Goal: Task Accomplishment & Management: Use online tool/utility

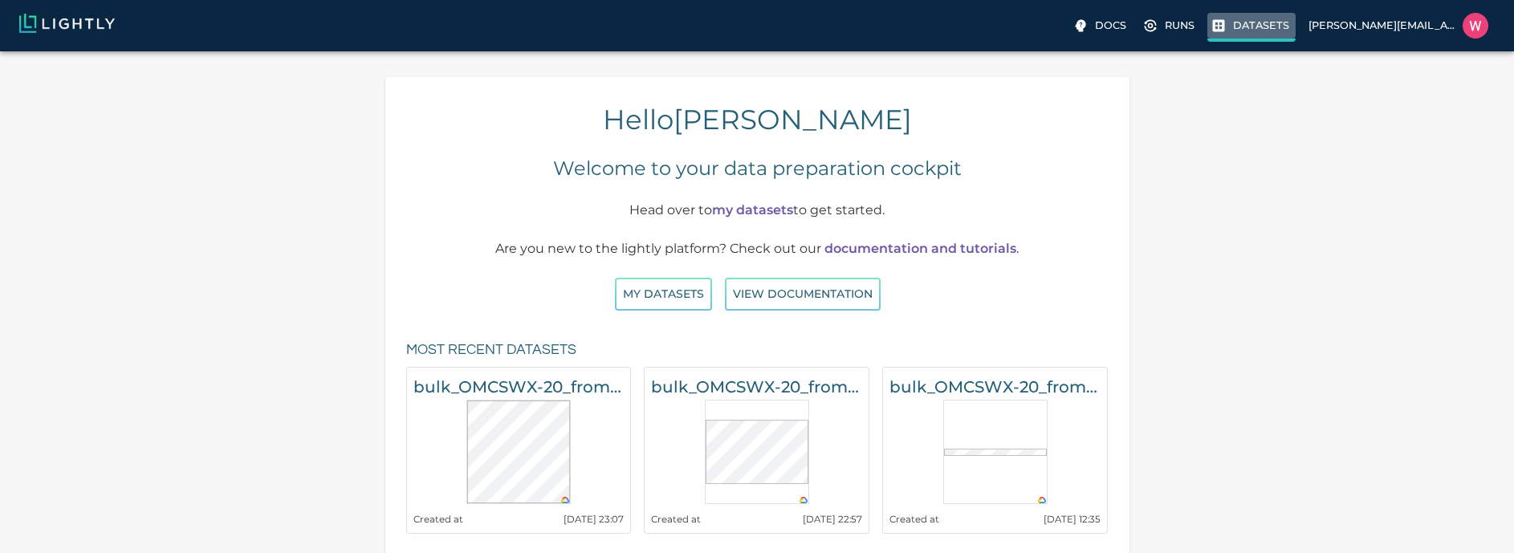
click at [1251, 33] on p "Datasets" at bounding box center [1261, 25] width 56 height 15
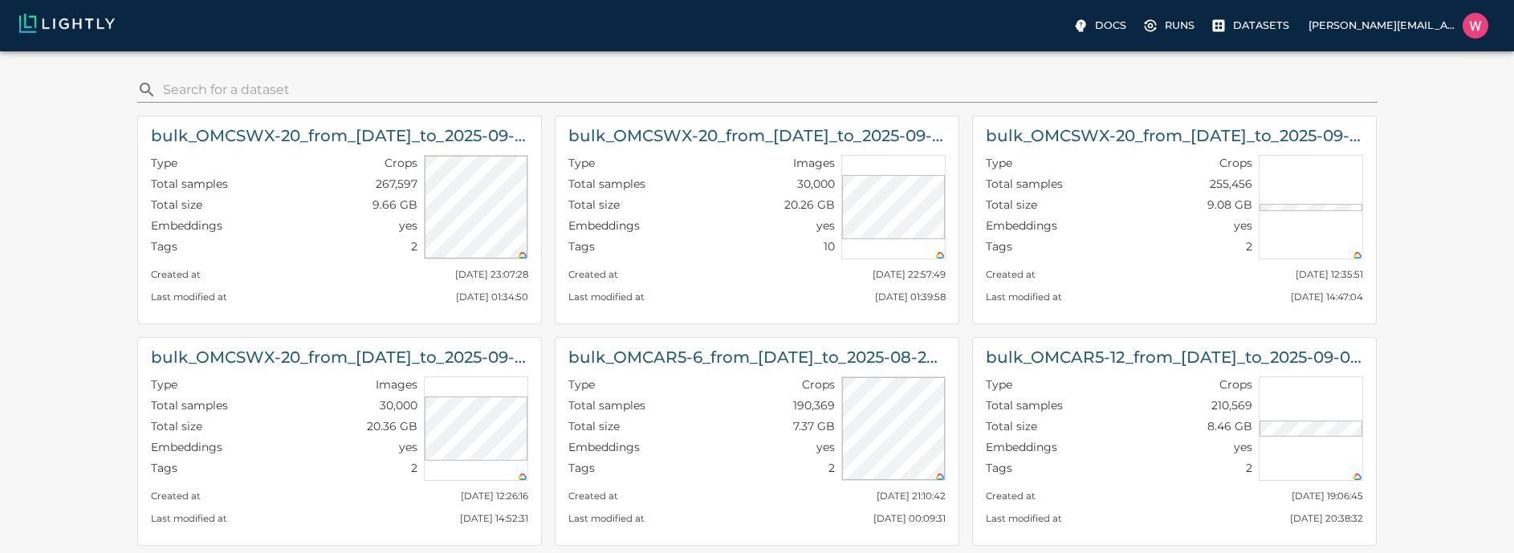
click at [803, 101] on input "search" at bounding box center [767, 90] width 1208 height 26
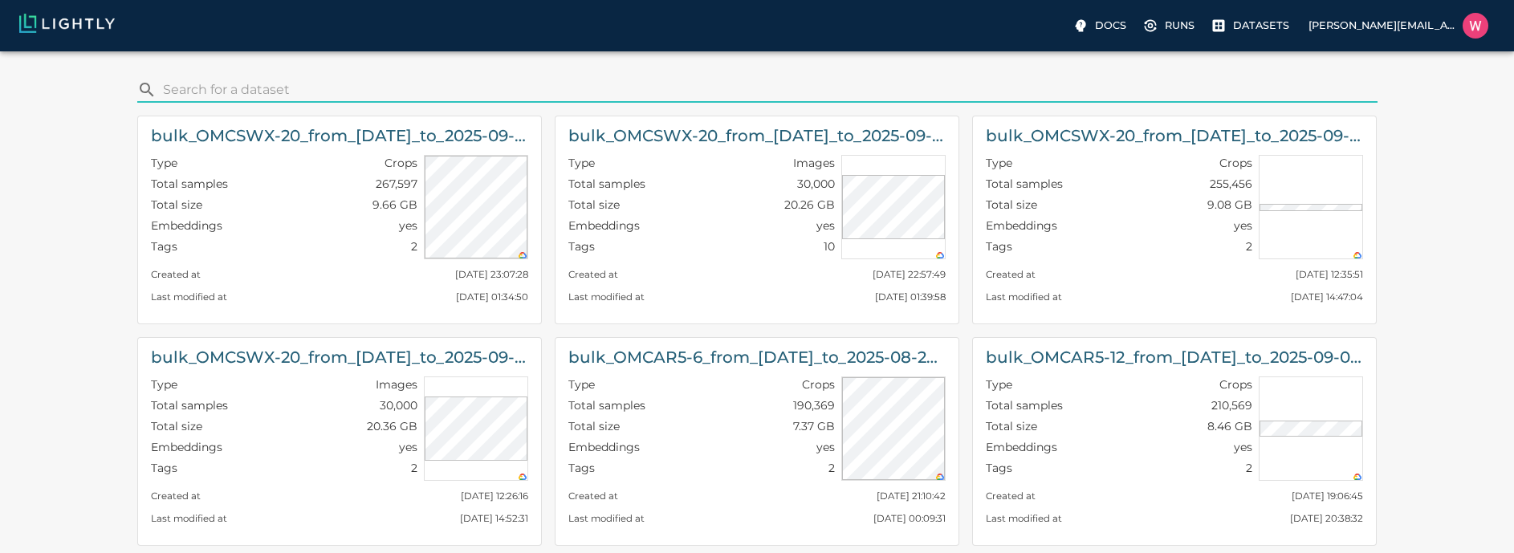
click at [803, 92] on input "search" at bounding box center [767, 90] width 1208 height 26
paste input "OMCAR5-5"
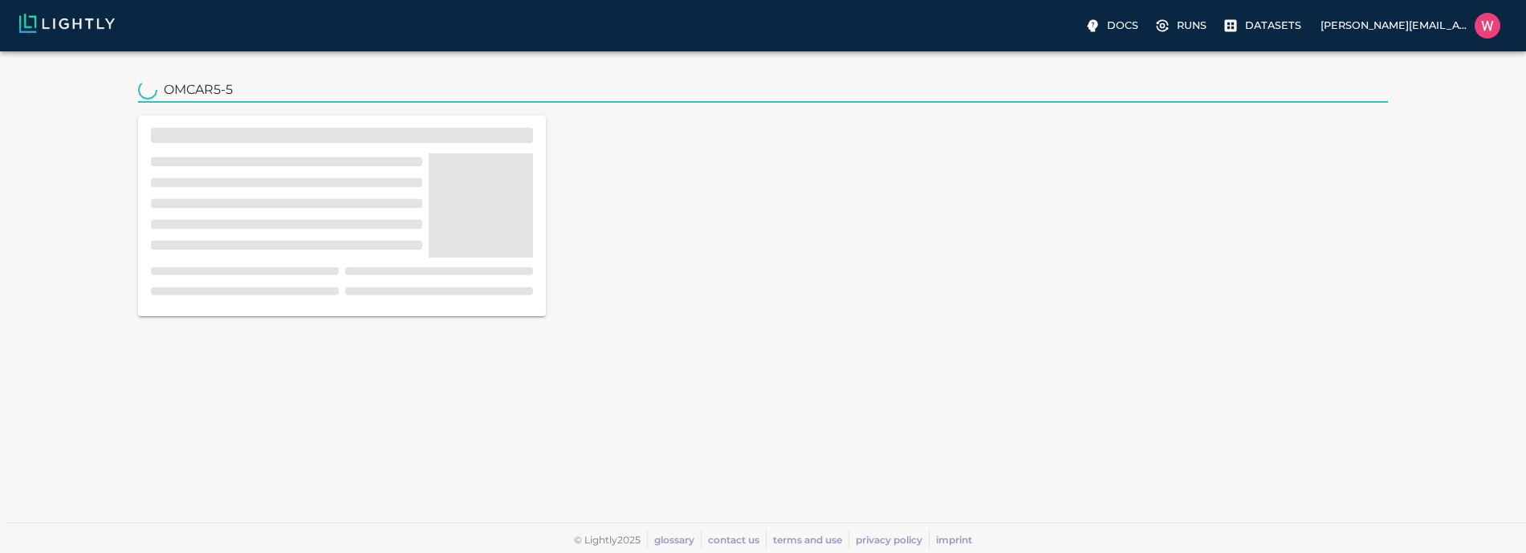
type input "OMCAR5-5"
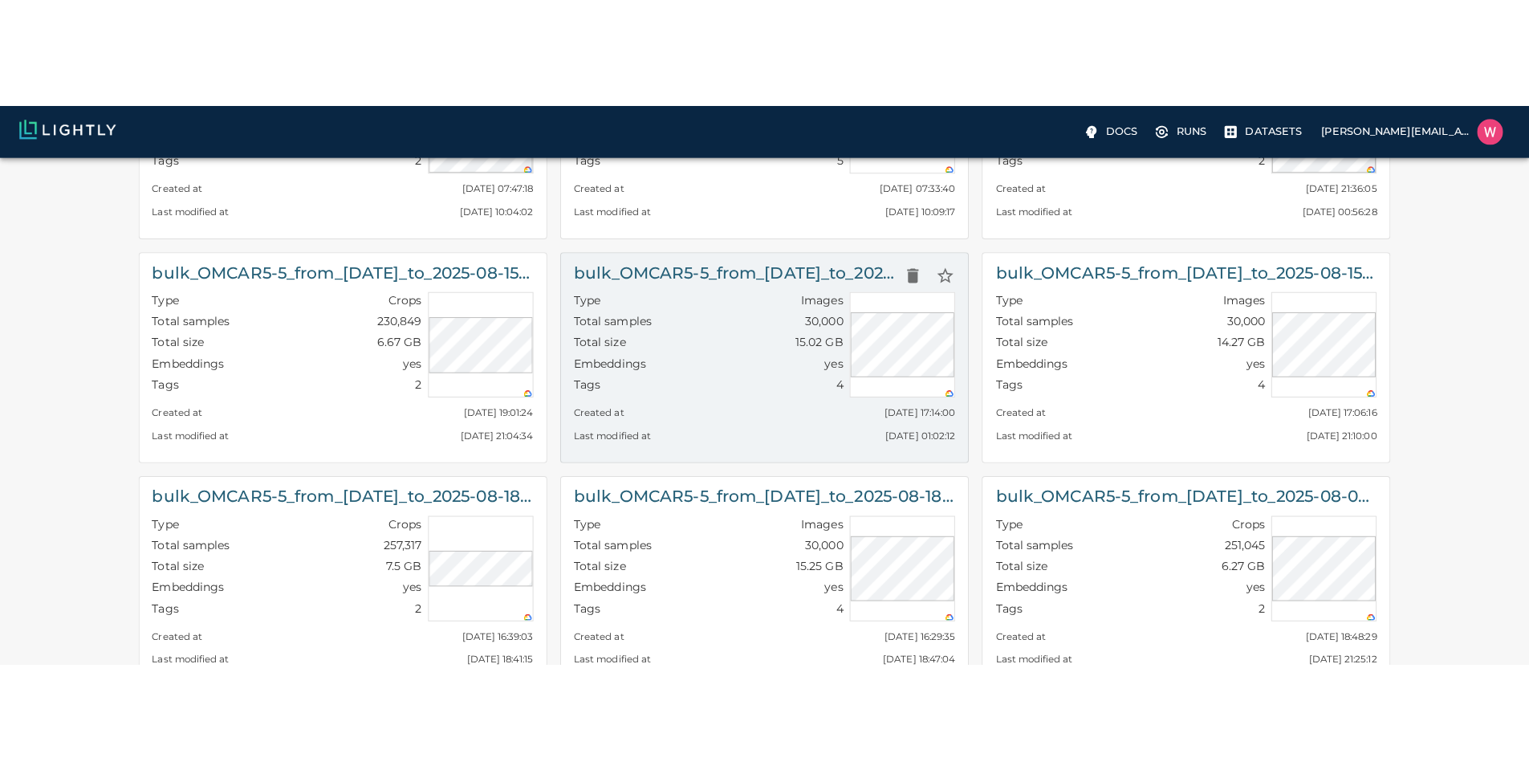
scroll to position [289, 0]
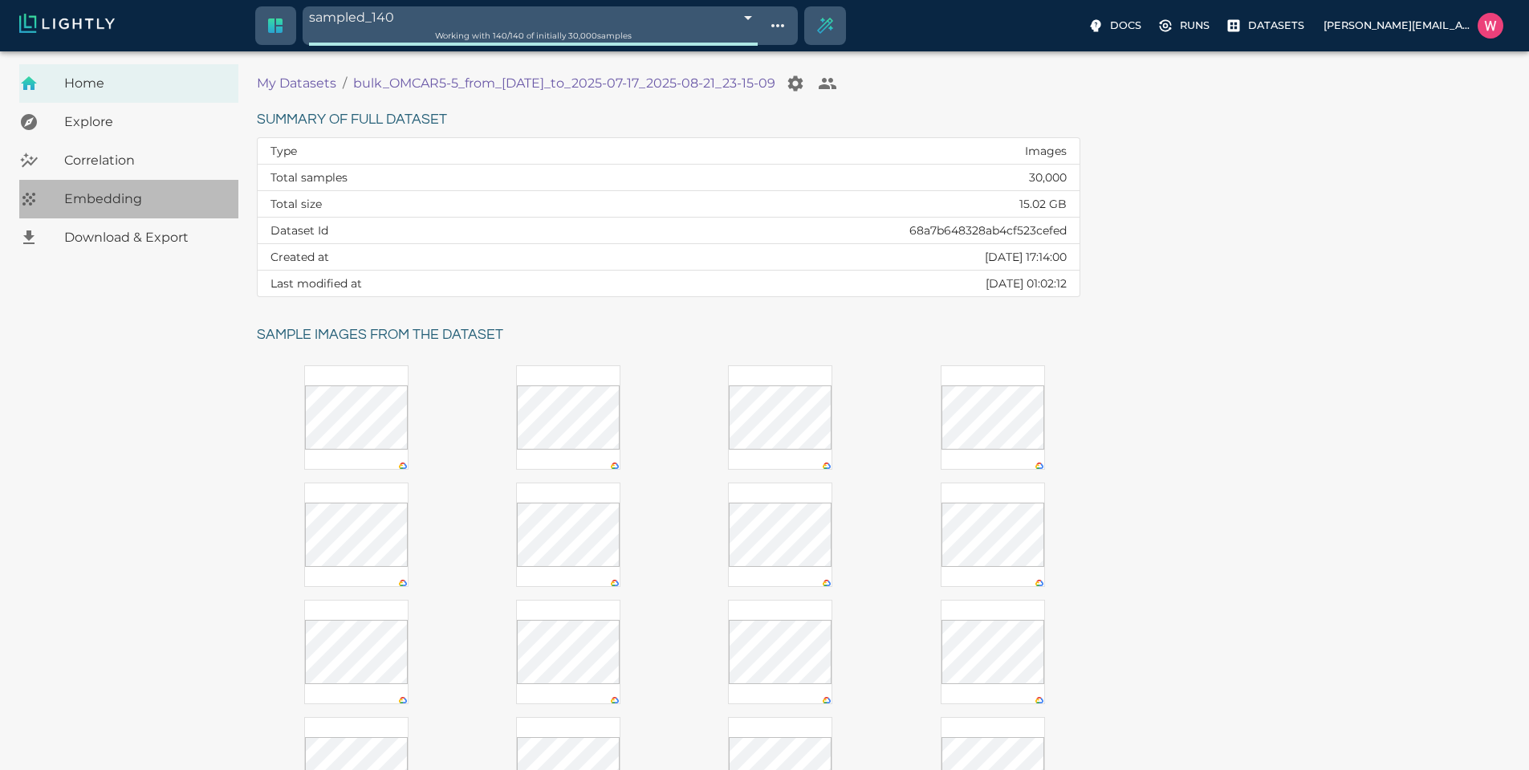
click at [133, 205] on span "Embedding" at bounding box center [144, 198] width 161 height 19
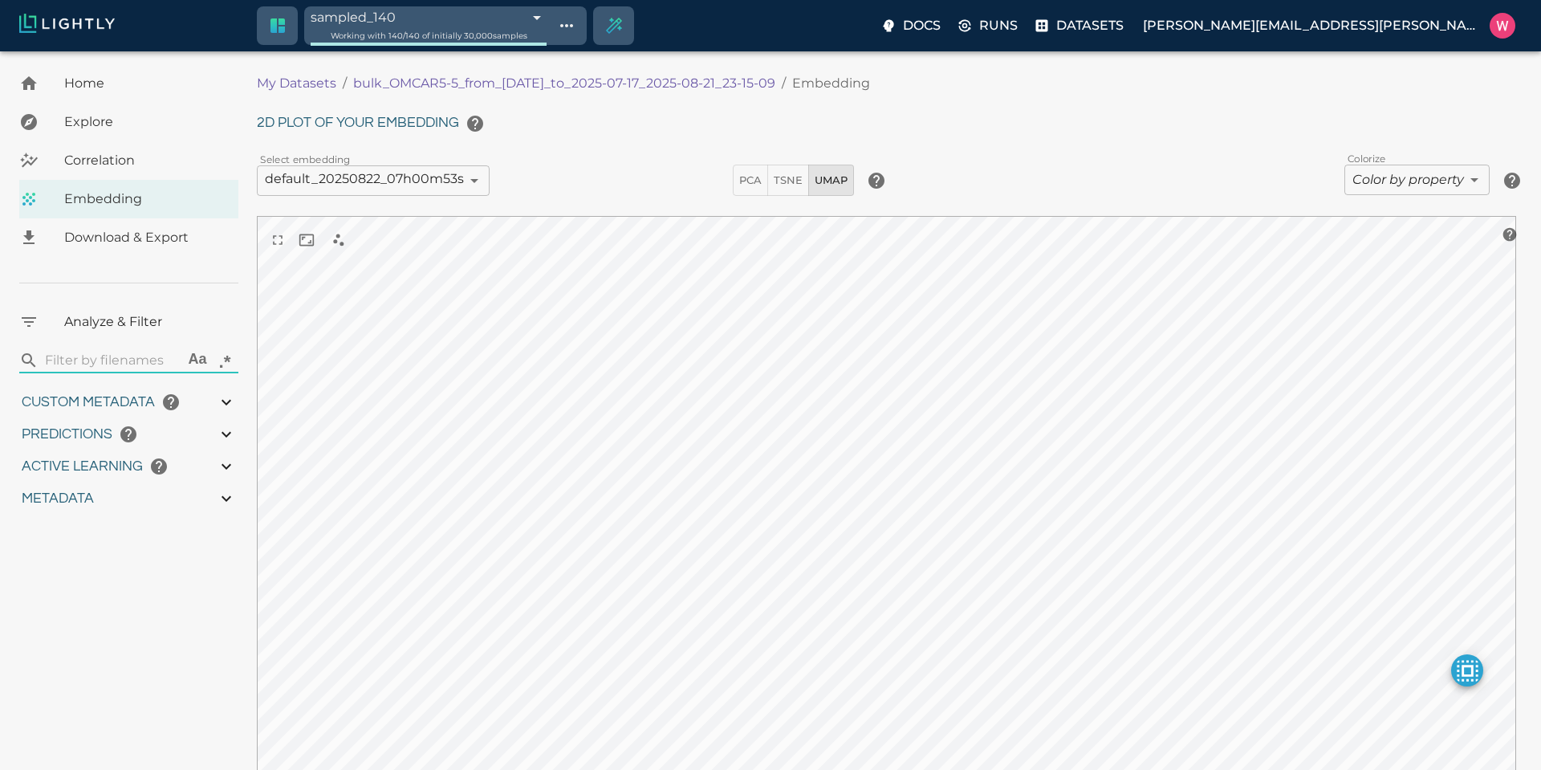
type input "1752710425.82775"
type input "1752796672.00375"
type input "0.999"
type input "0.996"
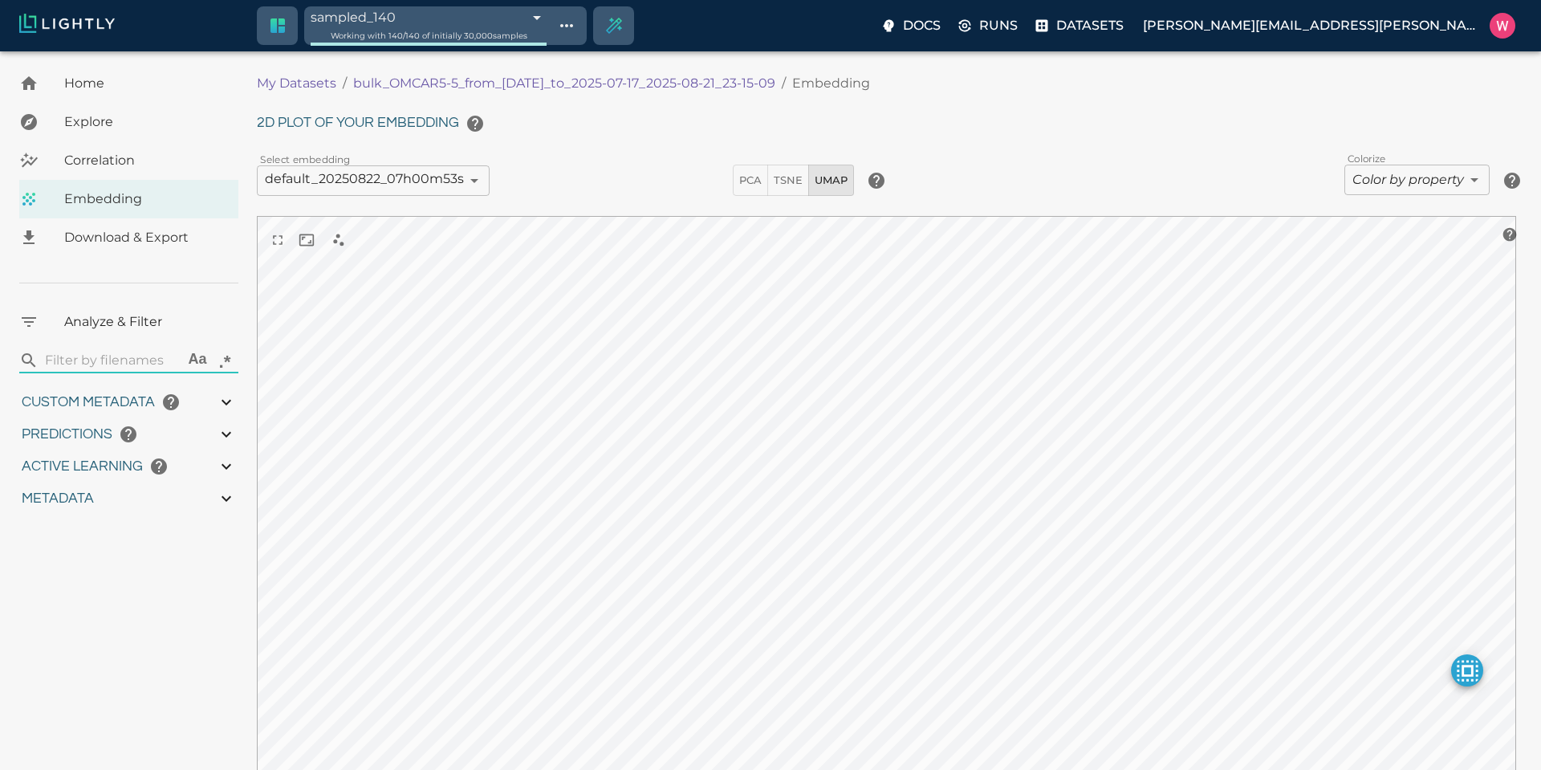
type input "0.996"
type input "9007199254740991"
type input "0.809375703334808"
type input "16.6503757033348"
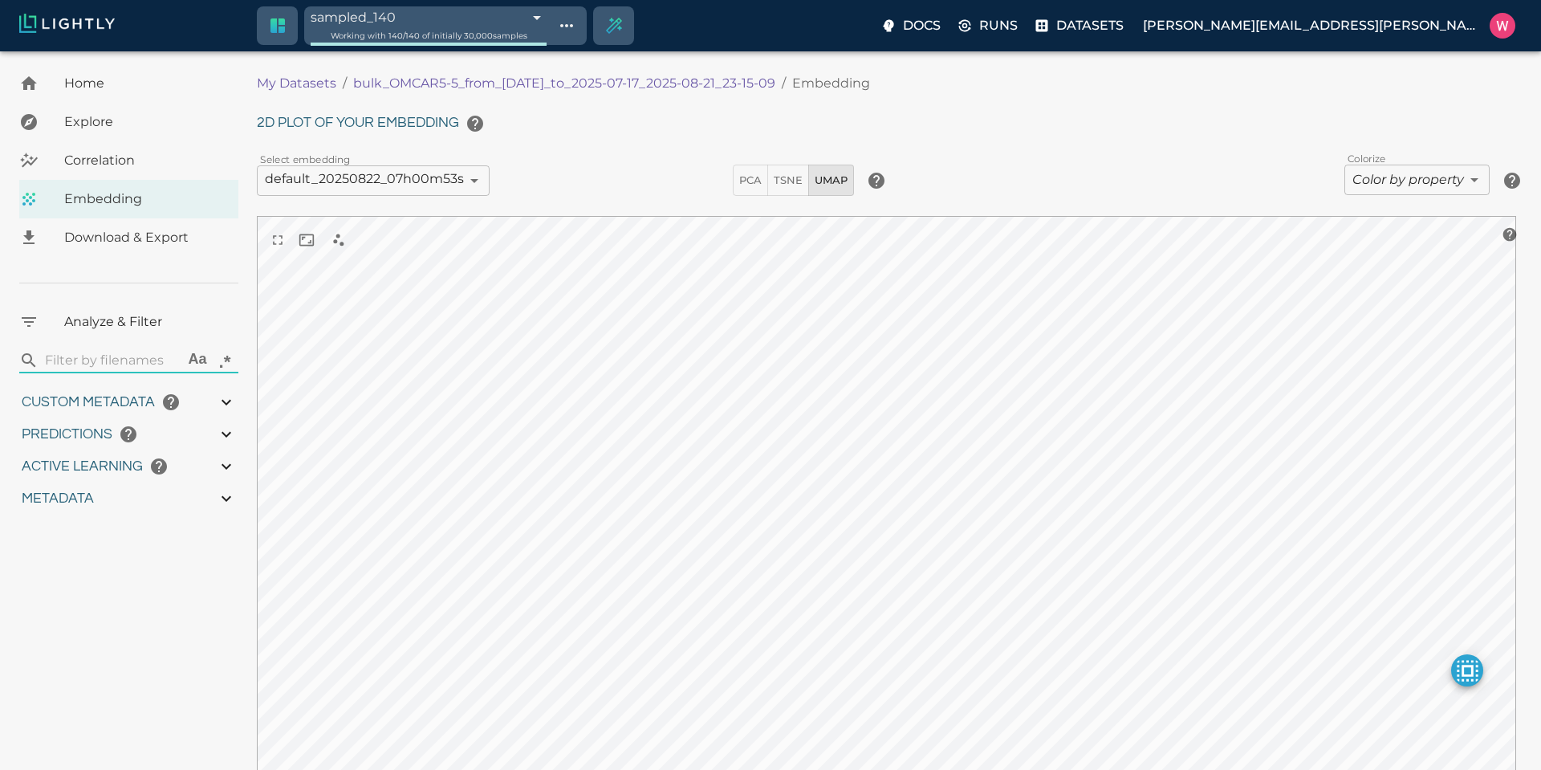
type input "1.94302248954773"
type input "33.6960224895477"
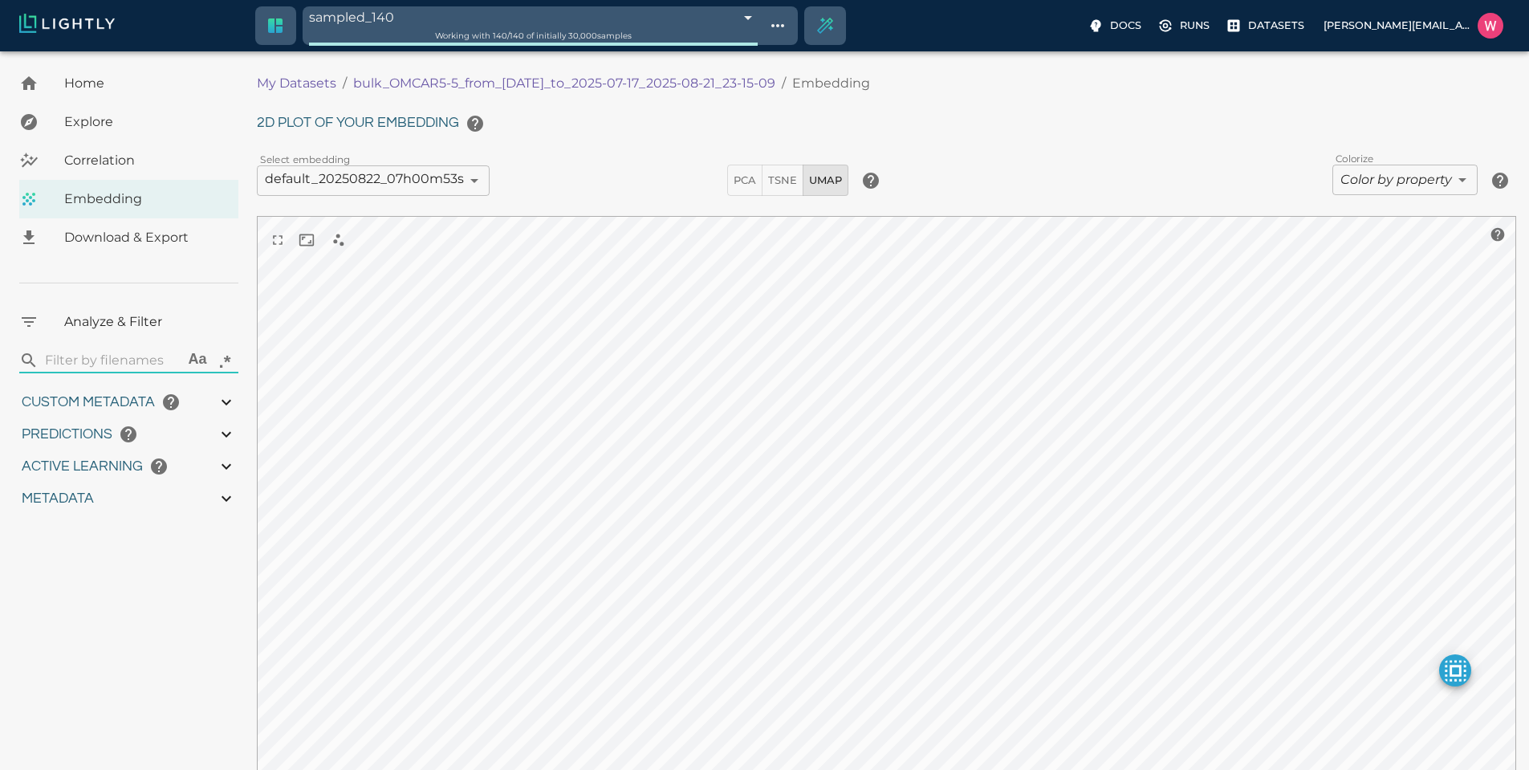
type input "1752710425.82775"
type input "1752796672.00375"
type input "0.999"
type input "0.996"
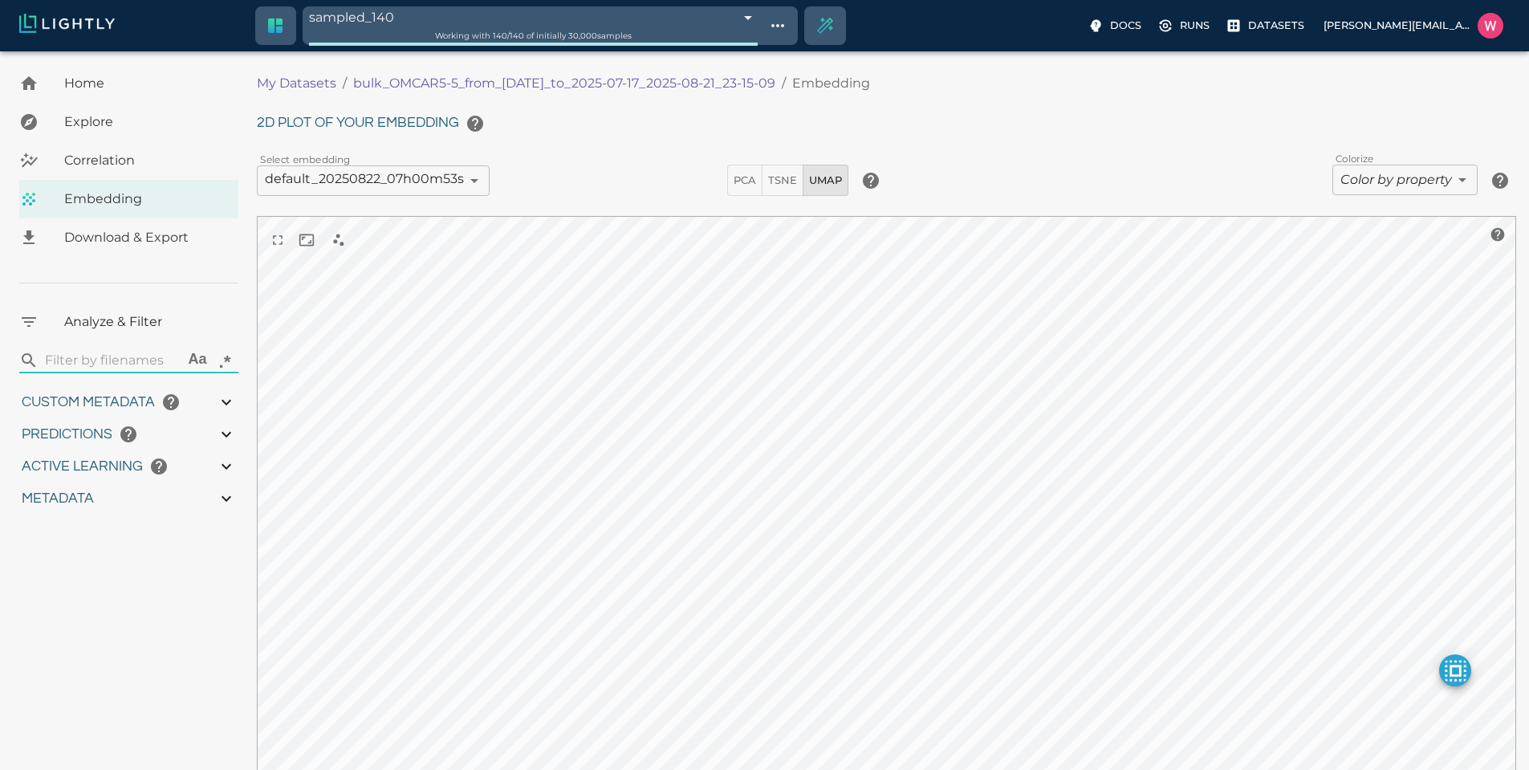
type input "0.996"
type input "9007199254740991"
type input "0.809375703334808"
type input "16.6503757033348"
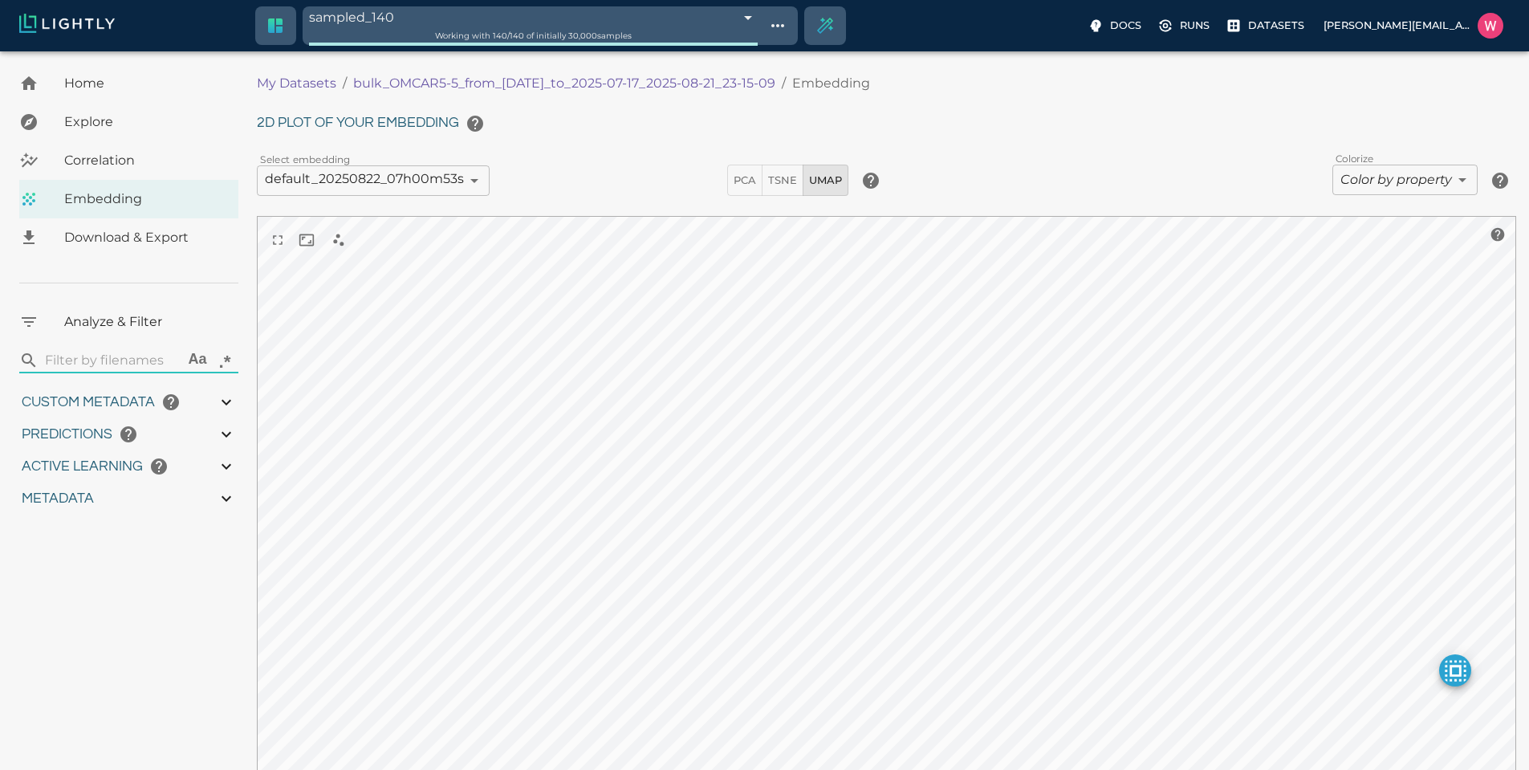
type input "1.94302248954773"
type input "33.6960224895477"
click at [1363, 185] on body "sampled_140 68a8c72d42b650cb9a562f68 Working with 140 / 140 of initially 30,000…" at bounding box center [764, 491] width 1529 height 881
type input "1752710425.82775"
type input "1752796672.00375"
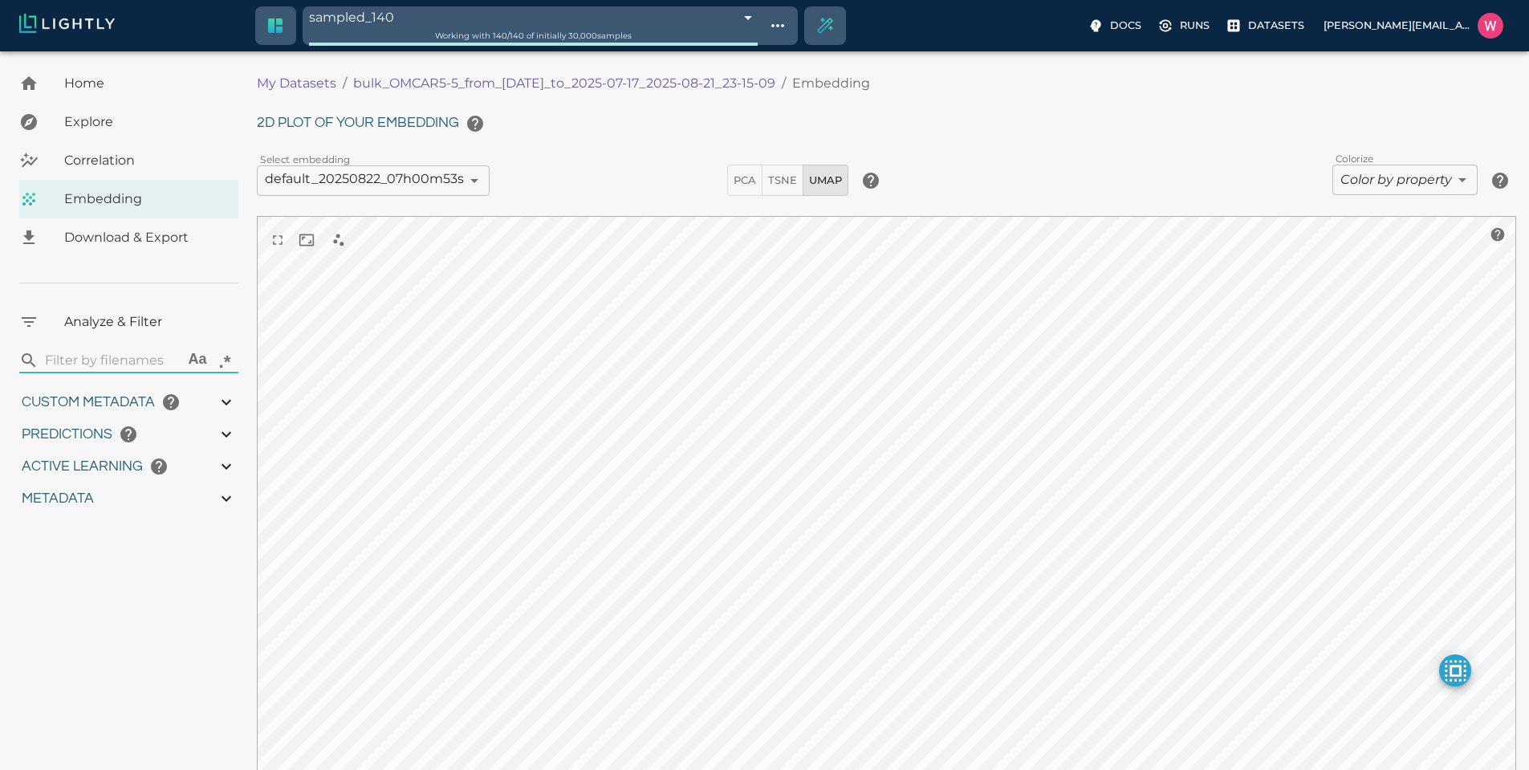
type input "0.999"
type input "0.996"
type input "0.809375703334808"
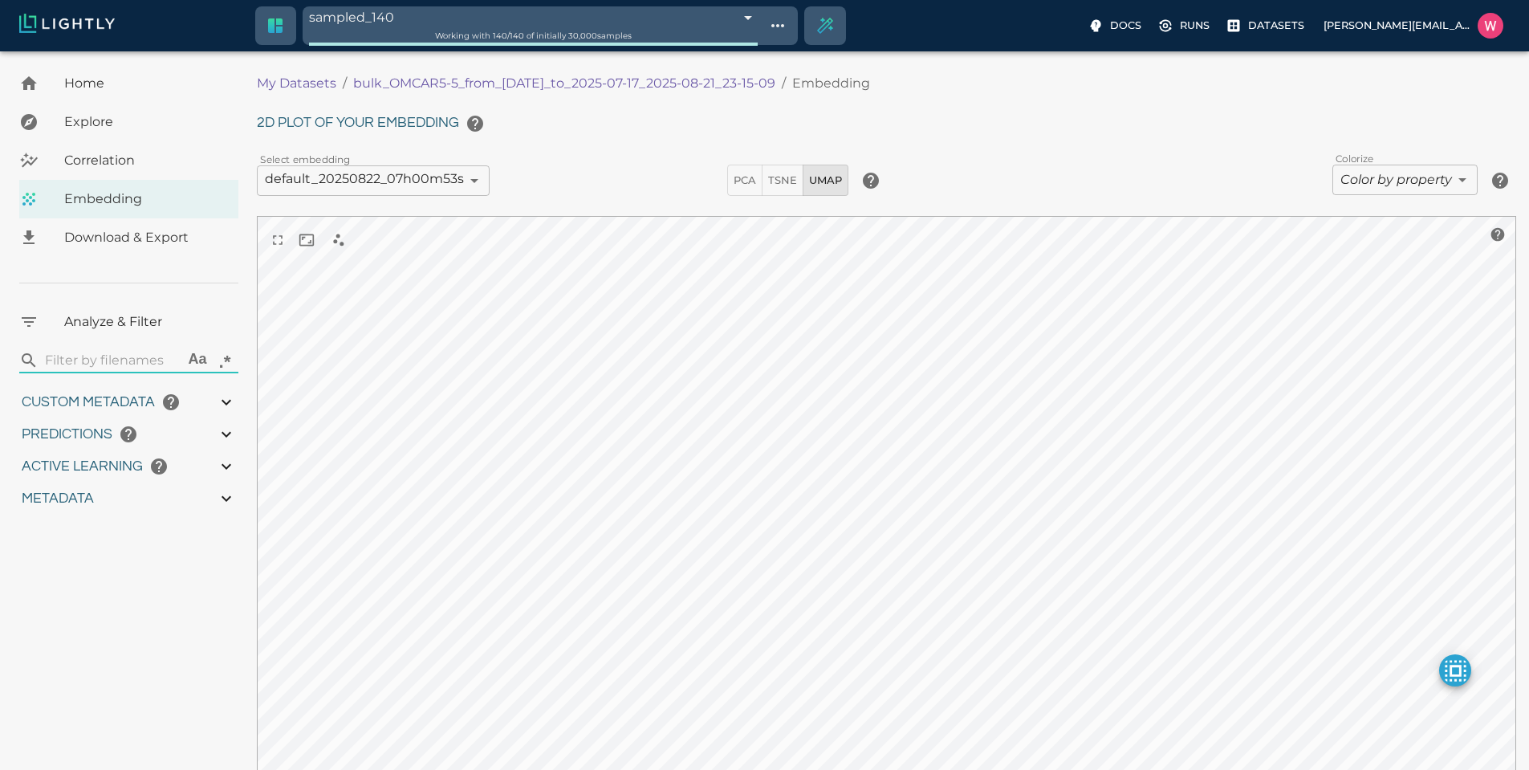
type input "16.6503757033348"
type input "1.94302248954773"
type input "33.6960224895477"
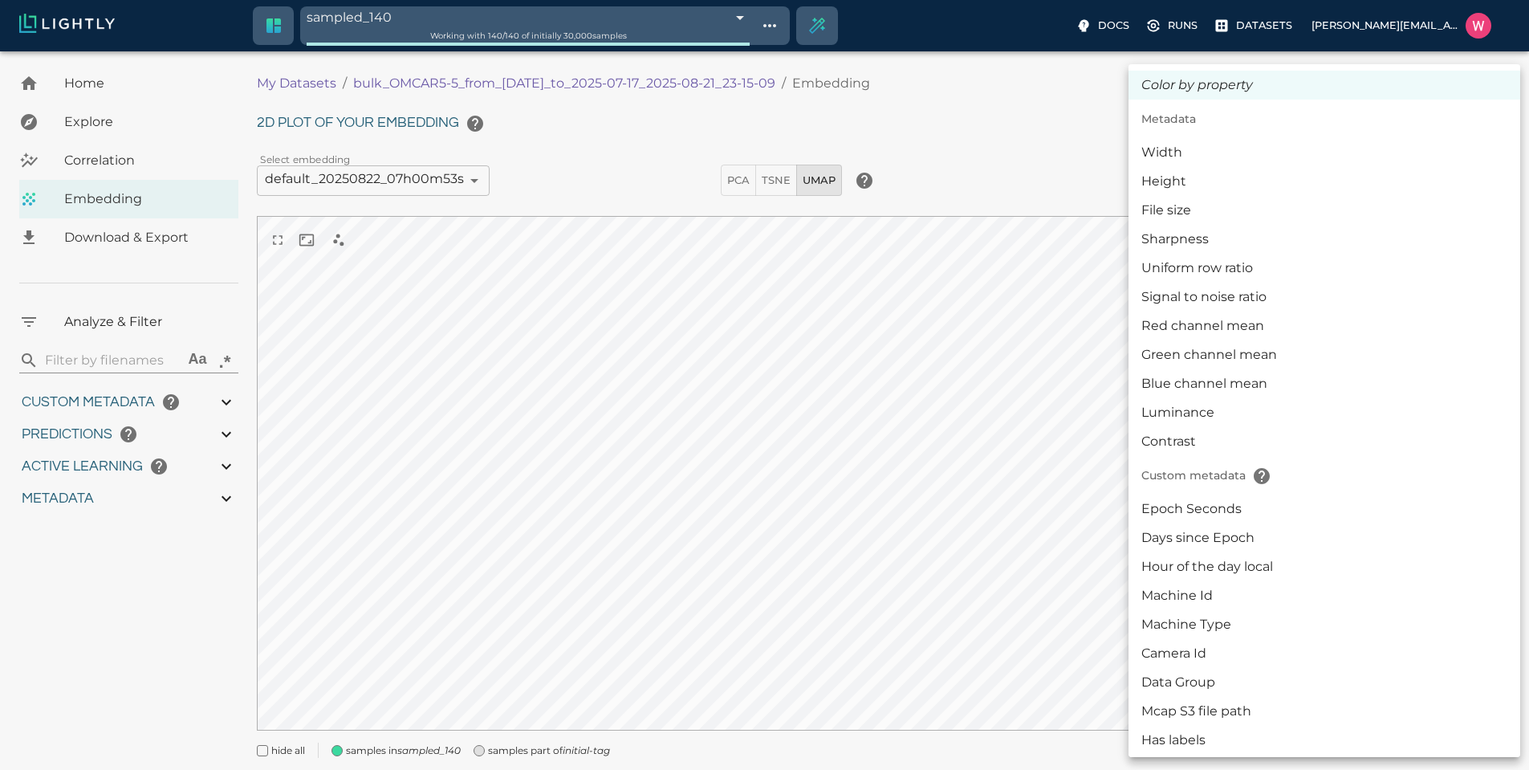
type input "1752710425.82775"
type input "1752796672.00375"
type input "0.999"
type input "0.996"
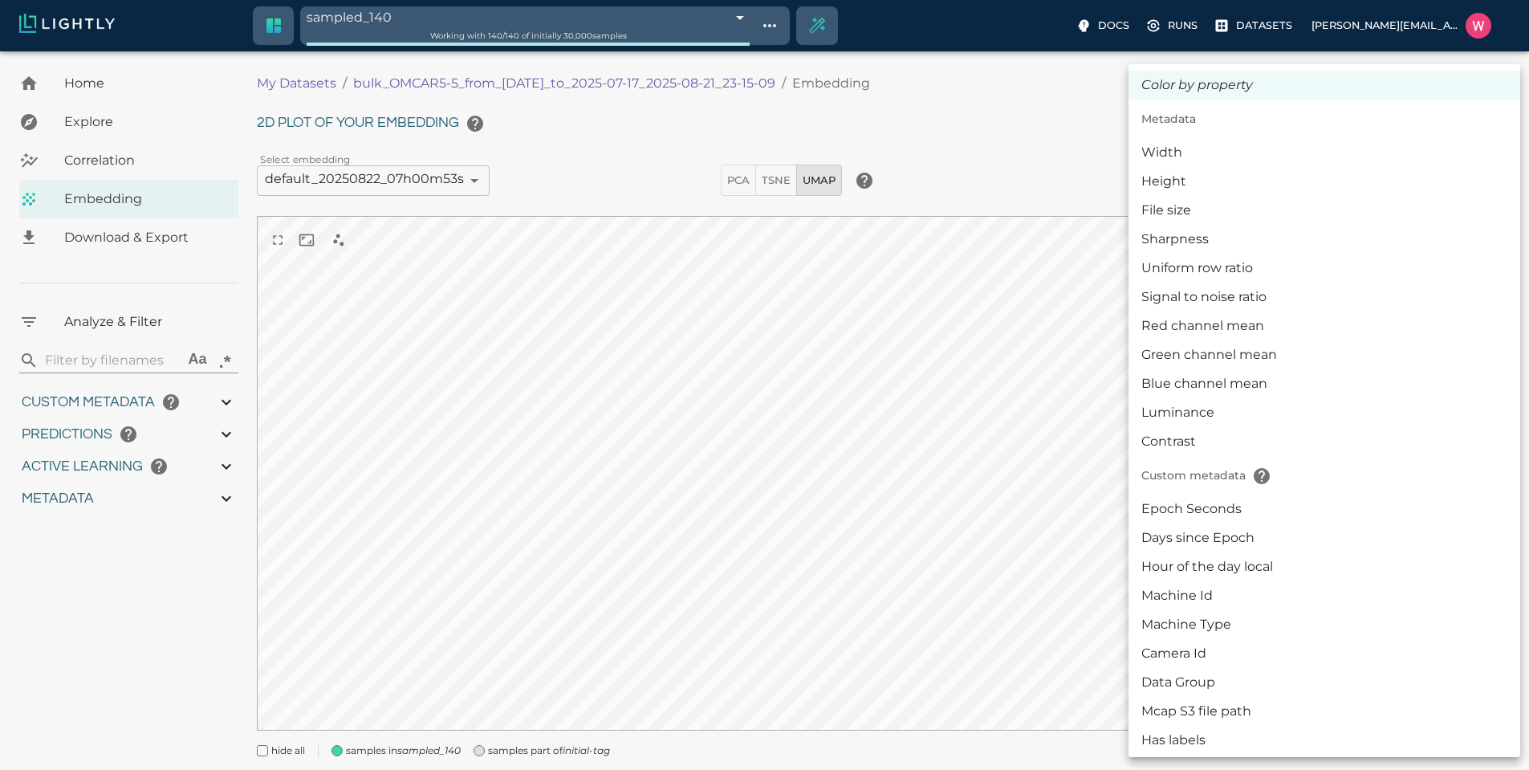
type input "0.996"
type input "0.809375703334808"
type input "16.6503757033348"
type input "1.94302248954773"
type input "33.6960224895477"
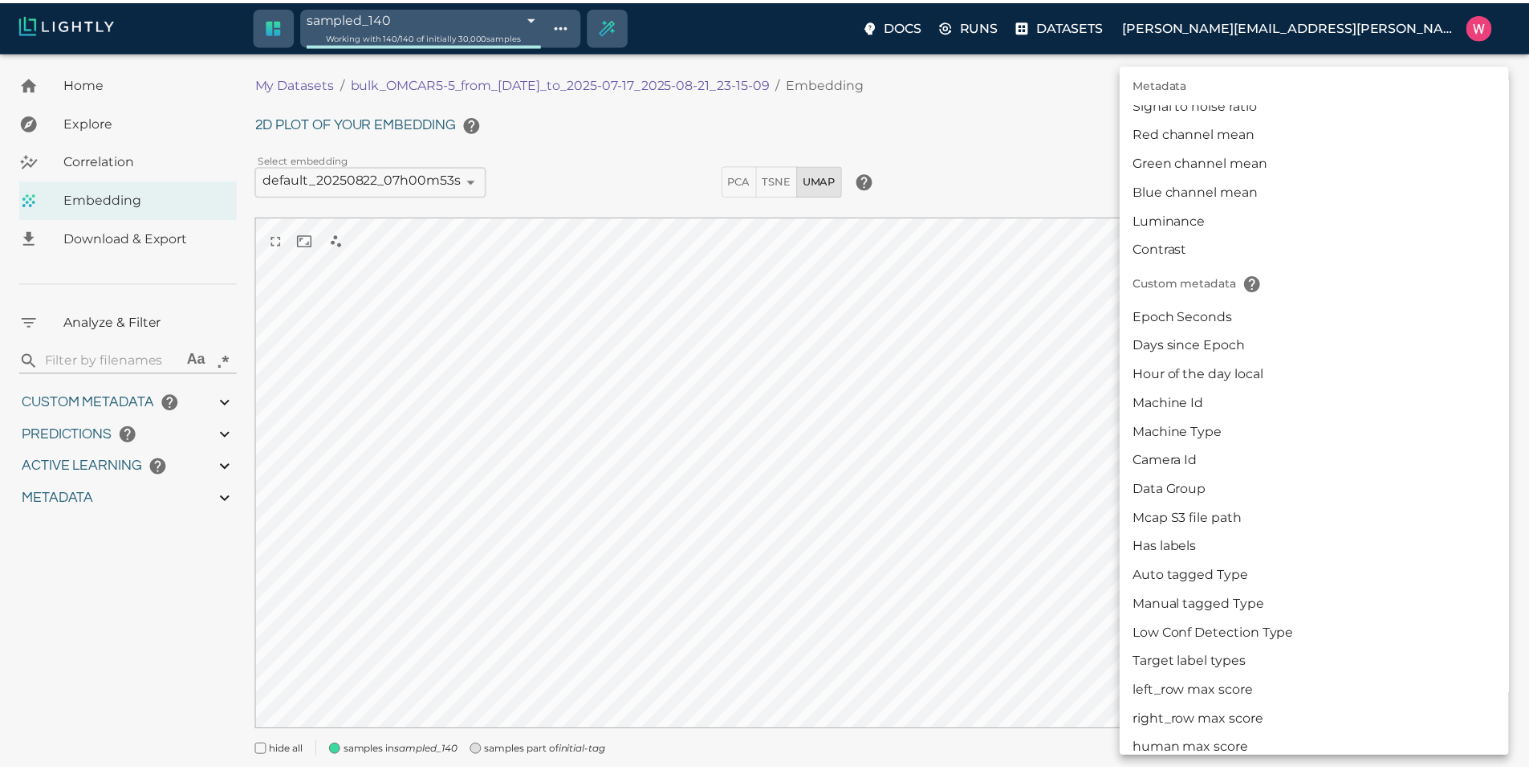
scroll to position [289, 0]
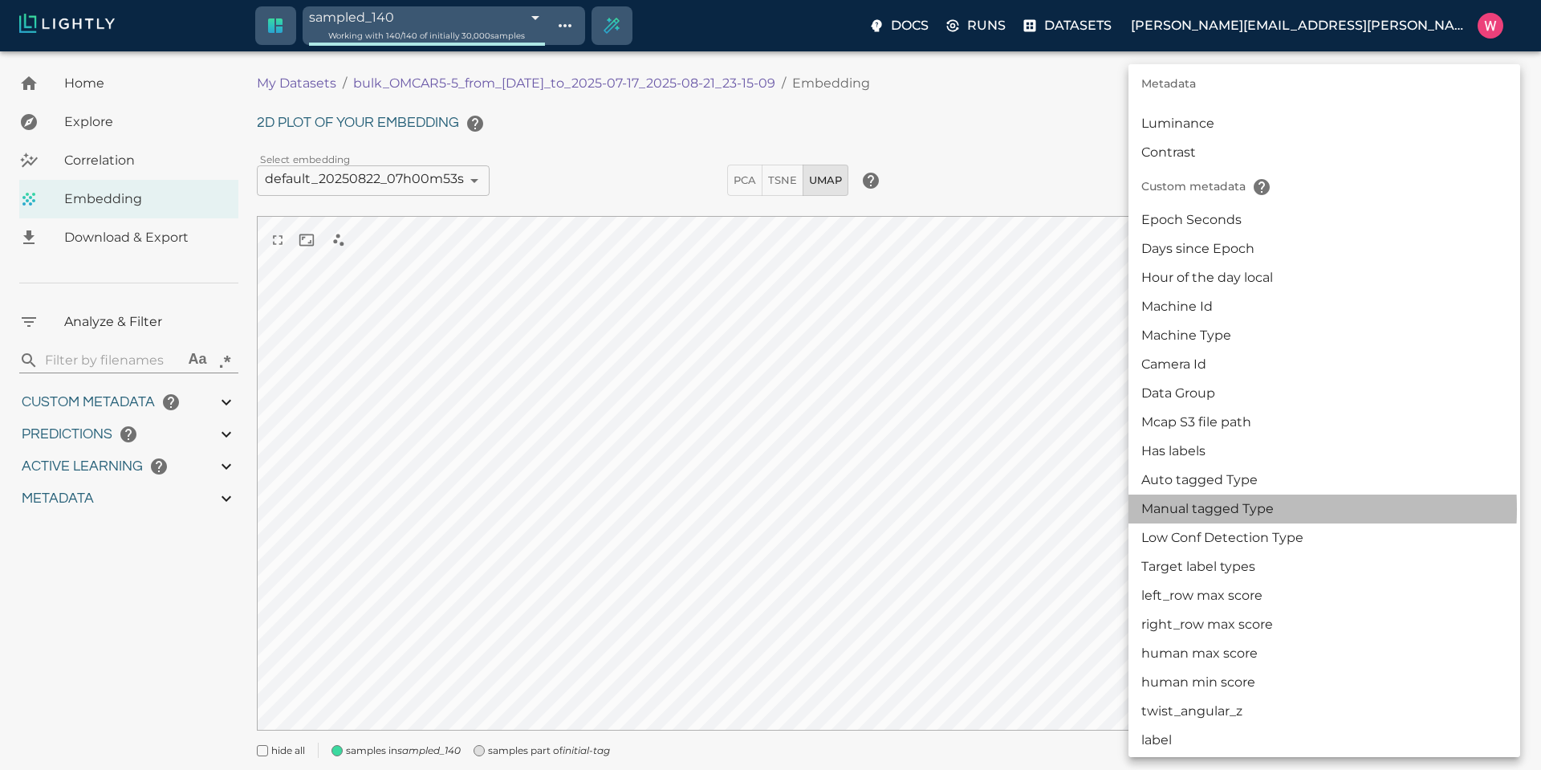
click at [1218, 509] on li "Manual tagged Type" at bounding box center [1325, 508] width 392 height 29
type input "userDefined|CATEGORICAL_STRING|Manual tagged Type"
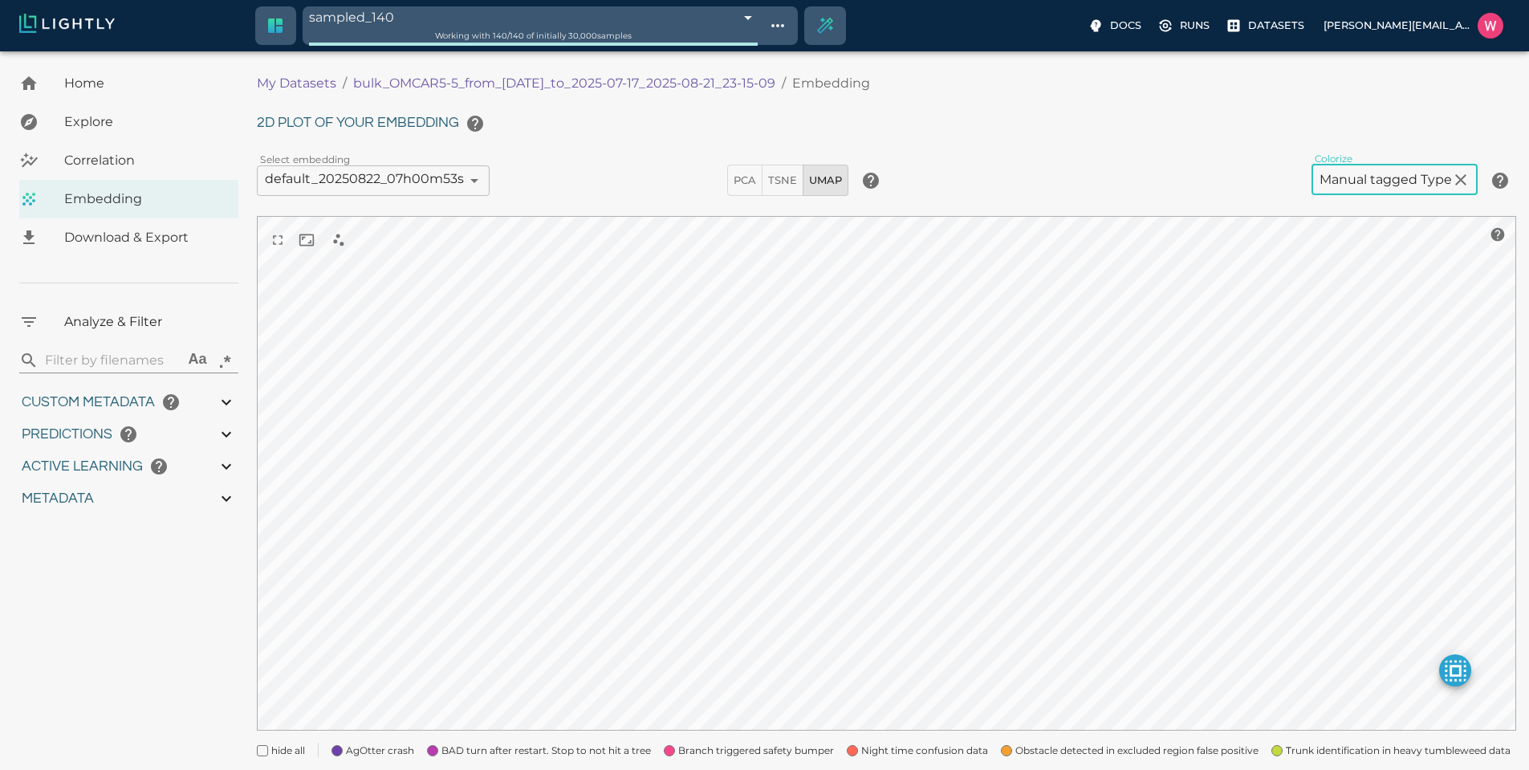
scroll to position [75, 0]
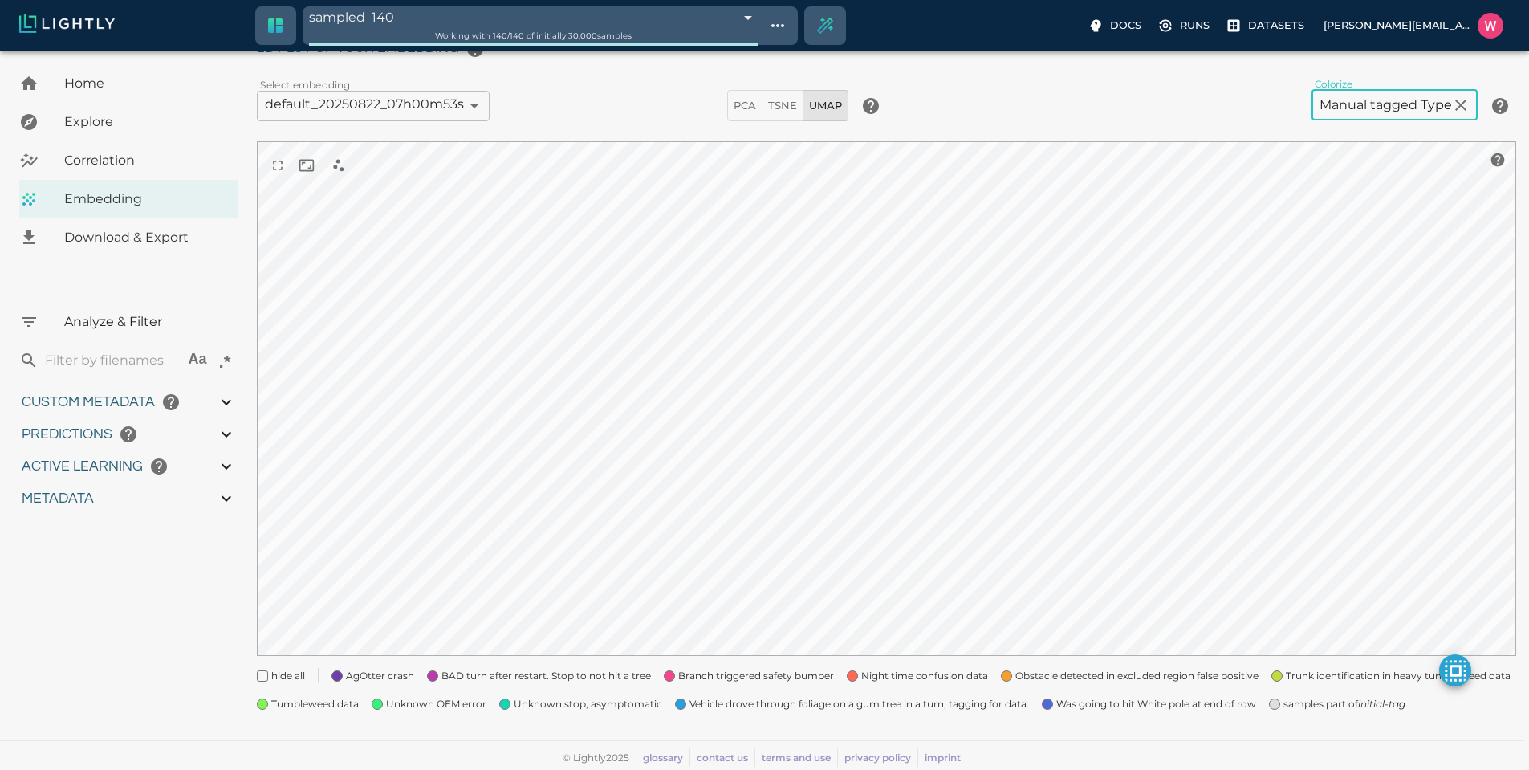
click at [405, 103] on body "sampled_140 68a8c72d42b650cb9a562f68 Working with 140 / 140 of initially 30,000…" at bounding box center [764, 373] width 1529 height 793
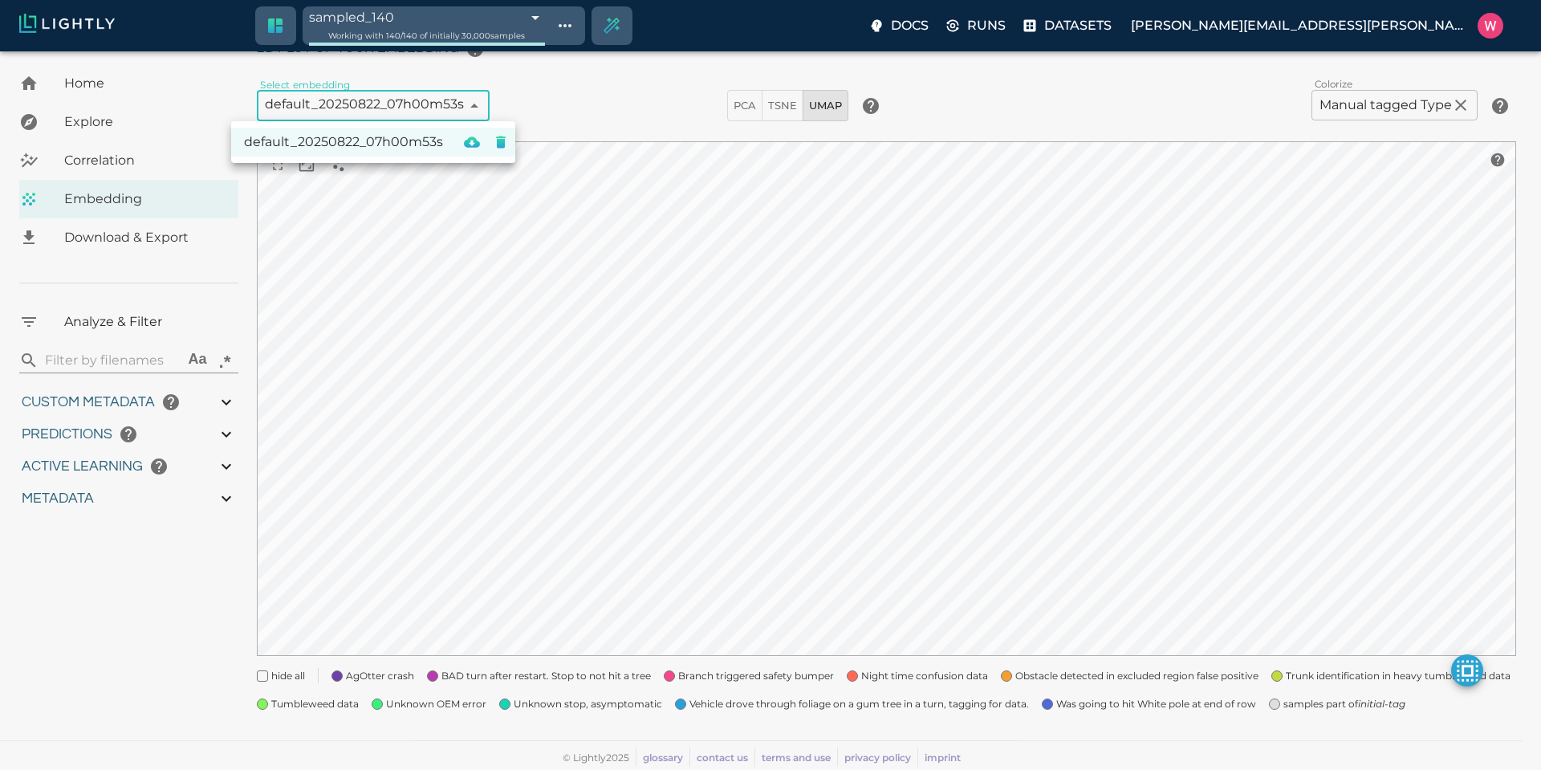
click at [425, 110] on div at bounding box center [770, 385] width 1541 height 770
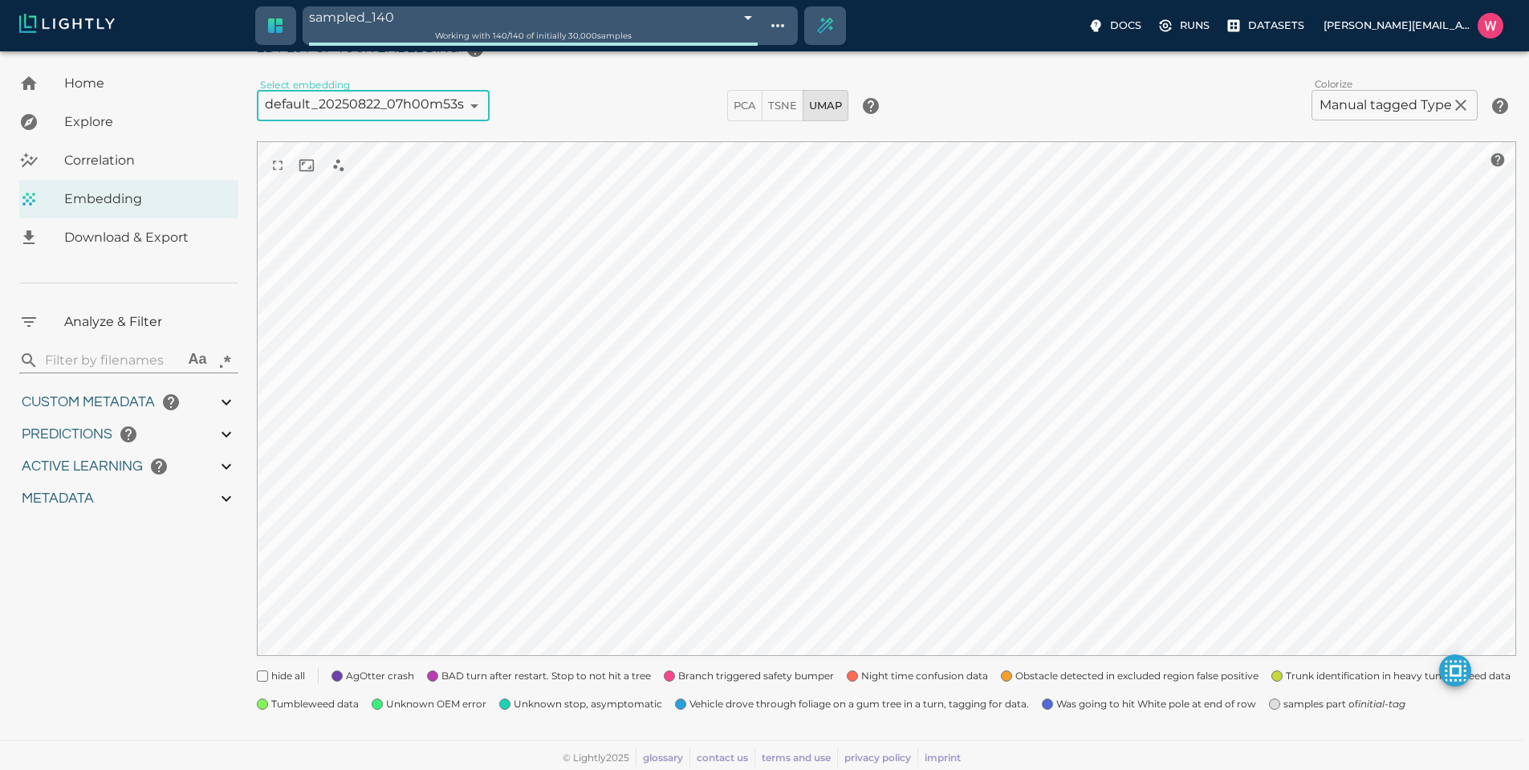
click at [408, 18] on body "sampled_140 68a8c72d42b650cb9a562f68 Working with 140 / 140 of initially 30,000…" at bounding box center [764, 373] width 1529 height 793
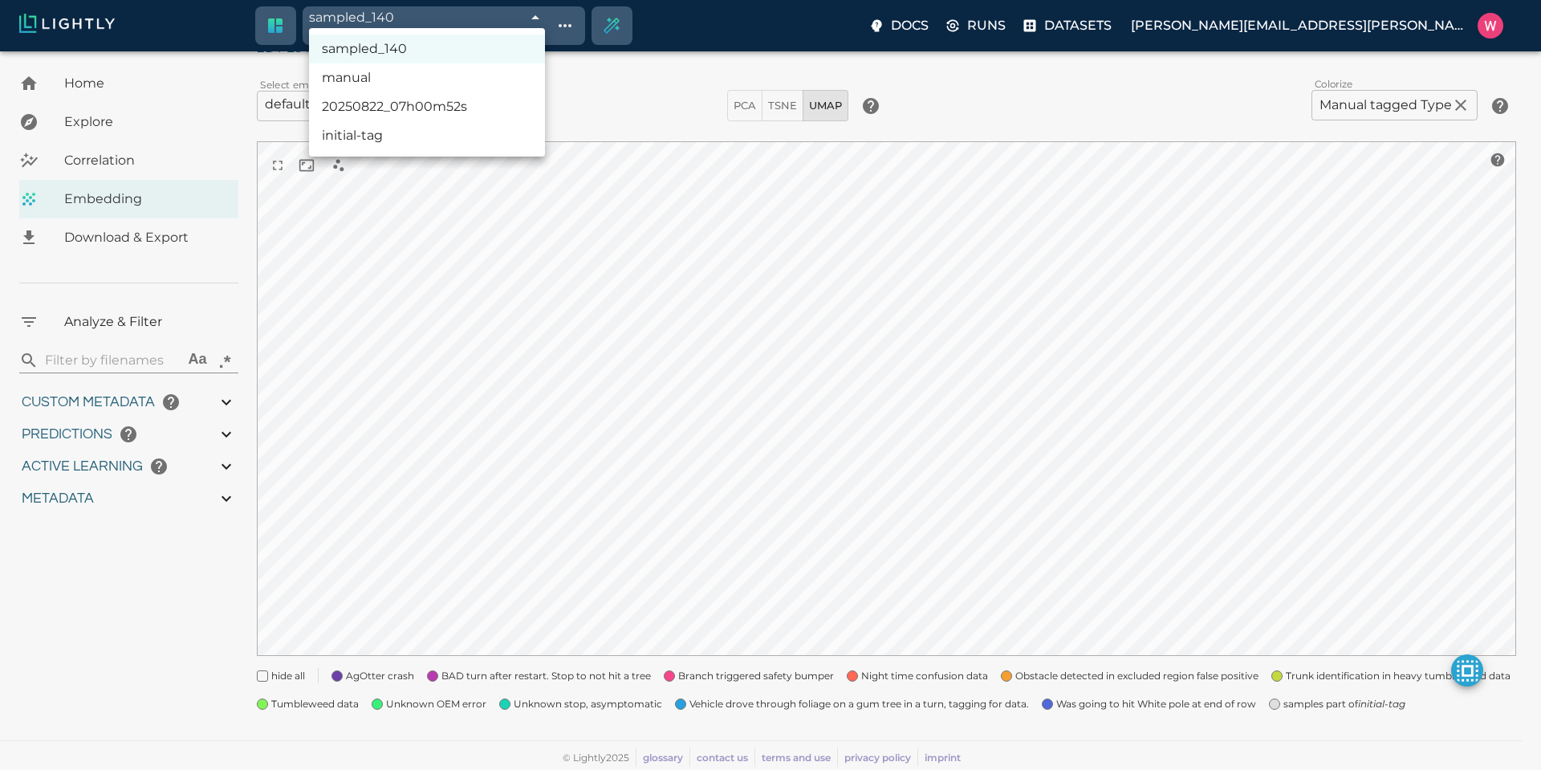
click at [429, 134] on li "initial-tag" at bounding box center [427, 135] width 236 height 29
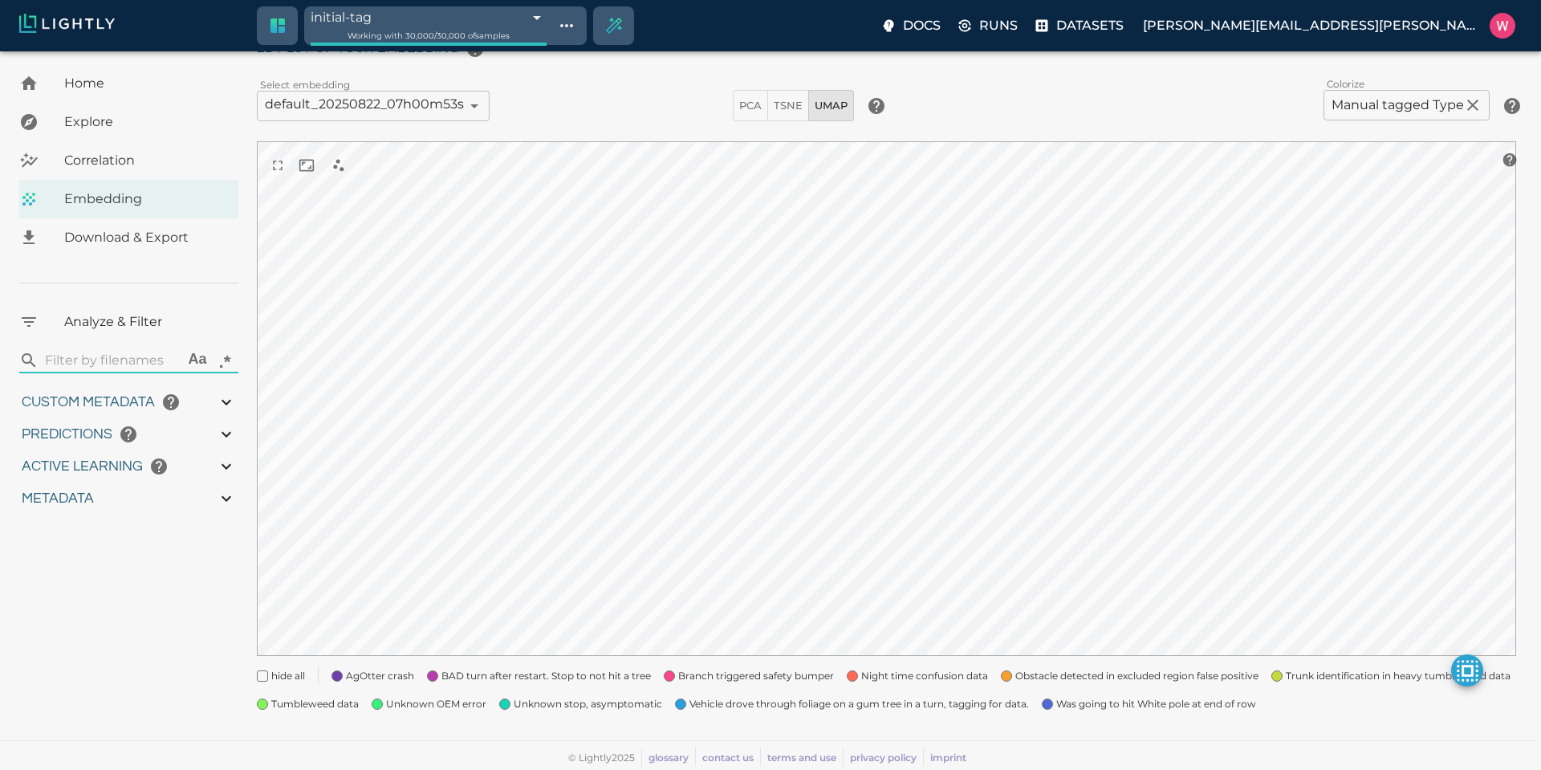
click at [445, 22] on div "sampled_140 manual 20250822_07h00m52s initial-tag" at bounding box center [770, 385] width 1541 height 770
click at [448, 10] on div "sampled_140 manual 20250822_07h00m52s initial-tag" at bounding box center [770, 385] width 1541 height 770
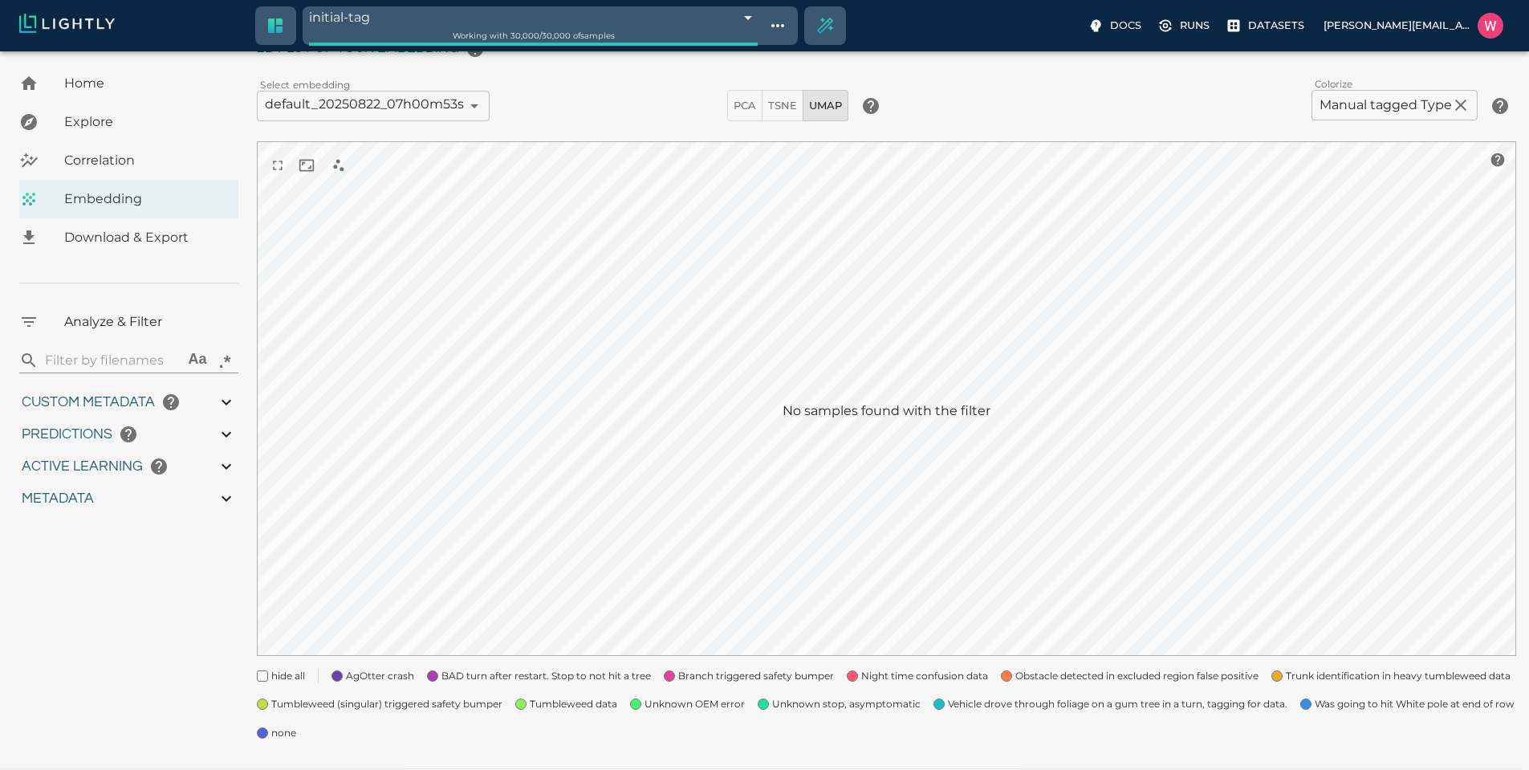
click at [494, 14] on body "initial-tag 68a815a4423f1e3bac7be8a0 Working with 30,000 / 30,000 of samples Do…" at bounding box center [764, 388] width 1529 height 822
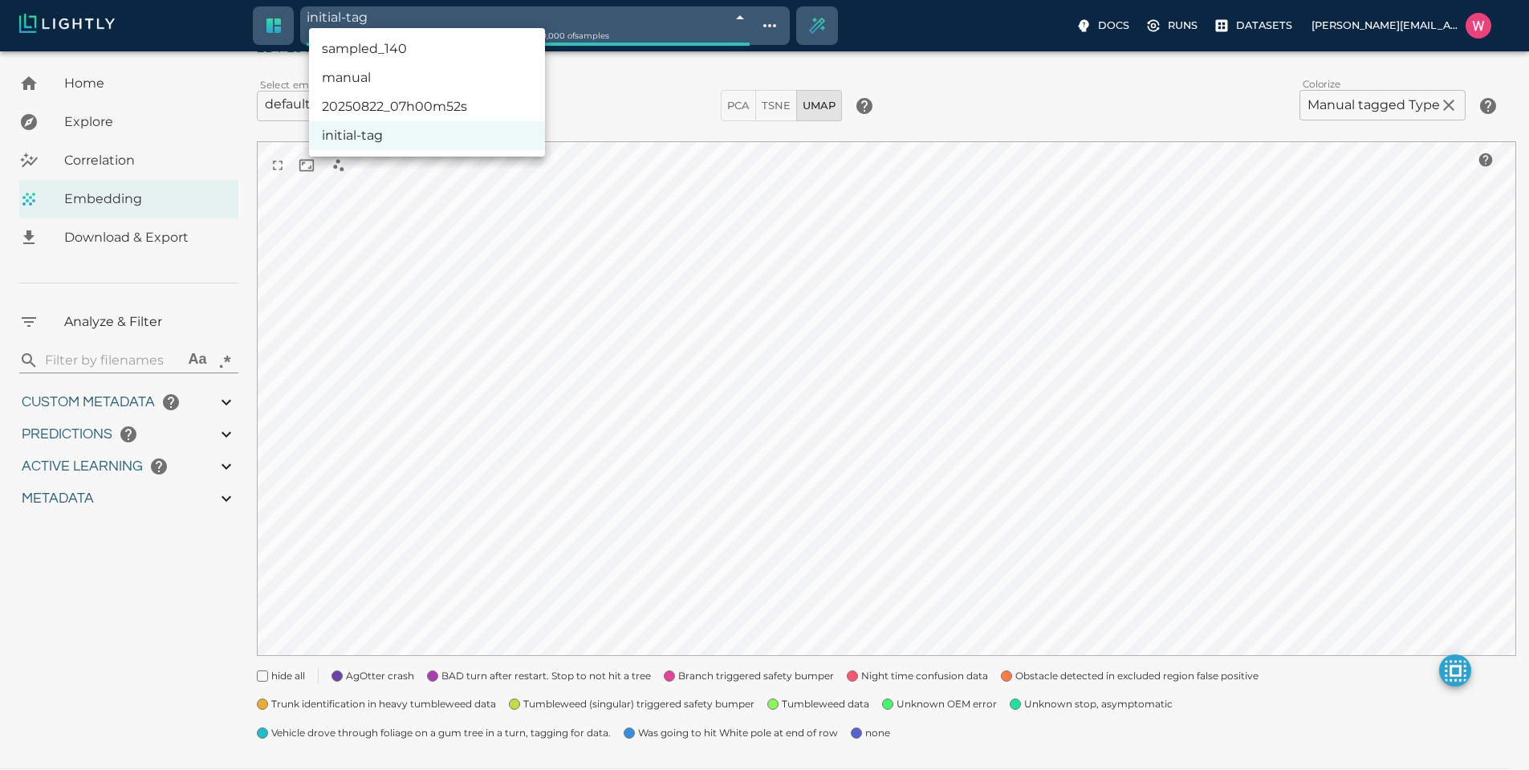
click at [455, 92] on li "20250822_07h00m52s" at bounding box center [427, 106] width 236 height 29
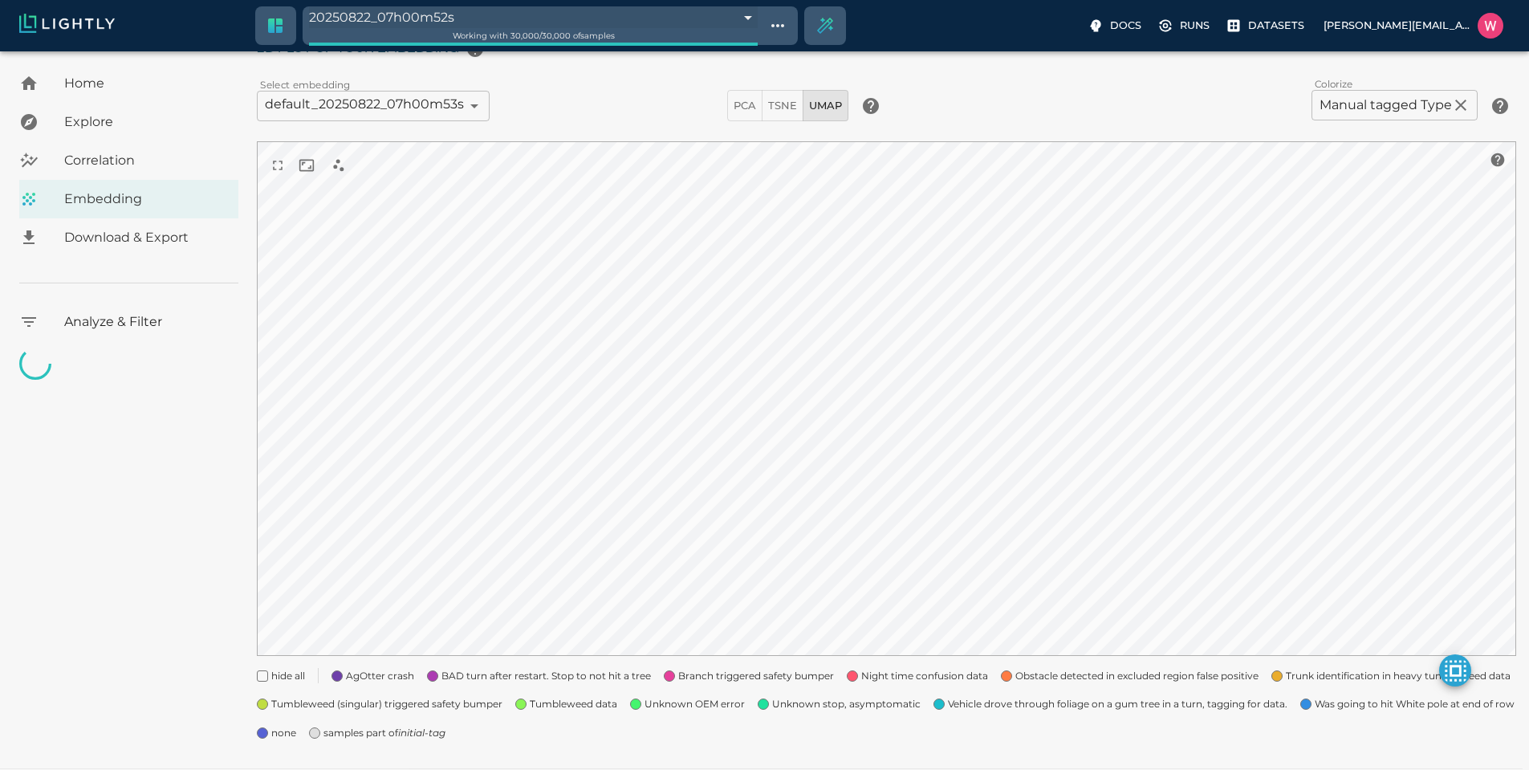
type input "68a815a4423f1e3bac7be8ce"
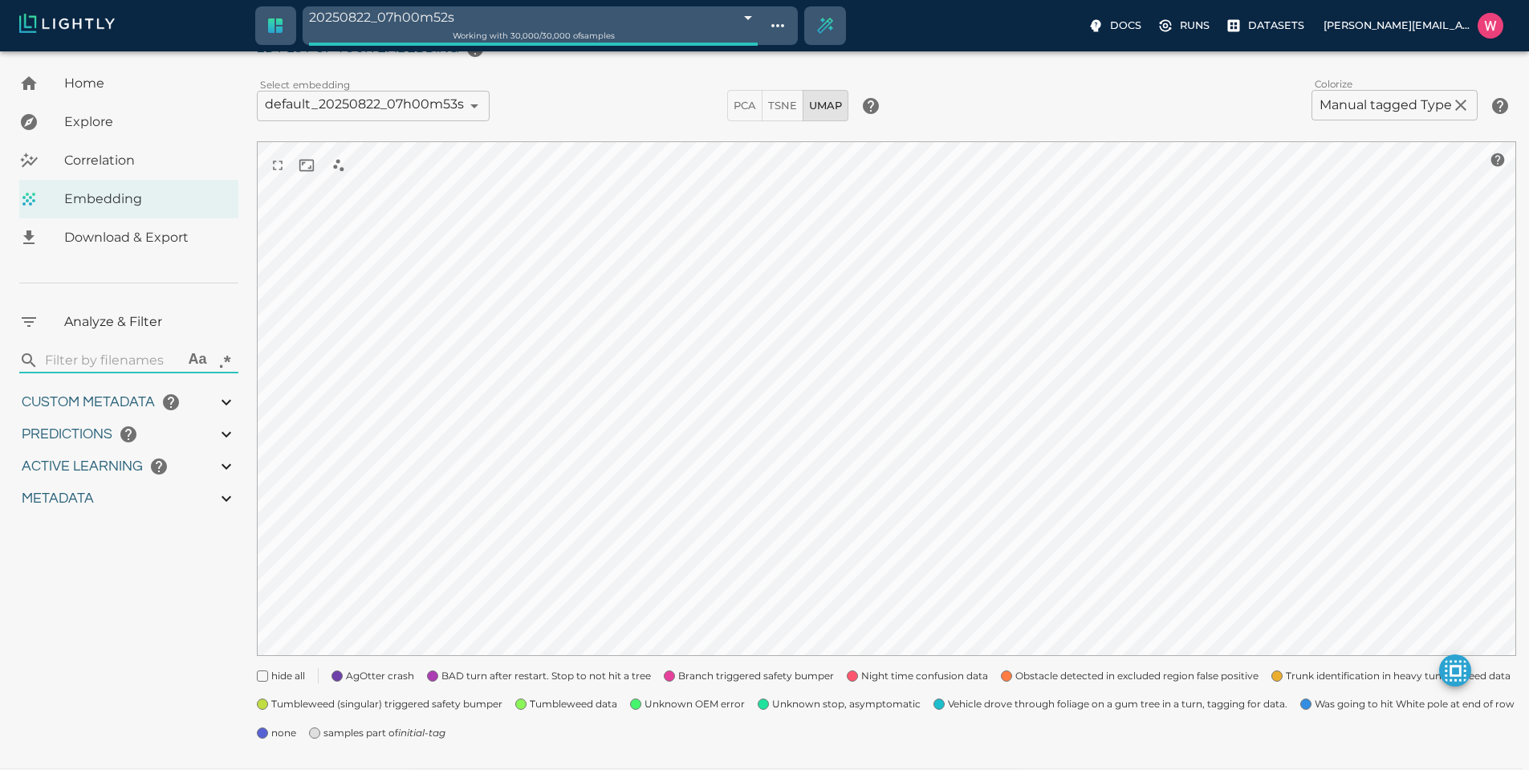
click at [417, 552] on html "20250822_07h00m52s 68a815a4423f1e3bac7be8ce Working with 30,000 / 30,000 of sam…" at bounding box center [764, 361] width 1529 height 873
click at [418, 552] on html "20250822_07h00m52s 68a815a4423f1e3bac7be8ce Working with 30,000 / 30,000 of sam…" at bounding box center [764, 361] width 1529 height 873
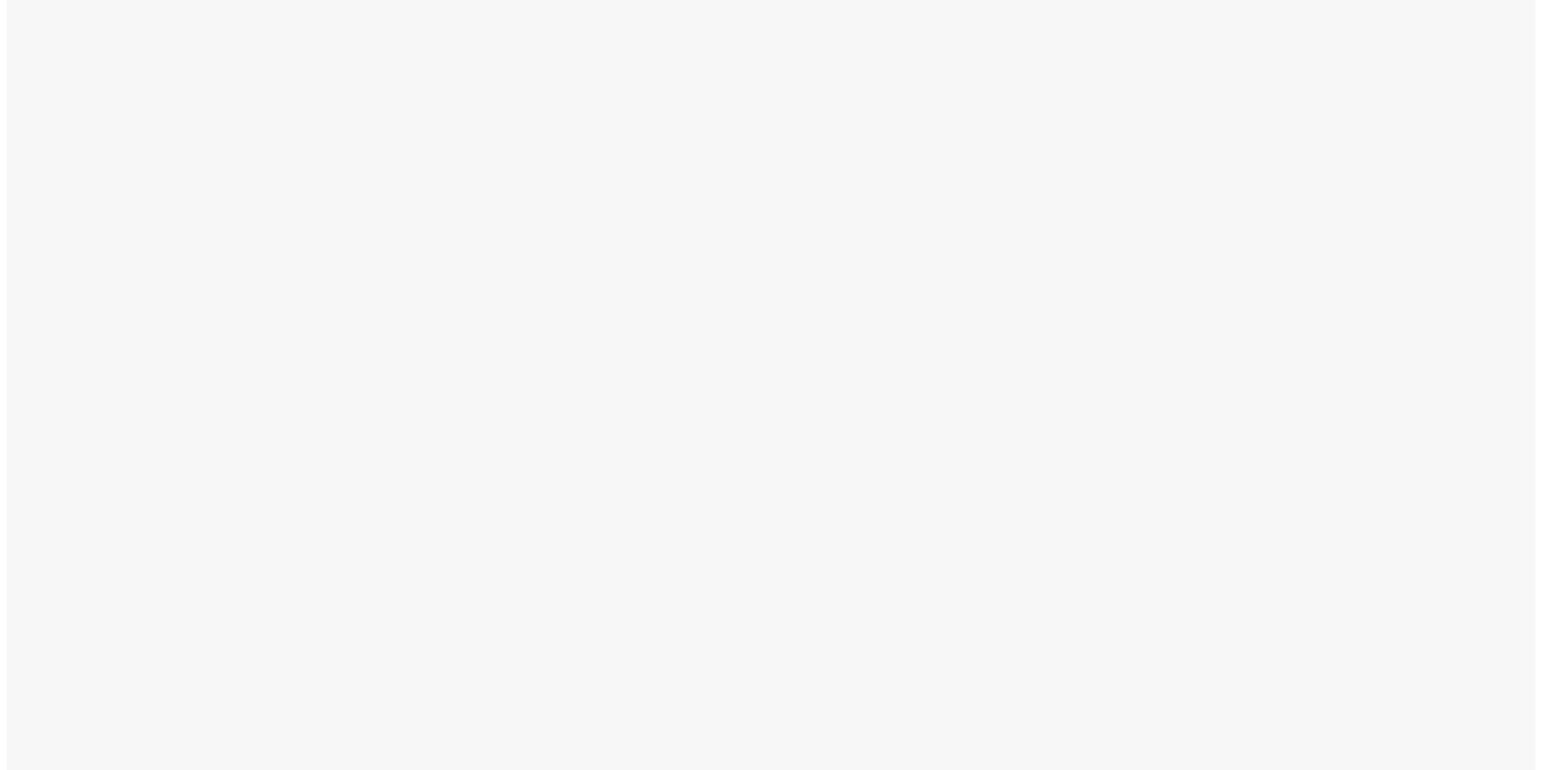
scroll to position [0, 0]
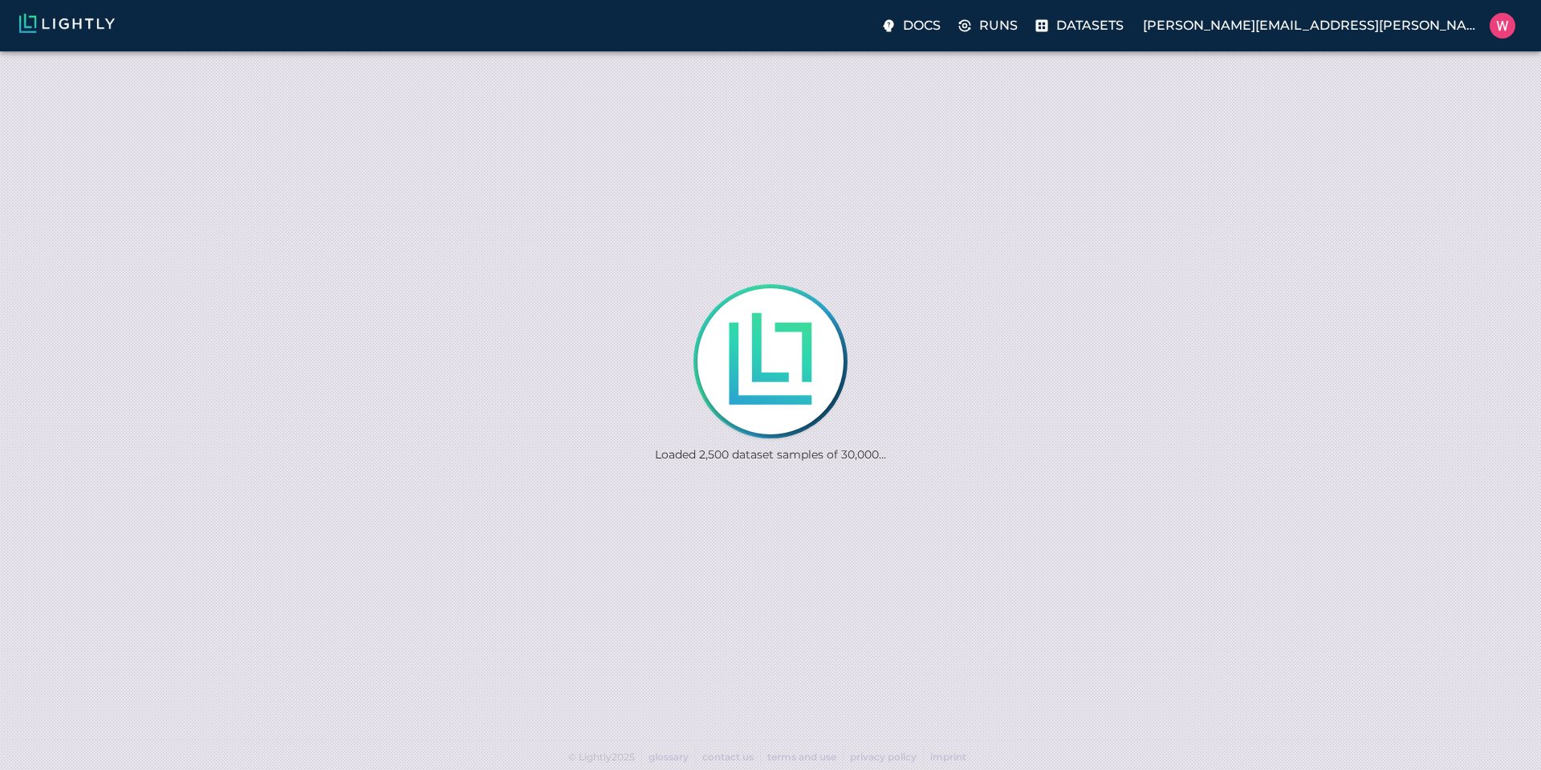
click at [720, 446] on p "Loaded 2,500 dataset samples of 30,000..." at bounding box center [770, 454] width 231 height 16
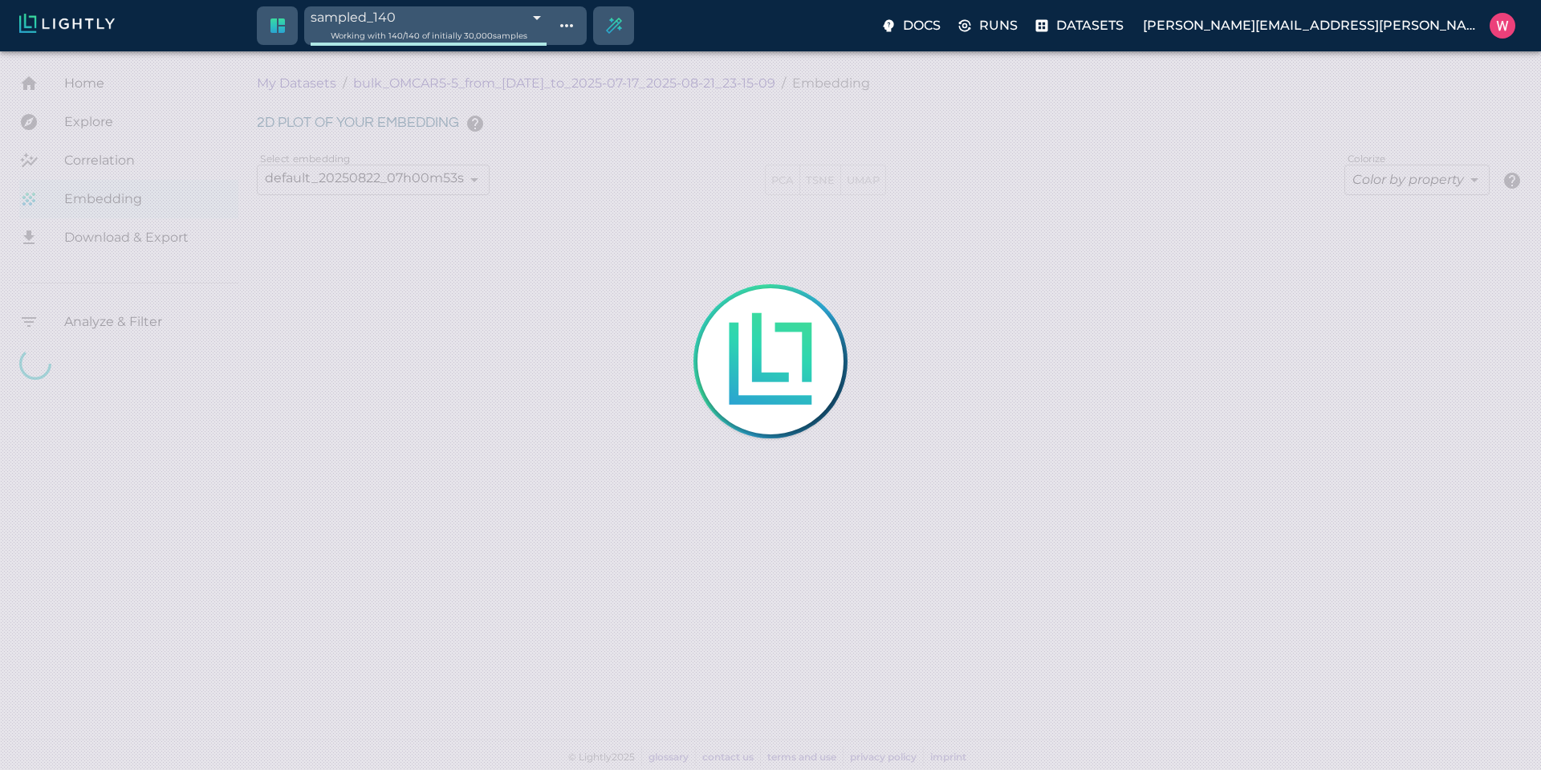
click at [517, 29] on div "Working with 140 / 140 of initially 30,000 samples" at bounding box center [429, 35] width 236 height 15
type input "1752710425.82775"
type input "1752796672.00375"
type input "0.999"
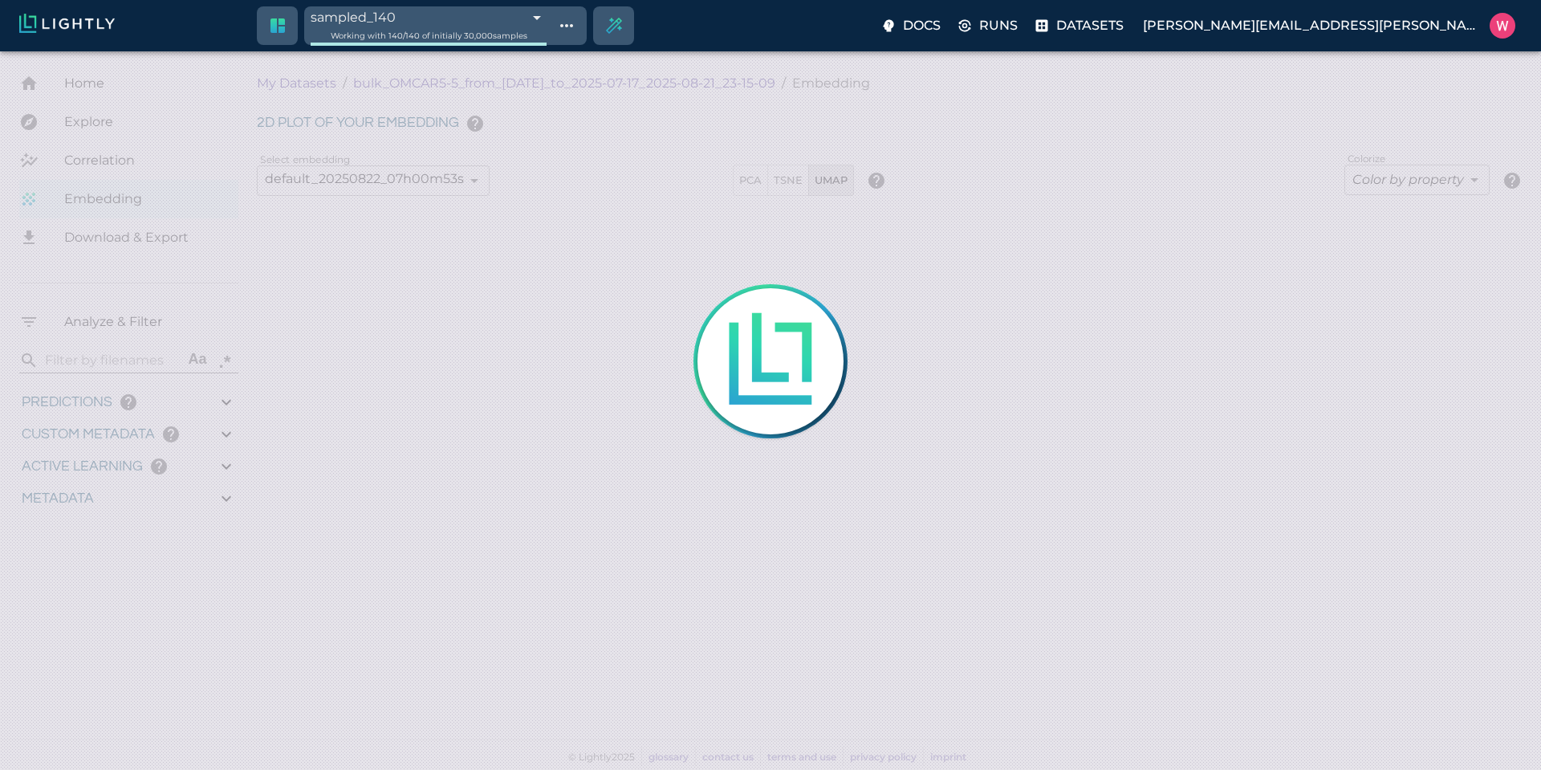
type input "0.996"
type input "9007199254740991"
type input "0.809375703334808"
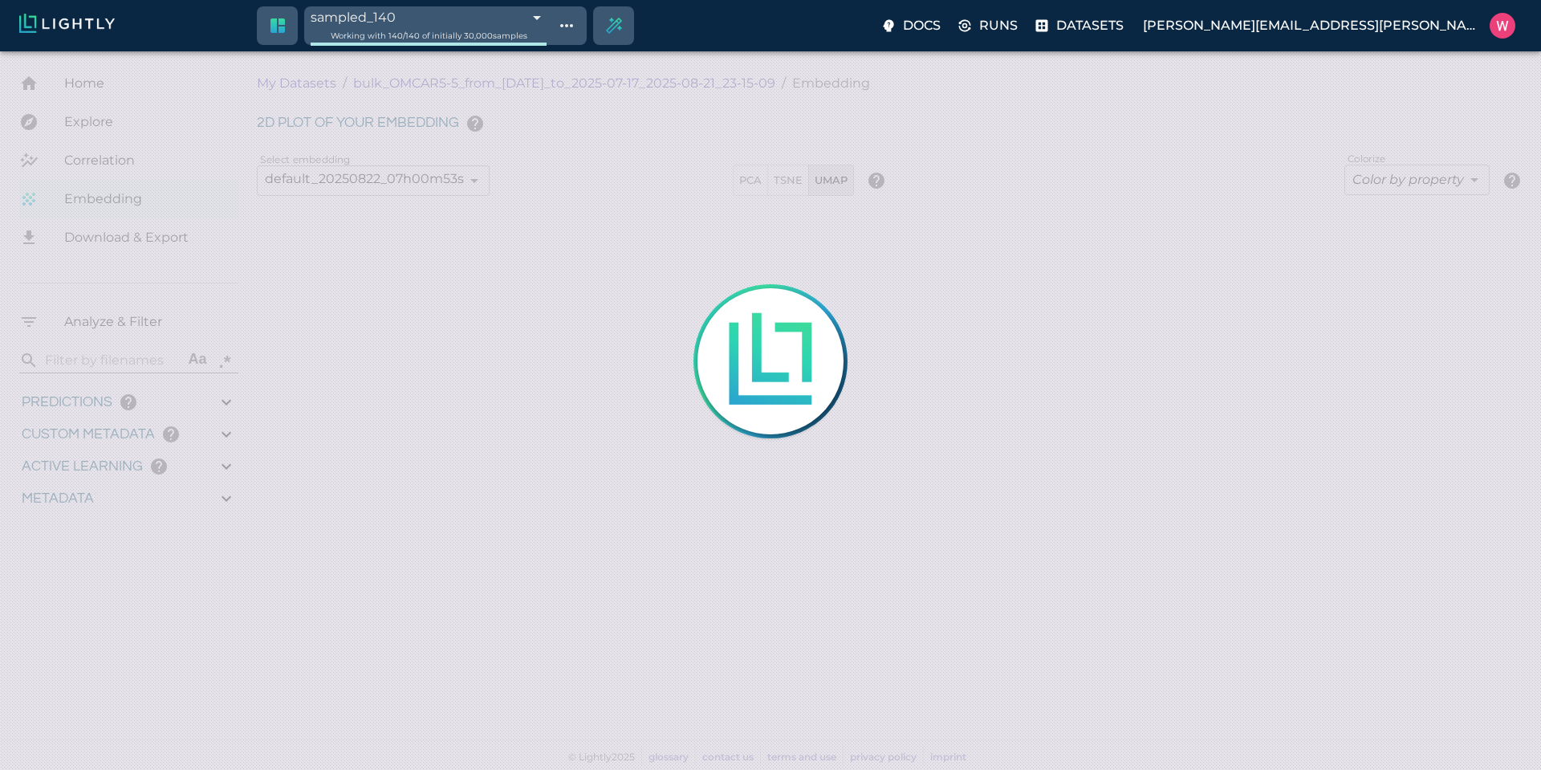
type input "16.6503757033348"
type input "1.94302248954773"
type input "33.6960224895477"
click at [510, 51] on body "sampled_140 68a8c72d42b650cb9a562f68 Working with 140 / 140 of initially 30,000…" at bounding box center [770, 410] width 1541 height 718
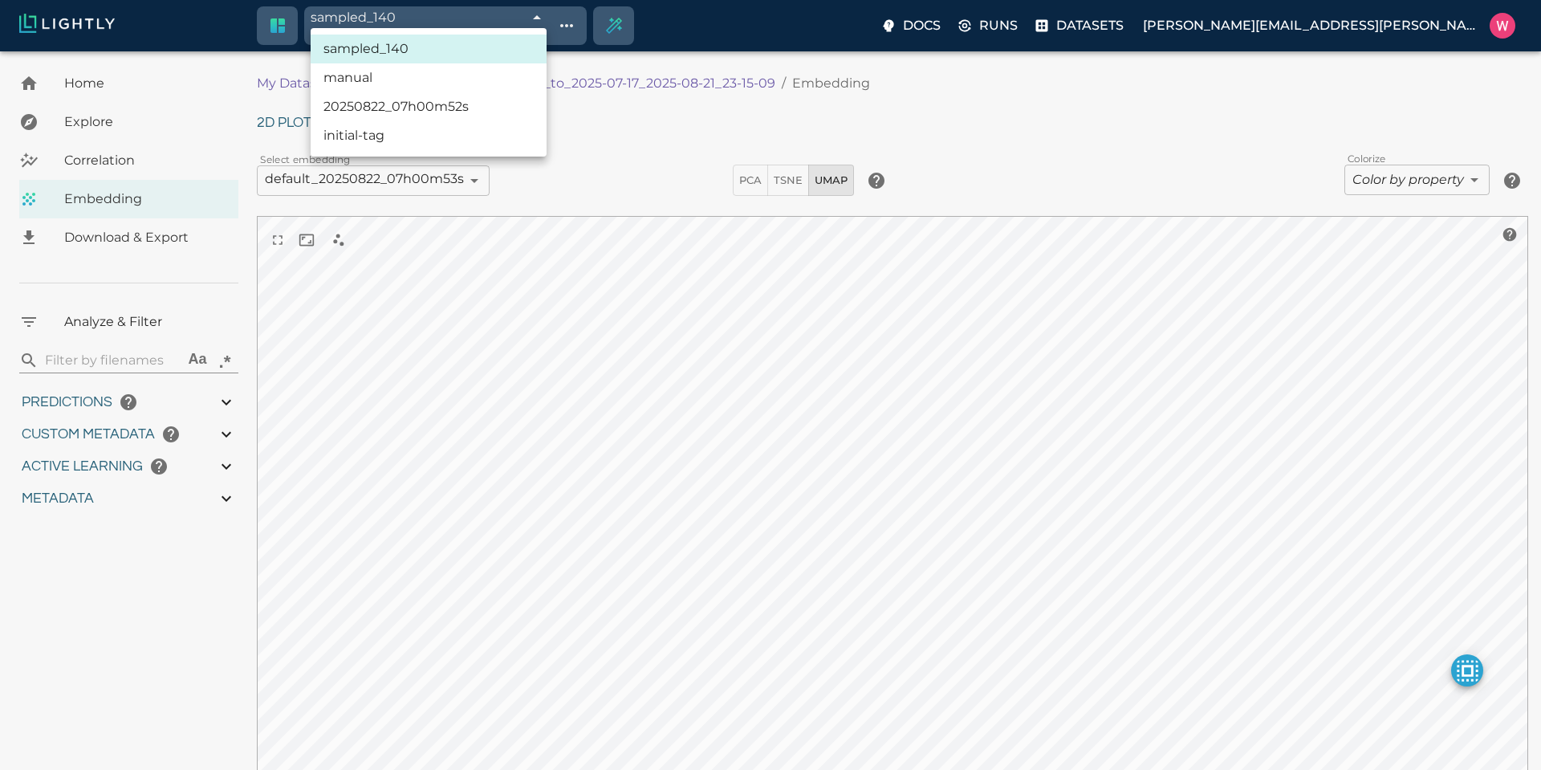
click at [441, 135] on li "initial-tag" at bounding box center [429, 135] width 236 height 29
type input "68a815a4423f1e3bac7be8a0"
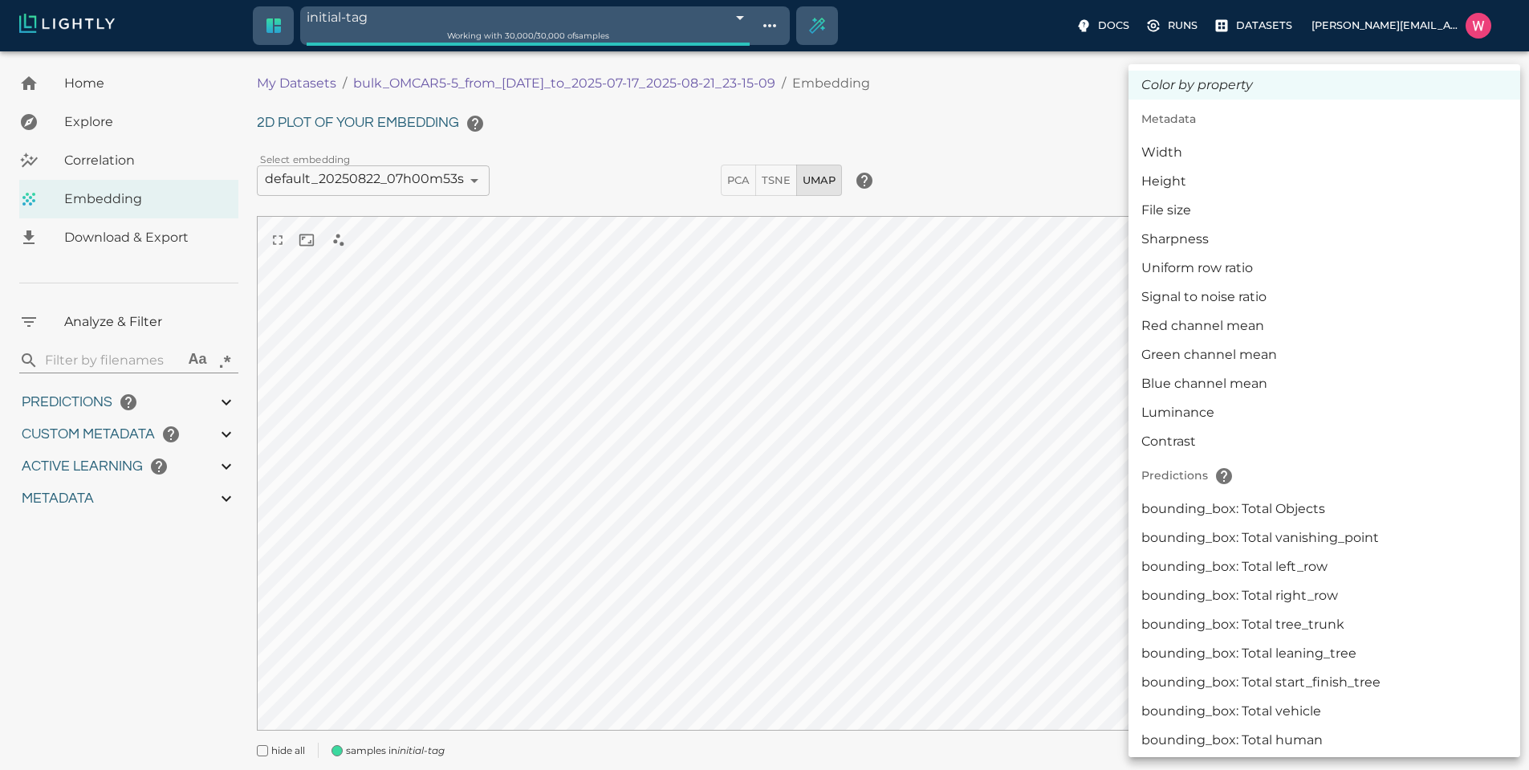
click at [1403, 182] on body "initial-tag 68a815a4423f1e3bac7be8a0 Working with 30,000 / 30,000 of samples Do…" at bounding box center [764, 433] width 1529 height 764
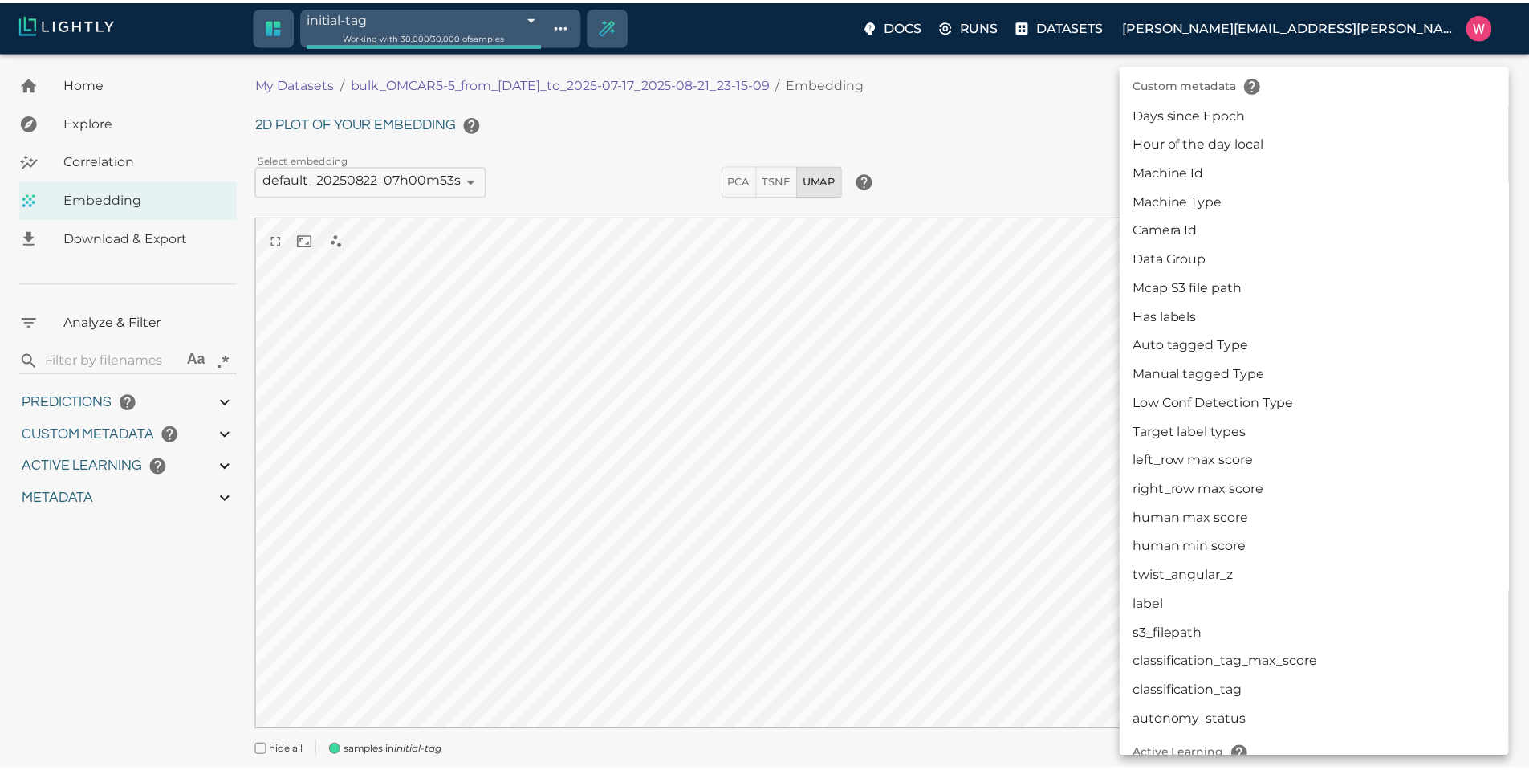
scroll to position [1805, 0]
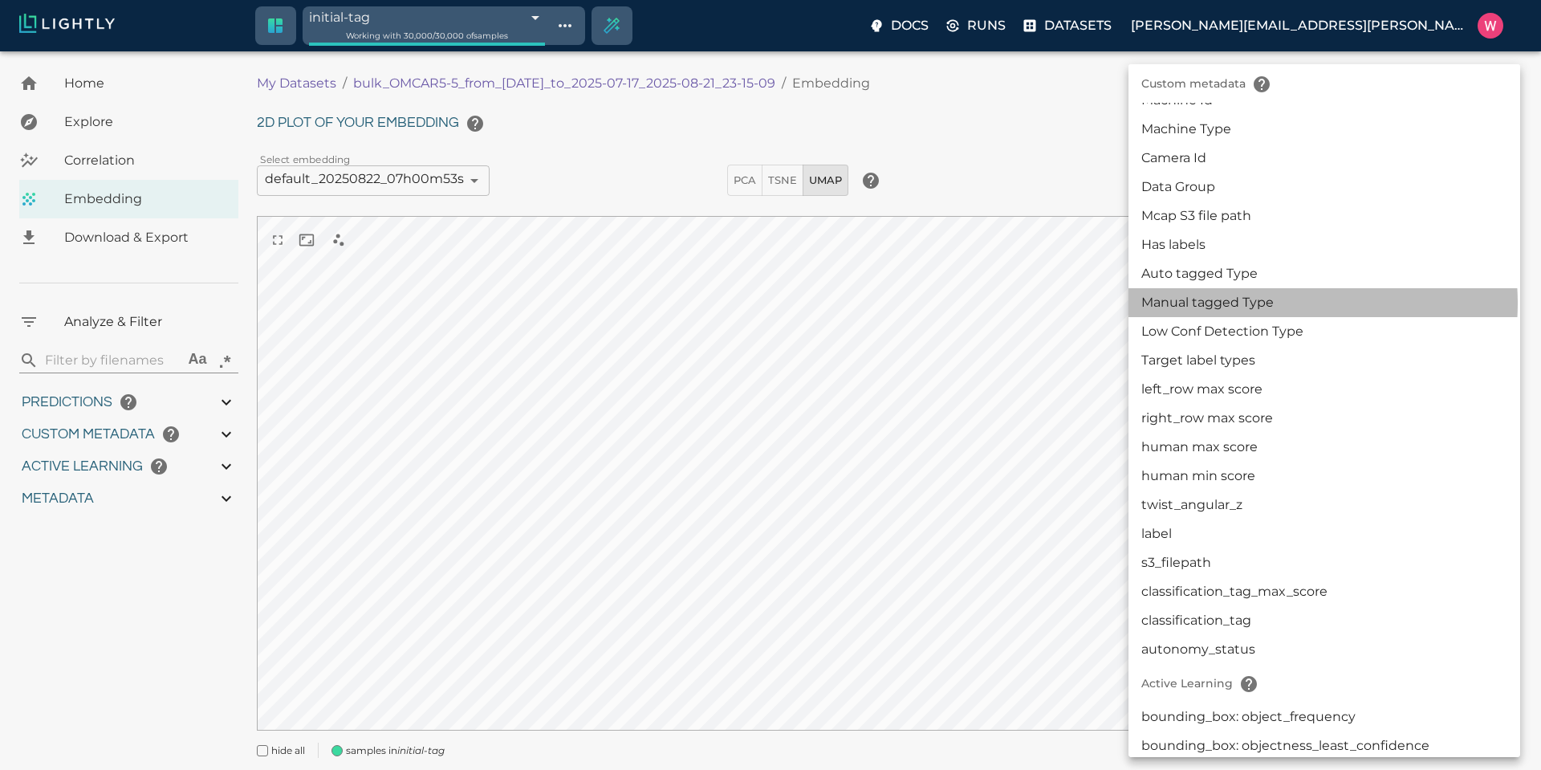
click at [1270, 303] on li "Manual tagged Type" at bounding box center [1325, 302] width 392 height 29
type input "userDefined|CATEGORICAL_STRING|Manual tagged Type"
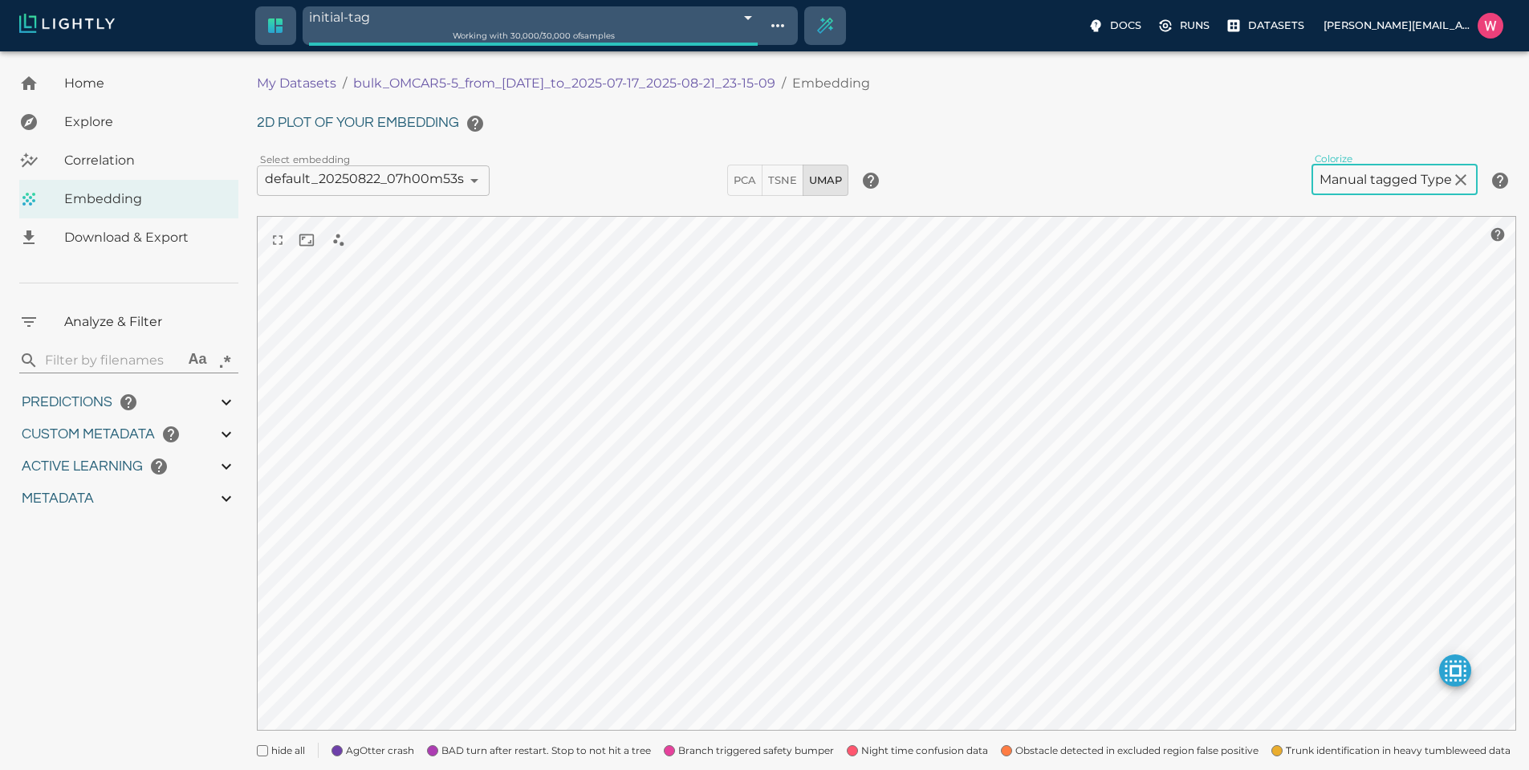
scroll to position [104, 0]
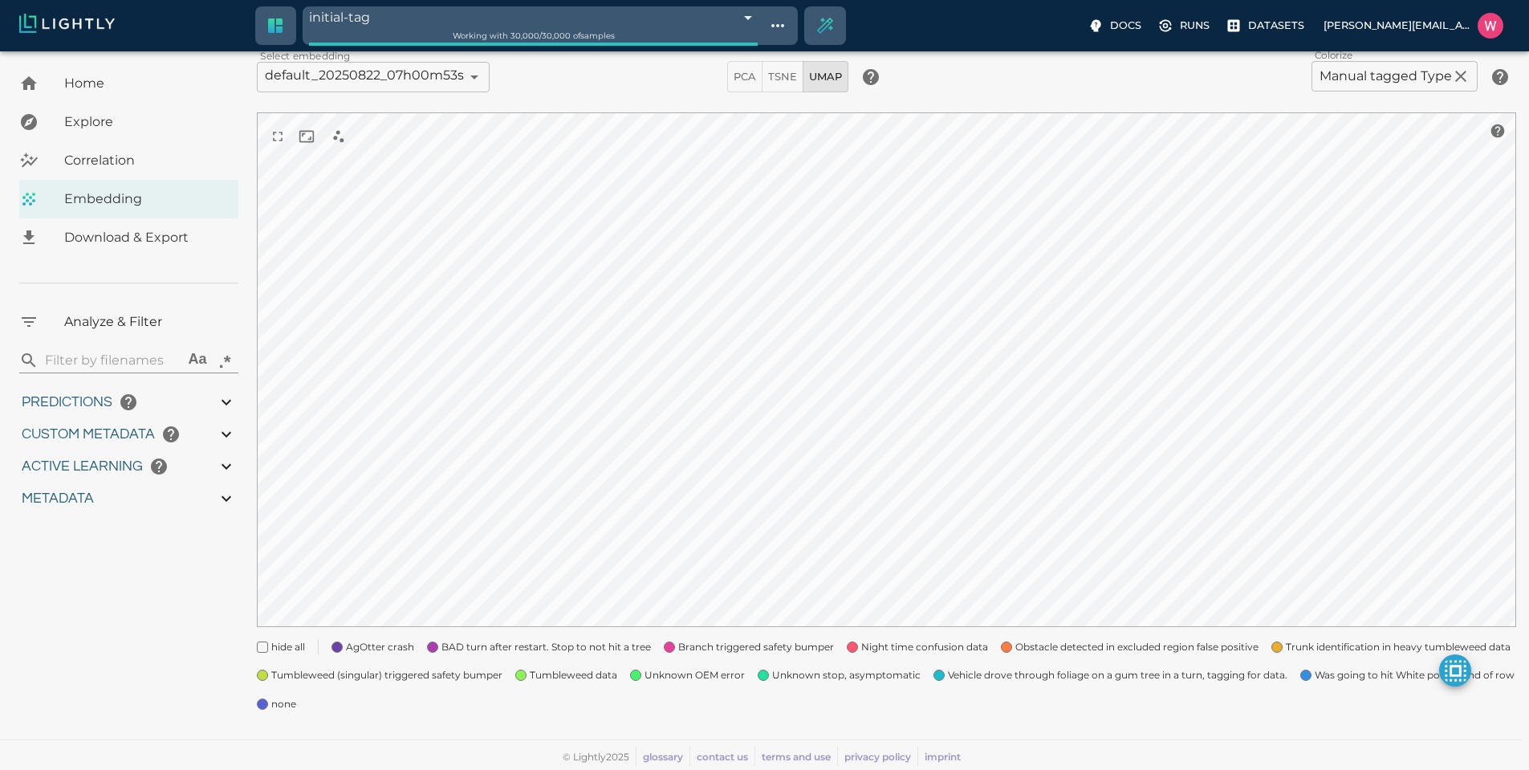
click at [279, 651] on span "hide all" at bounding box center [288, 647] width 34 height 16
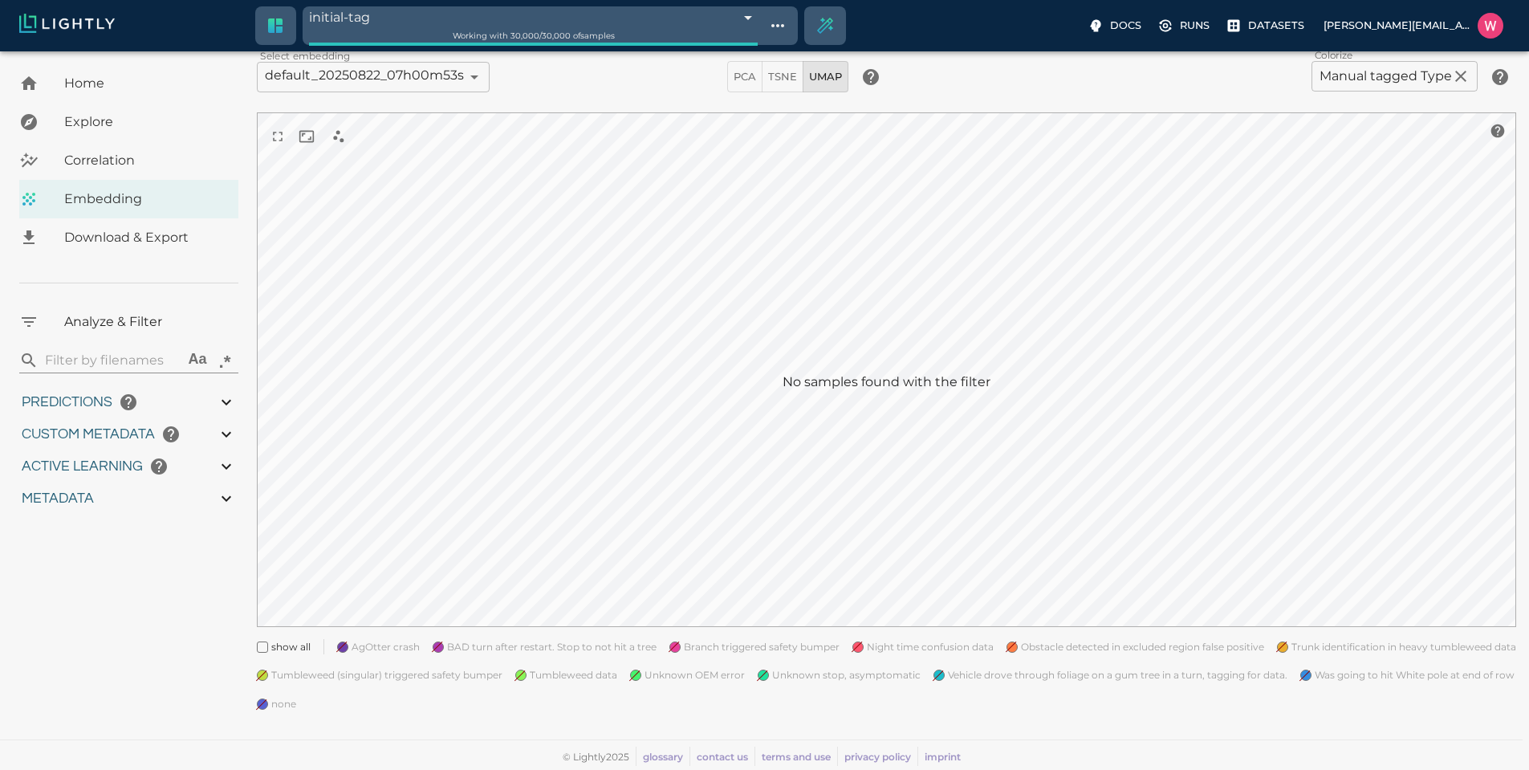
click at [525, 677] on span at bounding box center [520, 674] width 11 height 11
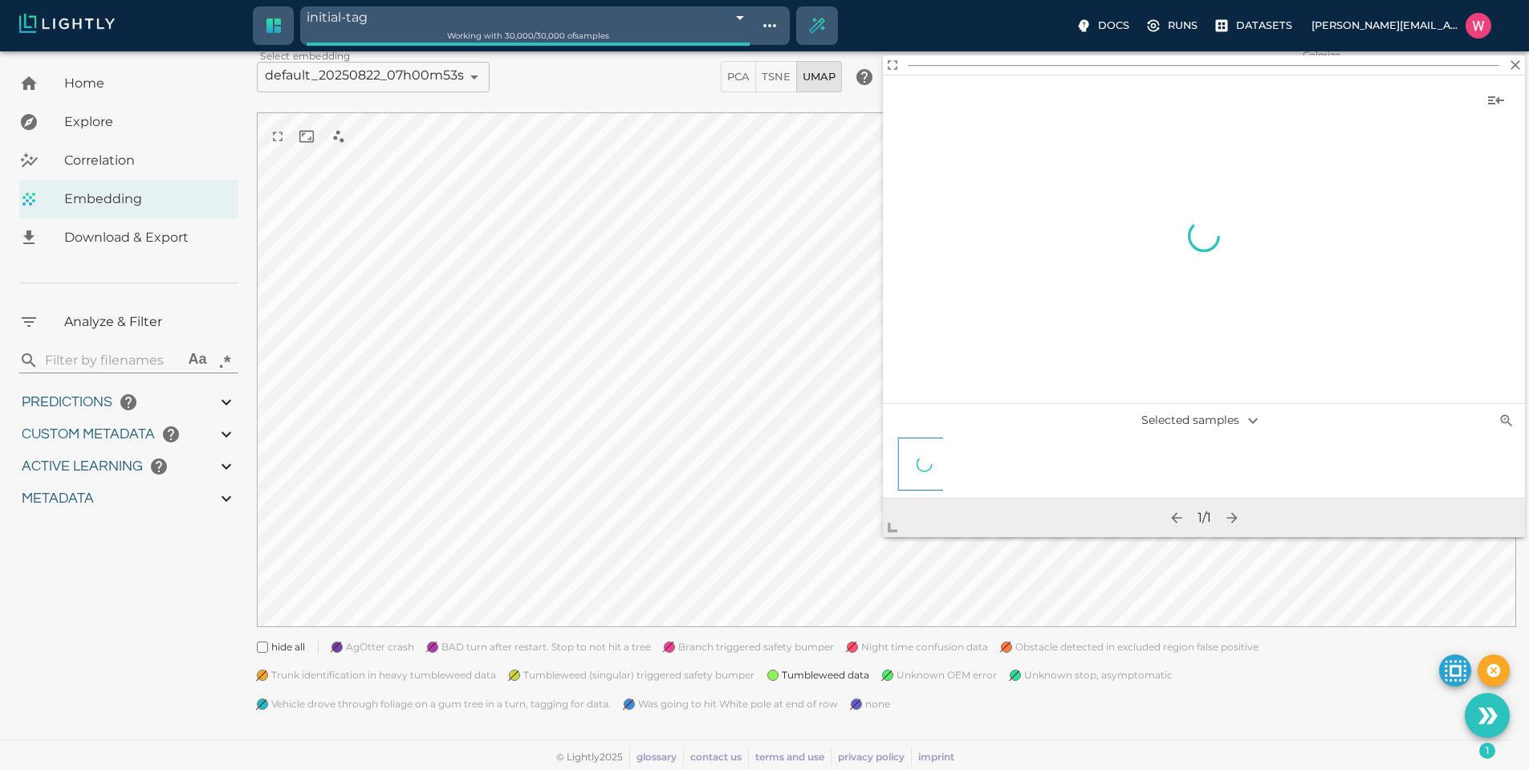
scroll to position [98, 0]
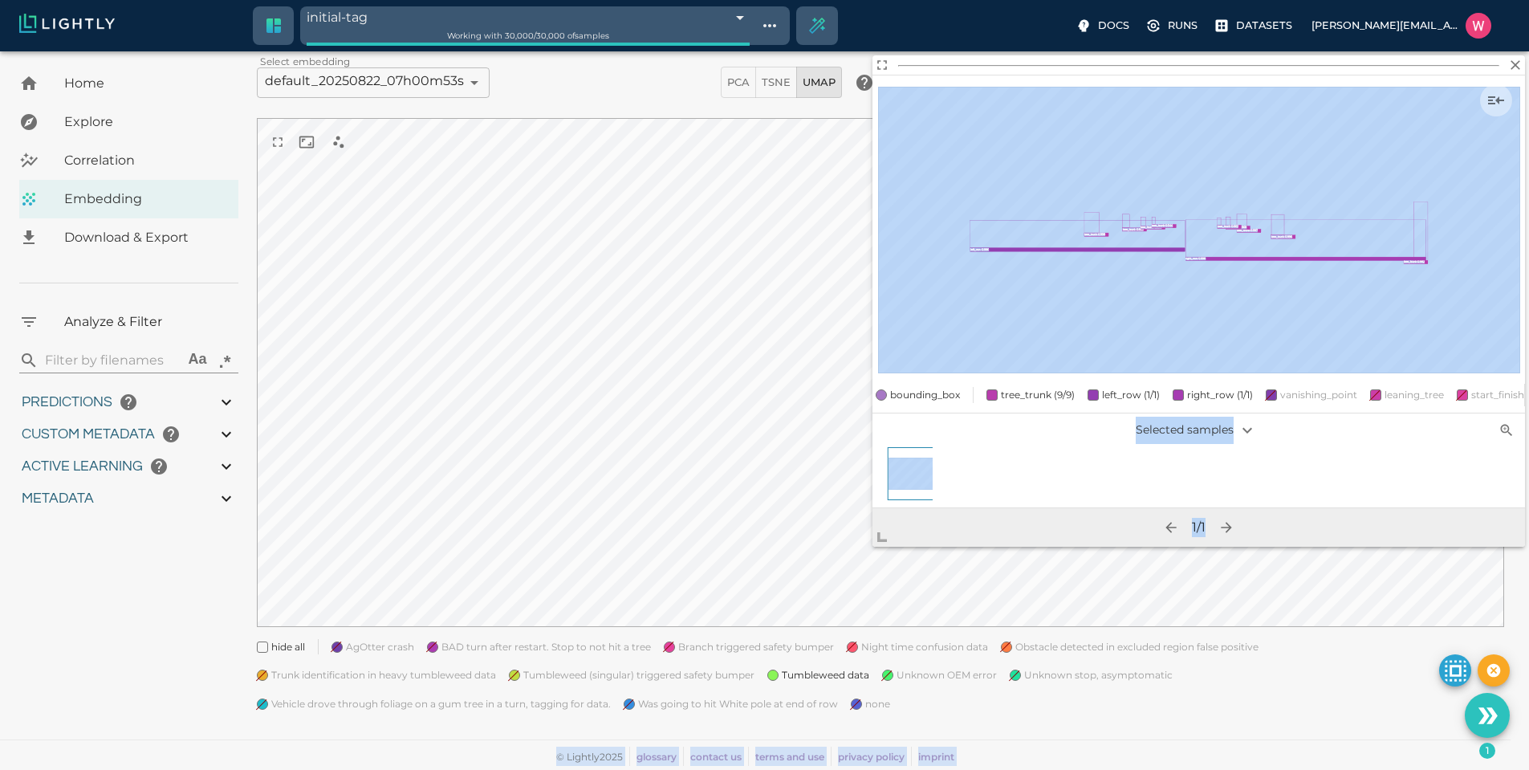
click at [788, 623] on body "initial-tag 68a815a4423f1e3bac7be8a0 Working with 30,000 / 30,000 of samples Do…" at bounding box center [764, 361] width 1529 height 816
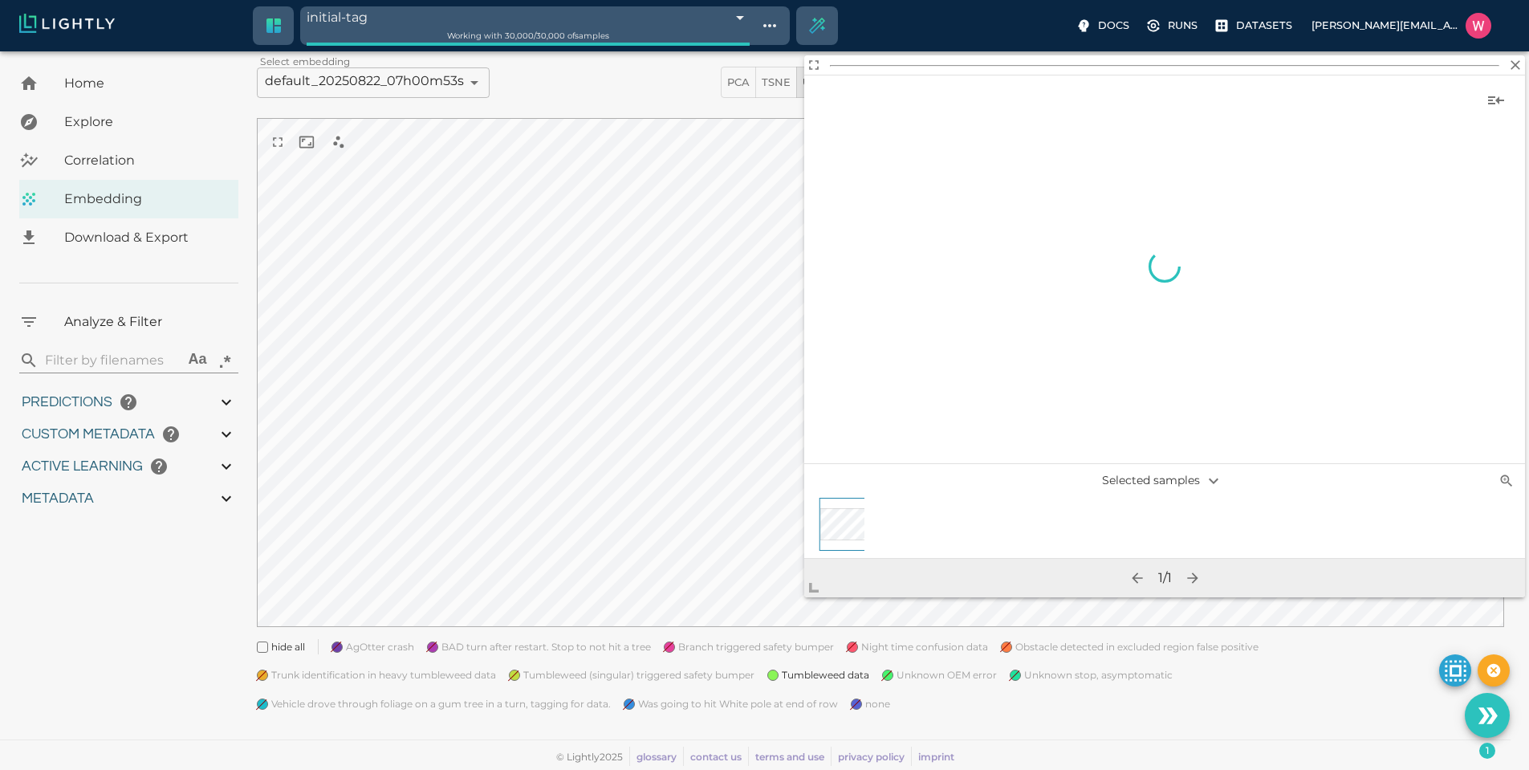
click at [438, 14] on body "initial-tag 68a815a4423f1e3bac7be8a0 Working with 30,000 / 30,000 of samples Do…" at bounding box center [764, 361] width 1529 height 816
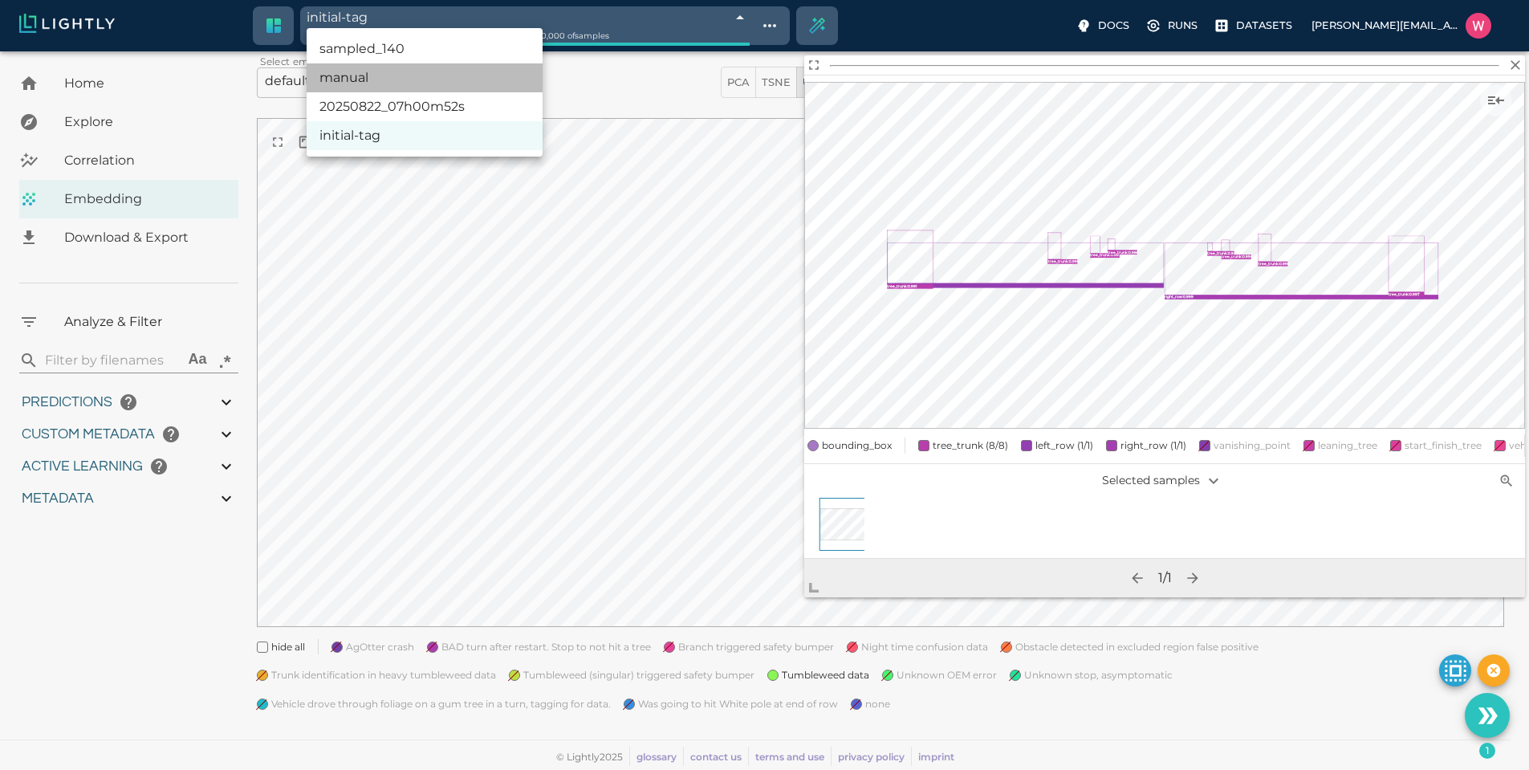
click at [410, 85] on li "manual" at bounding box center [425, 77] width 236 height 29
type input "68a8c5e242b650cb9a436a1e"
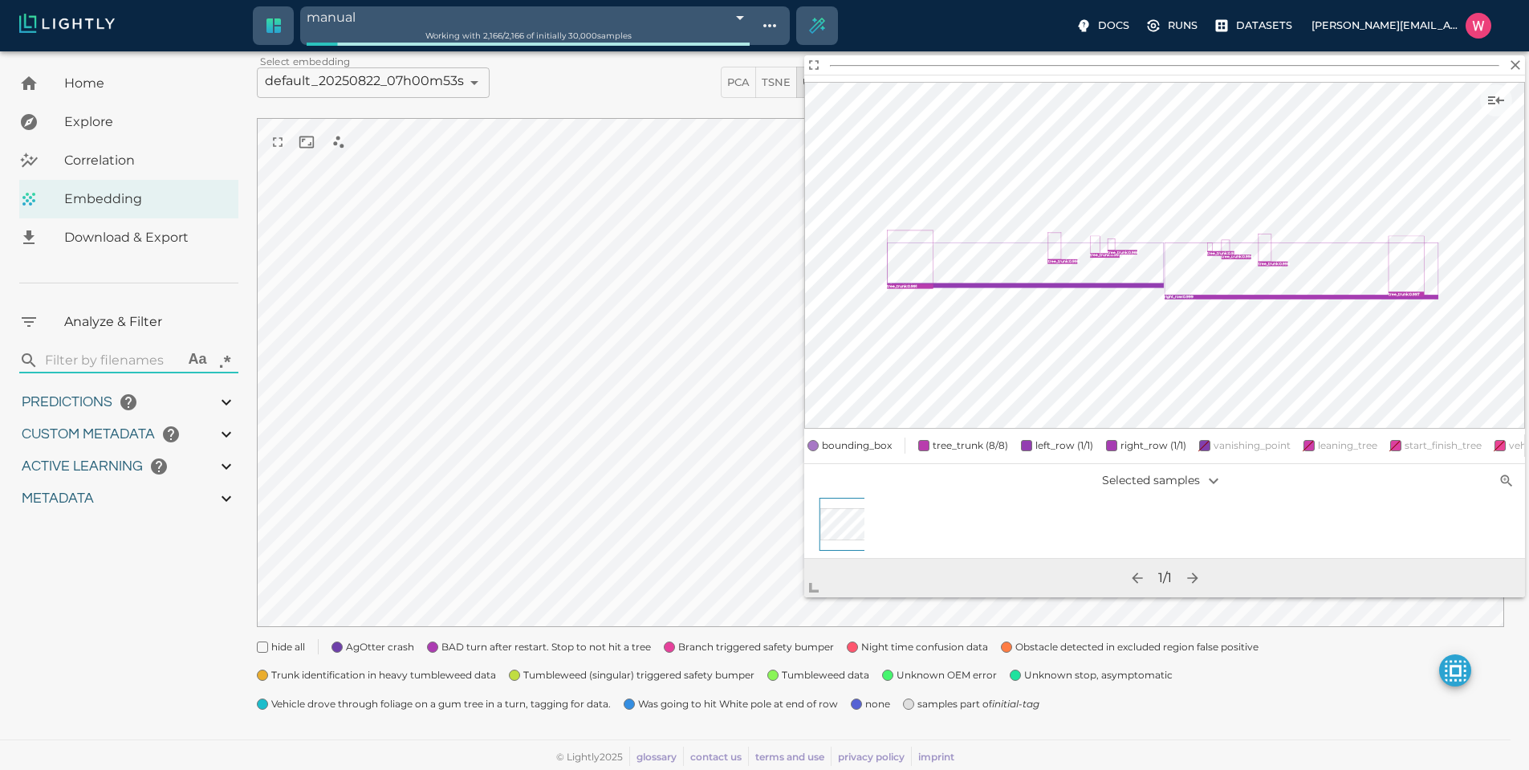
click at [555, 400] on div "sampled_140 manual 20250822_07h00m52s initial-tag" at bounding box center [764, 385] width 1529 height 770
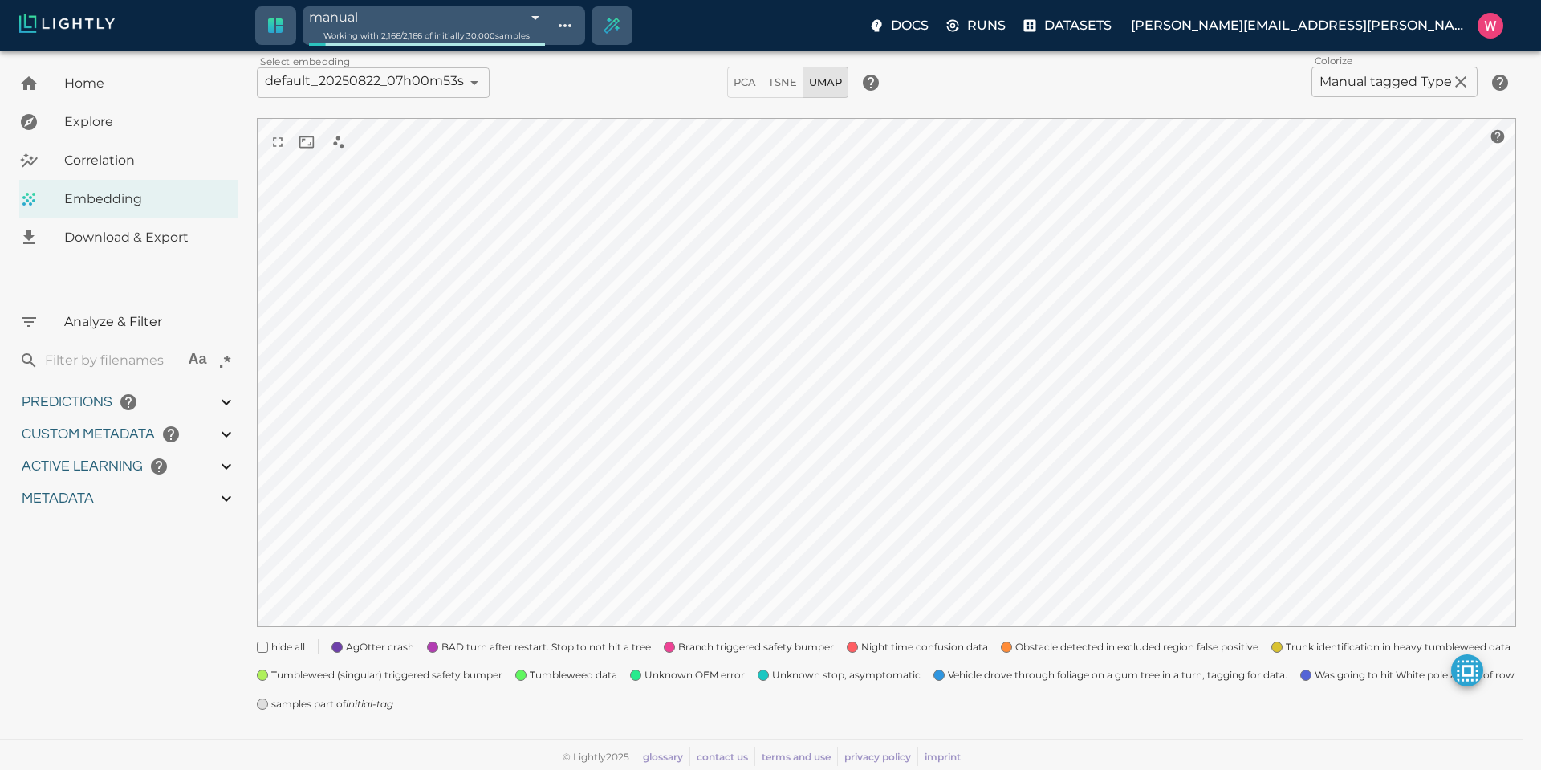
type input "1752710425.82775"
type input "1752796672.00375"
type input "0.999"
type input "0.996"
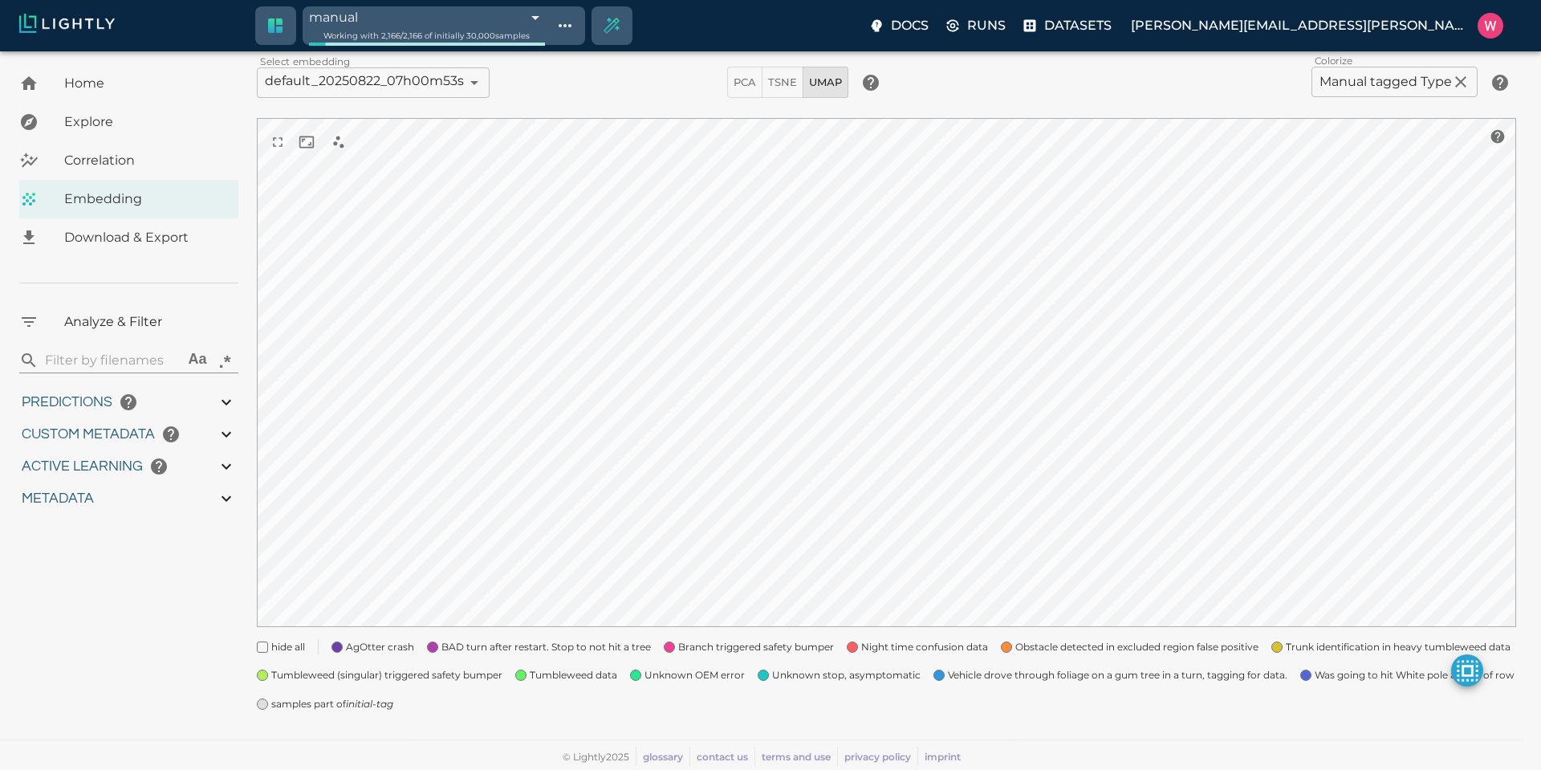
type input "0.996"
type input "0.809375703334808"
type input "16.6503757033348"
type input "1.94302248954773"
type input "33.6960224895477"
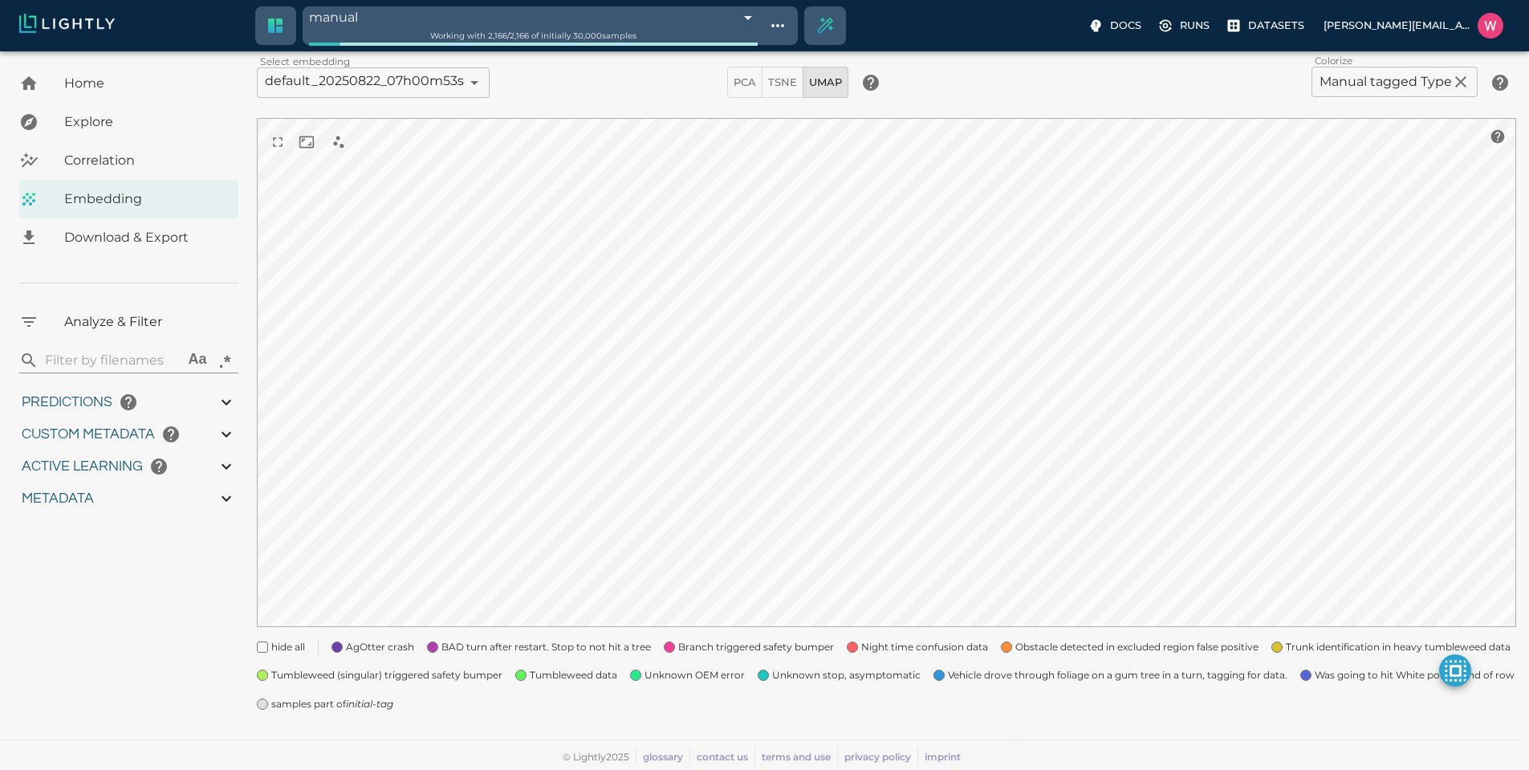
click at [332, 706] on span "samples part of initial-tag" at bounding box center [332, 704] width 122 height 16
click at [299, 643] on span "hide all" at bounding box center [288, 647] width 34 height 16
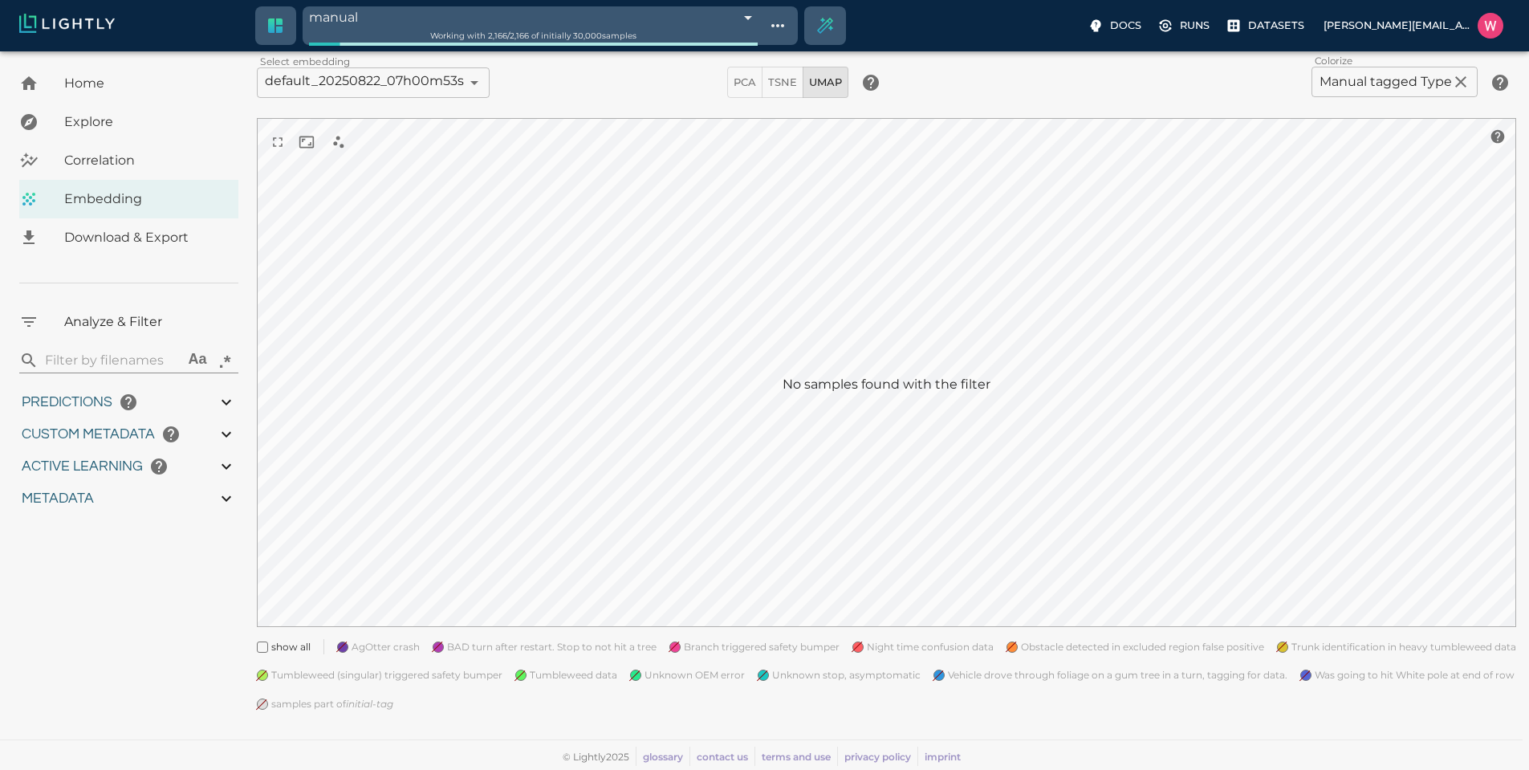
click at [538, 669] on span "Tumbleweed data" at bounding box center [573, 675] width 87 height 16
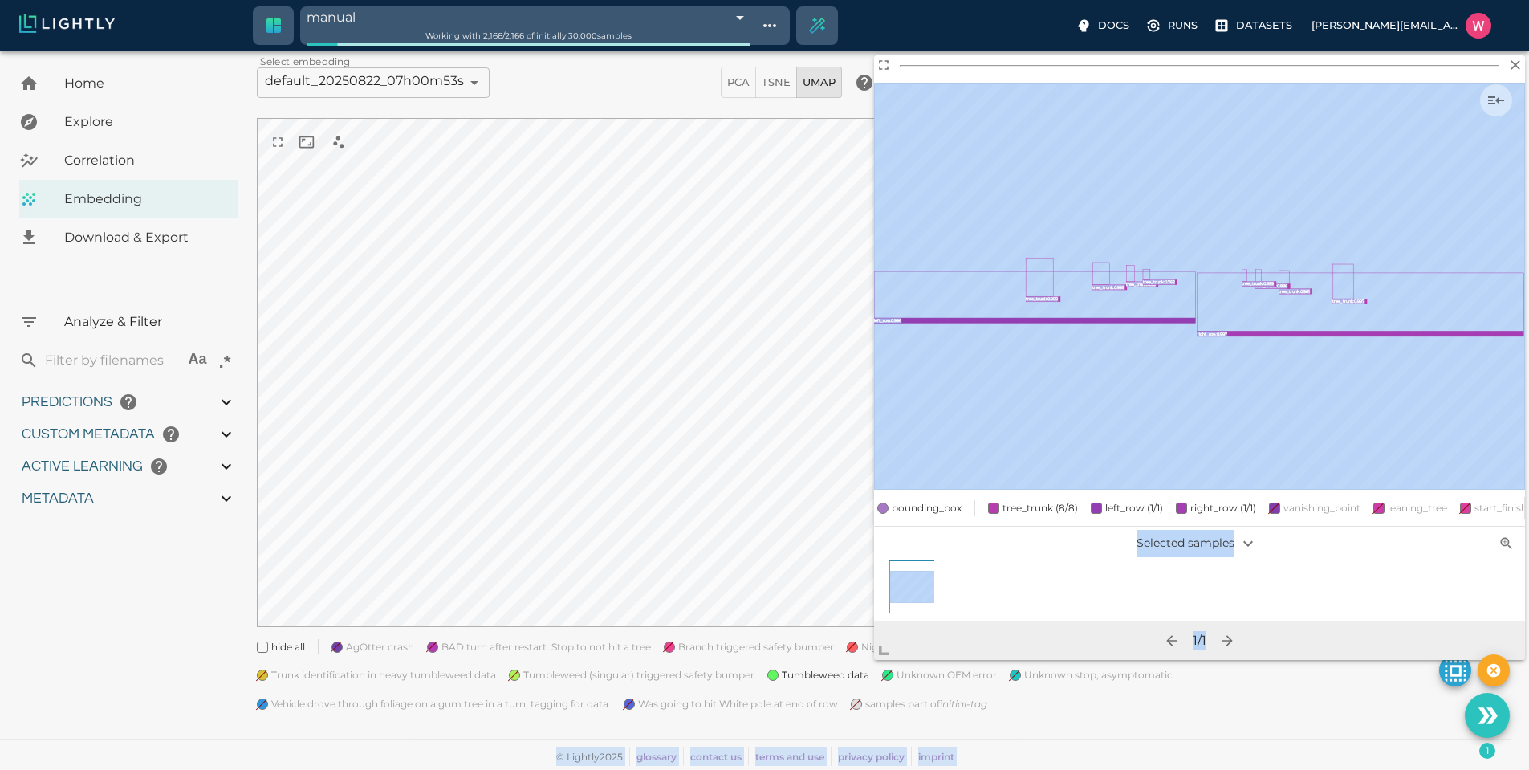
drag, startPoint x: 909, startPoint y: 526, endPoint x: 860, endPoint y: 671, distance: 153.3
click at [860, 671] on body "manual 68a8c5e242b650cb9a436a1e Working with 2,166 / 2,166 of initially 30,000 …" at bounding box center [764, 361] width 1529 height 816
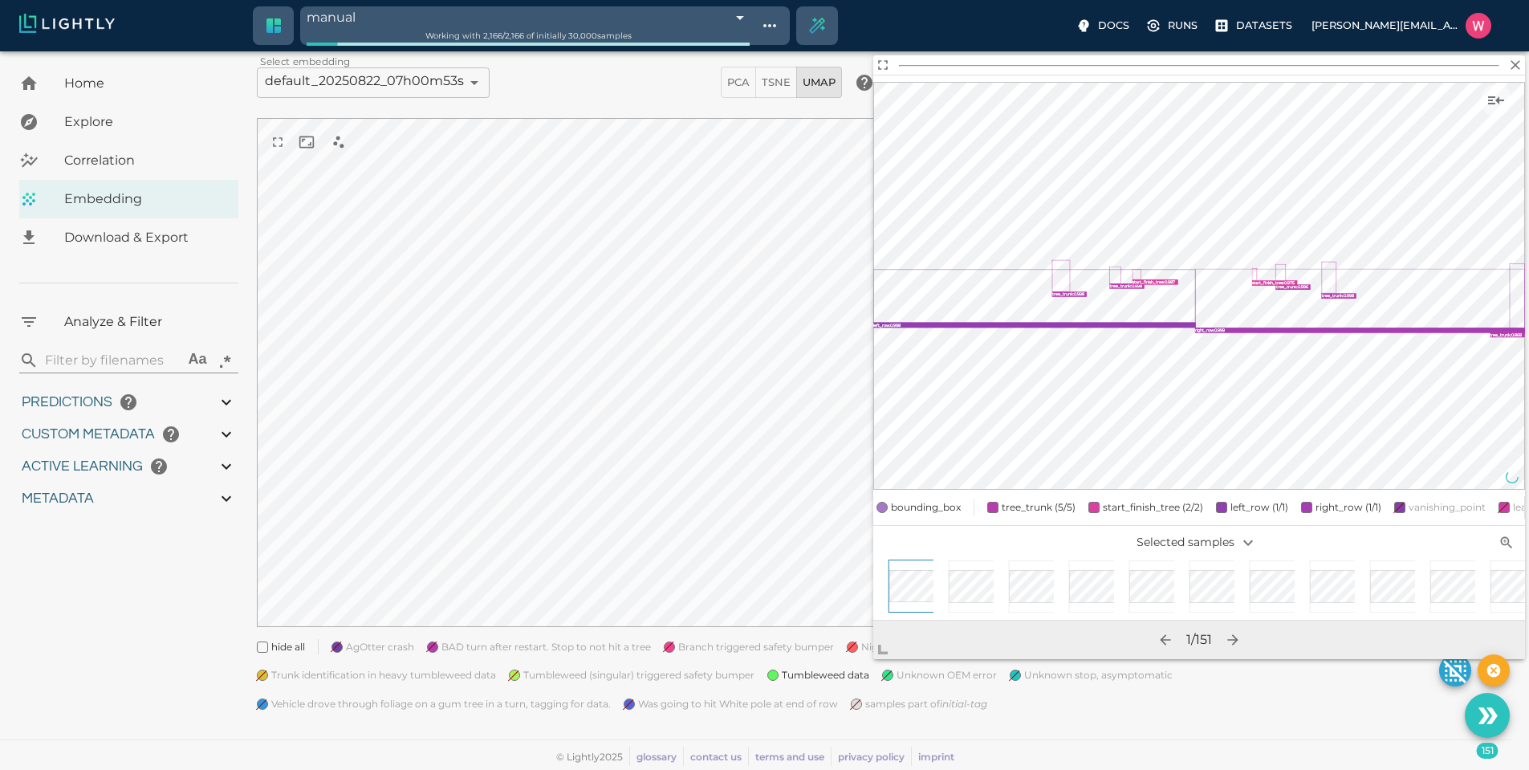
click at [1484, 710] on icon "Use the 151 selected samples as the basis for your new tag" at bounding box center [1483, 715] width 11 height 16
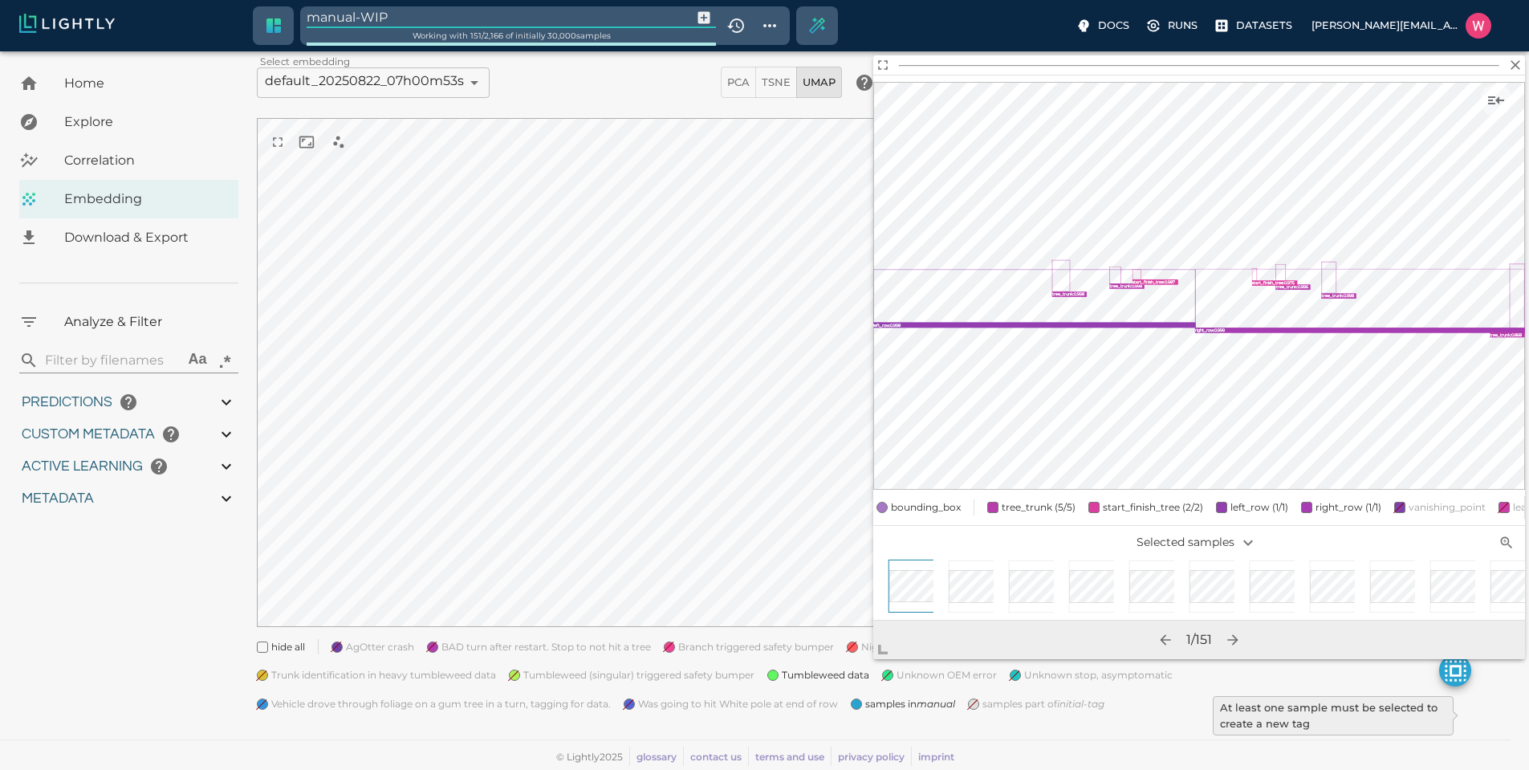
type input "1752710425.82775"
type input "1752796672.00375"
type input "0.999"
type input "0.996"
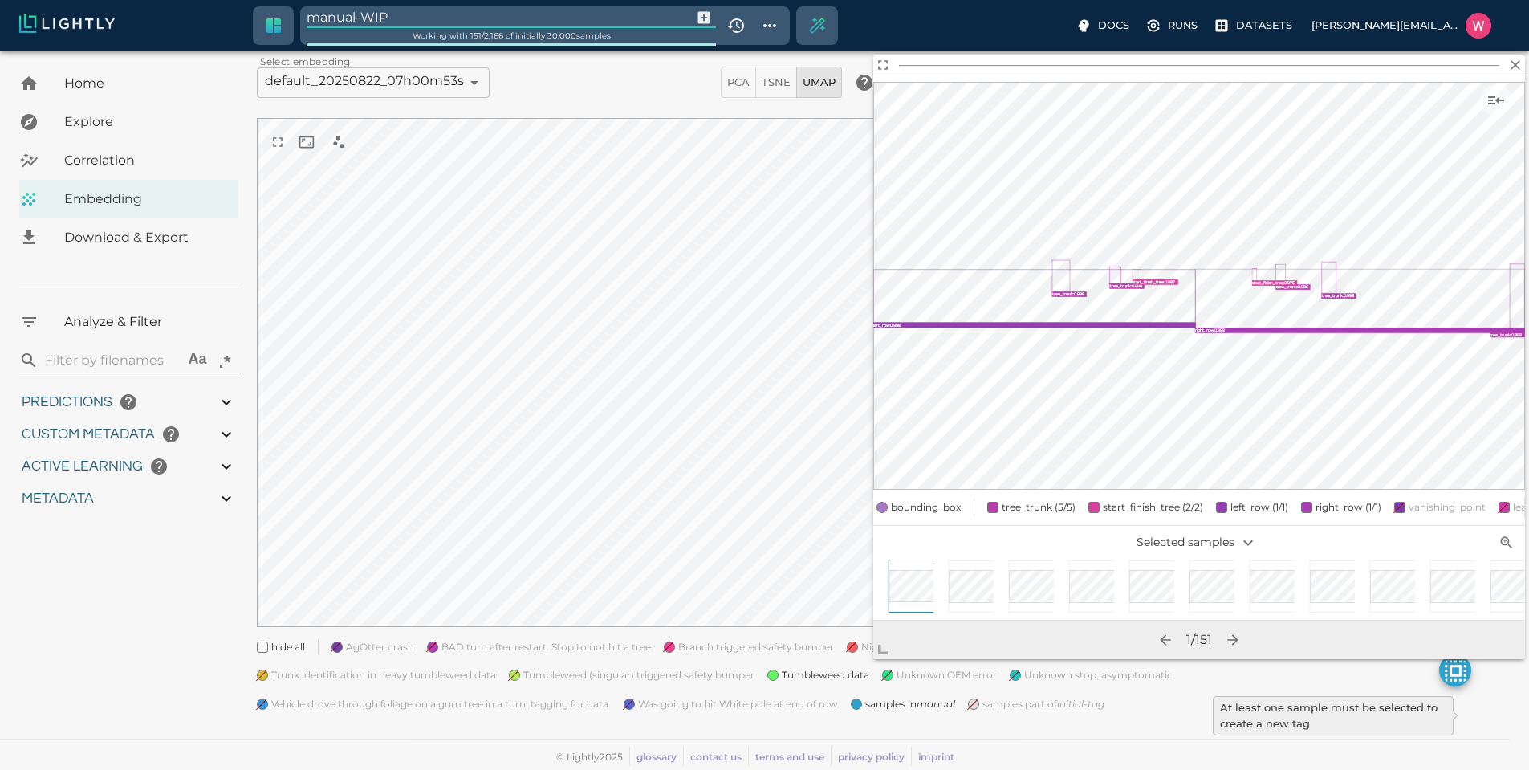
type input "0.996"
type input "9007199254740991"
type input "0.809375703334808"
type input "16.6503757033348"
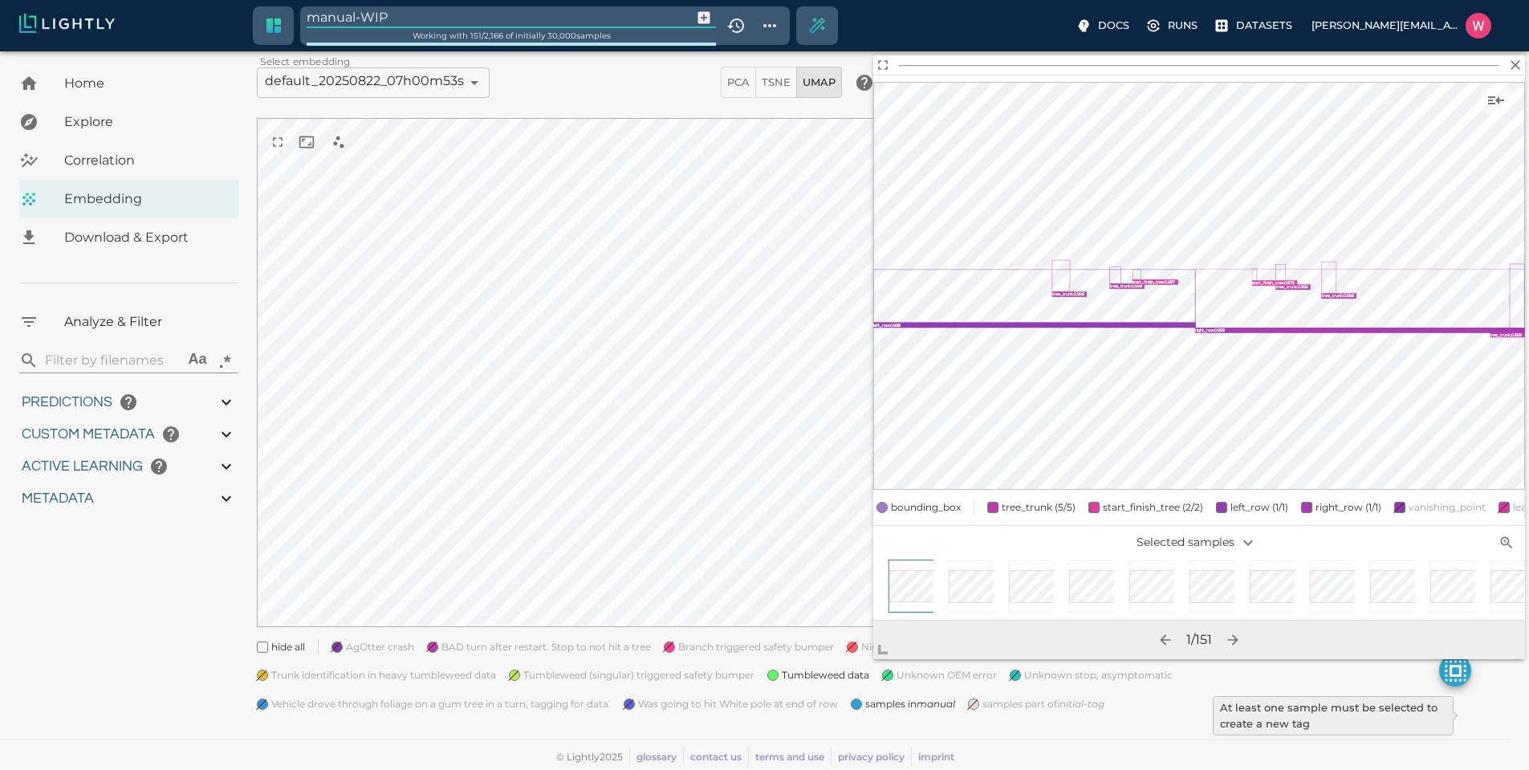
type input "1.94302248954773"
type input "33.6960224895477"
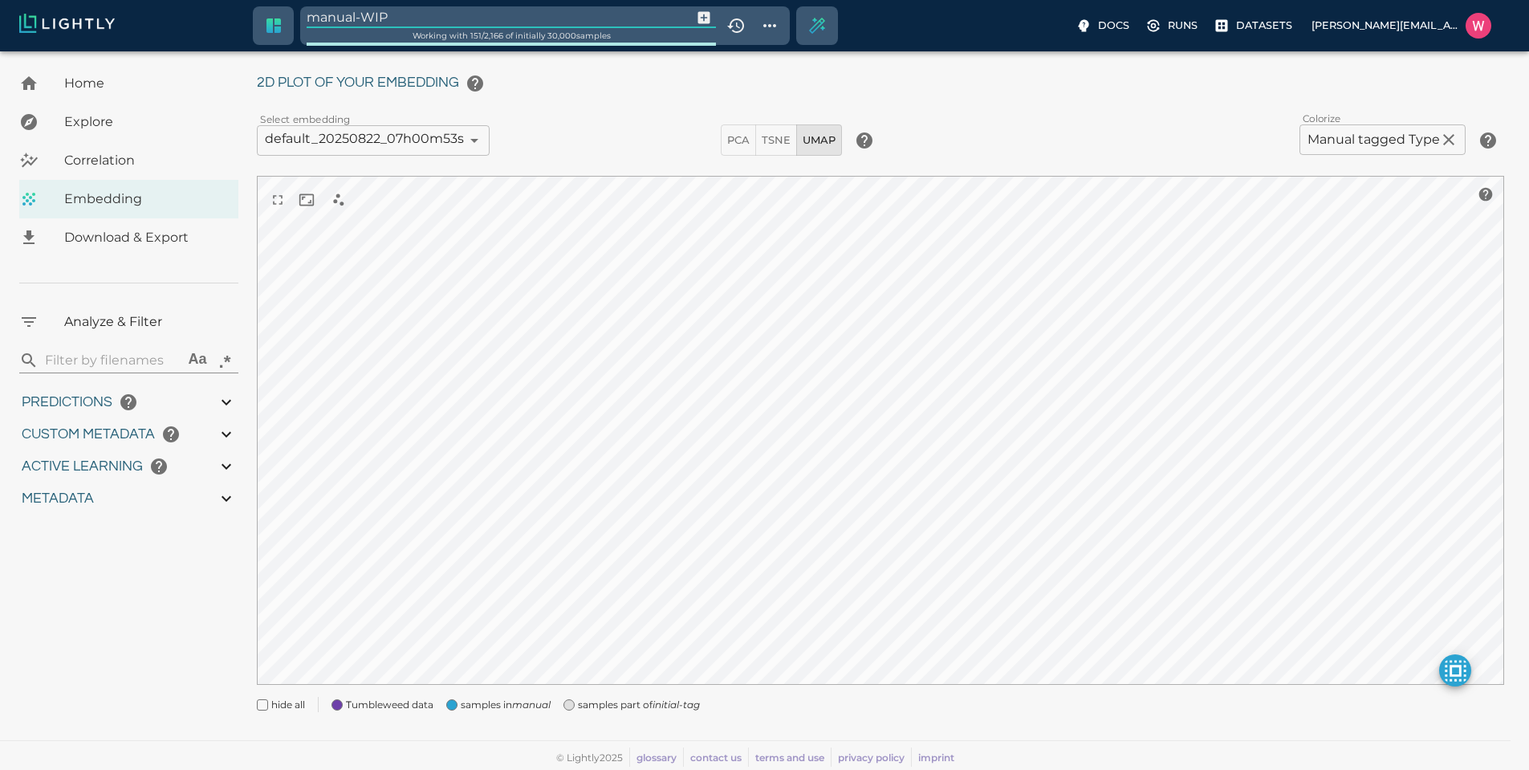
scroll to position [40, 0]
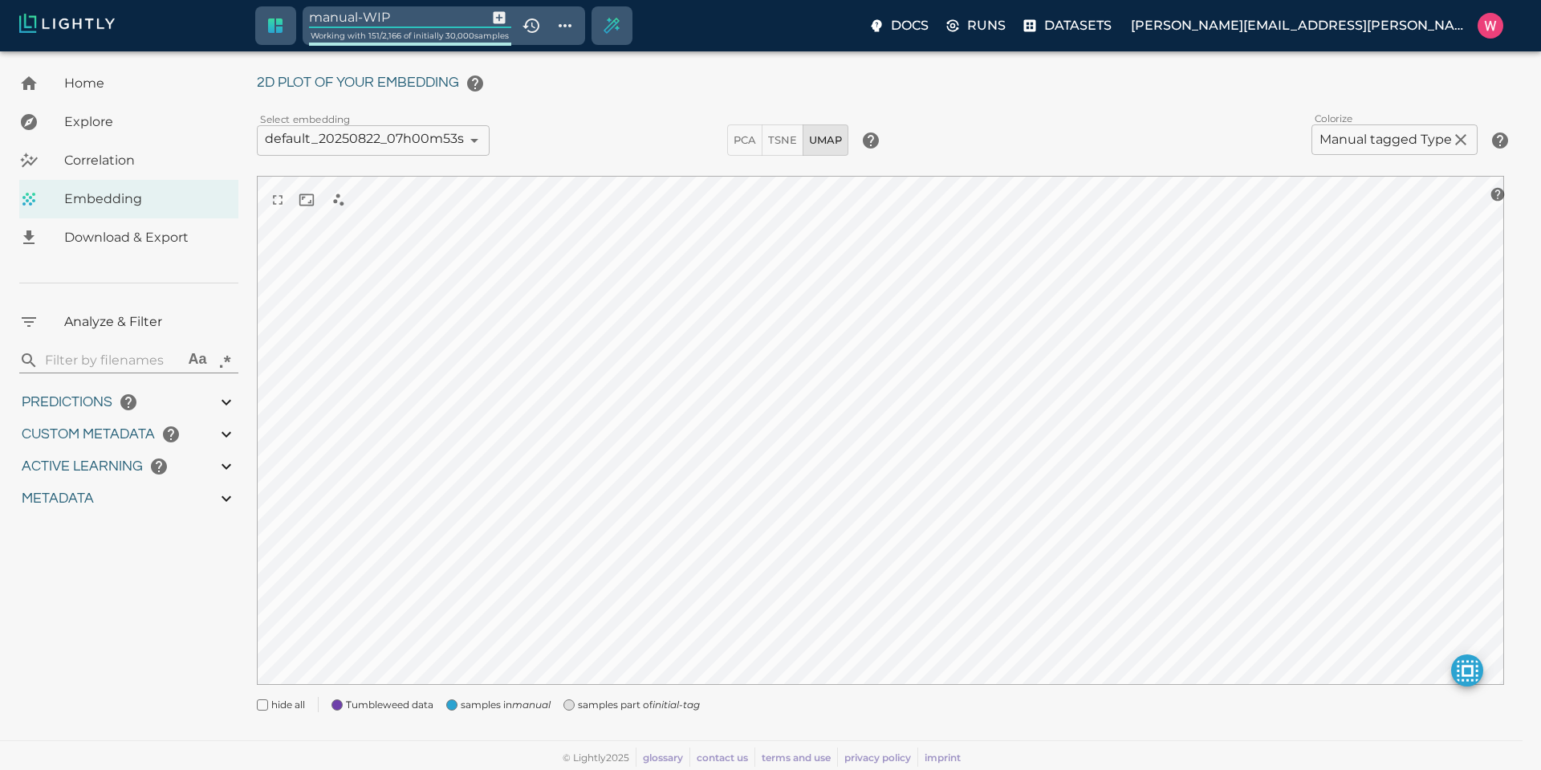
type input "1752710425.82775"
type input "1752796672.00375"
type input "0.999"
type input "0.996"
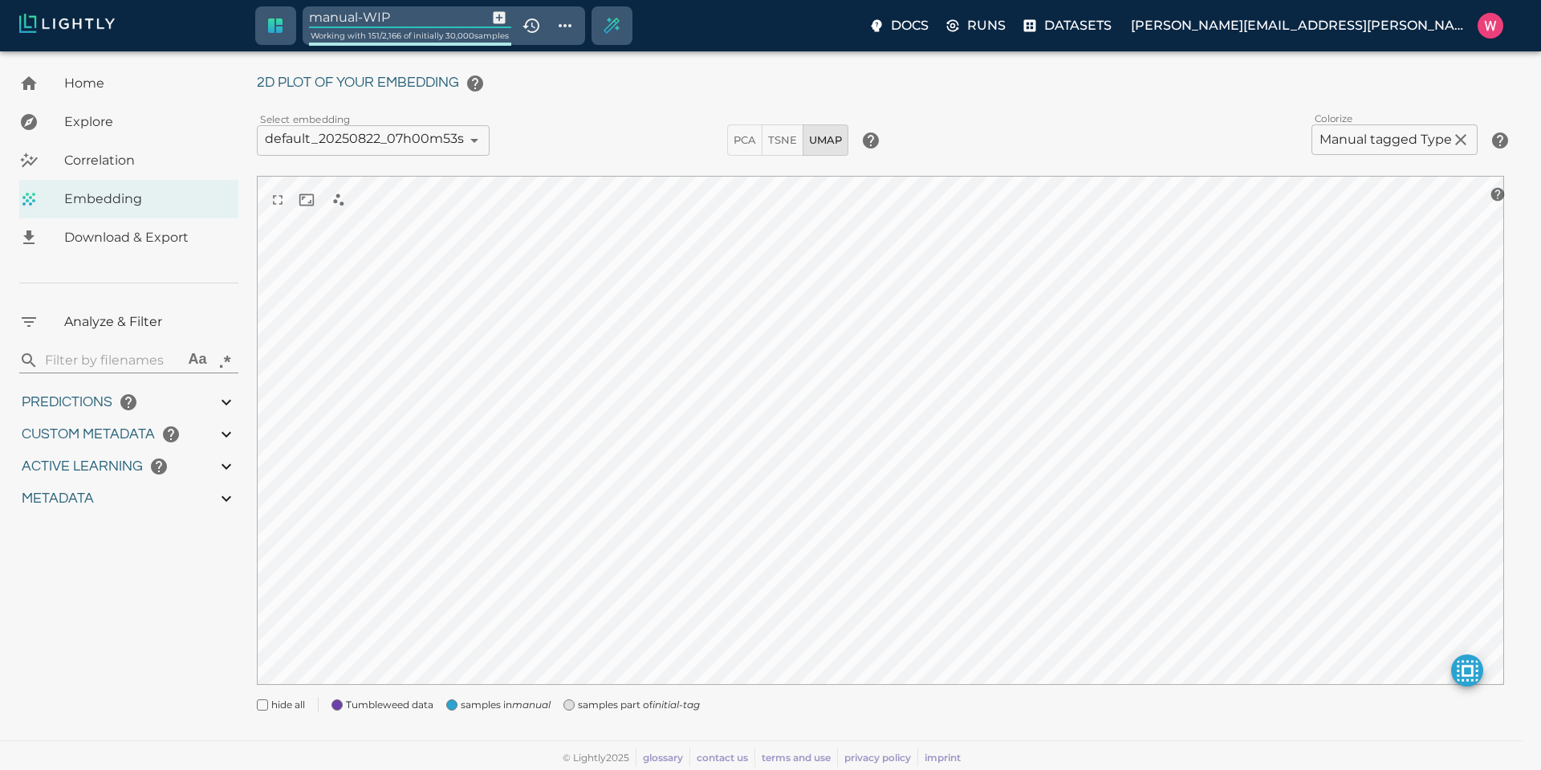
type input "0.996"
type input "9007199254740991"
type input "0.809375703334808"
type input "16.6503757033348"
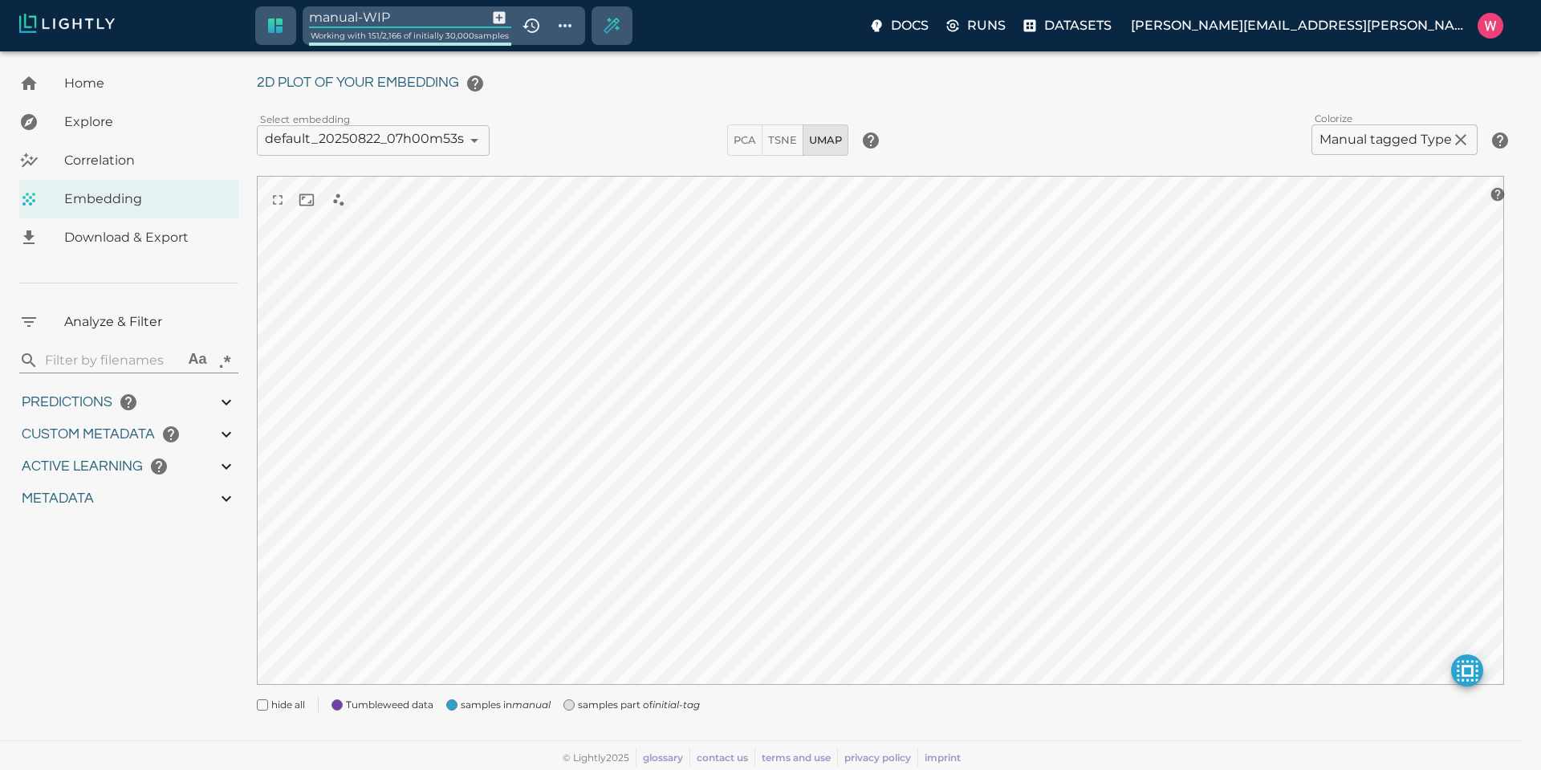
type input "1.94302248954773"
type input "33.6960224895477"
type input "1752710425.82775"
type input "1752796672.00375"
type input "0.999"
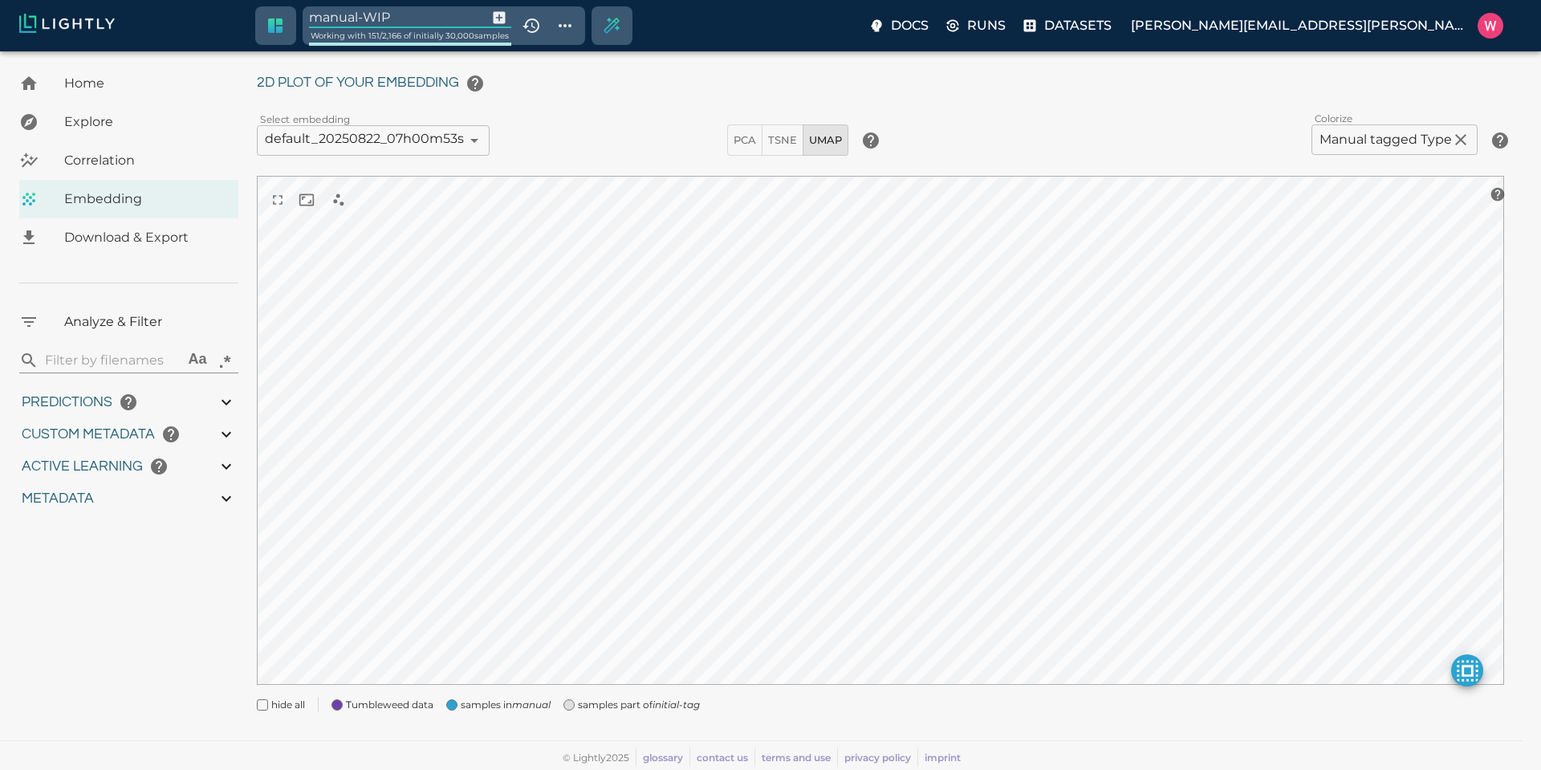
type input "0.999"
type input "0.996"
type input "0.809375703334808"
type input "16.6503757033348"
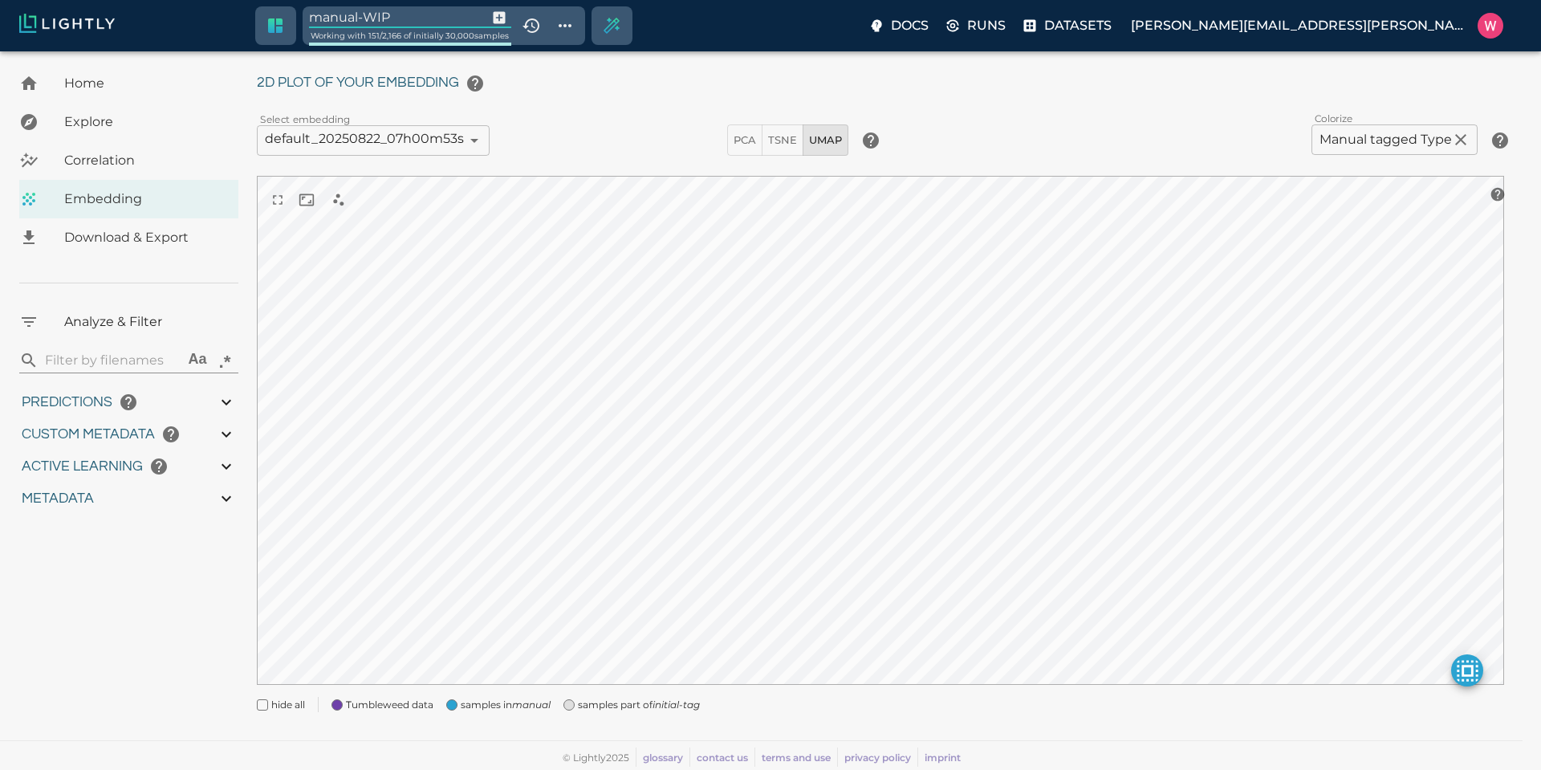
type input "1.94302248954773"
type input "33.6960224895477"
type input "1752710425.82775"
type input "1752796672.00375"
type input "0.999"
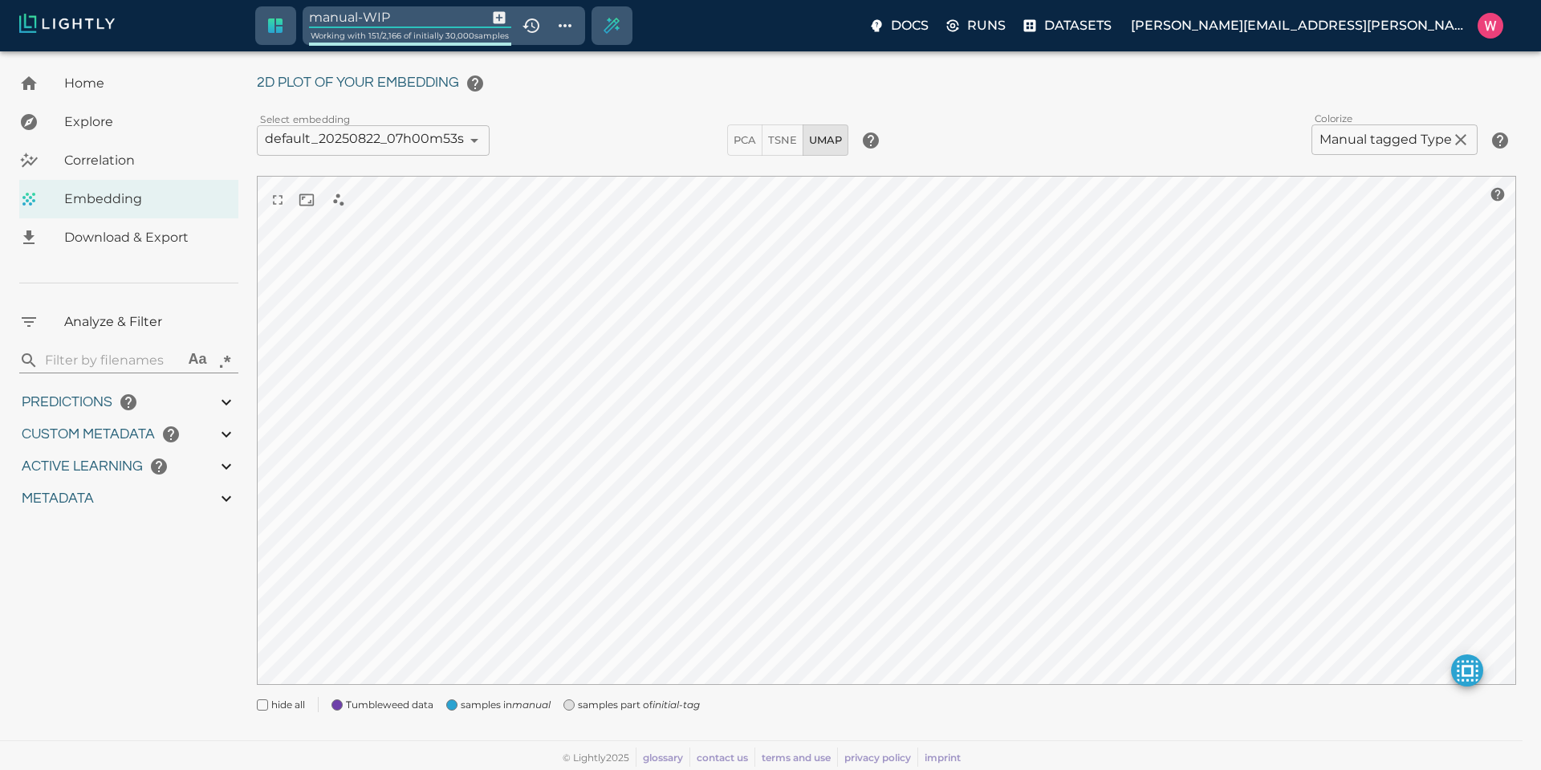
type input "0.999"
type input "0.996"
type input "0.809375703334808"
type input "16.6503757033348"
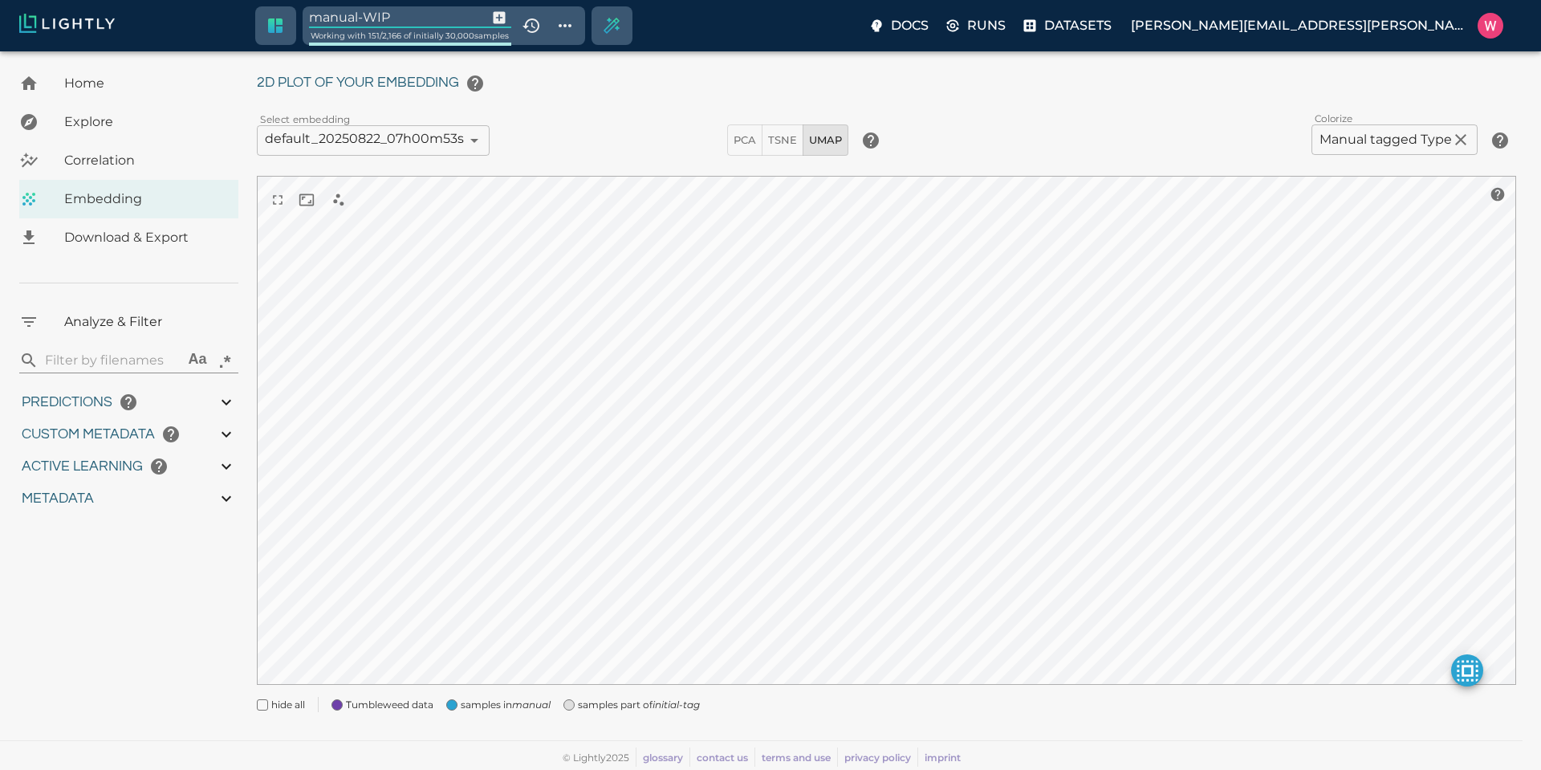
type input "1.94302248954773"
type input "33.6960224895477"
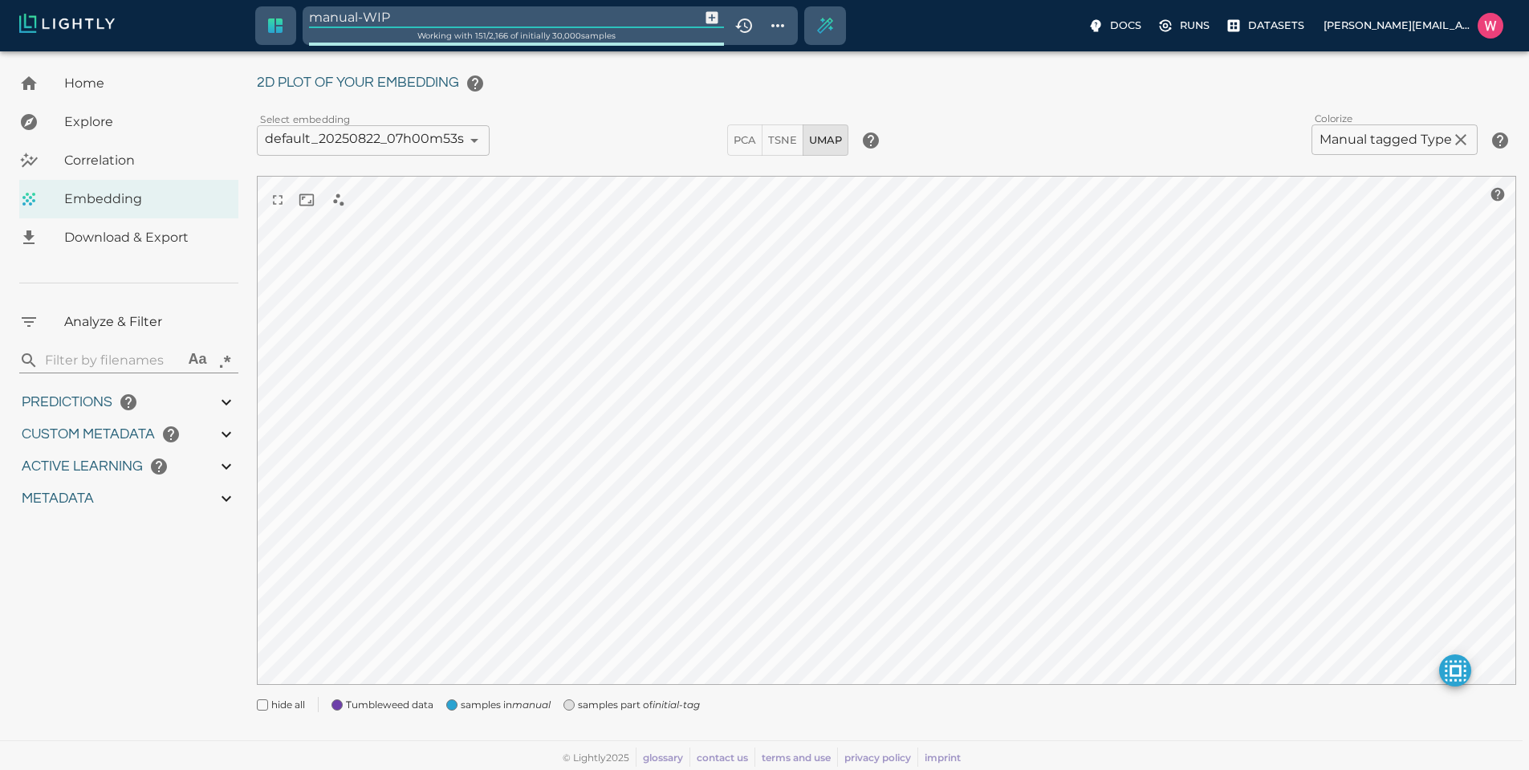
click at [368, 7] on input "manual-WIP" at bounding box center [501, 17] width 385 height 22
type input "tumble_weed_1"
click at [428, 20] on body "tumble_weed_1 68c886454050512dd7d0c29f Working with 151 / 151 of initially 30,0…" at bounding box center [764, 393] width 1529 height 764
type input "1752710425.82775"
type input "1752796672.00375"
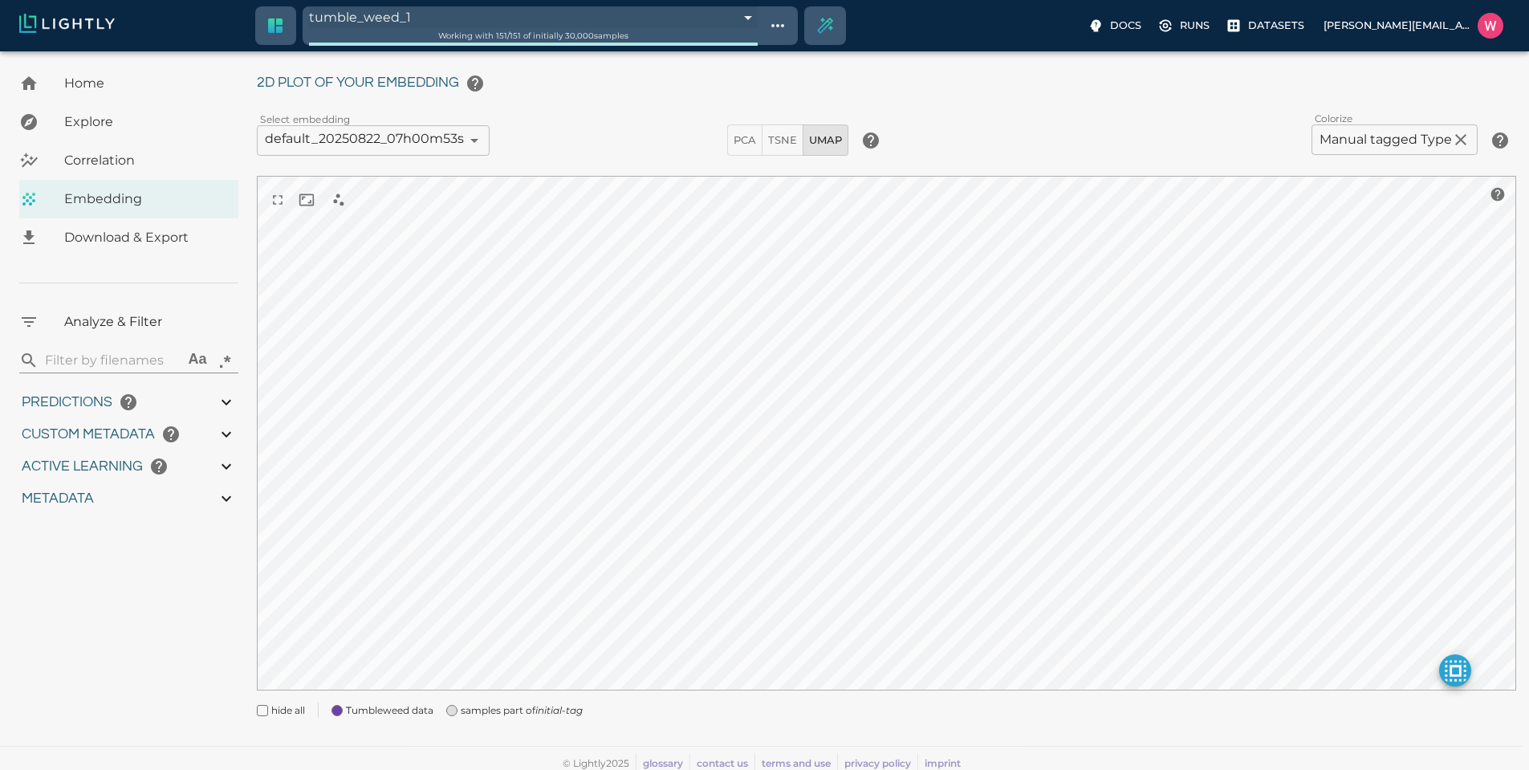
type input "0.999"
type input "0.996"
type input "0.809375703334808"
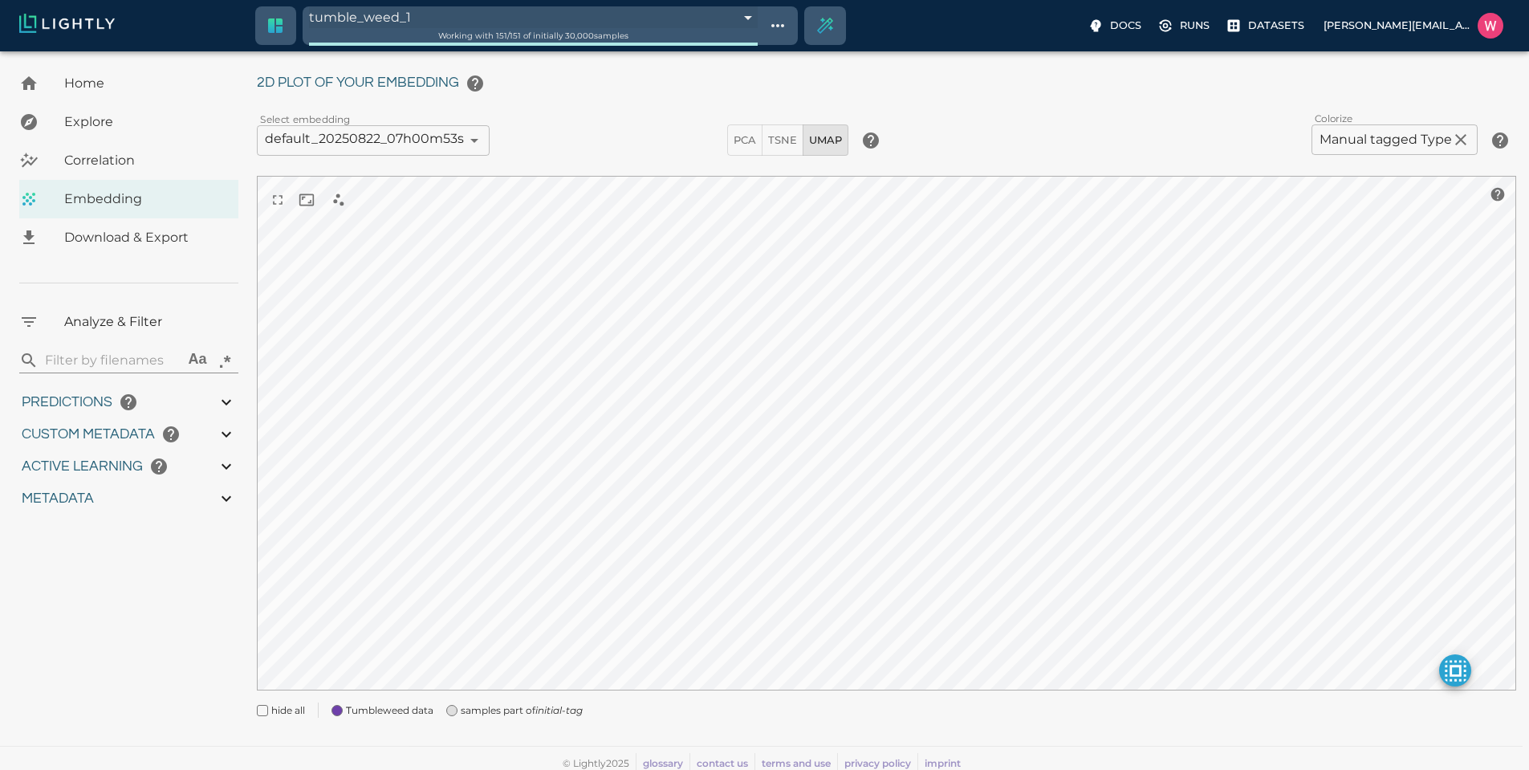
type input "16.6503757033348"
type input "1.94302248954773"
type input "33.6960224895477"
click at [386, 29] on div "Working with 151 / 151 of initially 30,000 samples" at bounding box center [533, 35] width 449 height 15
click at [395, 17] on body "tumble_weed_1 68c886454050512dd7d0c29f Working with 151 / 151 of initially 30,0…" at bounding box center [764, 393] width 1529 height 764
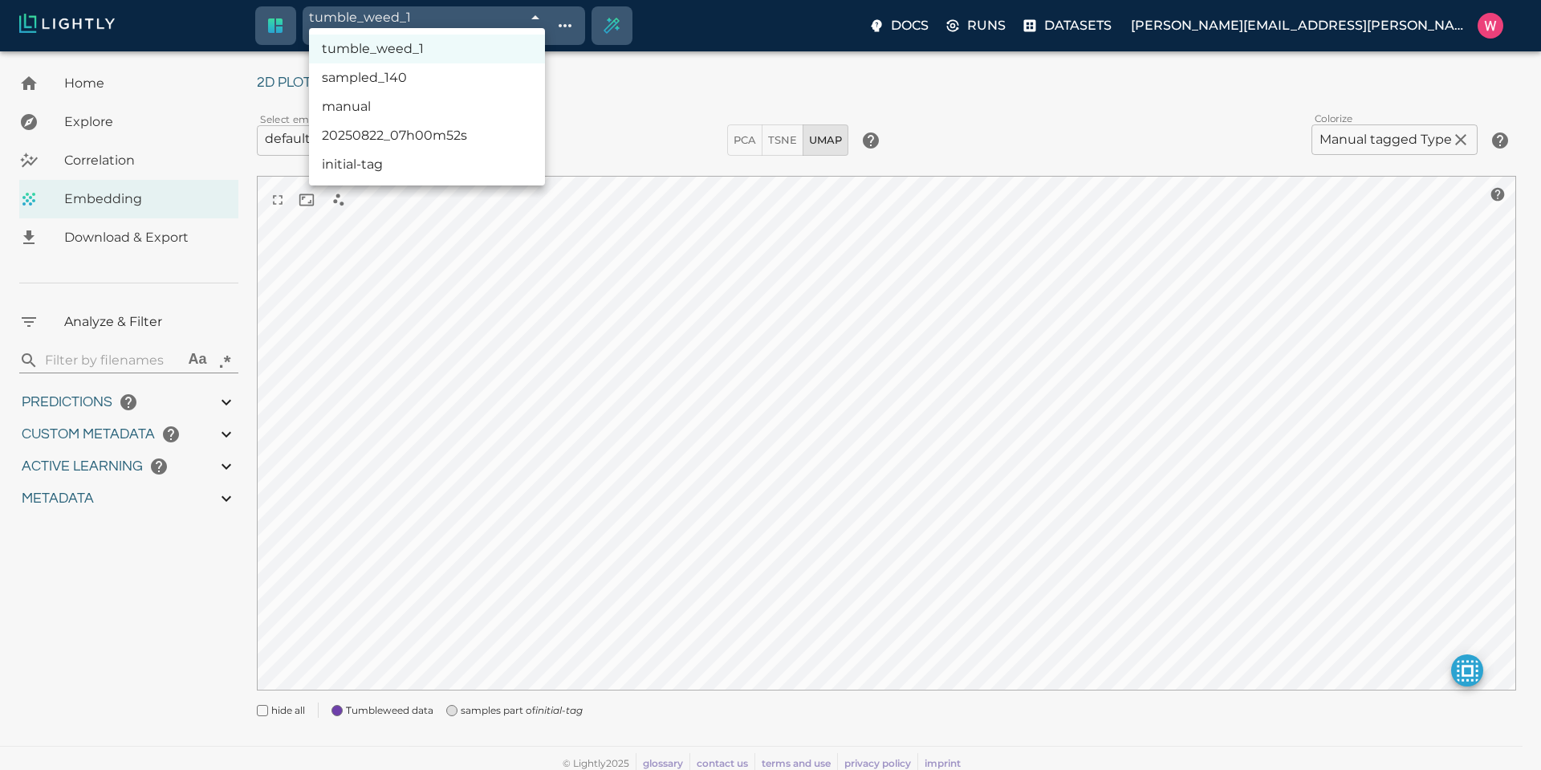
click at [377, 160] on li "initial-tag" at bounding box center [427, 164] width 236 height 29
type input "68a815a4423f1e3bac7be8a0"
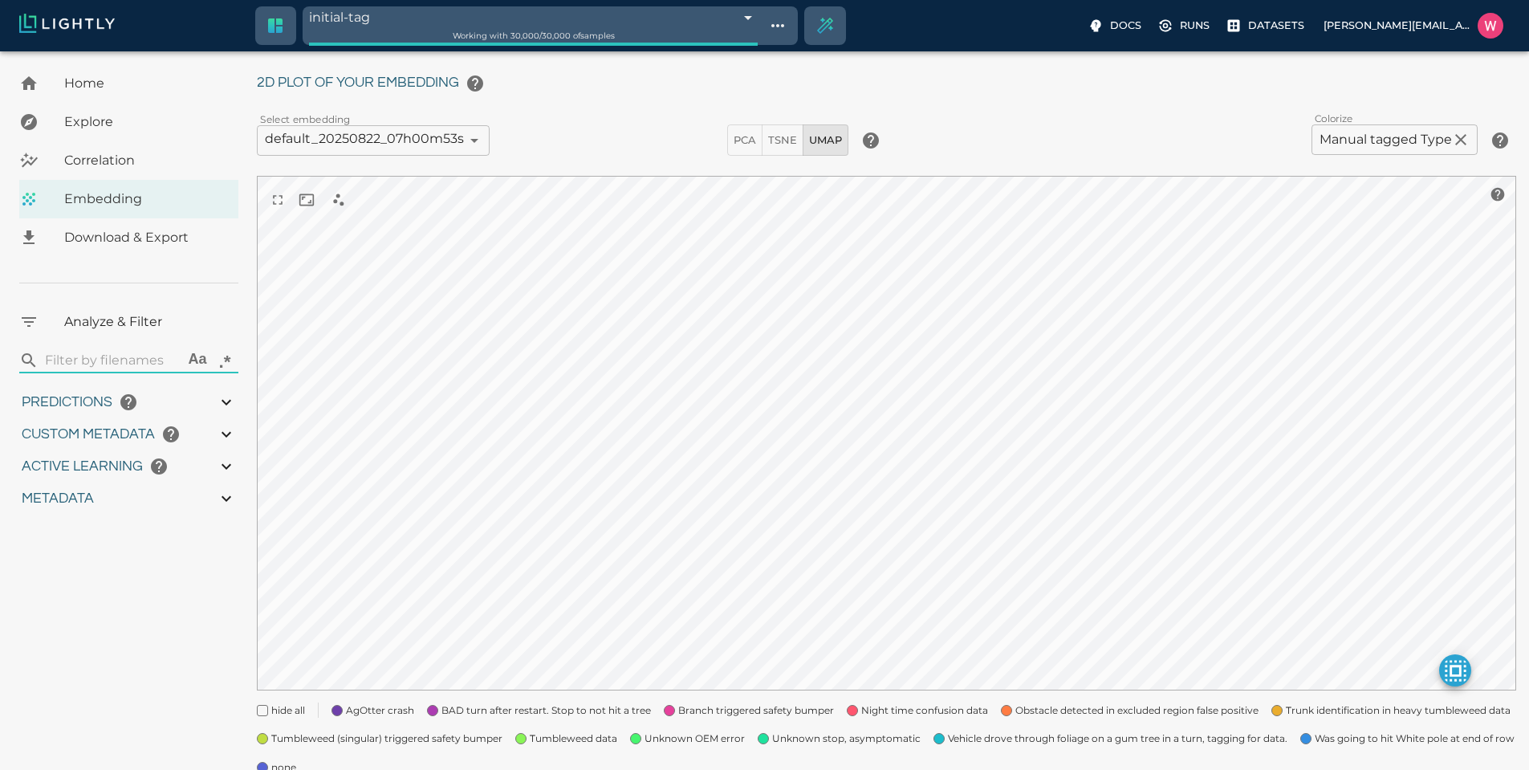
click at [269, 707] on div "hide all" at bounding box center [274, 703] width 61 height 29
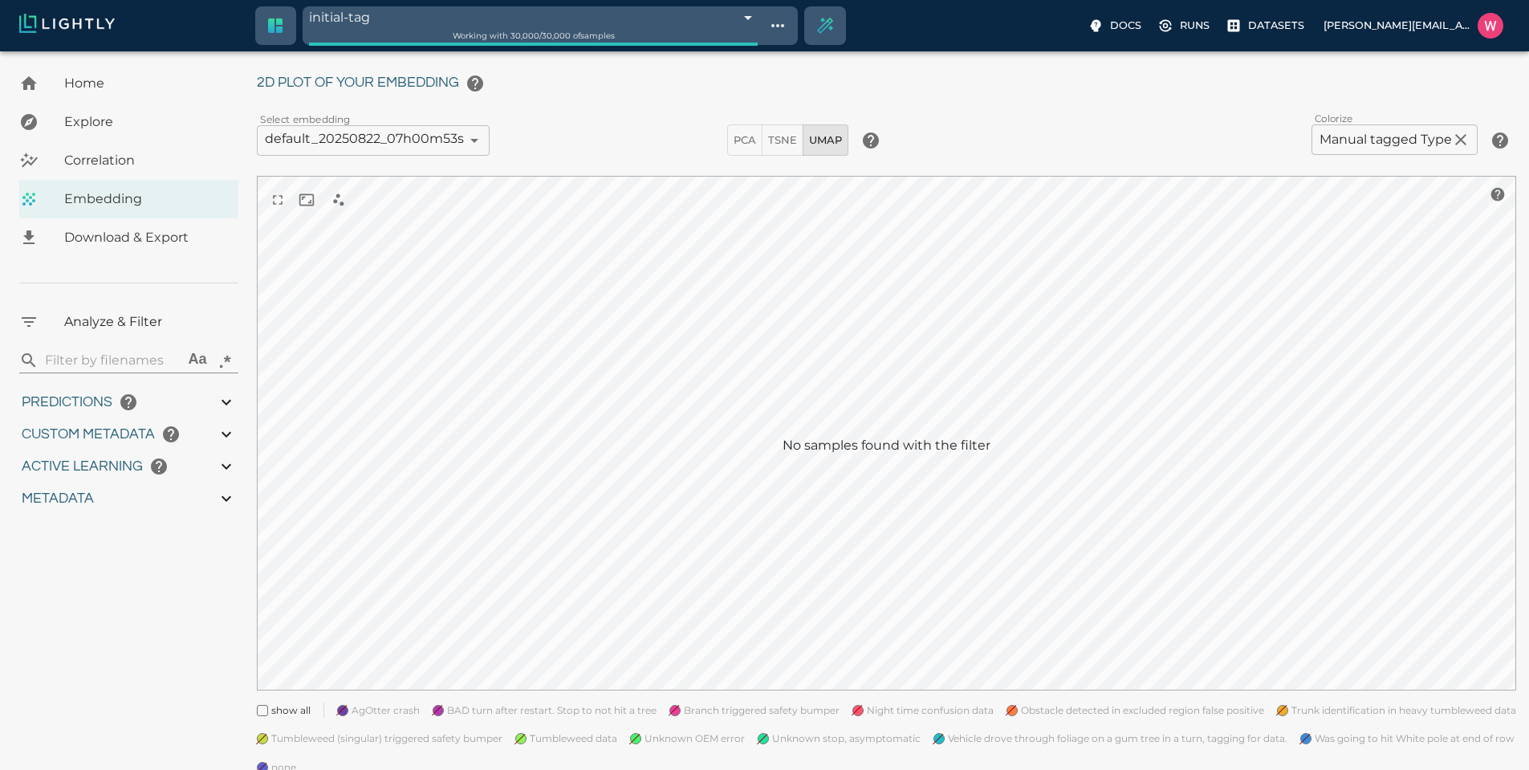
type input "1752710425.82775"
type input "1752796672.00375"
type input "0.999"
type input "0.996"
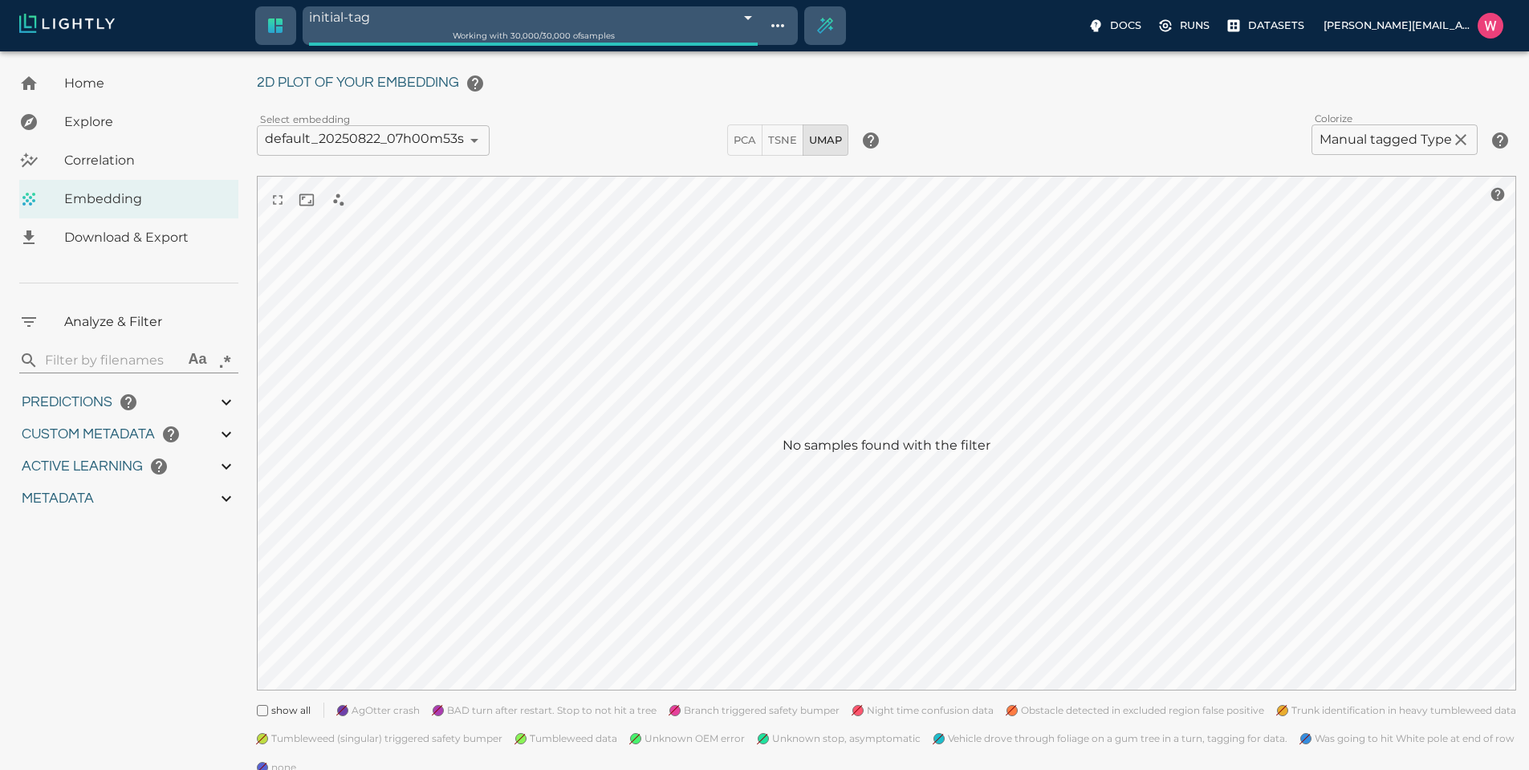
type input "0.996"
type input "0.809375703334808"
type input "16.6503757033348"
type input "1.94302248954773"
type input "33.6960224895477"
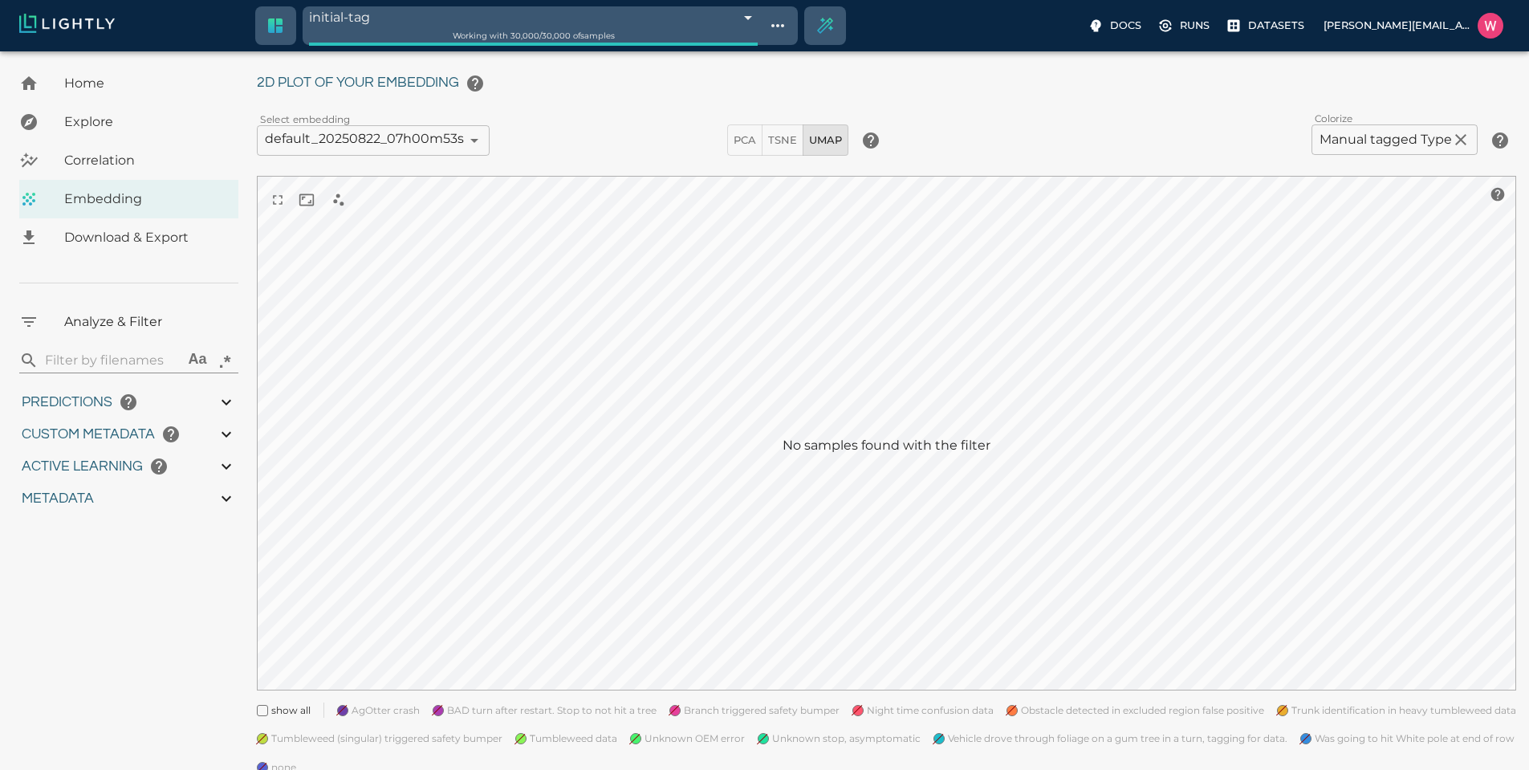
click at [533, 735] on span "Tumbleweed data" at bounding box center [573, 738] width 87 height 16
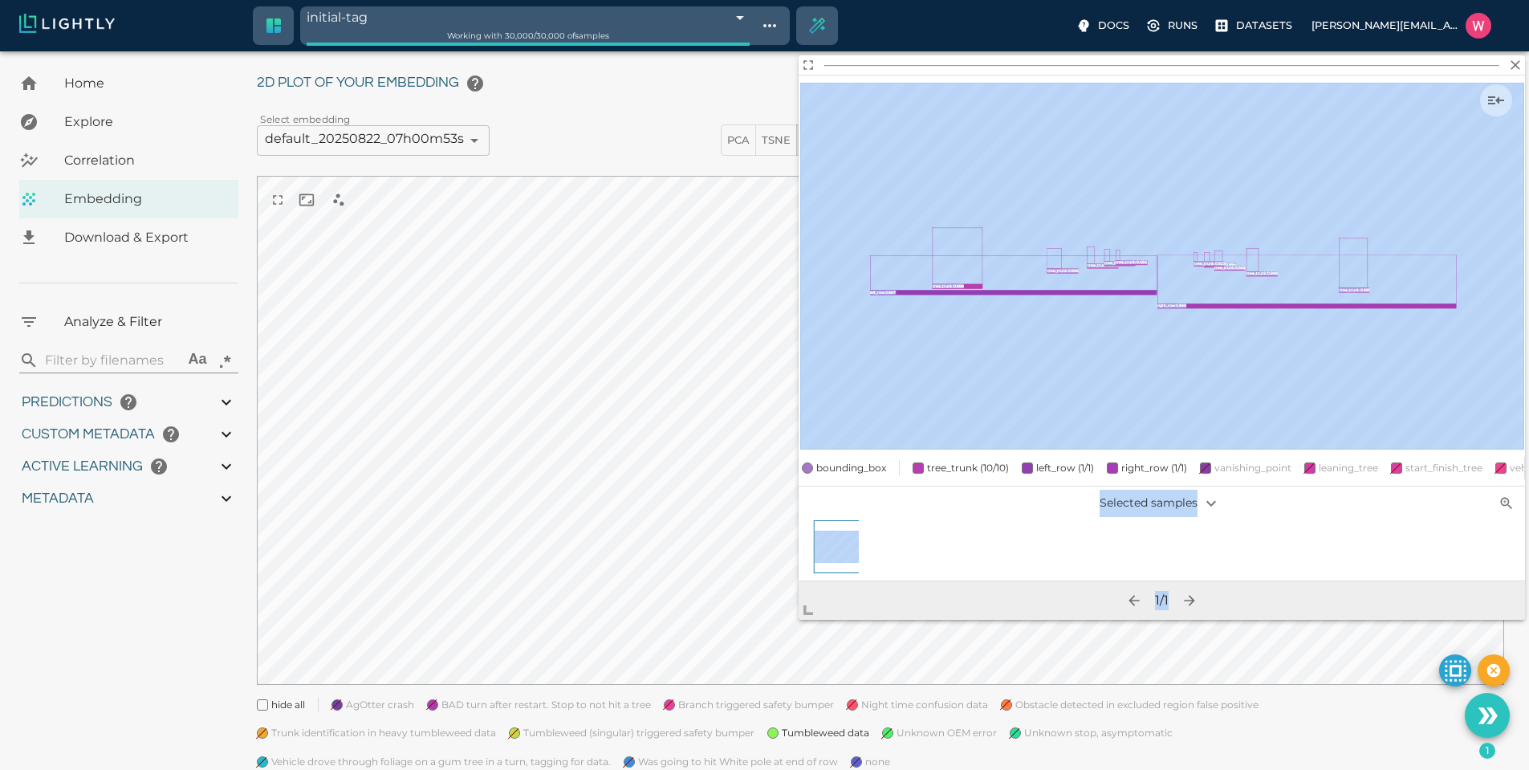
drag, startPoint x: 893, startPoint y: 530, endPoint x: 698, endPoint y: 728, distance: 278.1
click at [698, 728] on body "initial-tag 68a815a4423f1e3bac7be8a0 Working with 30,000 / 30,000 of samples Do…" at bounding box center [764, 419] width 1529 height 816
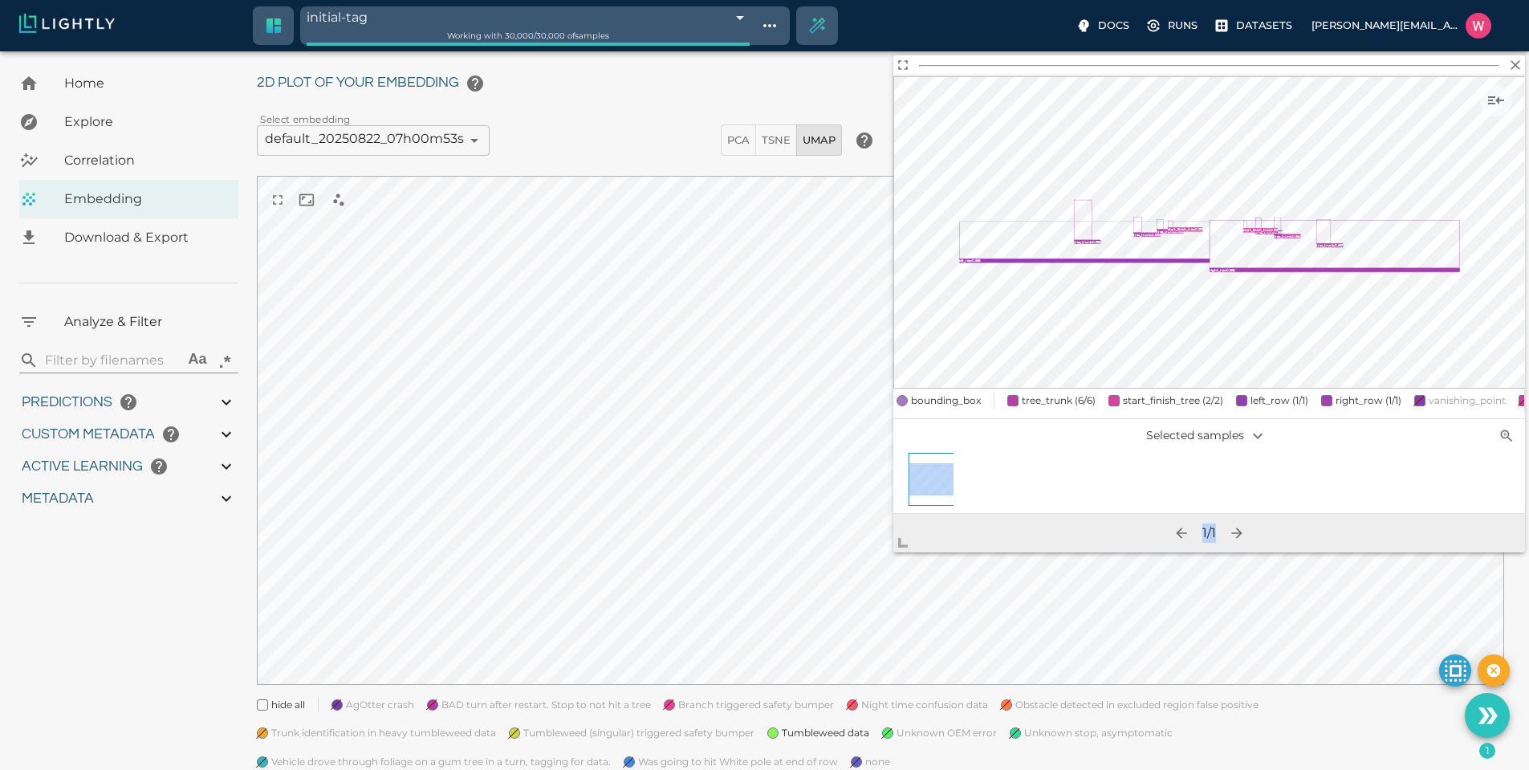
drag, startPoint x: 876, startPoint y: 559, endPoint x: 974, endPoint y: 486, distance: 122.2
click at [978, 486] on div "left_row : 0.998 right_row : 0.998 tree_trunk : 0.999 tree_trunk : 0.998 tree_t…" at bounding box center [1209, 303] width 632 height 497
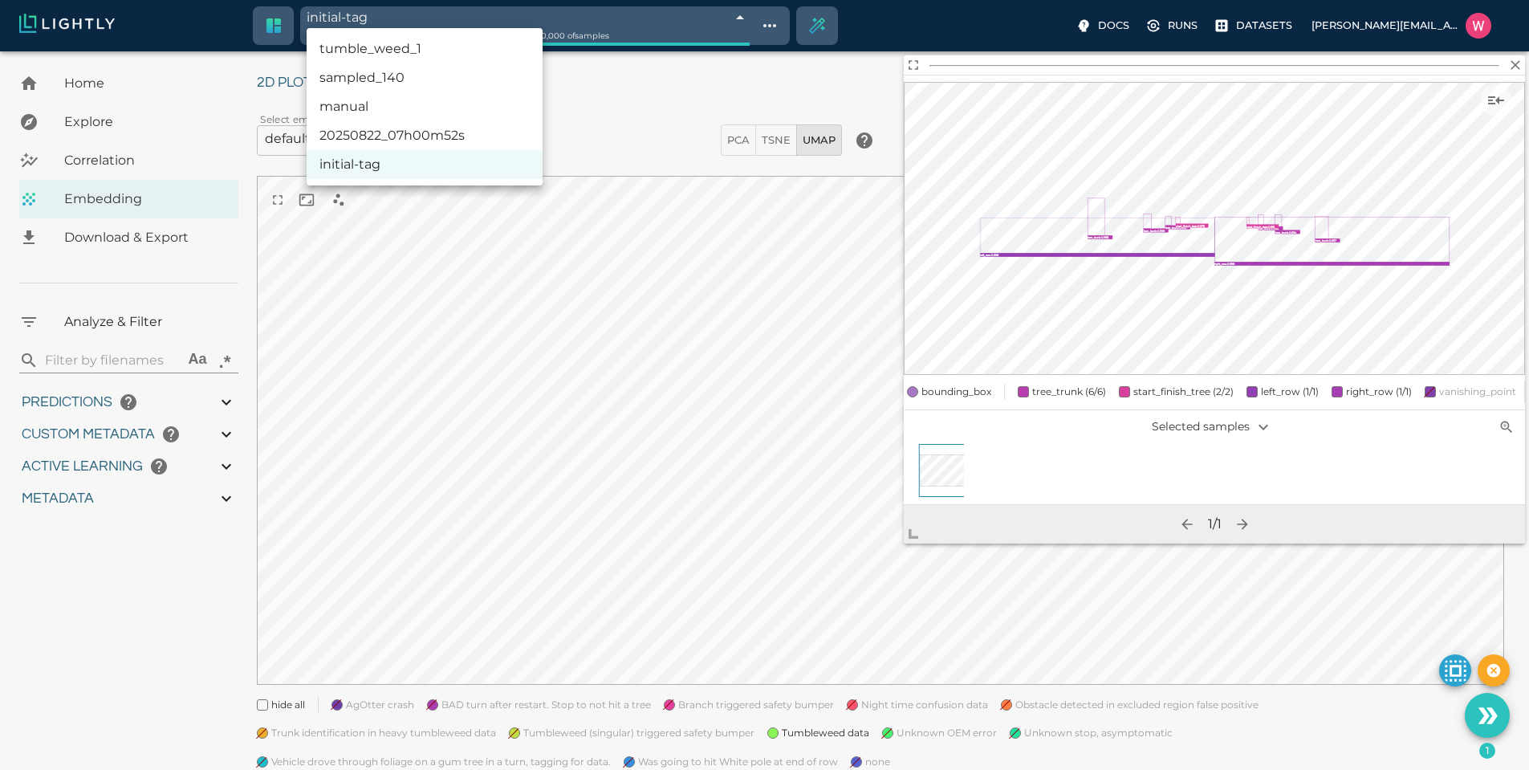
click at [480, 19] on body "initial-tag 68a815a4423f1e3bac7be8a0 Working with 30,000 / 30,000 of samples Do…" at bounding box center [764, 419] width 1529 height 816
click at [428, 165] on li "initial-tag" at bounding box center [425, 164] width 236 height 29
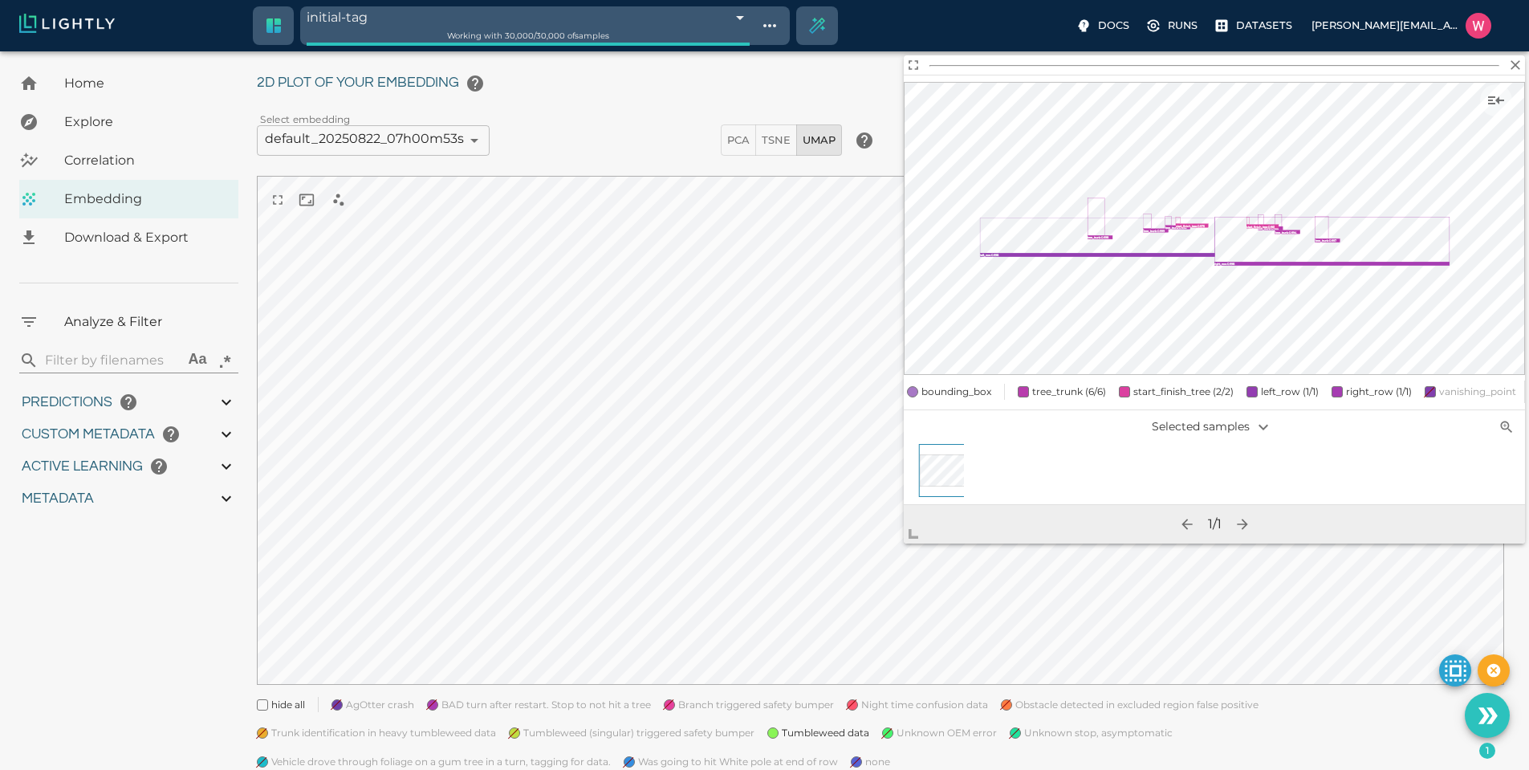
click at [402, 19] on body "initial-tag 68a815a4423f1e3bac7be8a0 Working with 30,000 / 30,000 of samples Do…" at bounding box center [764, 419] width 1529 height 816
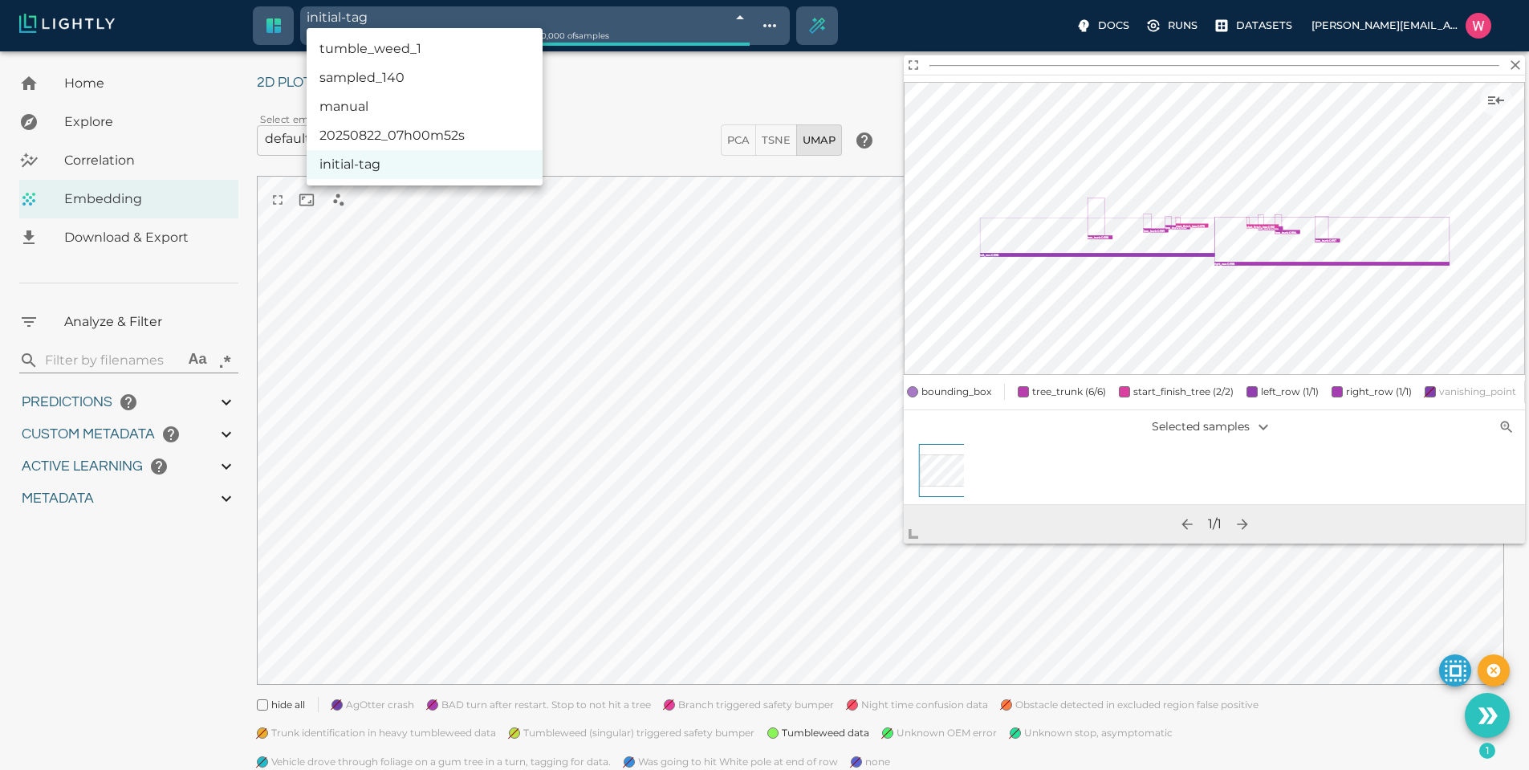
drag, startPoint x: 379, startPoint y: 103, endPoint x: 470, endPoint y: 134, distance: 96.7
click at [378, 104] on li "manual" at bounding box center [425, 106] width 236 height 29
type input "68a8c5e242b650cb9a436a1e"
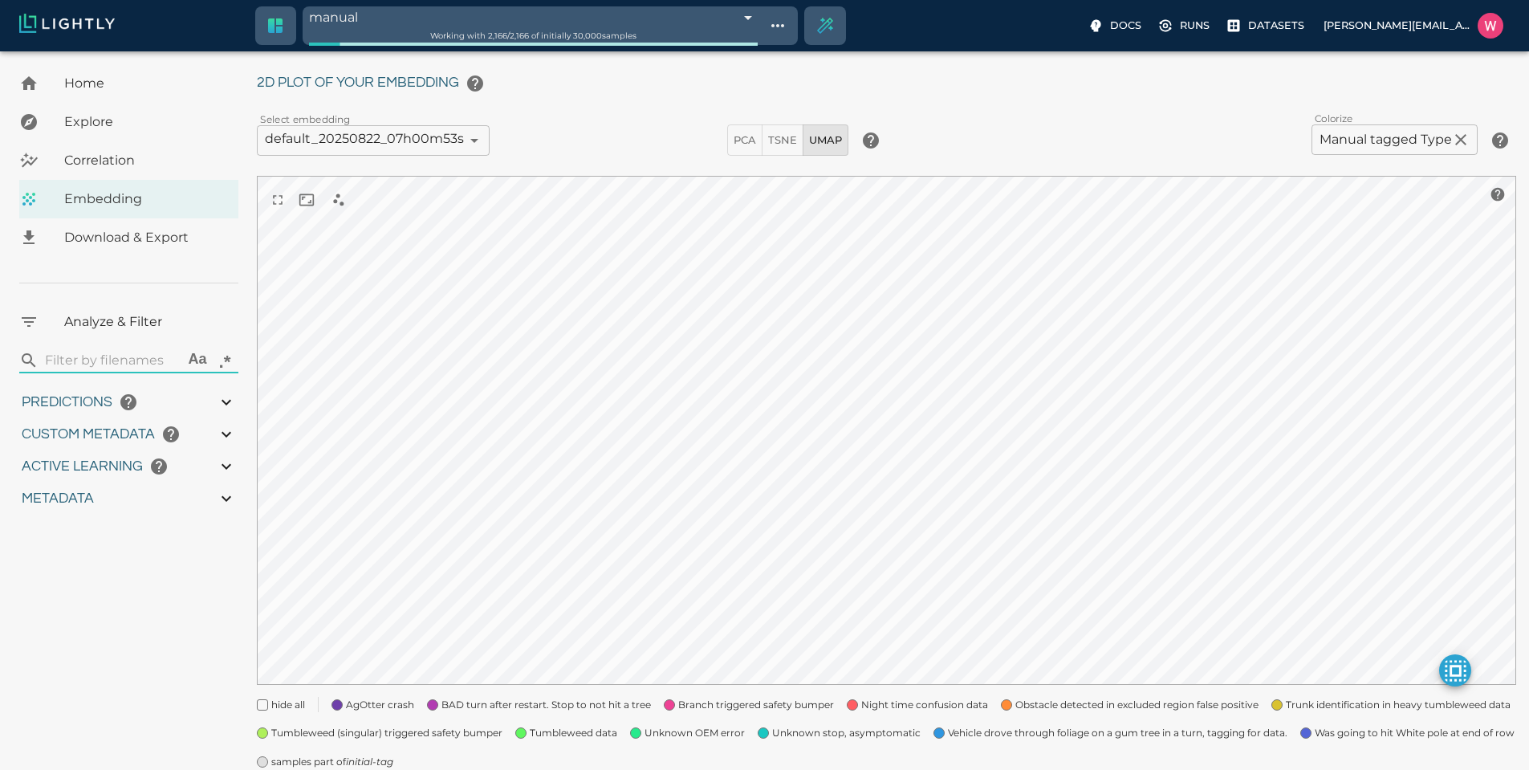
click at [353, 762] on icon "initial-tag" at bounding box center [369, 761] width 47 height 12
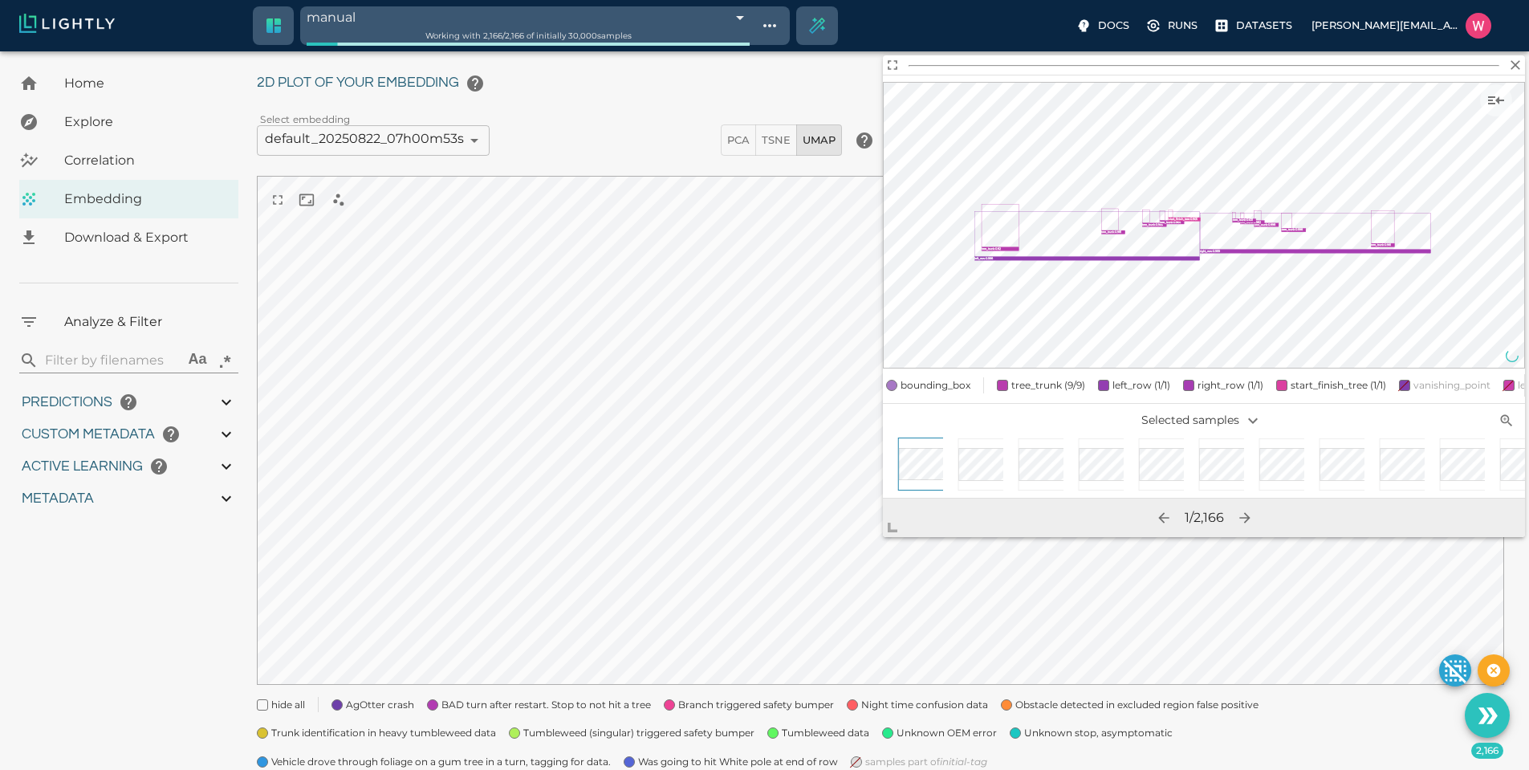
click at [1480, 706] on icon "Use the 2,166 selected samples as the basis for your new tag" at bounding box center [1488, 716] width 28 height 28
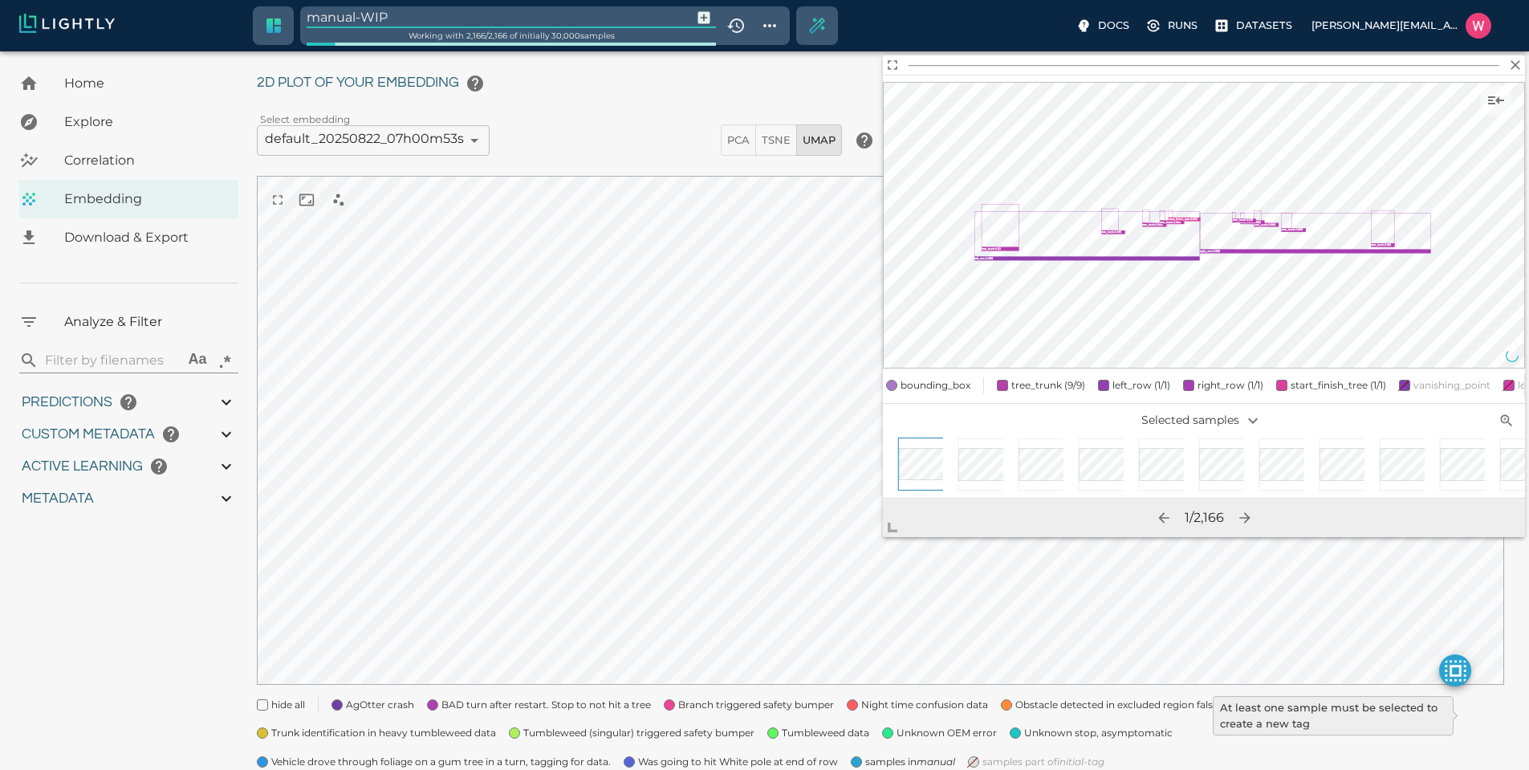
type input "1752710425.82775"
type input "1752796672.00375"
type input "0.999"
type input "0.996"
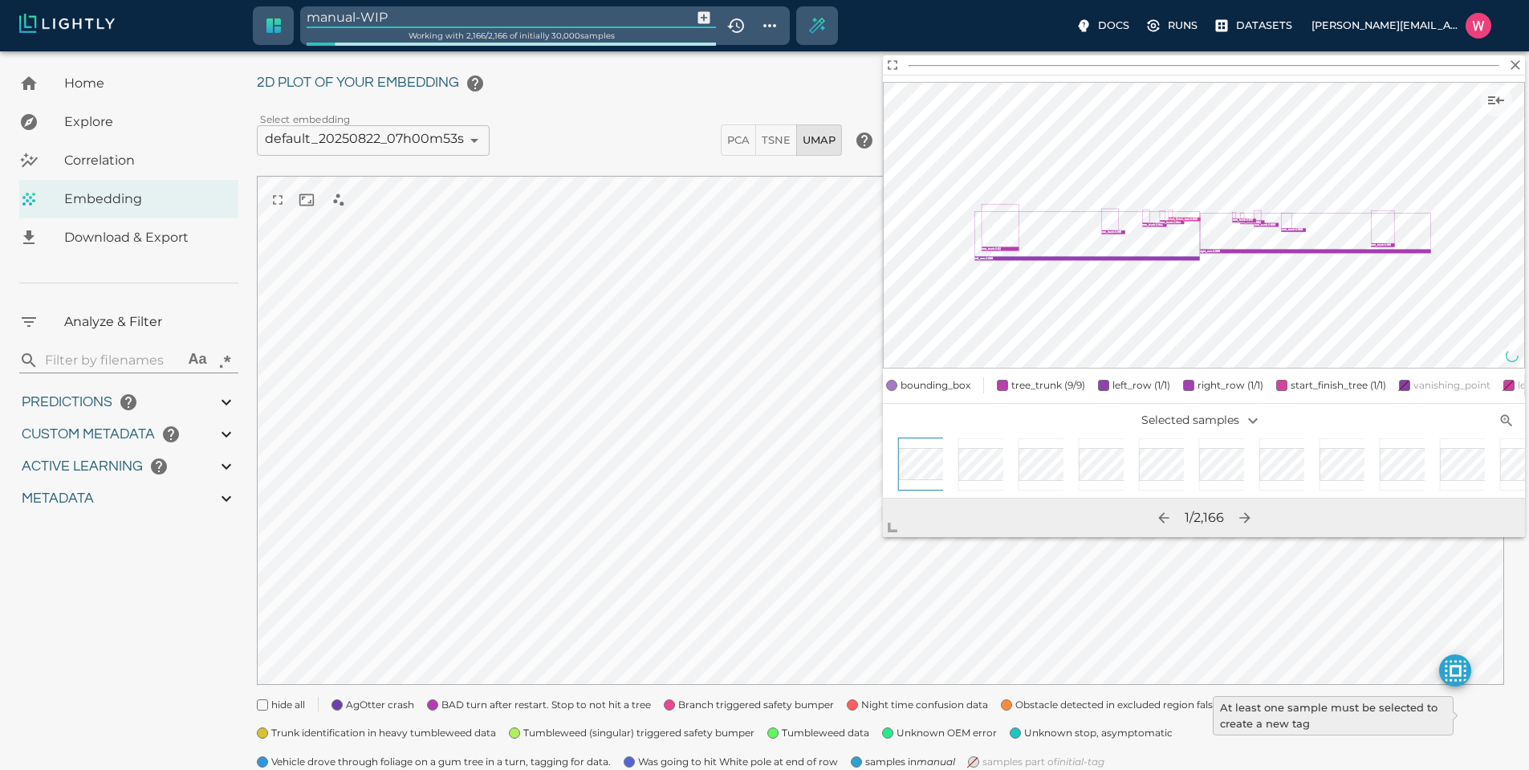
type input "0.996"
type input "9007199254740991"
type input "0.809375703334808"
type input "16.6503757033348"
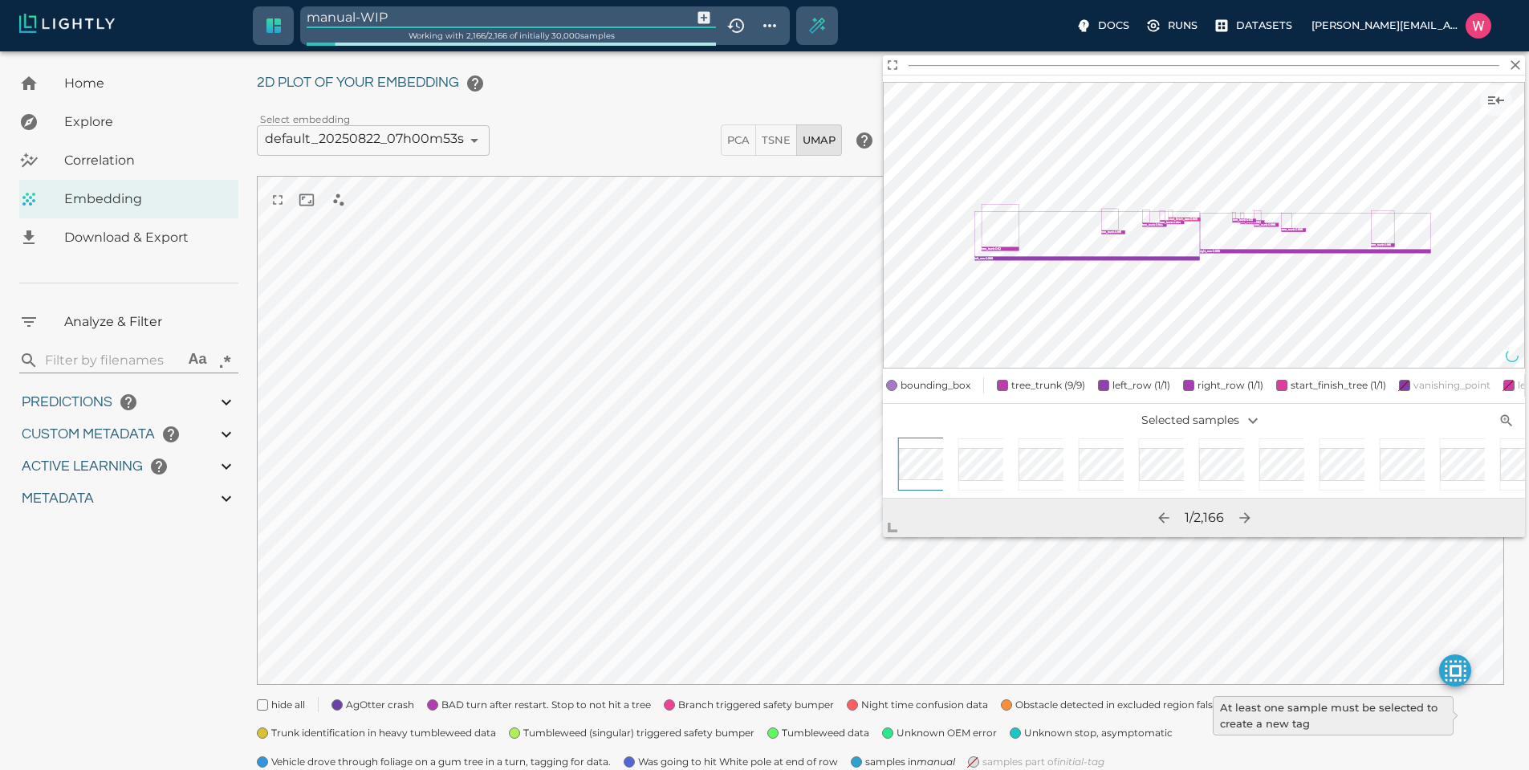
type input "1.94302248954773"
type input "33.6960224895477"
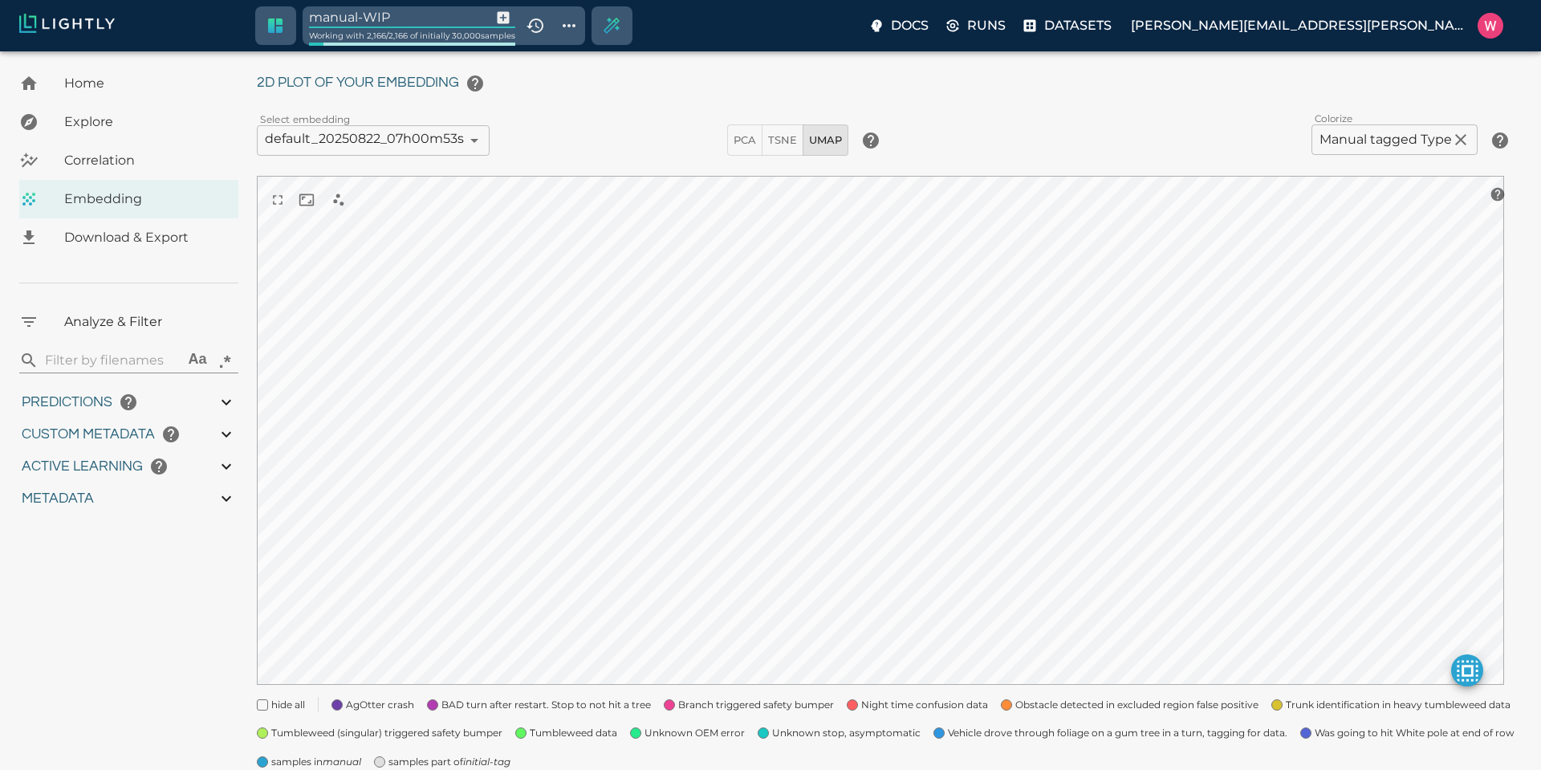
type input "1752710425.82775"
type input "1752796672.00375"
type input "0.999"
type input "0.996"
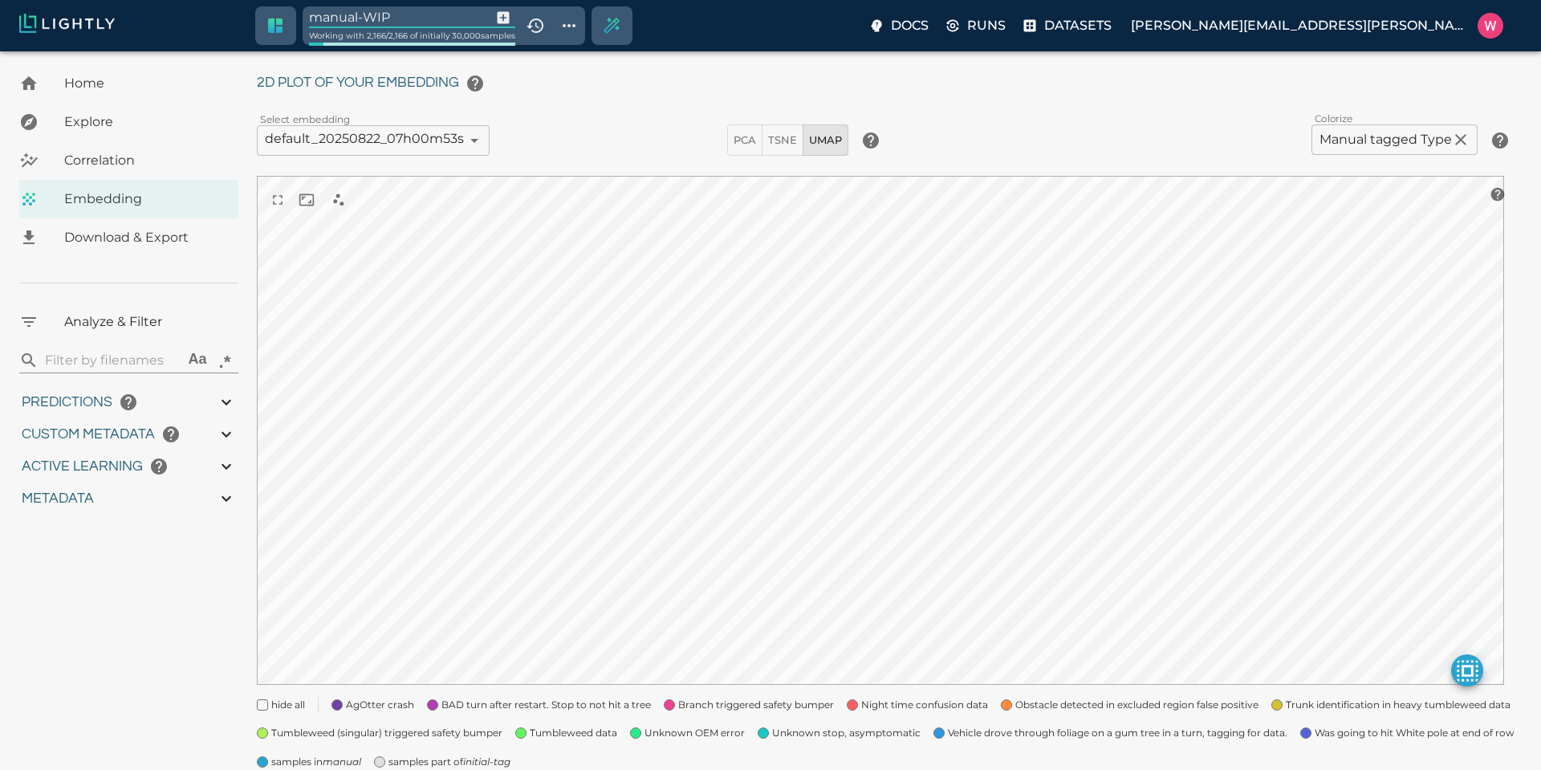
type input "0.996"
type input "9007199254740991"
type input "0.809375703334808"
type input "16.6503757033348"
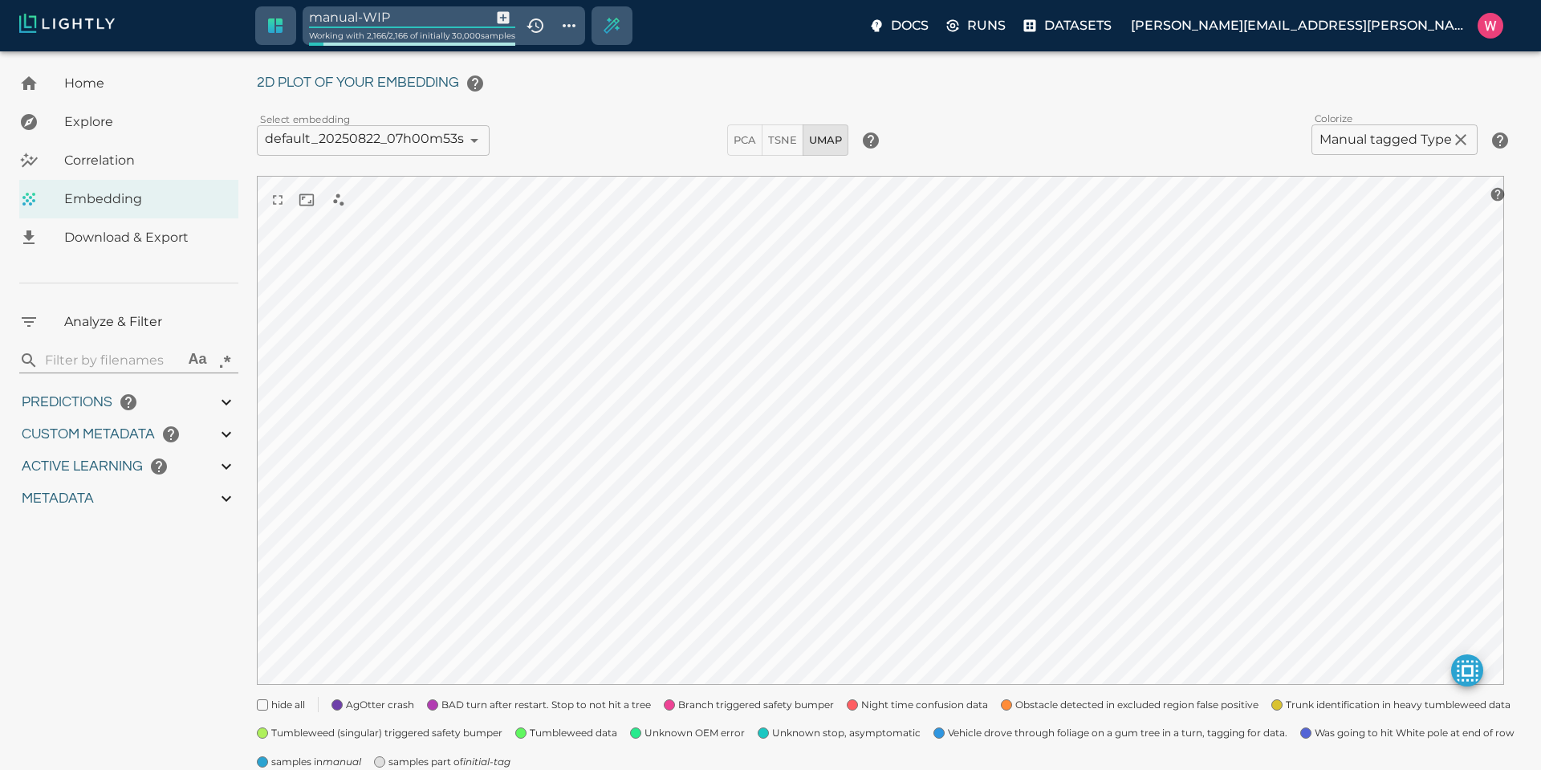
type input "1.94302248954773"
type input "33.6960224895477"
click at [411, 18] on input "manual-WIP" at bounding box center [397, 17] width 176 height 22
type input "1752710425.82775"
type input "1752796672.00375"
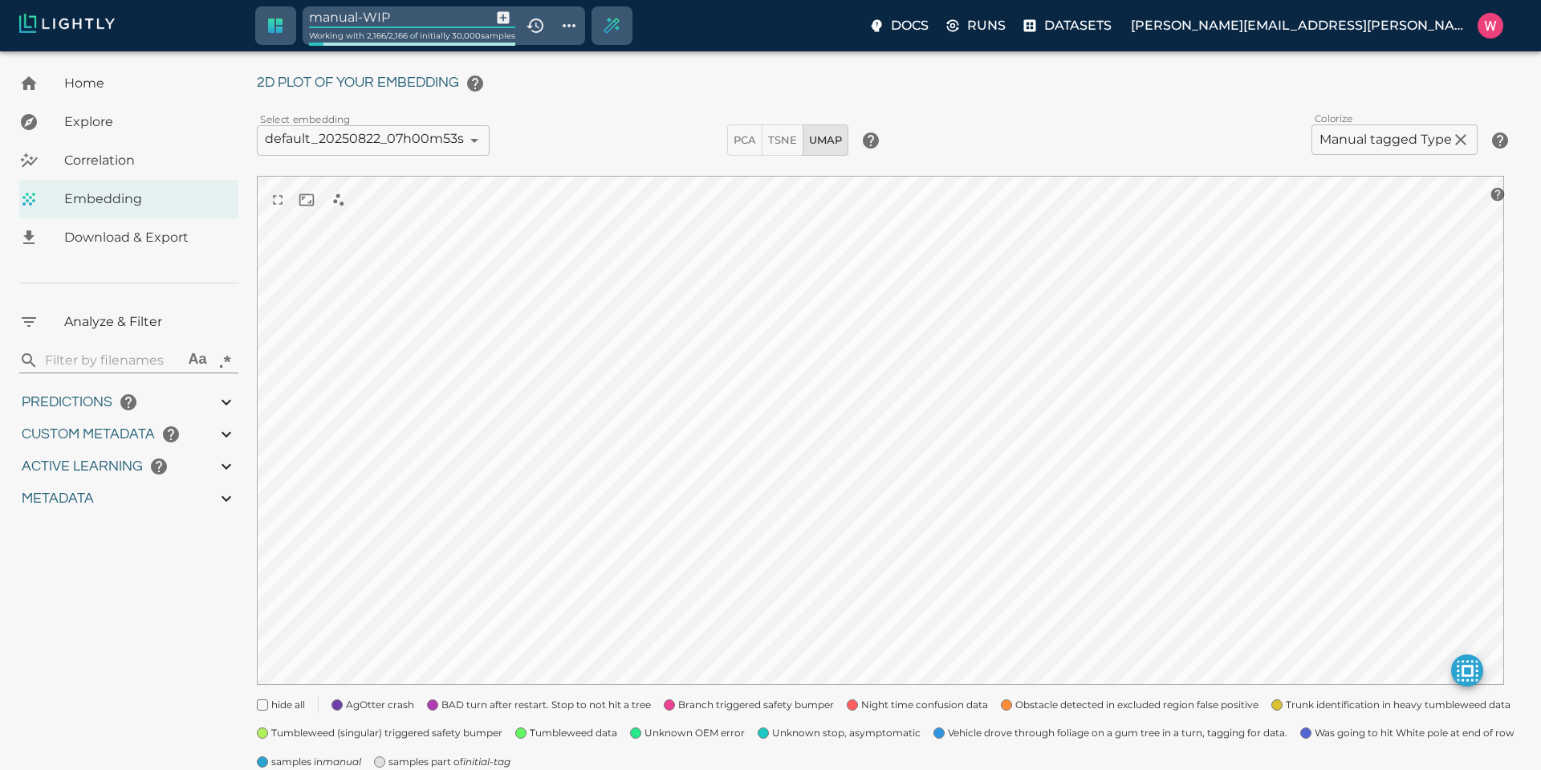
type input "0.999"
type input "0.996"
type input "0.809375703334808"
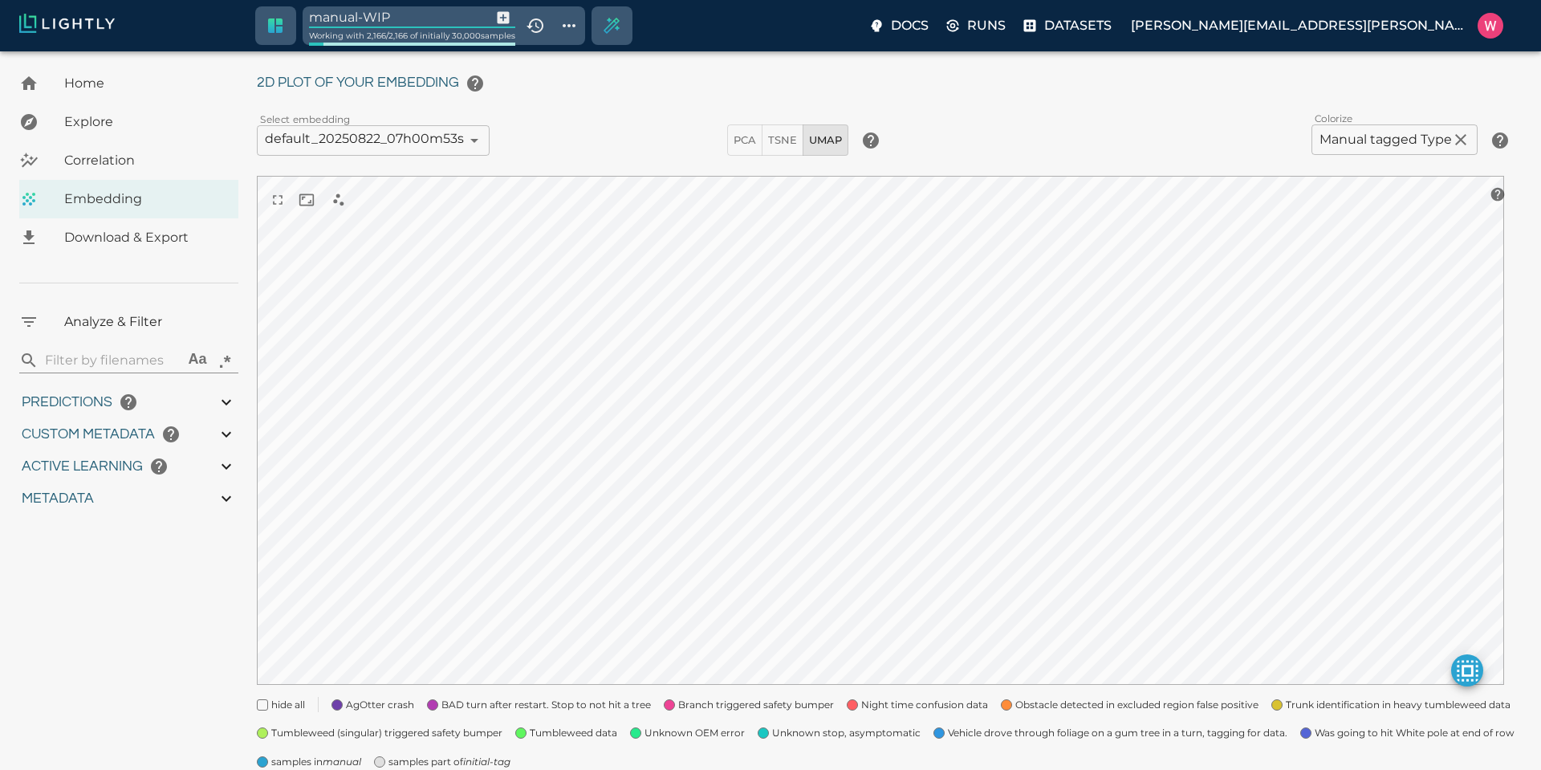
type input "16.6503757033348"
type input "1.94302248954773"
type input "33.6960224895477"
type input "1752710425.82775"
type input "1752796672.00375"
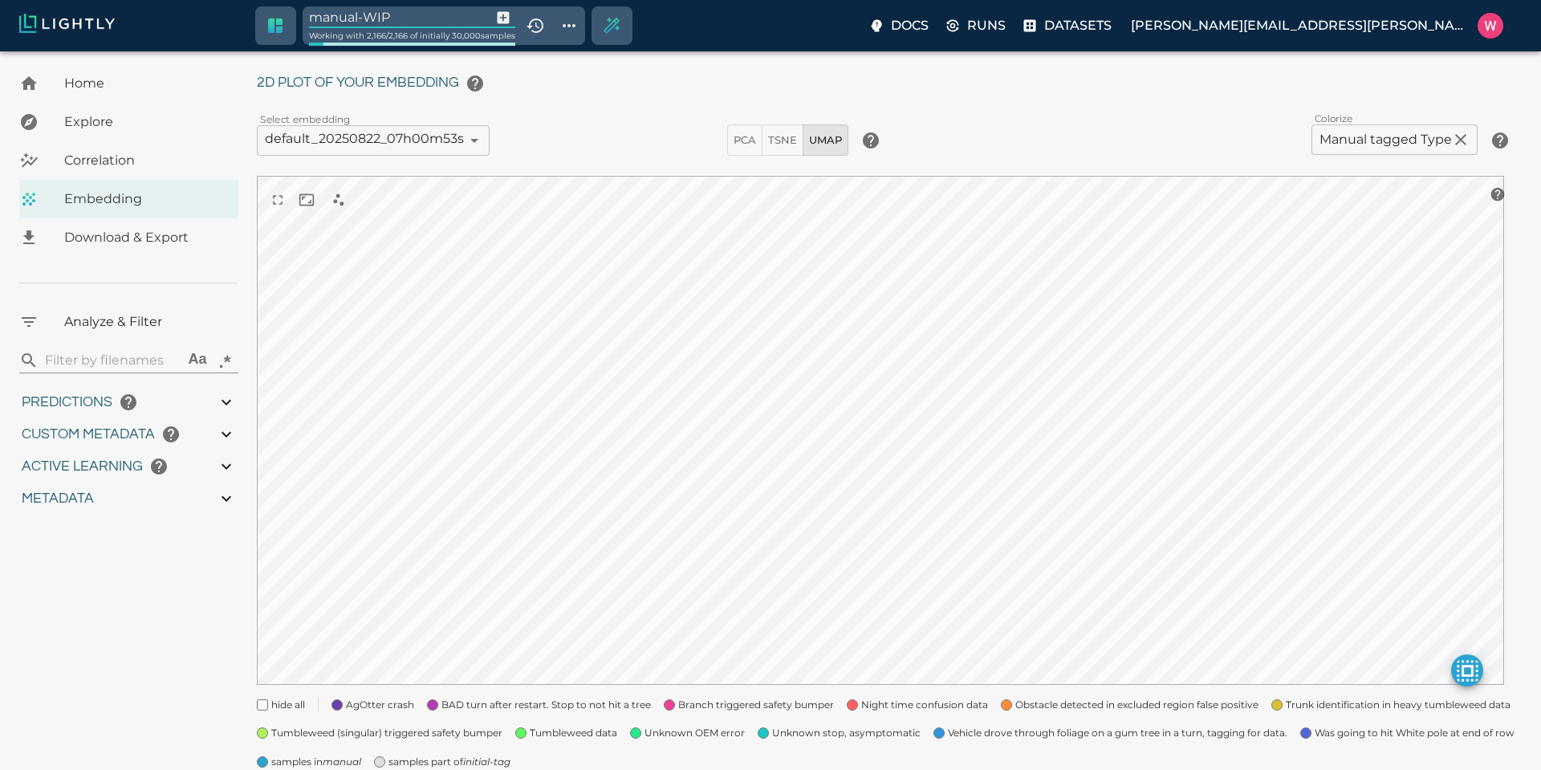
type input "0.999"
type input "0.996"
type input "0.809375703334808"
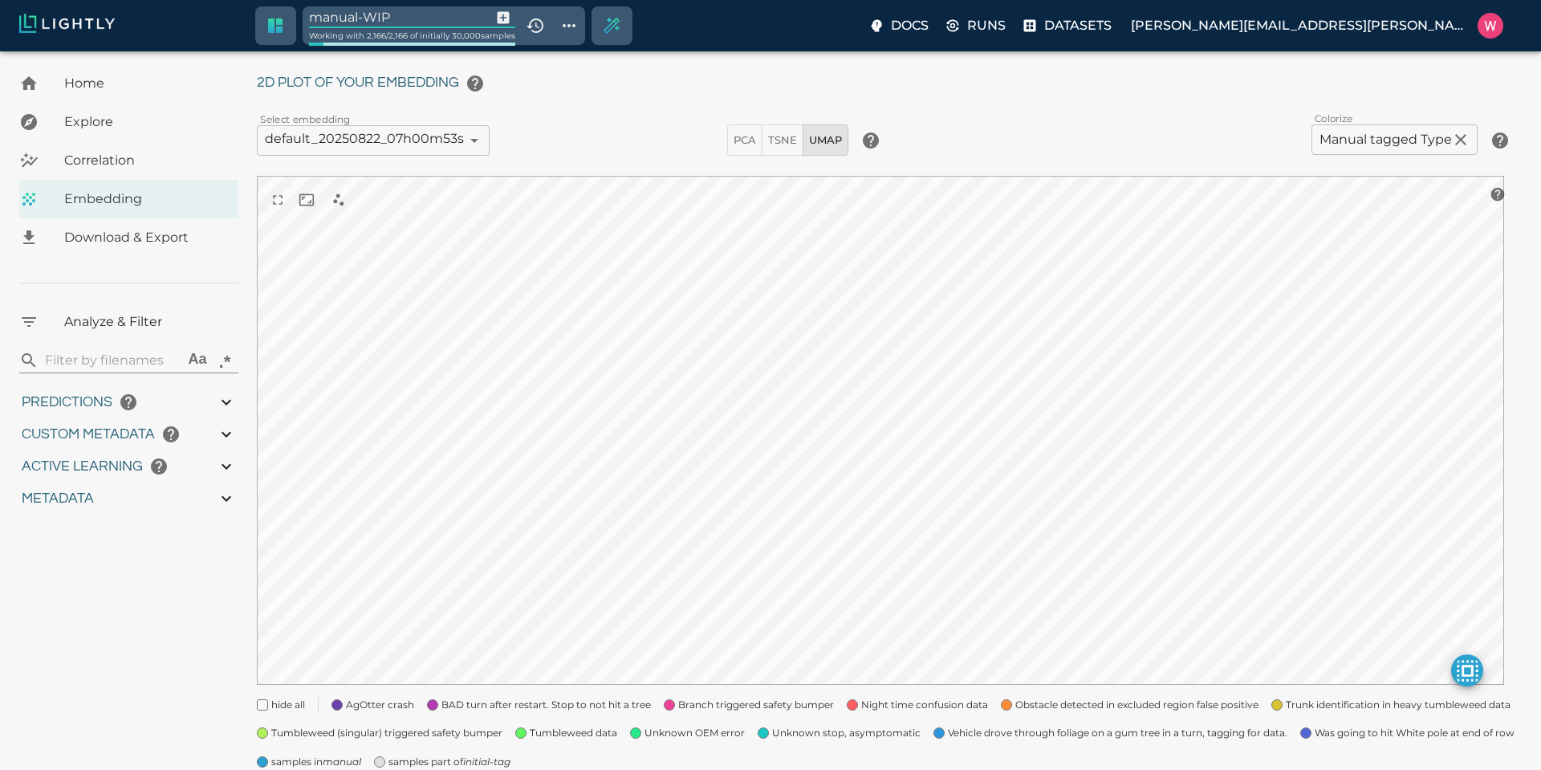
type input "16.6503757033348"
type input "1.94302248954773"
type input "33.6960224895477"
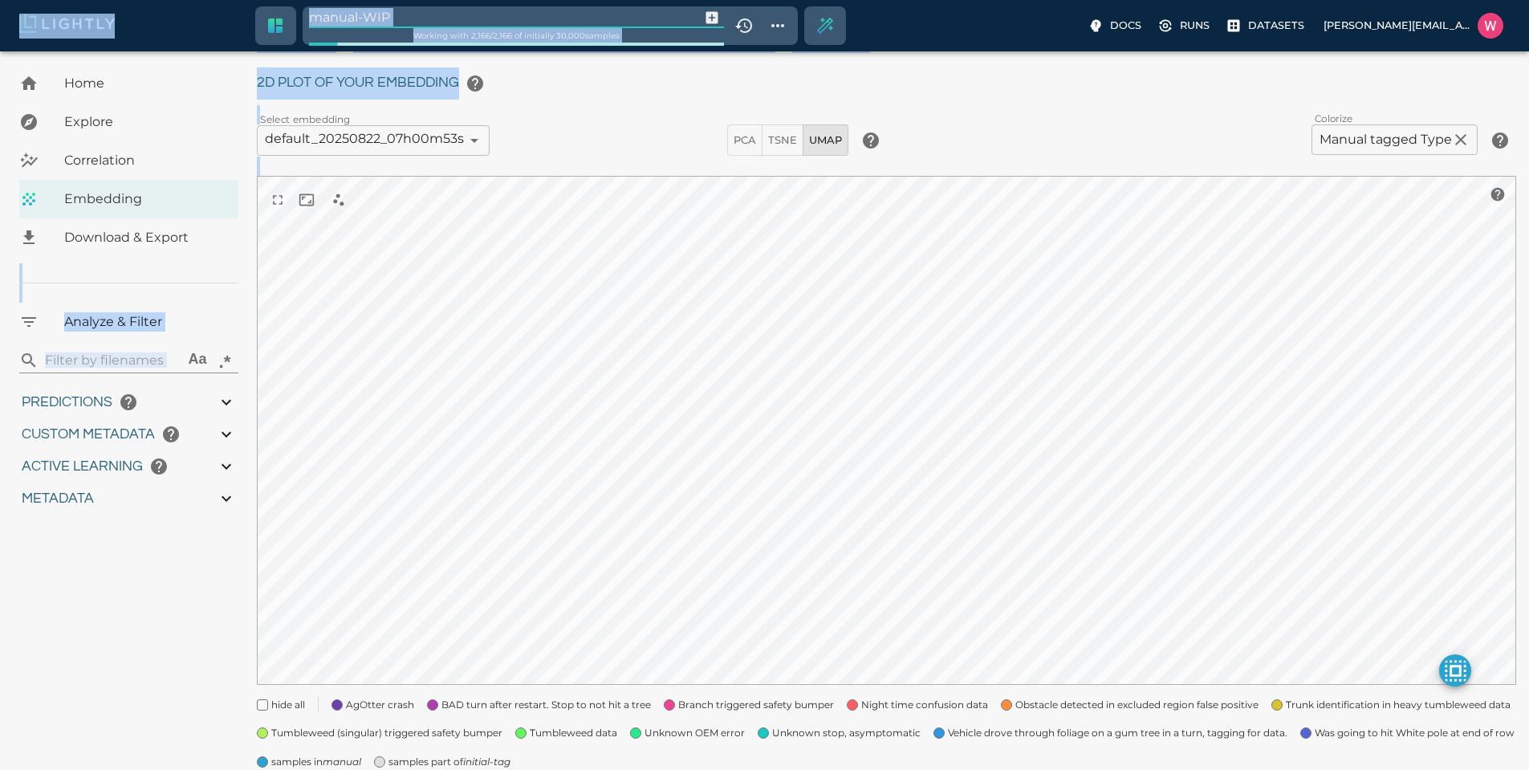
click at [473, 8] on input "manual-WIP" at bounding box center [501, 17] width 385 height 22
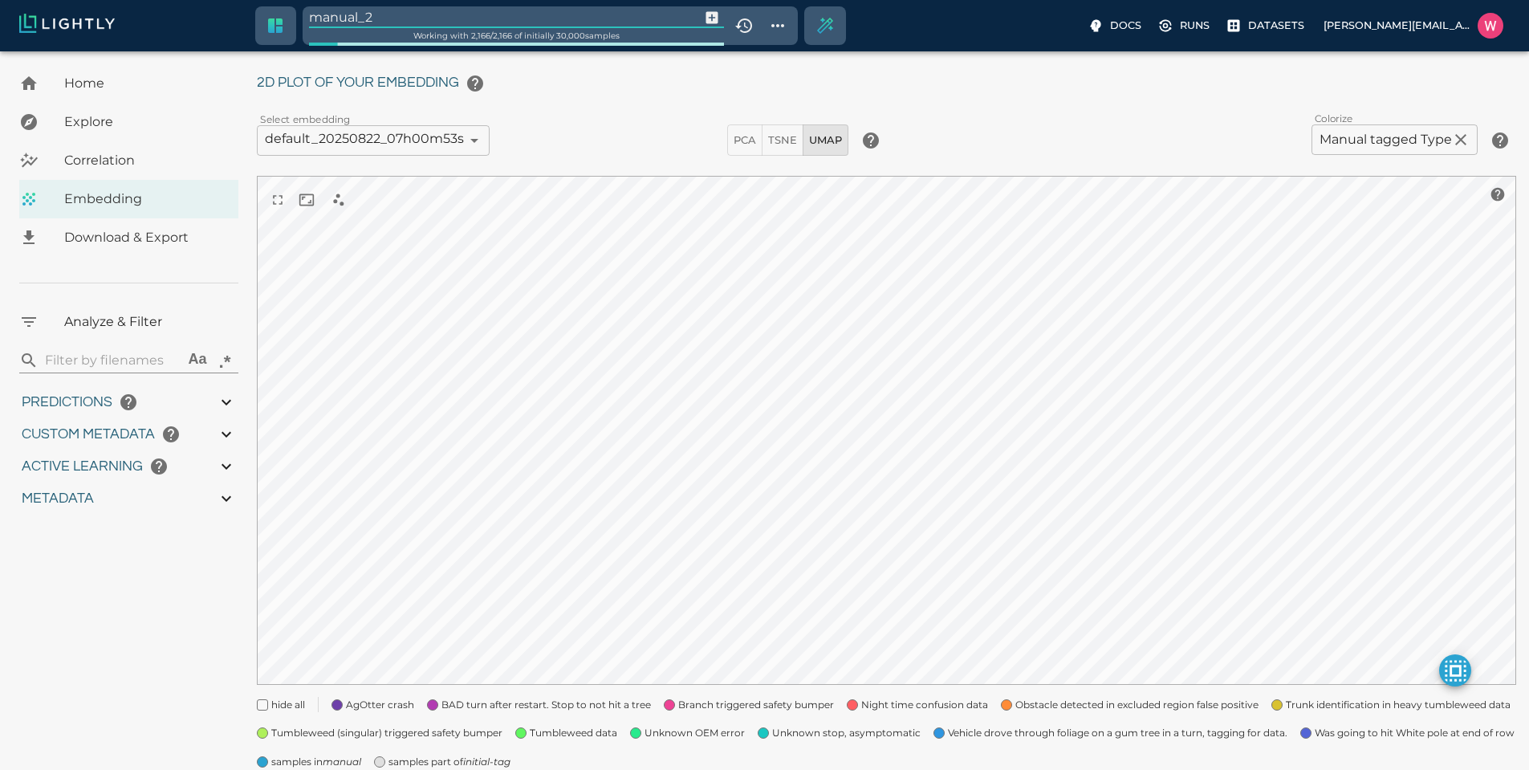
type input "manual_2"
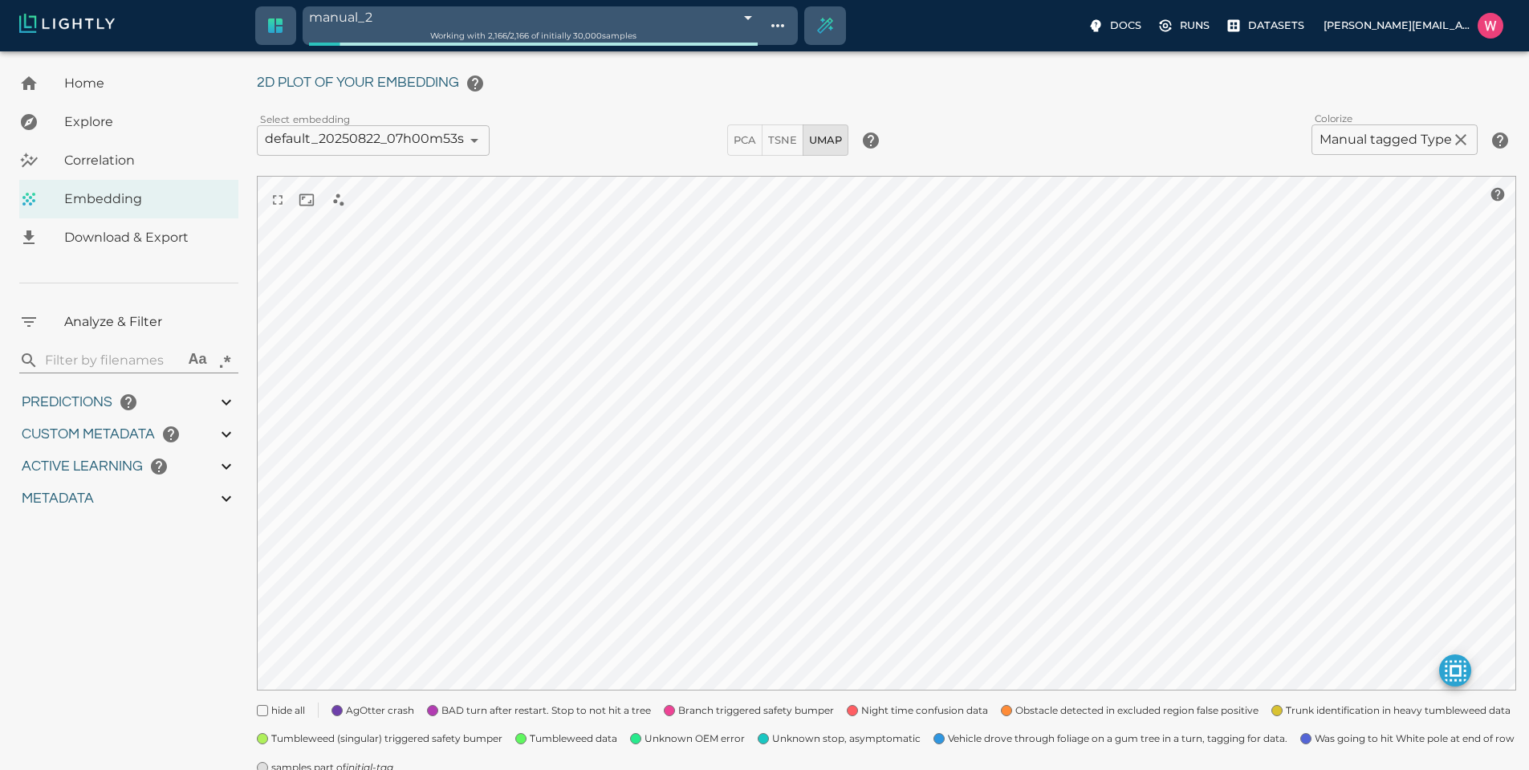
click at [349, 767] on icon "initial-tag" at bounding box center [369, 767] width 47 height 12
click at [384, 706] on span "AgOtter crash" at bounding box center [380, 710] width 68 height 16
click at [1004, 742] on span "Vehicle drove through foliage on a gum tree in a turn, tagging for data." at bounding box center [1118, 738] width 340 height 16
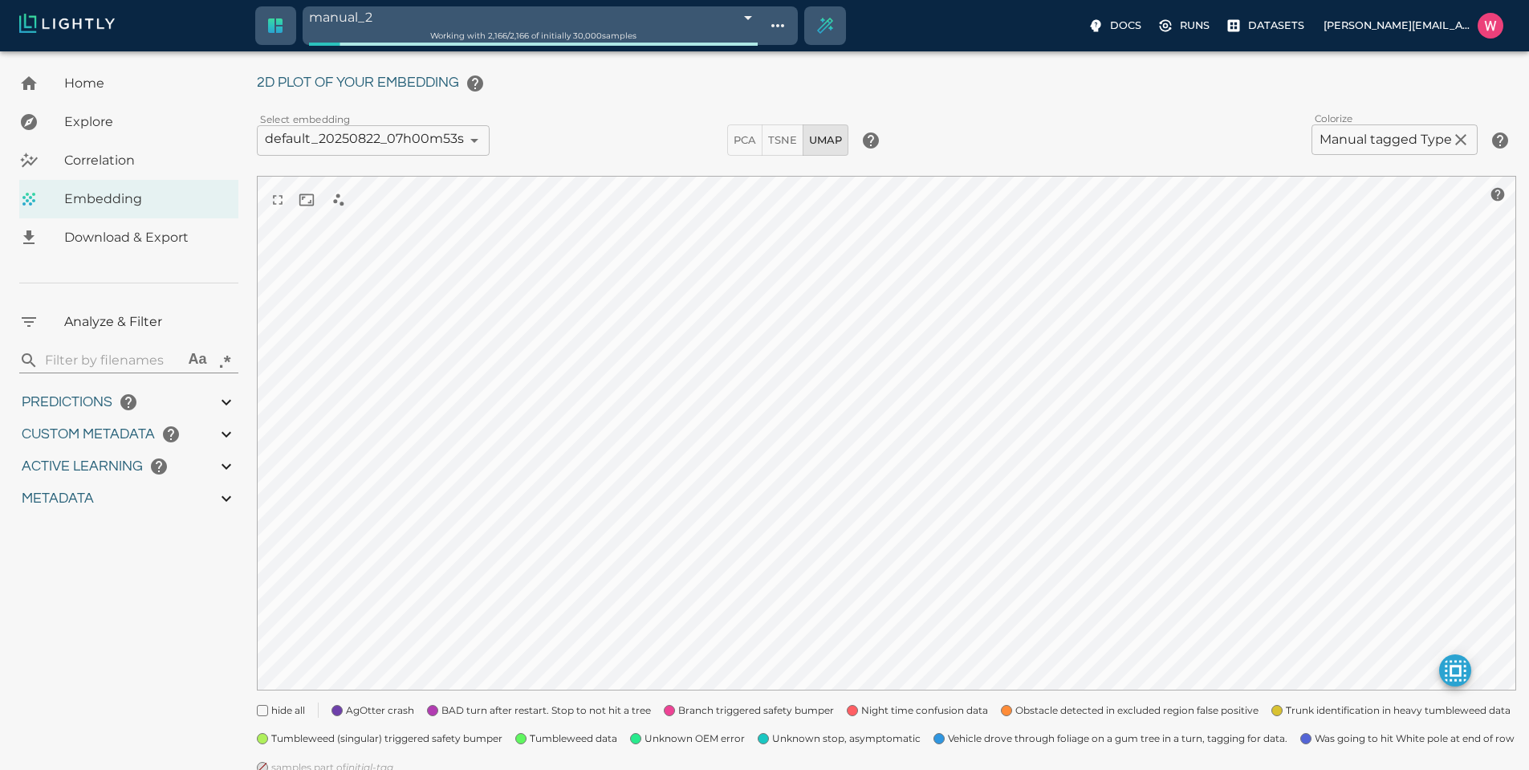
click at [1004, 742] on span "Vehicle drove through foliage on a gum tree in a turn, tagging for data." at bounding box center [1118, 738] width 340 height 16
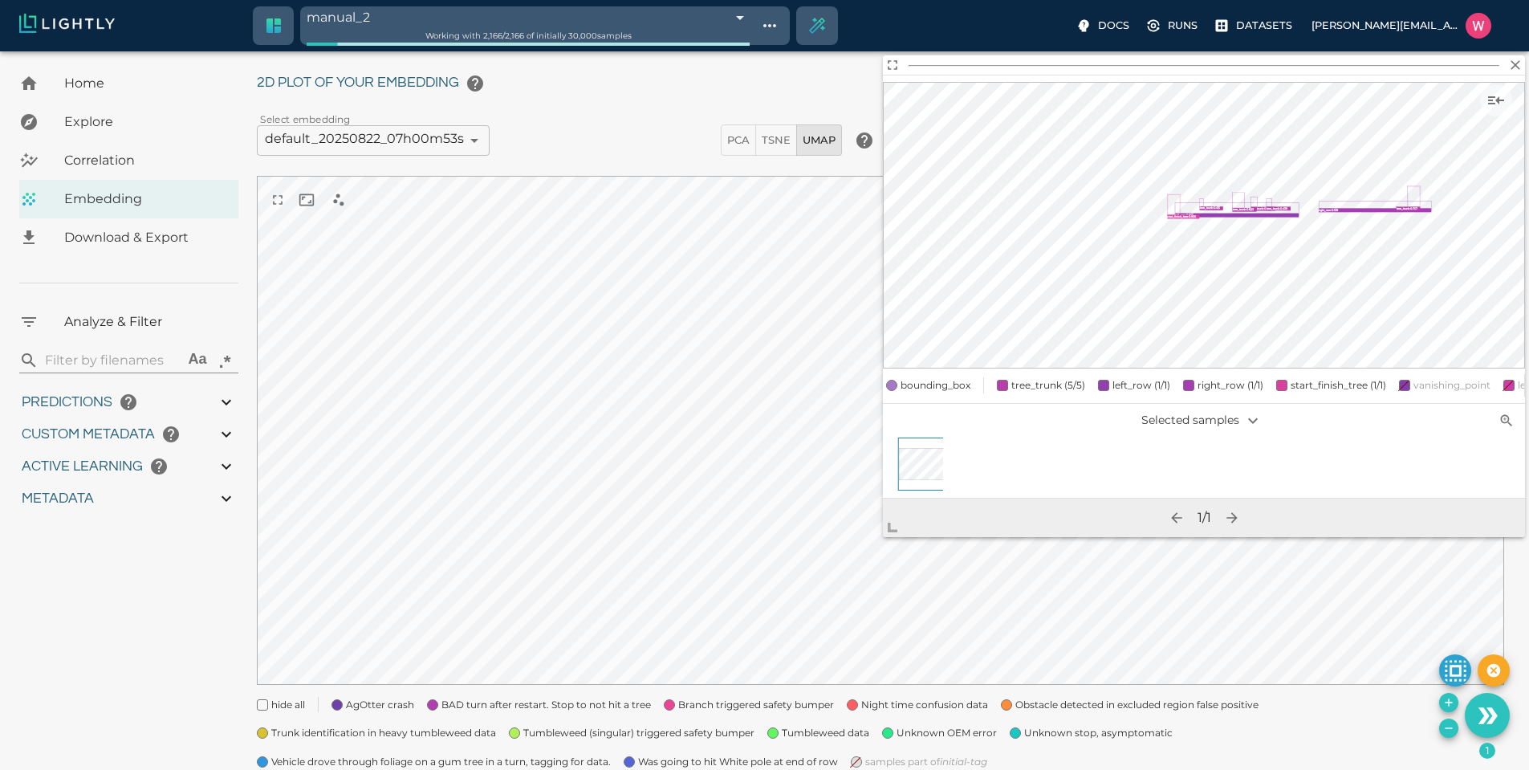
click at [401, 706] on span "AgOtter crash" at bounding box center [380, 705] width 68 height 16
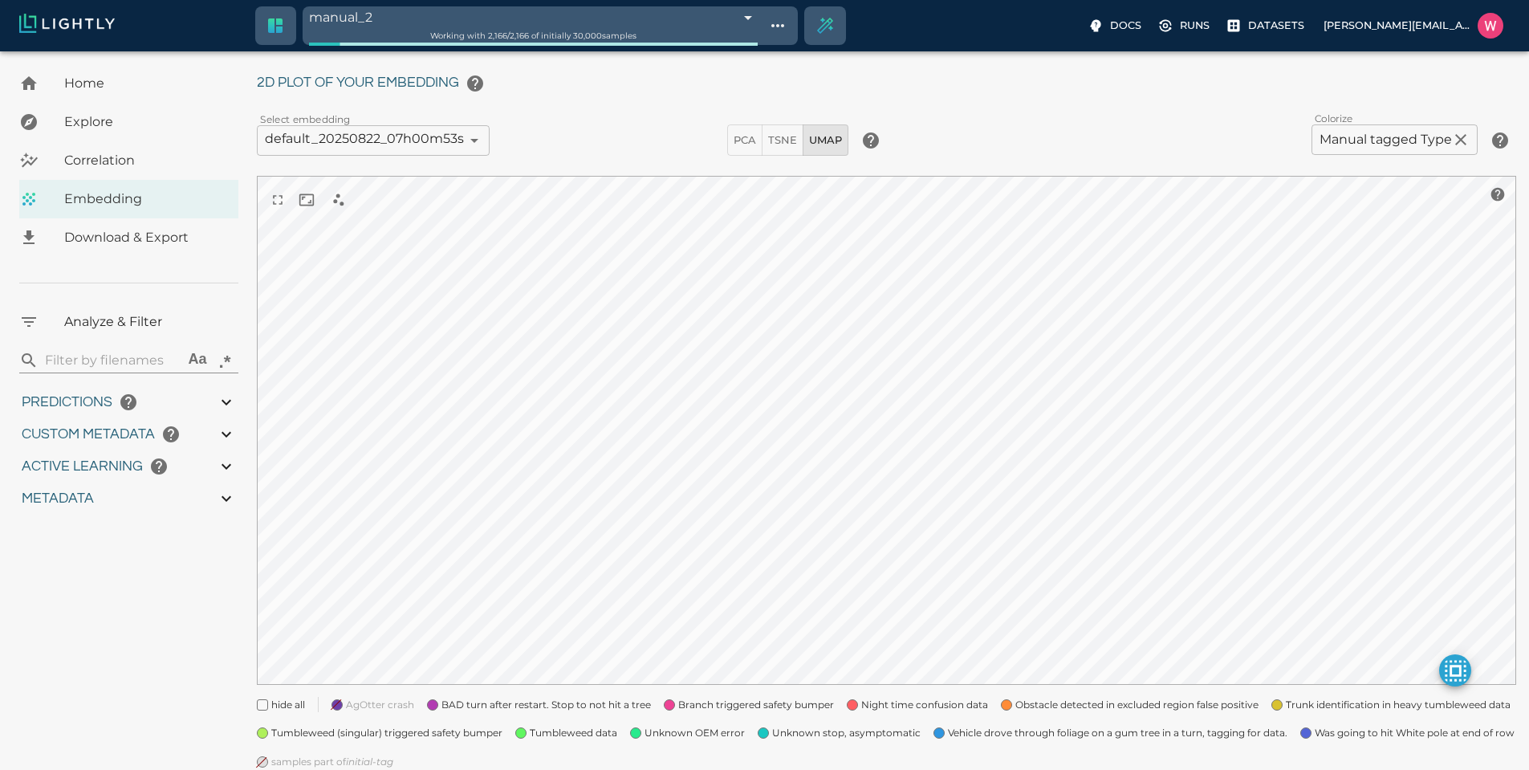
click at [401, 706] on span "AgOtter crash" at bounding box center [380, 705] width 68 height 16
click at [459, 702] on span "BAD turn after restart. Stop to not hit a tree" at bounding box center [545, 705] width 209 height 16
click at [466, 721] on "Tumbleweed (singular) triggered safety bumper" at bounding box center [373, 726] width 258 height 29
click at [585, 728] on span "Tumbleweed data" at bounding box center [573, 733] width 87 height 16
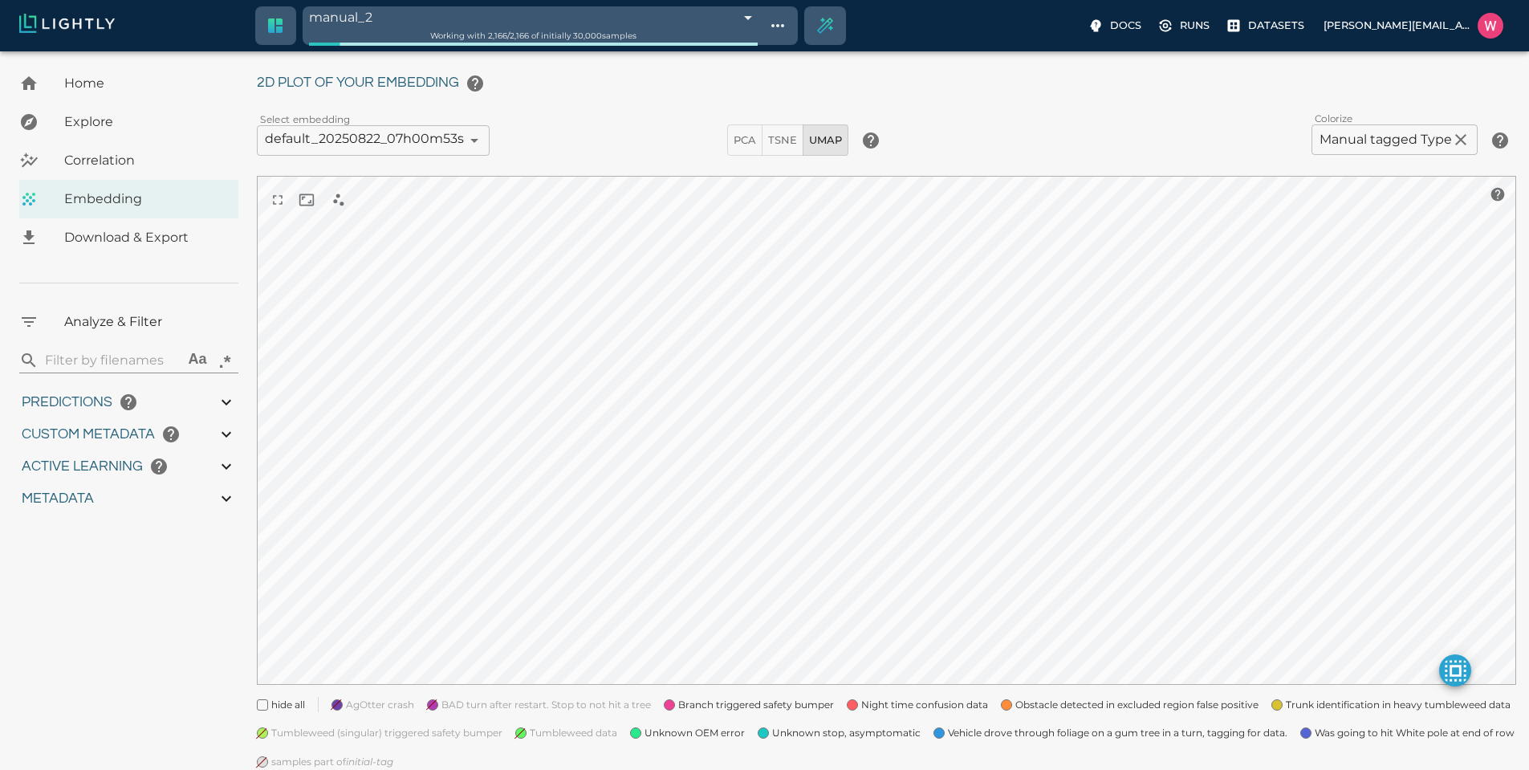
click at [701, 710] on span "Branch triggered safety bumper" at bounding box center [756, 705] width 156 height 16
drag, startPoint x: 693, startPoint y: 729, endPoint x: 740, endPoint y: 724, distance: 46.8
click at [695, 729] on span "Unknown OEM error" at bounding box center [695, 733] width 100 height 16
drag, startPoint x: 806, startPoint y: 732, endPoint x: 880, endPoint y: 710, distance: 77.0
click at [810, 732] on span "Unknown stop, asymptomatic" at bounding box center [846, 733] width 148 height 16
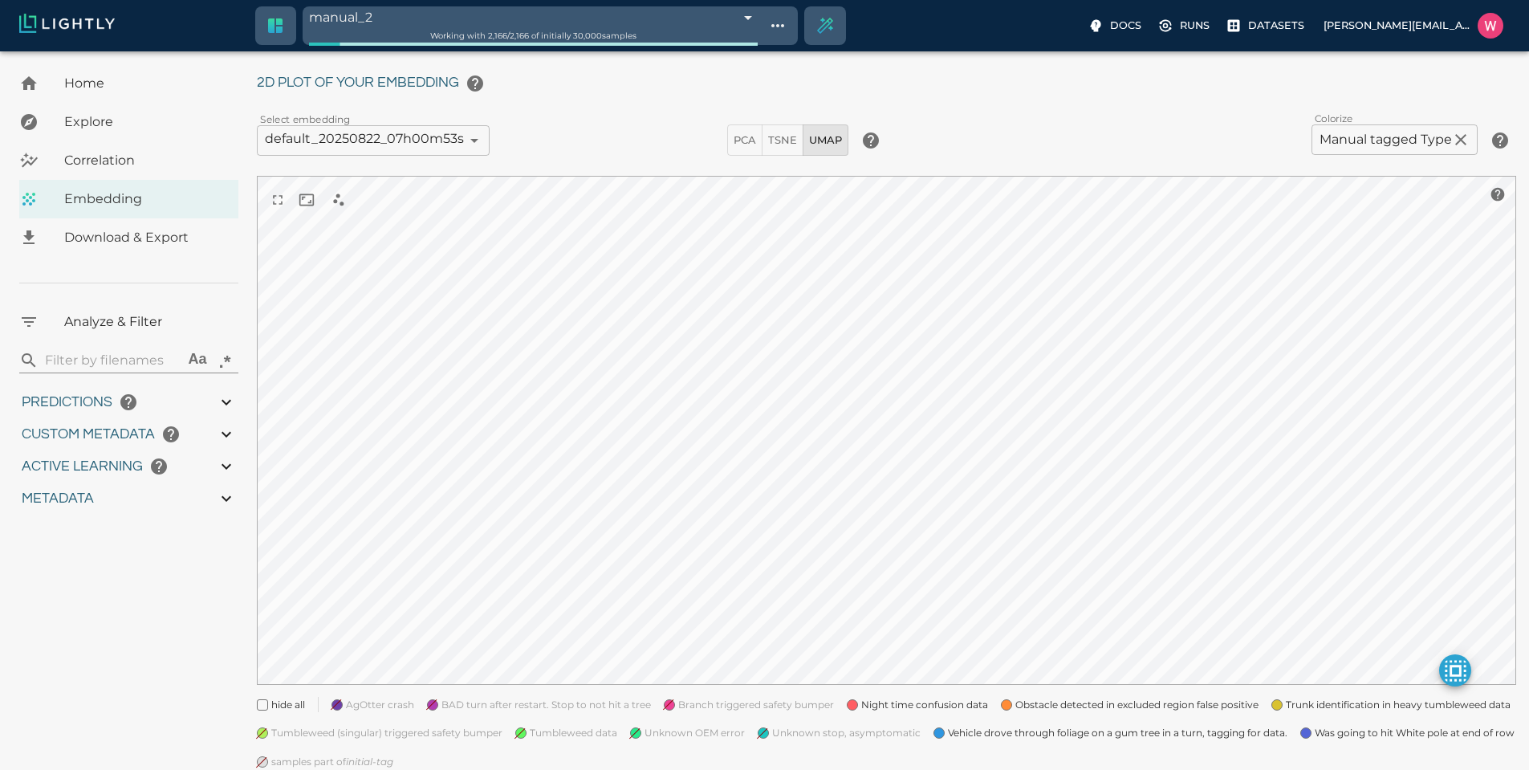
click at [892, 705] on span "Night time confusion data" at bounding box center [924, 705] width 127 height 16
click at [1011, 702] on "Obstacle detected in excluded region false positive" at bounding box center [1123, 698] width 270 height 29
click at [999, 729] on span "Vehicle drove through foliage on a gum tree in a turn, tagging for data." at bounding box center [1118, 733] width 340 height 16
click at [1286, 705] on span "Trunk identification in heavy tumbleweed data" at bounding box center [1398, 705] width 225 height 16
click at [1344, 736] on span "Was going to hit White pole at end of row" at bounding box center [1415, 733] width 200 height 16
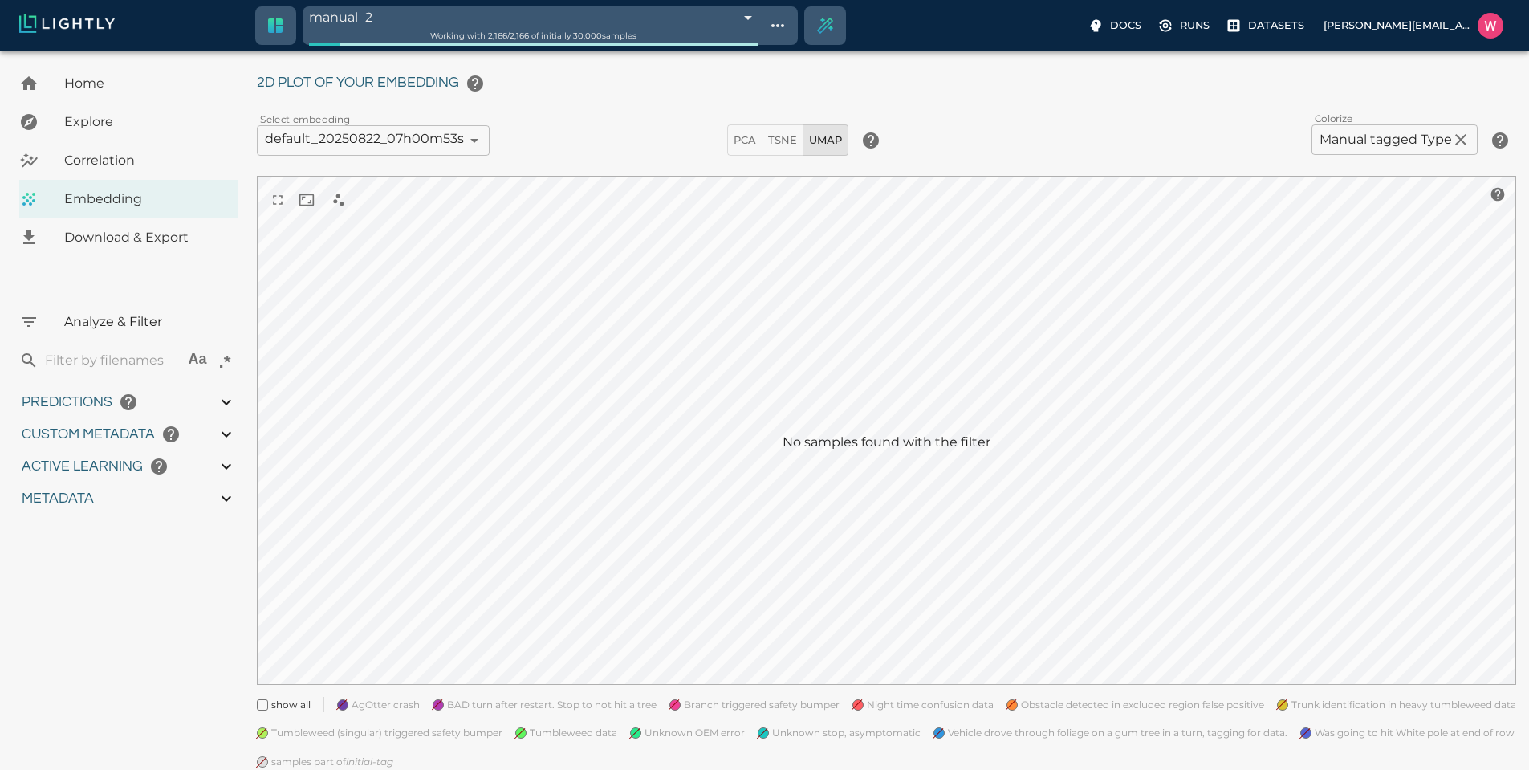
click at [368, 706] on span "AgOtter crash" at bounding box center [386, 705] width 68 height 16
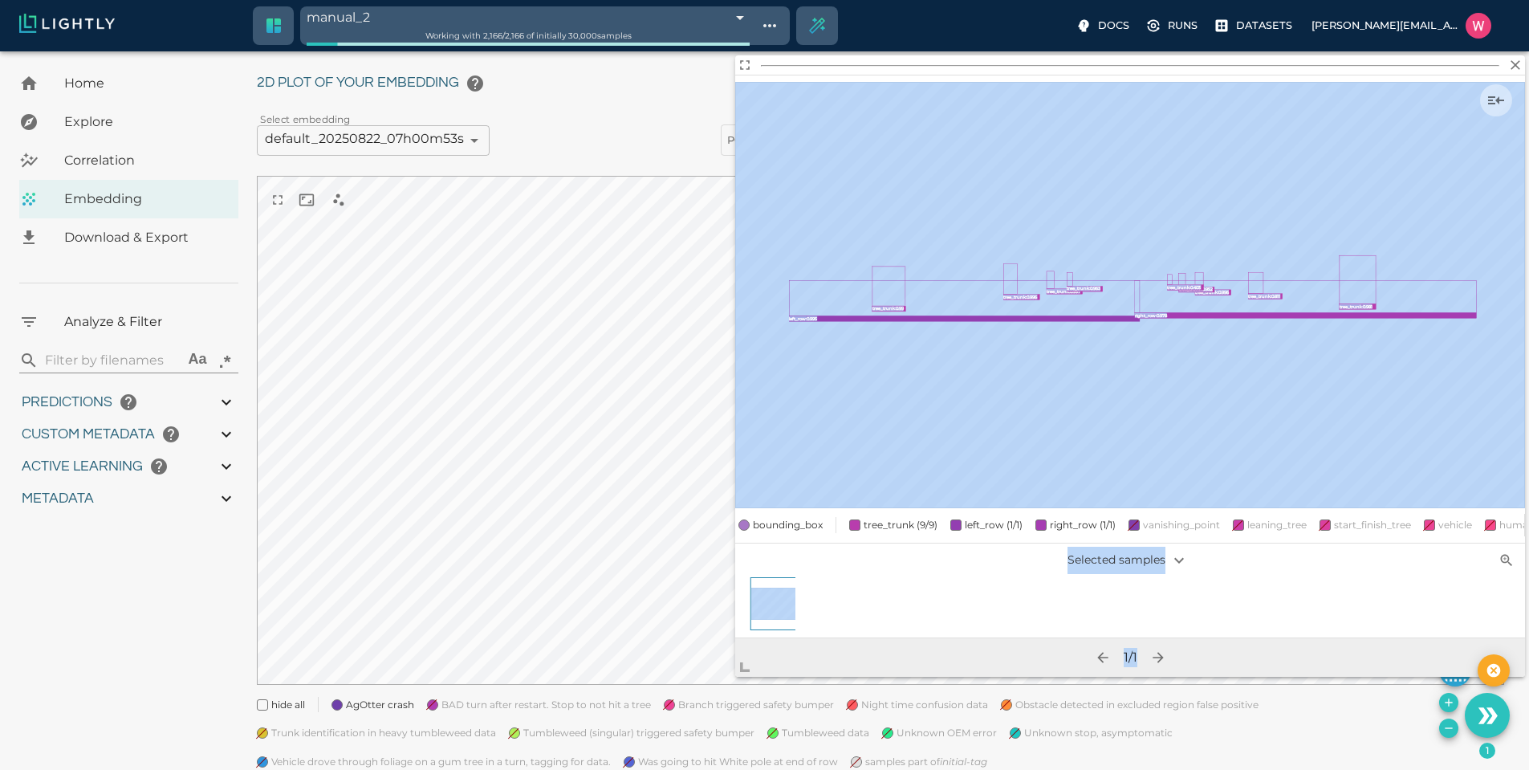
drag, startPoint x: 896, startPoint y: 528, endPoint x: 726, endPoint y: 694, distance: 237.3
click at [726, 694] on body "manual_2 68c886cd4050512dd7d0cf80 Working with 2,166 / 2,166 of initially 30,00…" at bounding box center [764, 419] width 1529 height 816
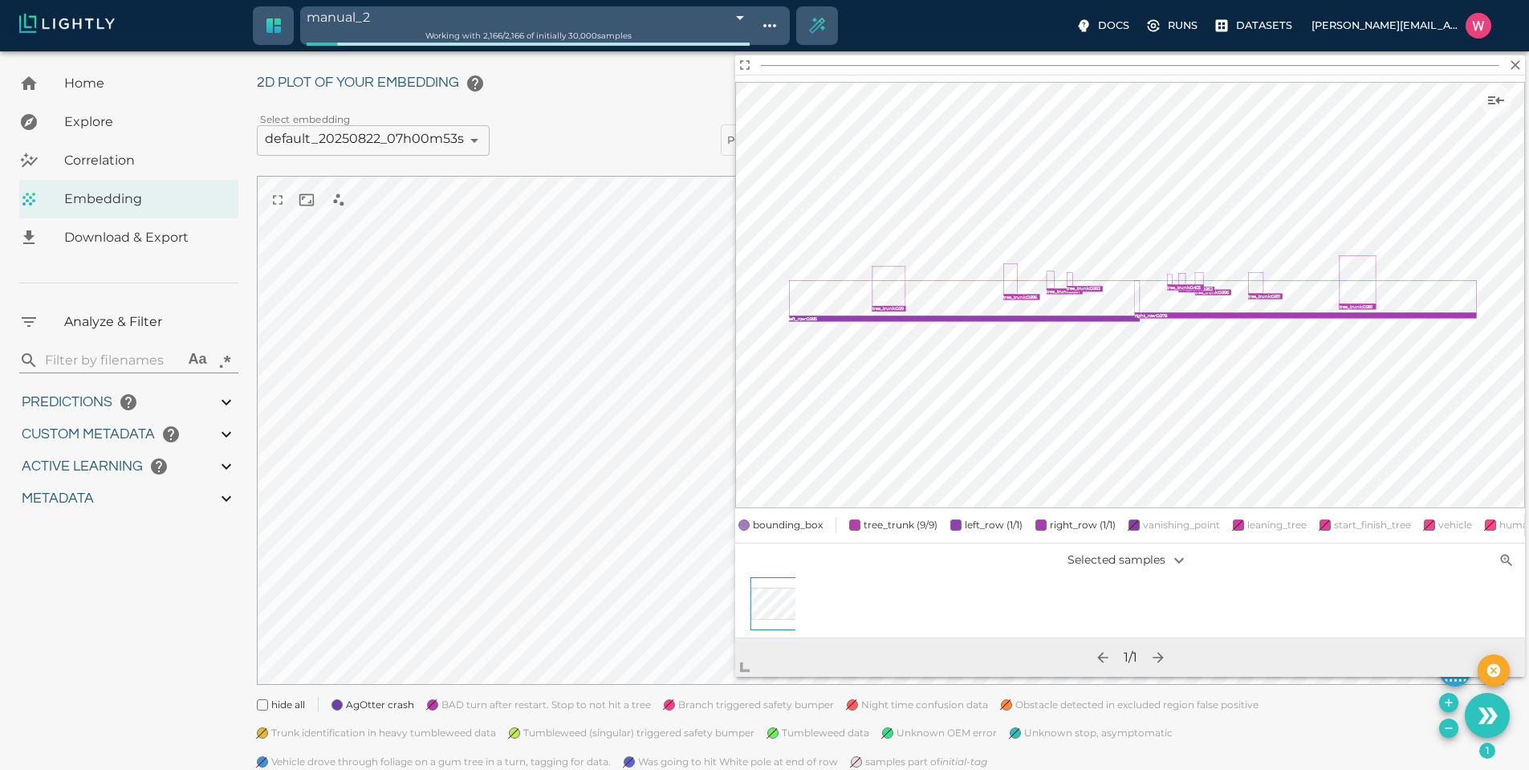
click at [775, 517] on span "bounding_box" at bounding box center [788, 525] width 70 height 16
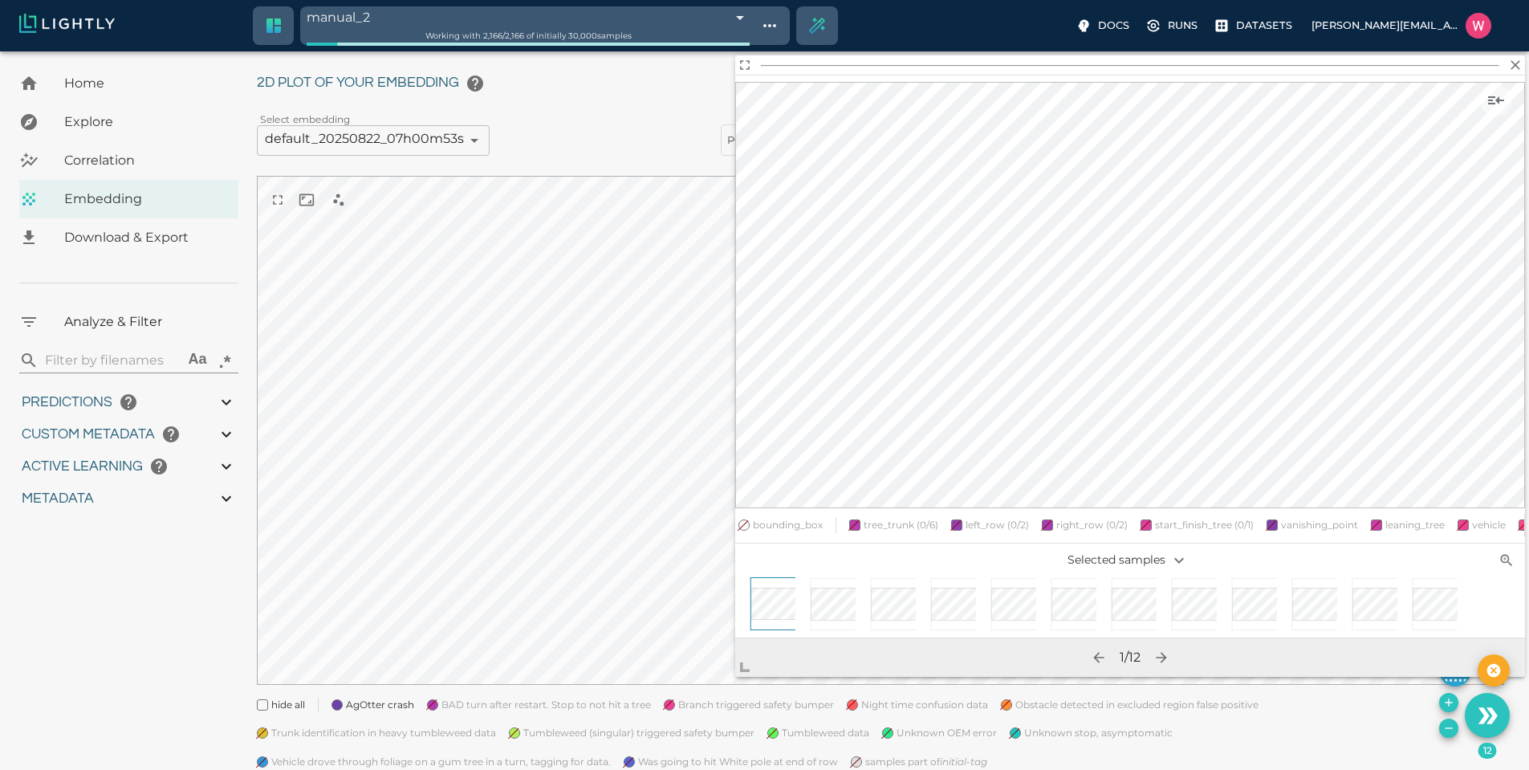
click at [1447, 724] on icon "Remove the selected 12 samples in-place from the tag manual_2" at bounding box center [1448, 728] width 13 height 13
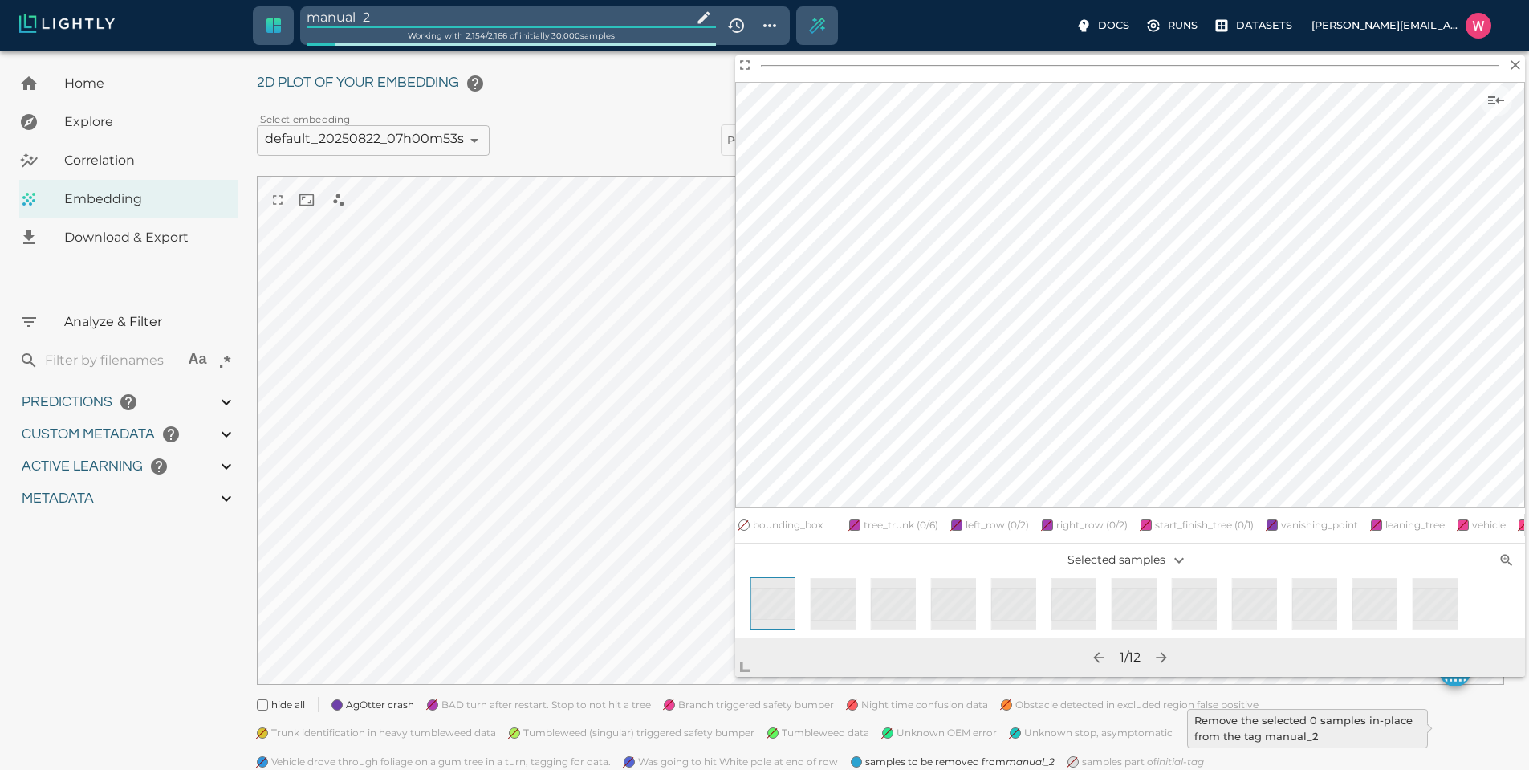
type input "1752710425.82775"
type input "1752796672.00375"
type input "0.999"
type input "0.996"
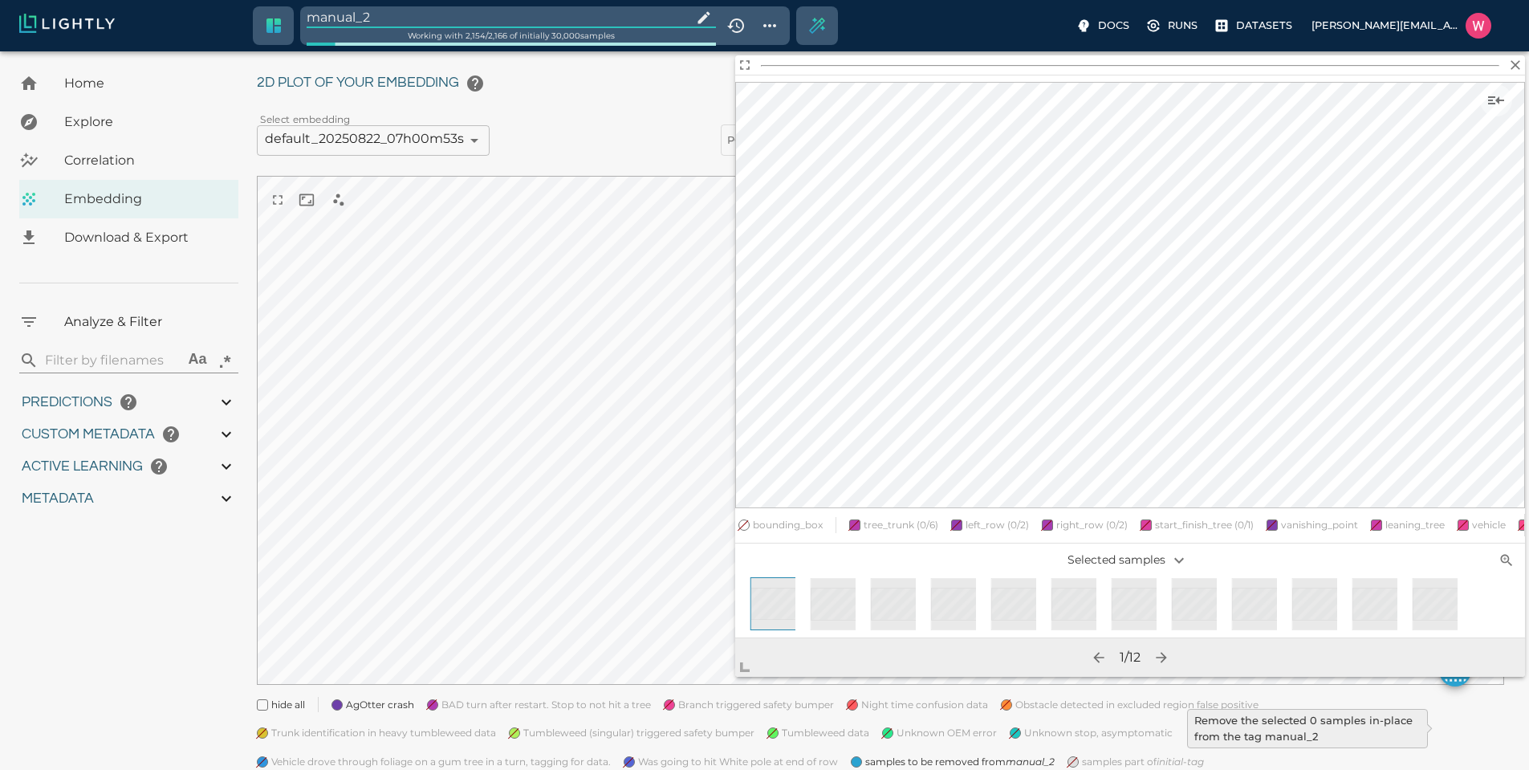
type input "0.996"
type input "9007199254740991"
type input "0.809375703334808"
type input "16.6503757033348"
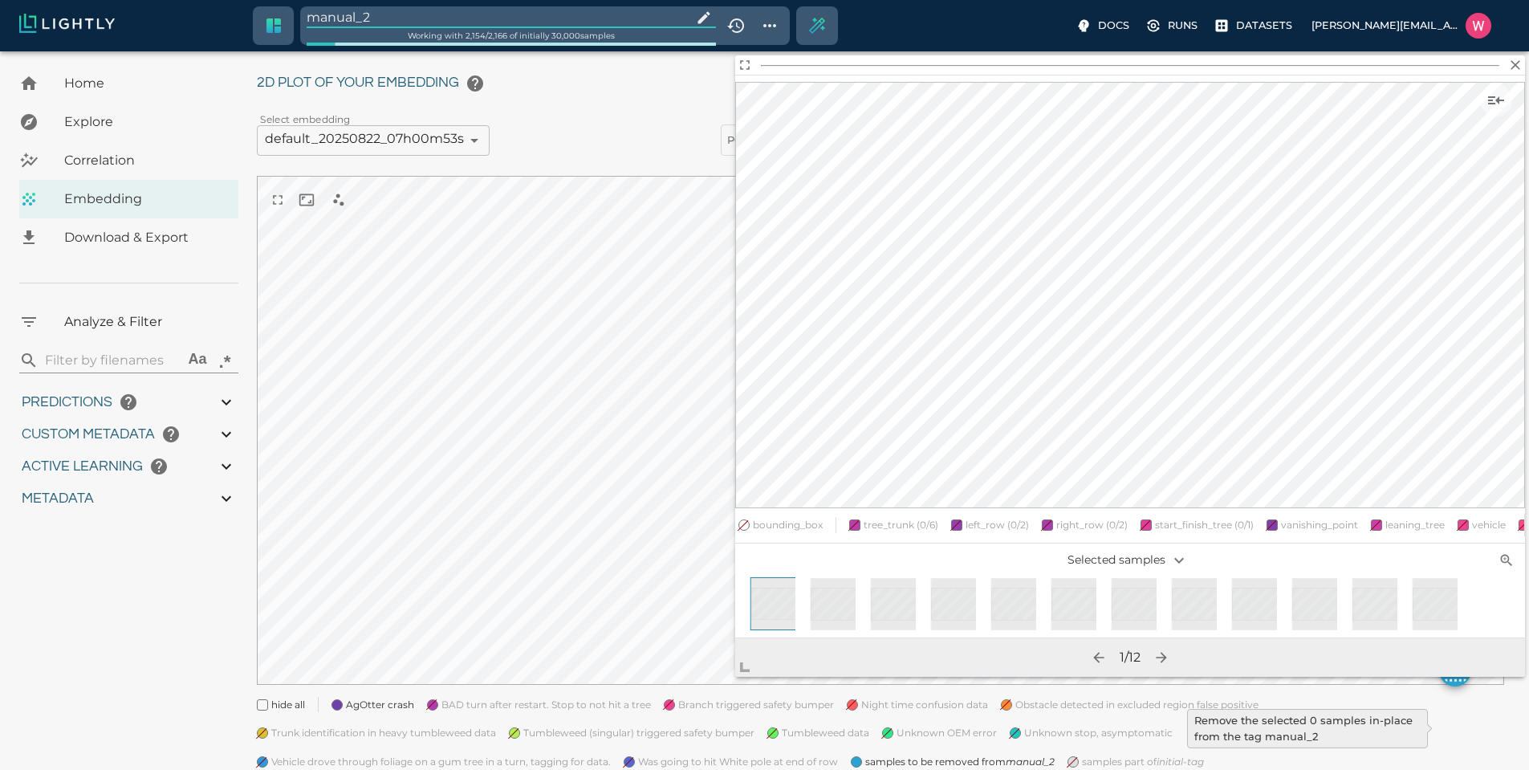
type input "1.94302248954773"
type input "33.6960224895477"
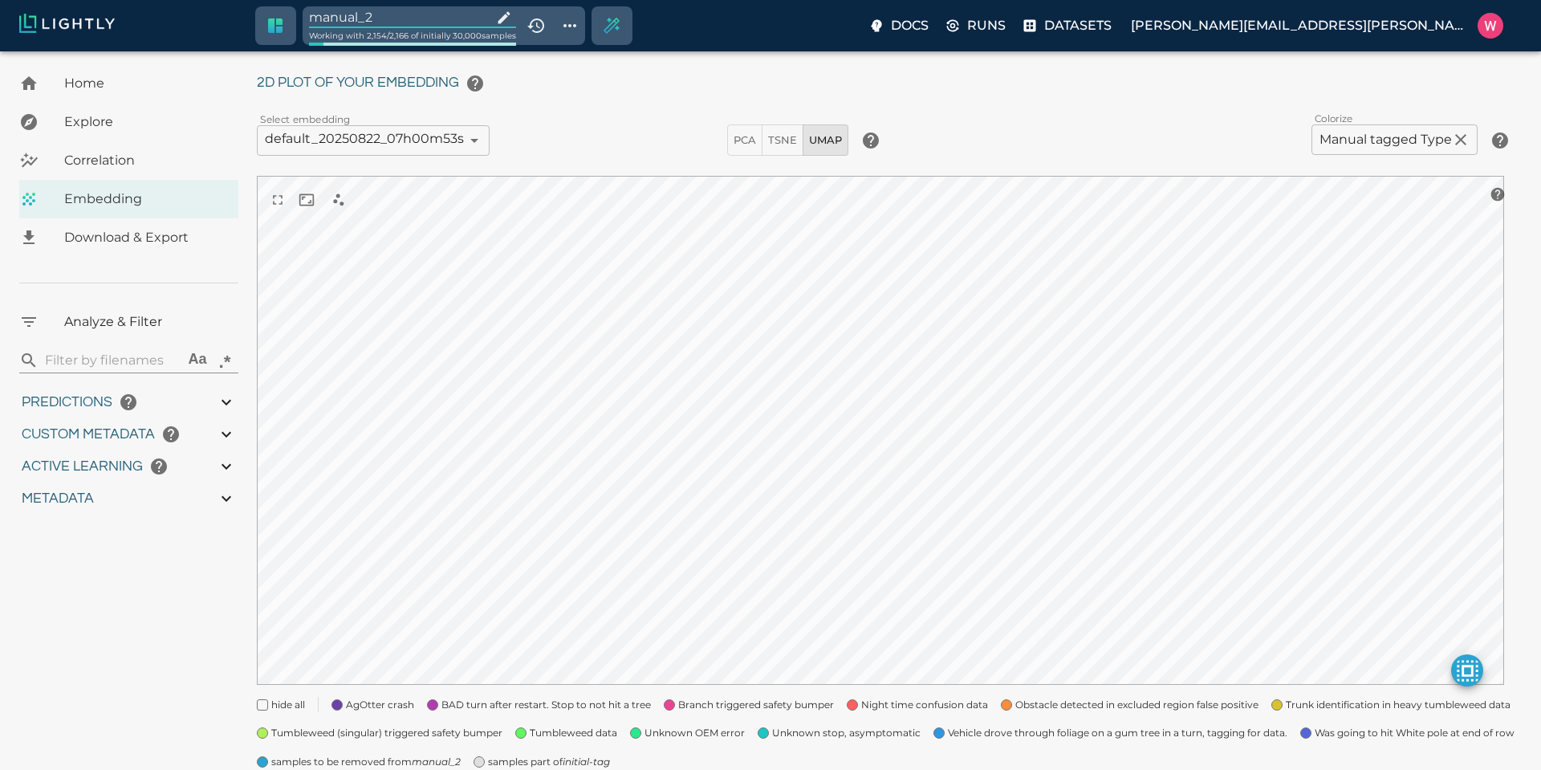
type input "1752710425.82775"
type input "1752796672.00375"
type input "0.999"
type input "0.996"
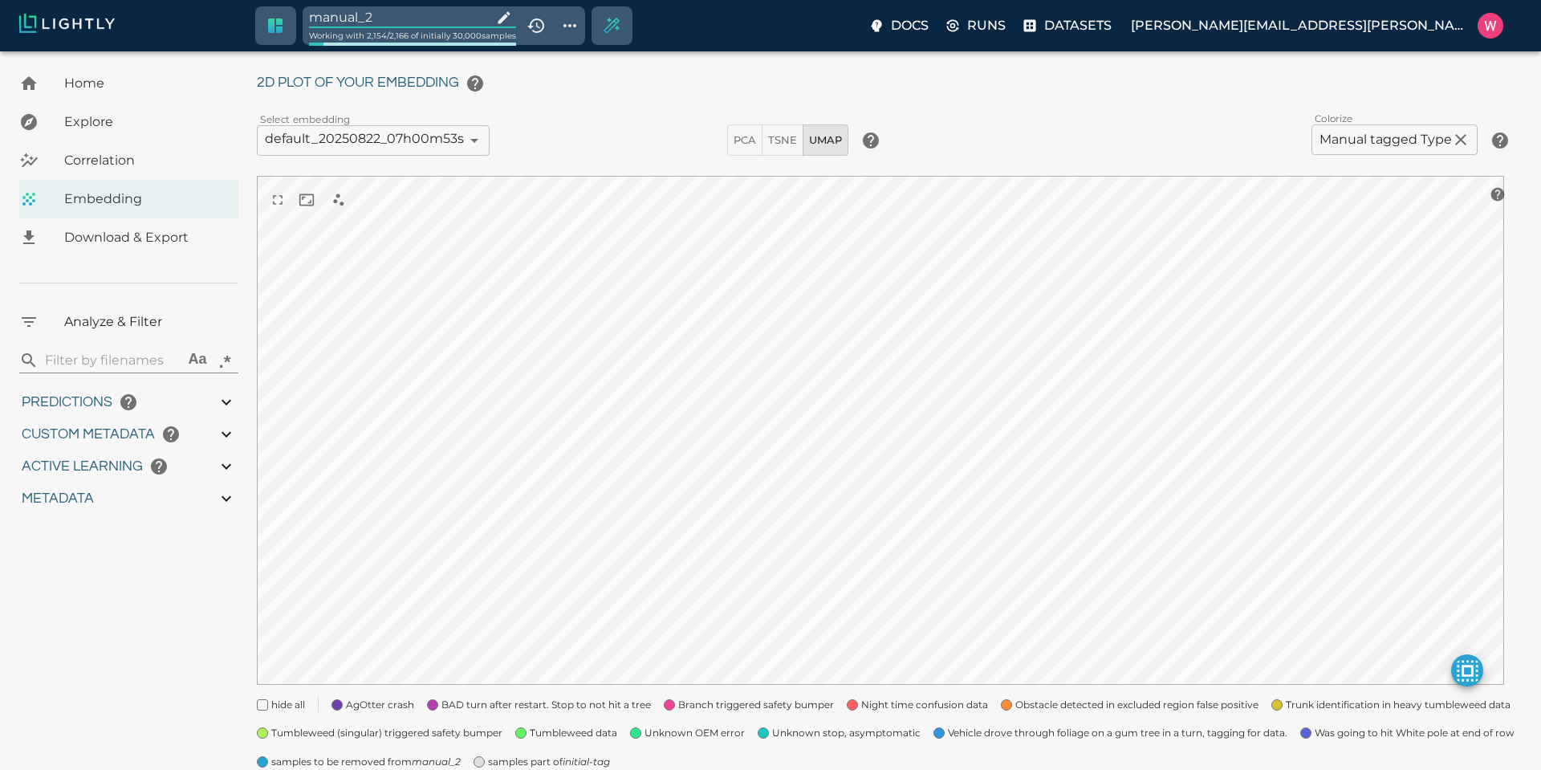
type input "0.996"
type input "9007199254740991"
type input "0.809375703334808"
type input "16.6503757033348"
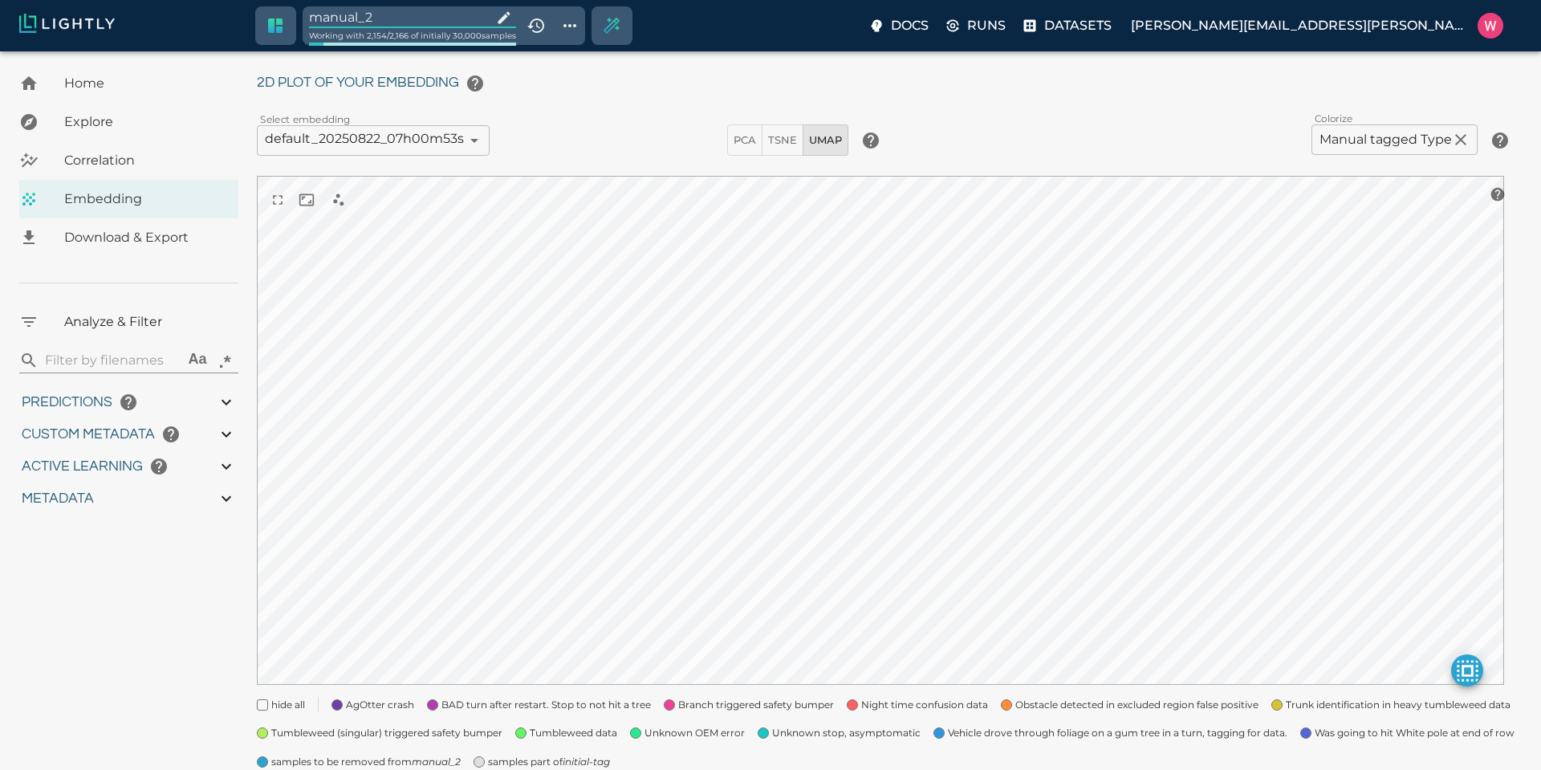
type input "1.94302248954773"
type input "33.6960224895477"
type input "1752710425.82775"
type input "1752796672.00375"
type input "0.999"
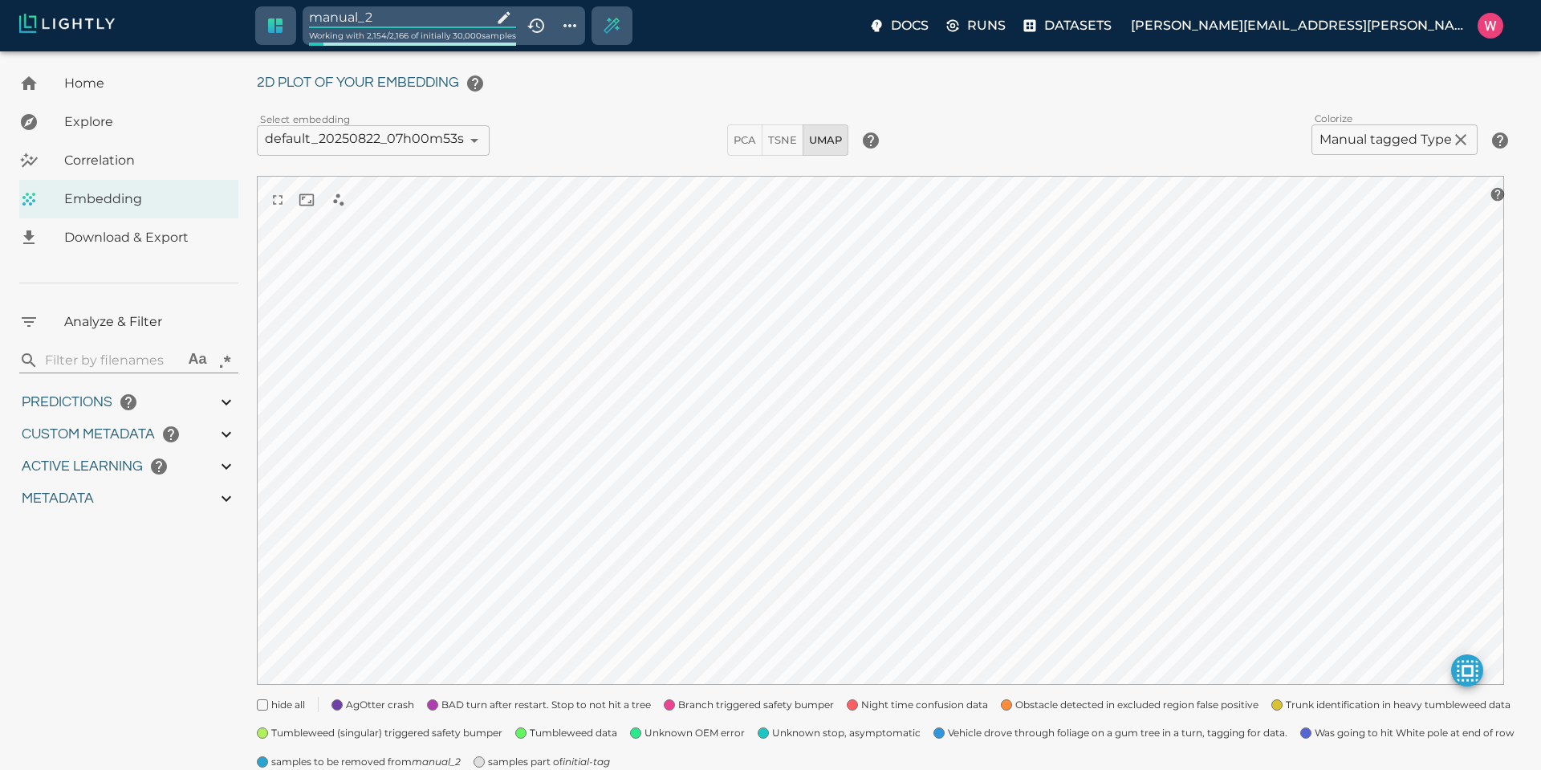
type input "0.999"
type input "0.996"
type input "0.809375703334808"
type input "16.6503757033348"
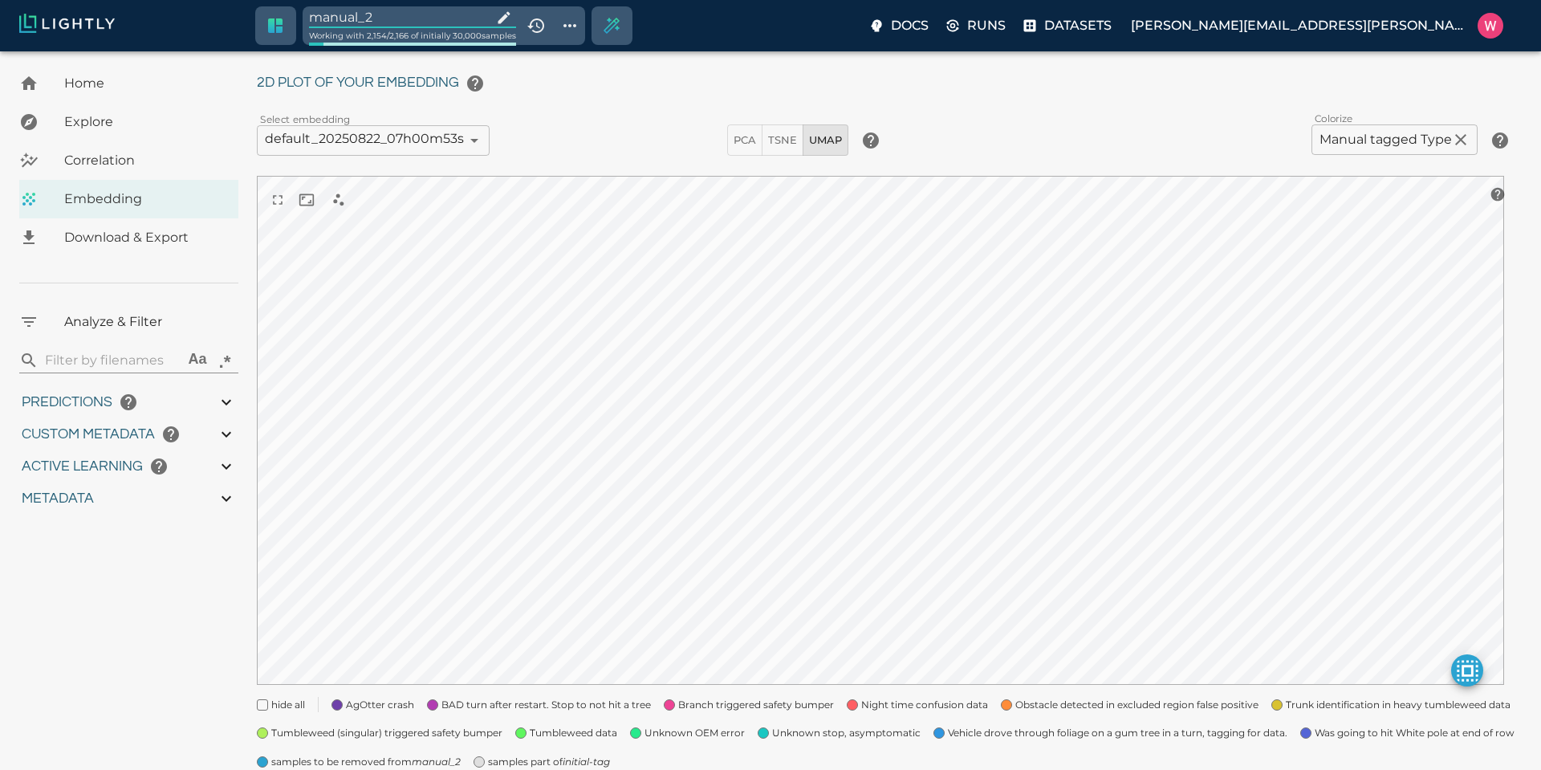
type input "1.94302248954773"
type input "33.6960224895477"
type input "1752710425.82775"
type input "1752796672.00375"
type input "0.999"
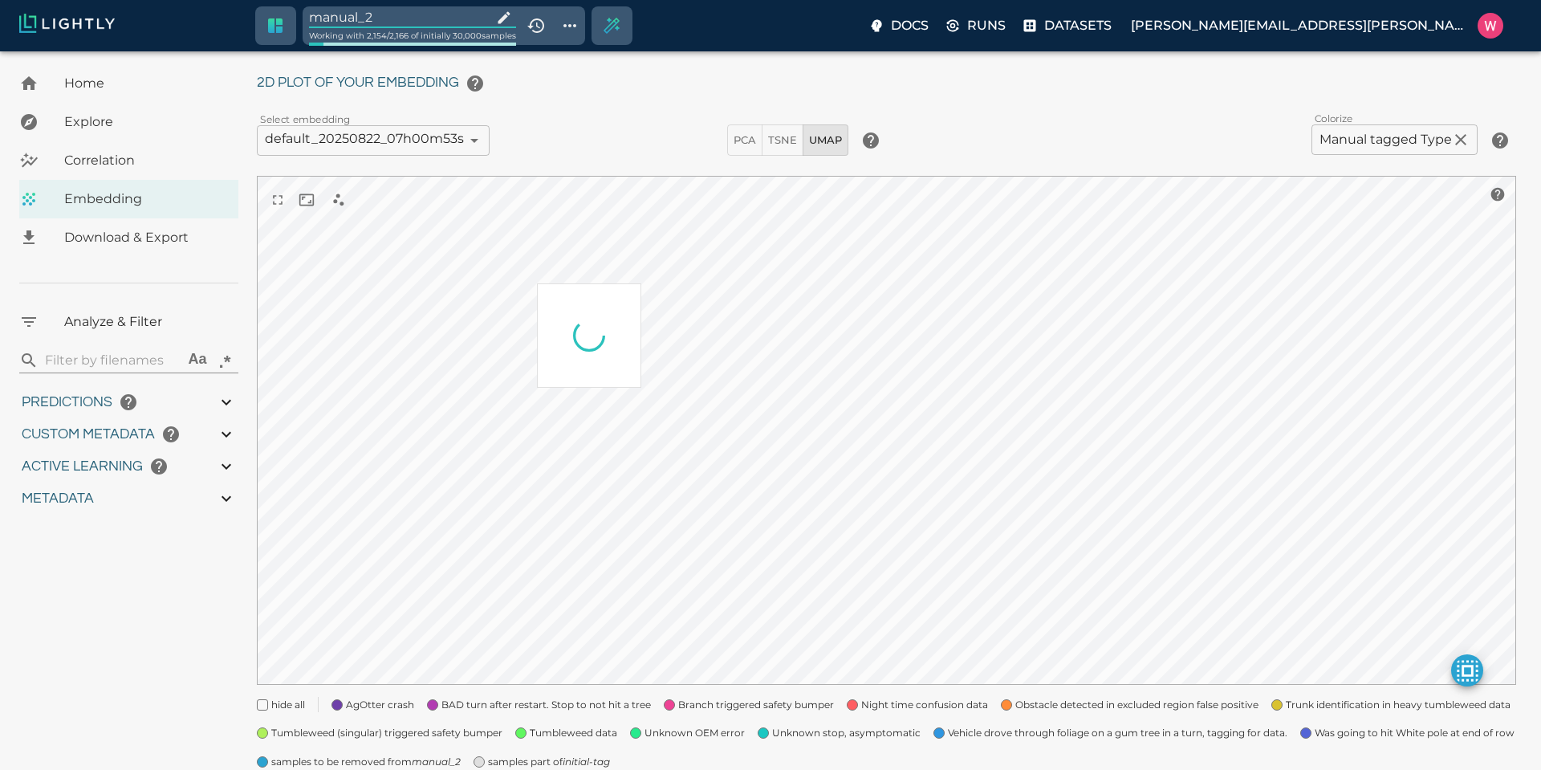
type input "0.999"
type input "0.996"
type input "0.809375703334808"
type input "16.6503757033348"
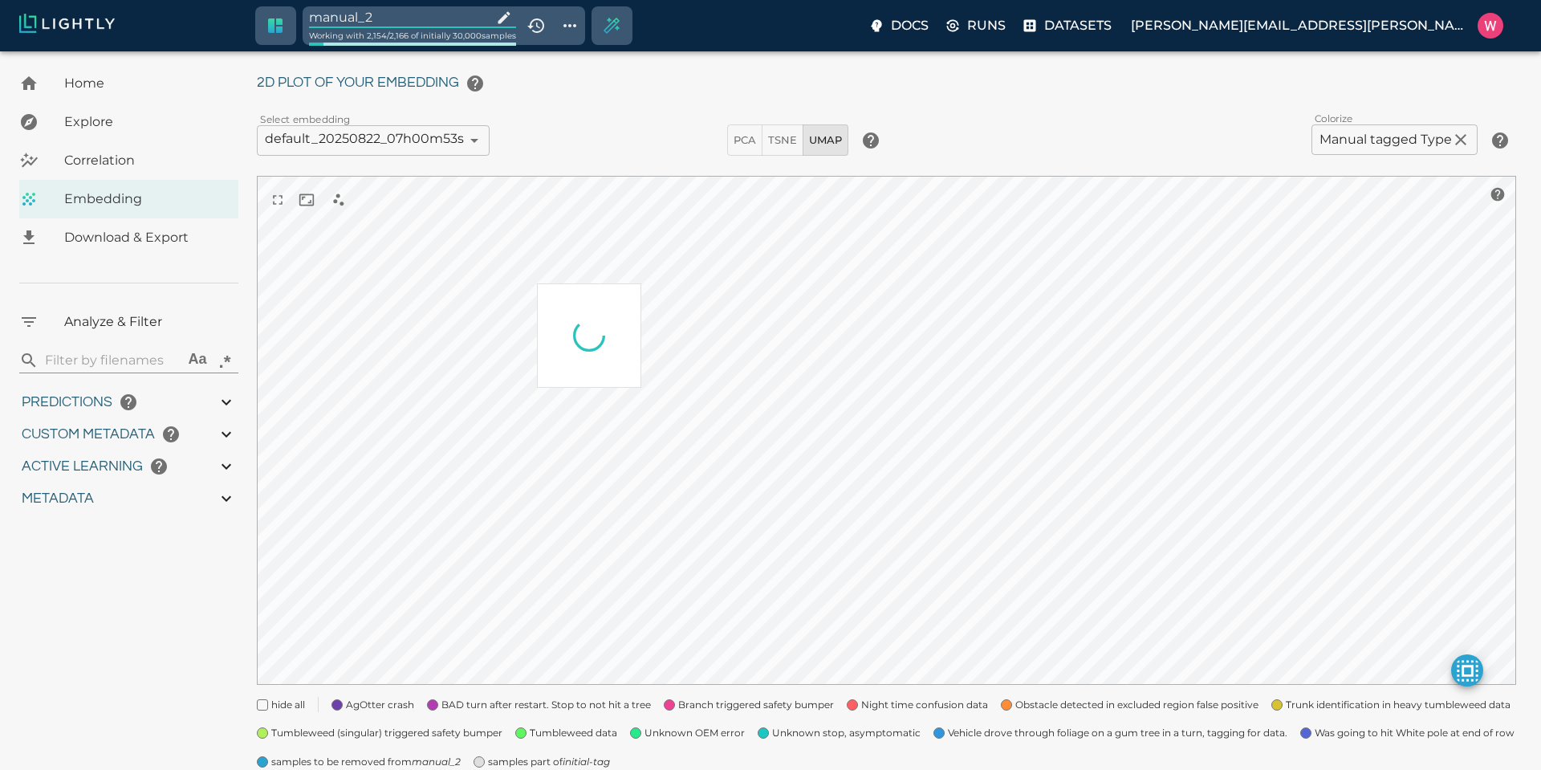
type input "1.94302248954773"
type input "33.6960224895477"
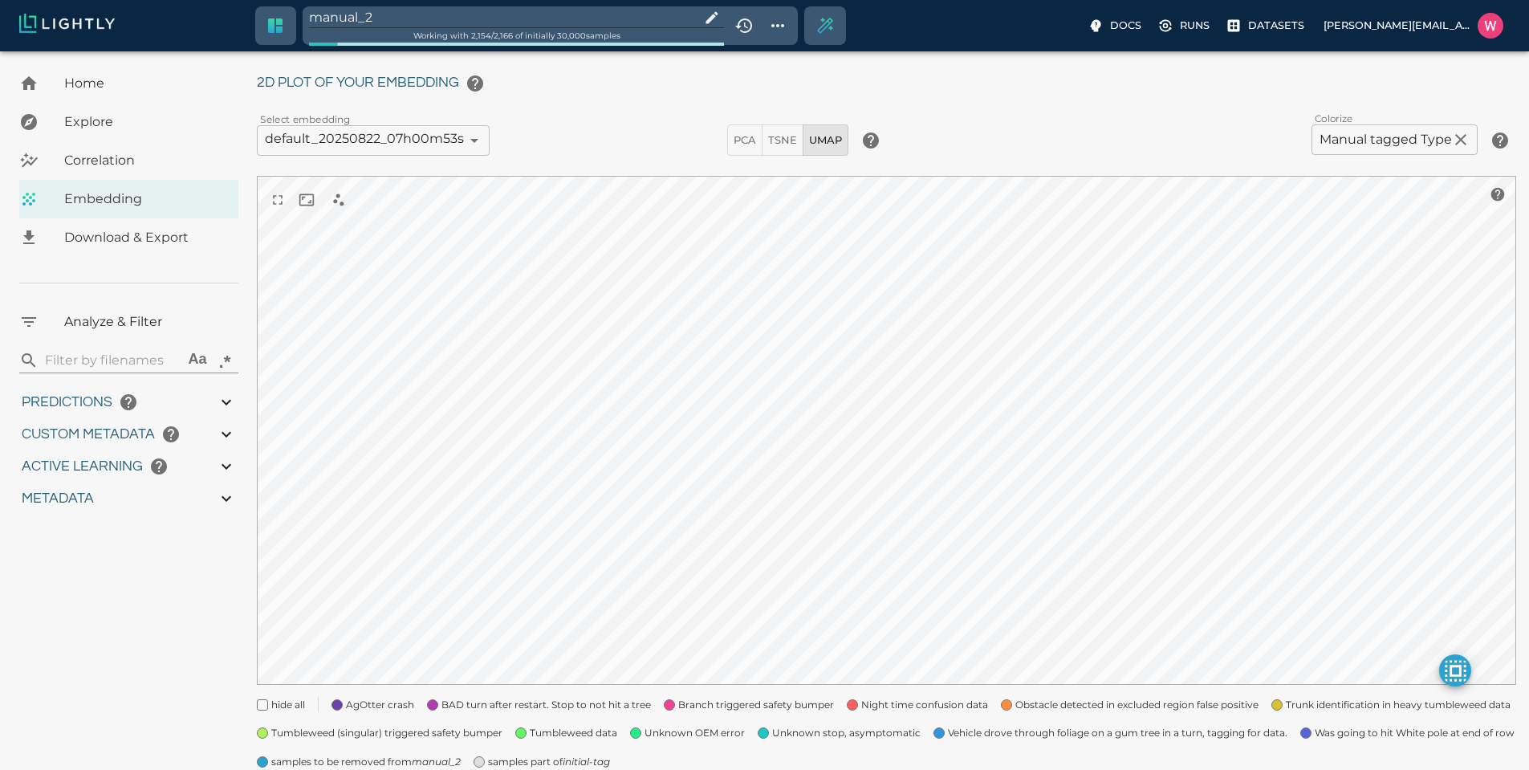
click at [569, 759] on icon "initial-tag" at bounding box center [586, 761] width 47 height 12
click at [447, 706] on span "BAD turn after restart. Stop to not hit a tree" at bounding box center [545, 705] width 209 height 16
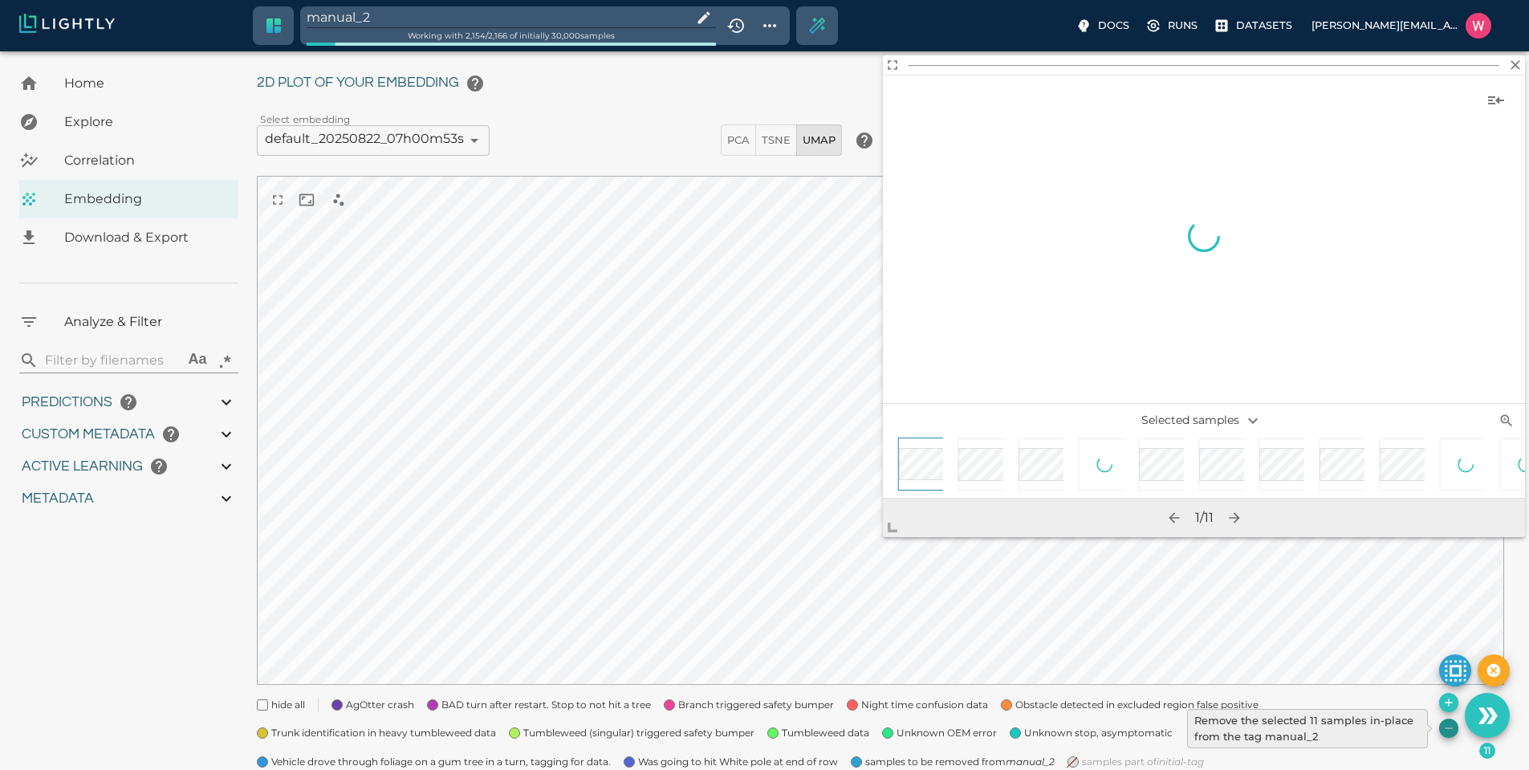
click at [1451, 723] on icon "Remove the selected 11 samples in-place from the tag manual_2" at bounding box center [1448, 728] width 13 height 13
type input "1752710425.82775"
type input "1752796672.00375"
type input "0.999"
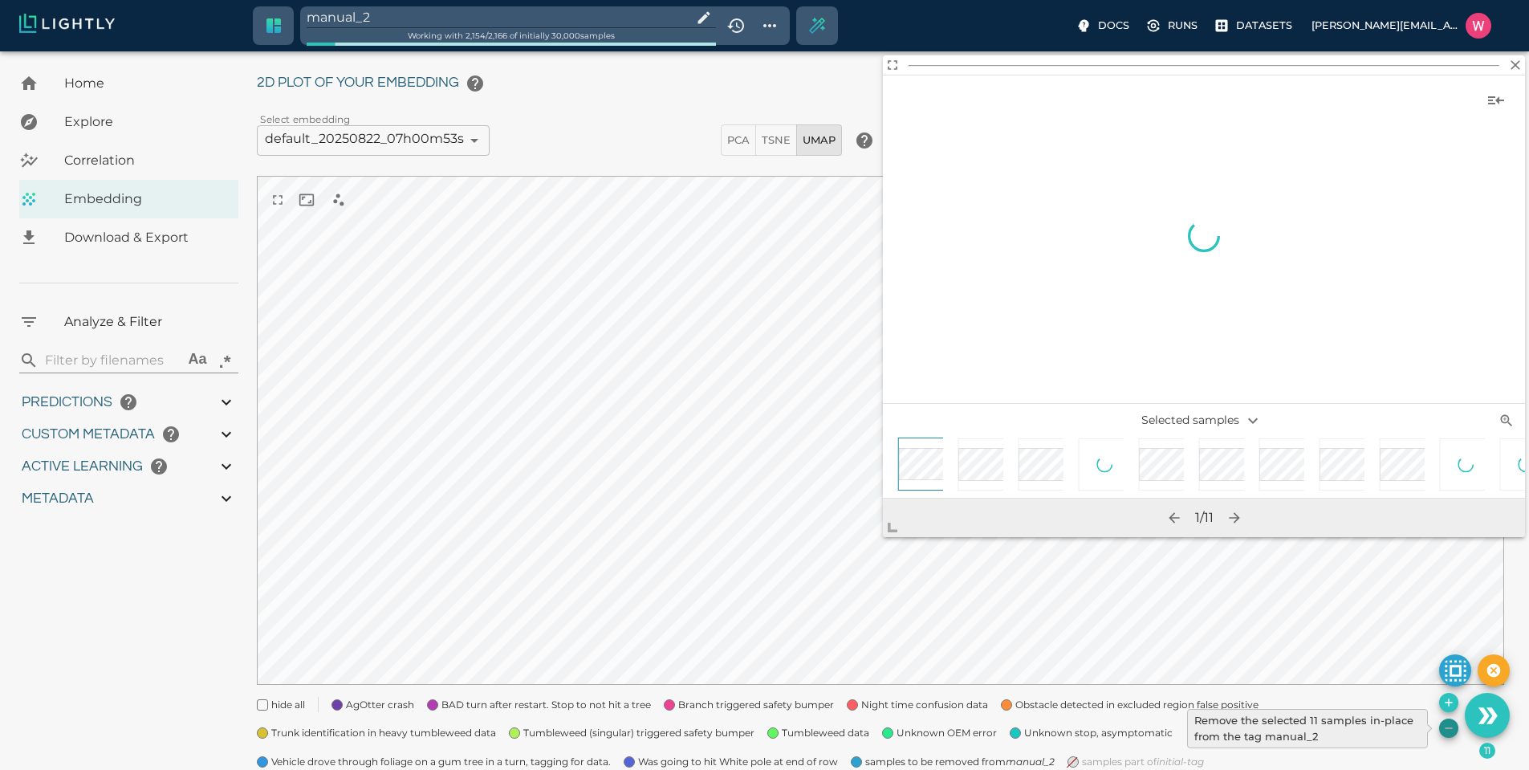
type input "0.996"
type input "9007199254740991"
type input "0.809375703334808"
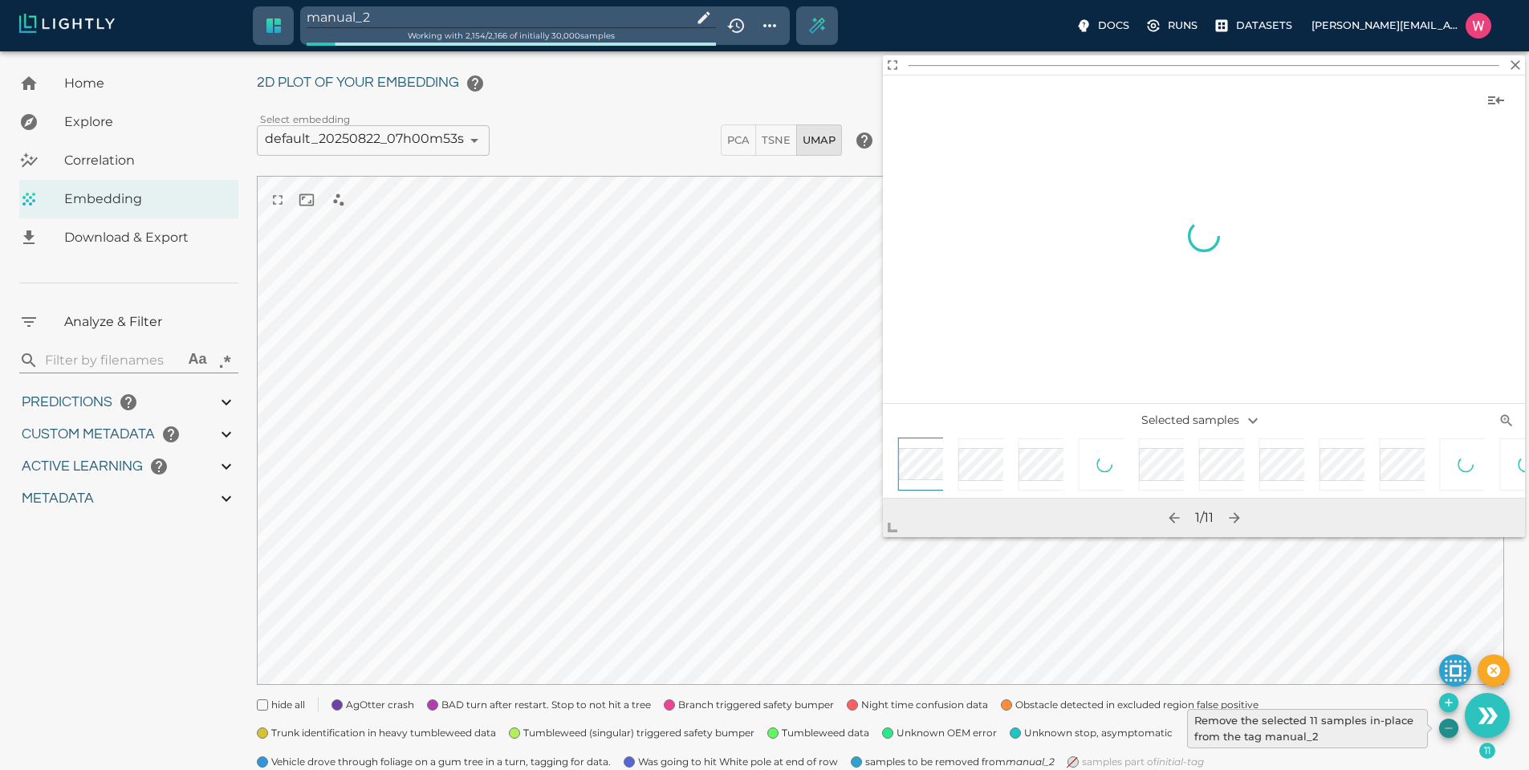
type input "16.6503757033348"
type input "1.94302248954773"
type input "33.6960224895477"
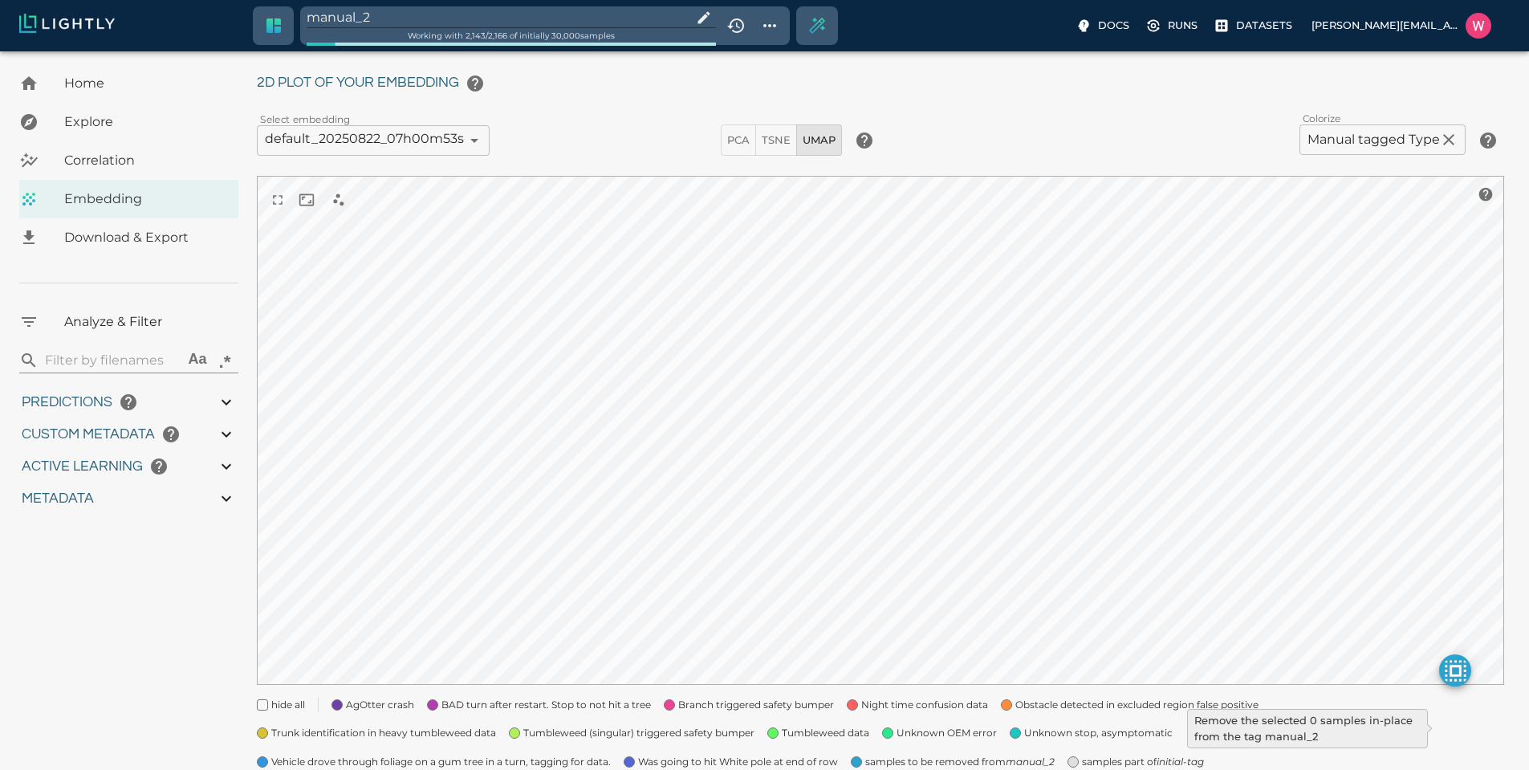
type input "1752710425.82775"
type input "1752796672.00375"
type input "0.999"
type input "0.996"
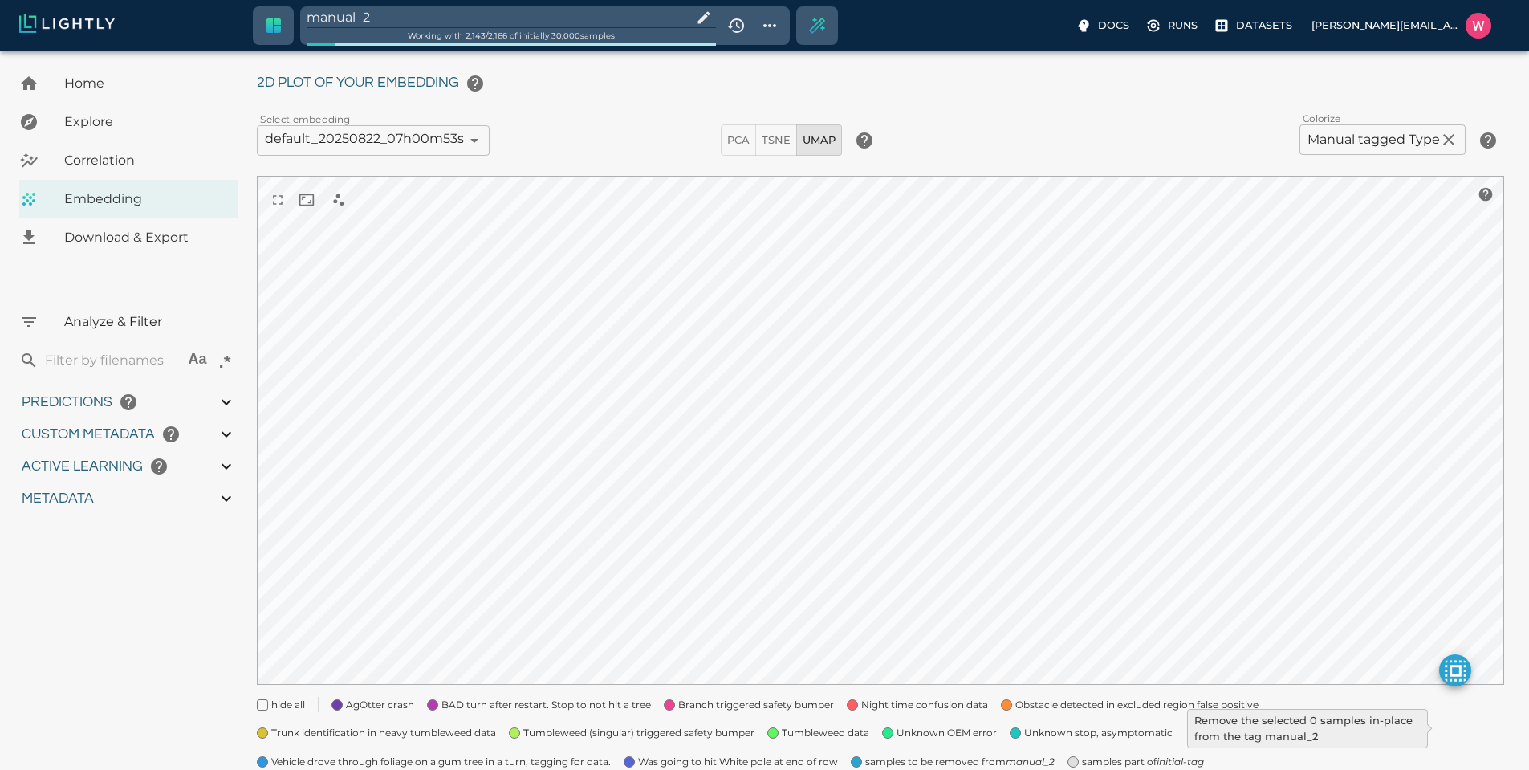
type input "0.996"
type input "9007199254740991"
click at [428, 18] on input "manual_2" at bounding box center [496, 17] width 379 height 22
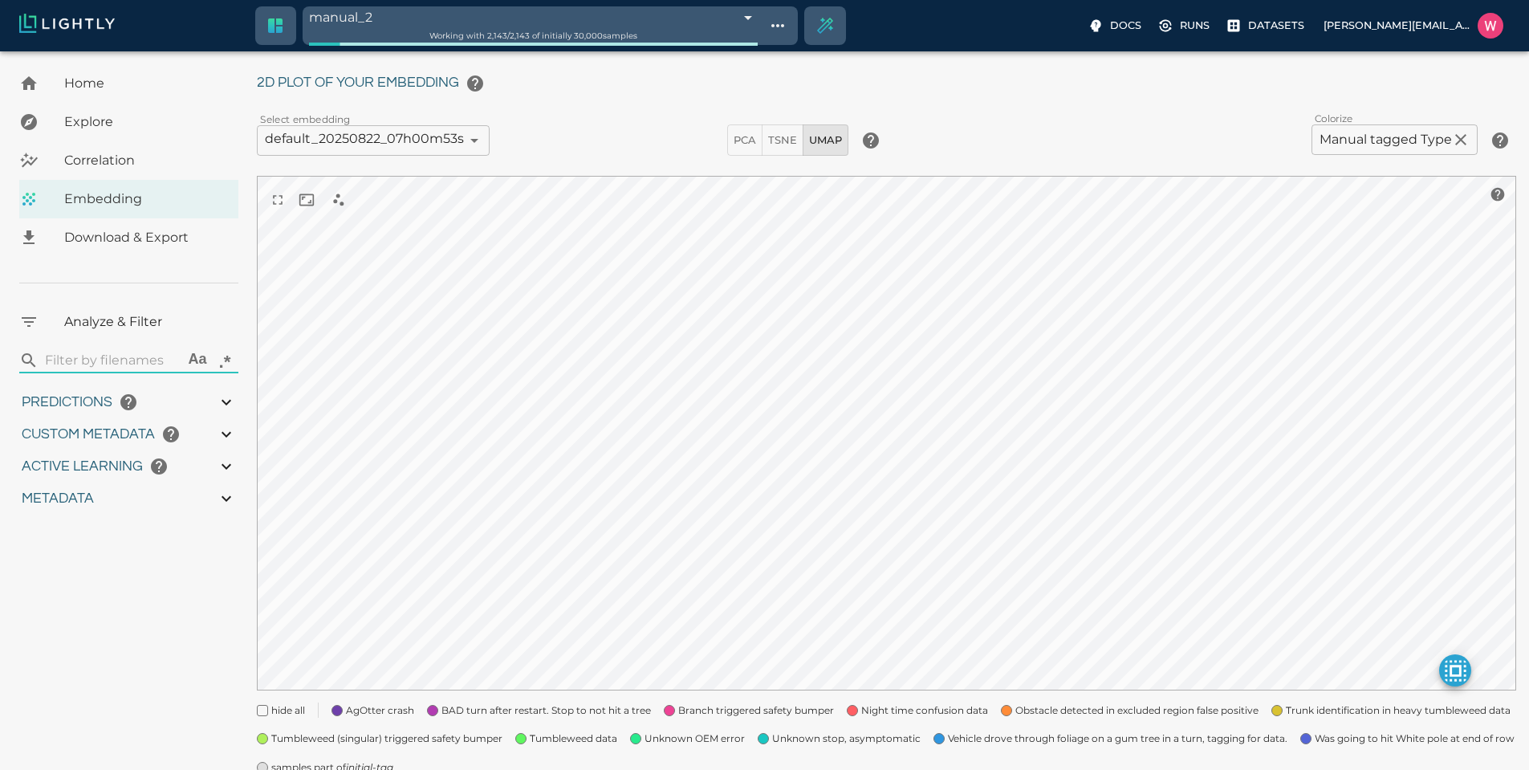
click at [771, 26] on icon "Show tag tree" at bounding box center [777, 25] width 13 height 3
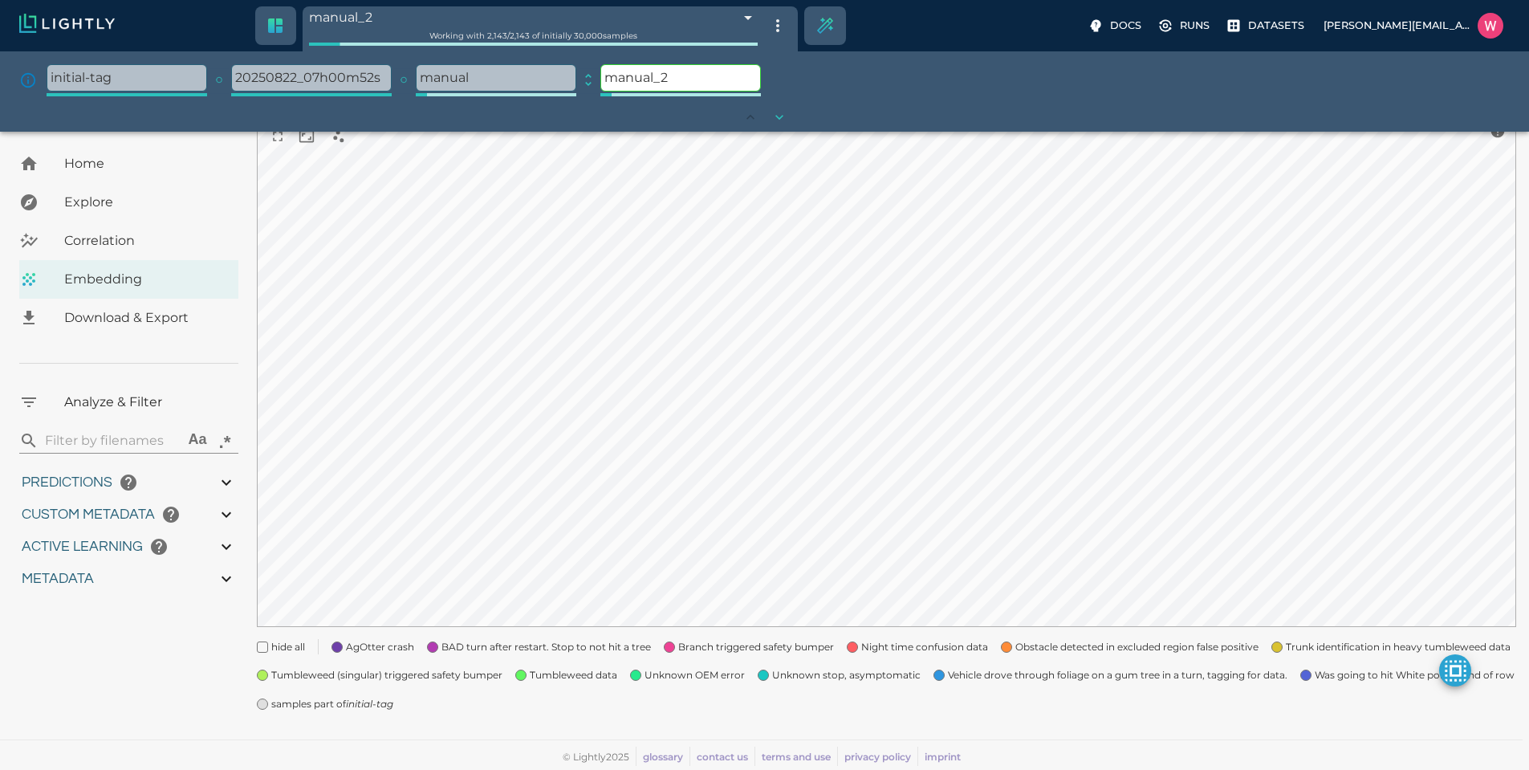
scroll to position [120, 0]
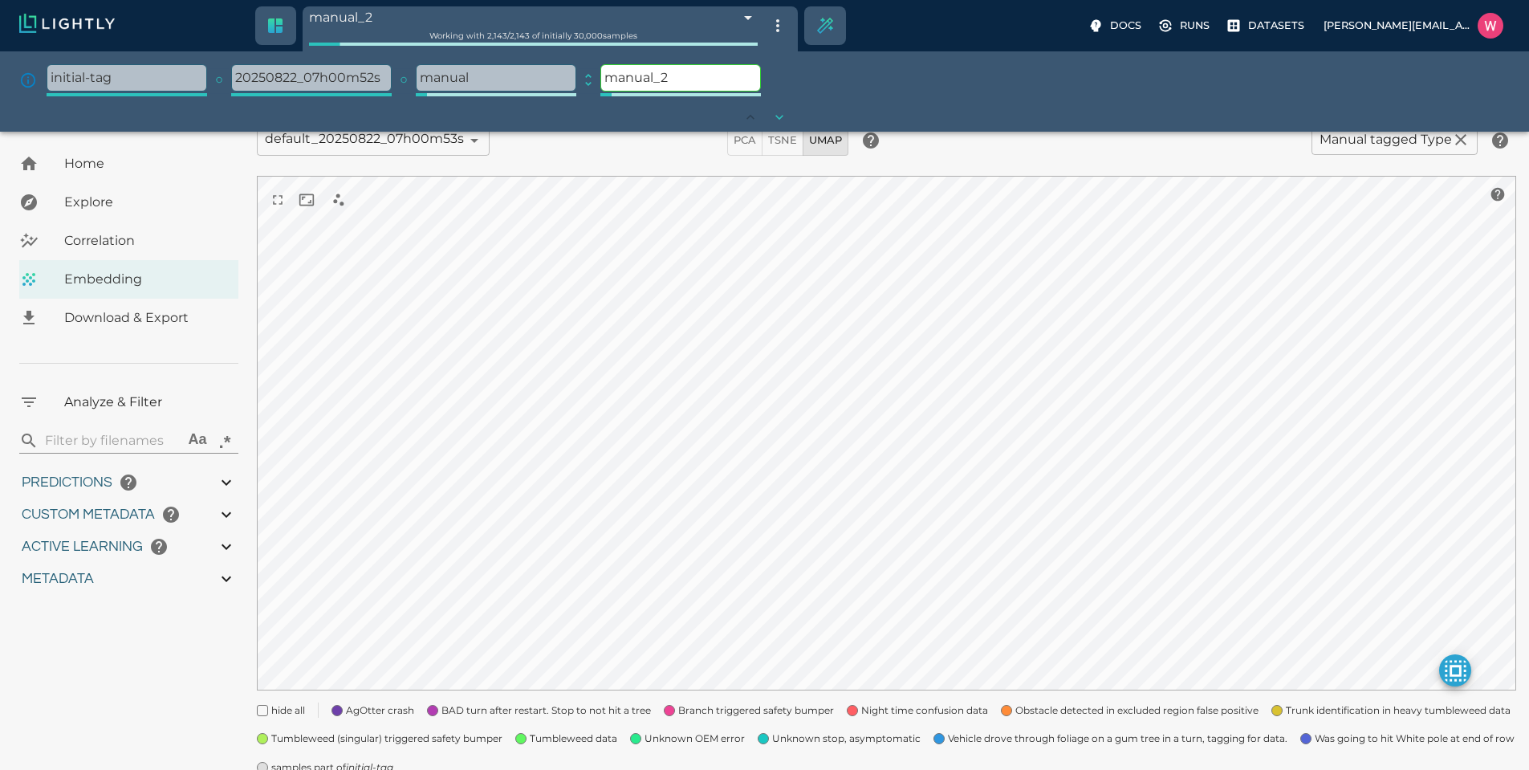
click at [587, 84] on icon at bounding box center [588, 80] width 6 height 12
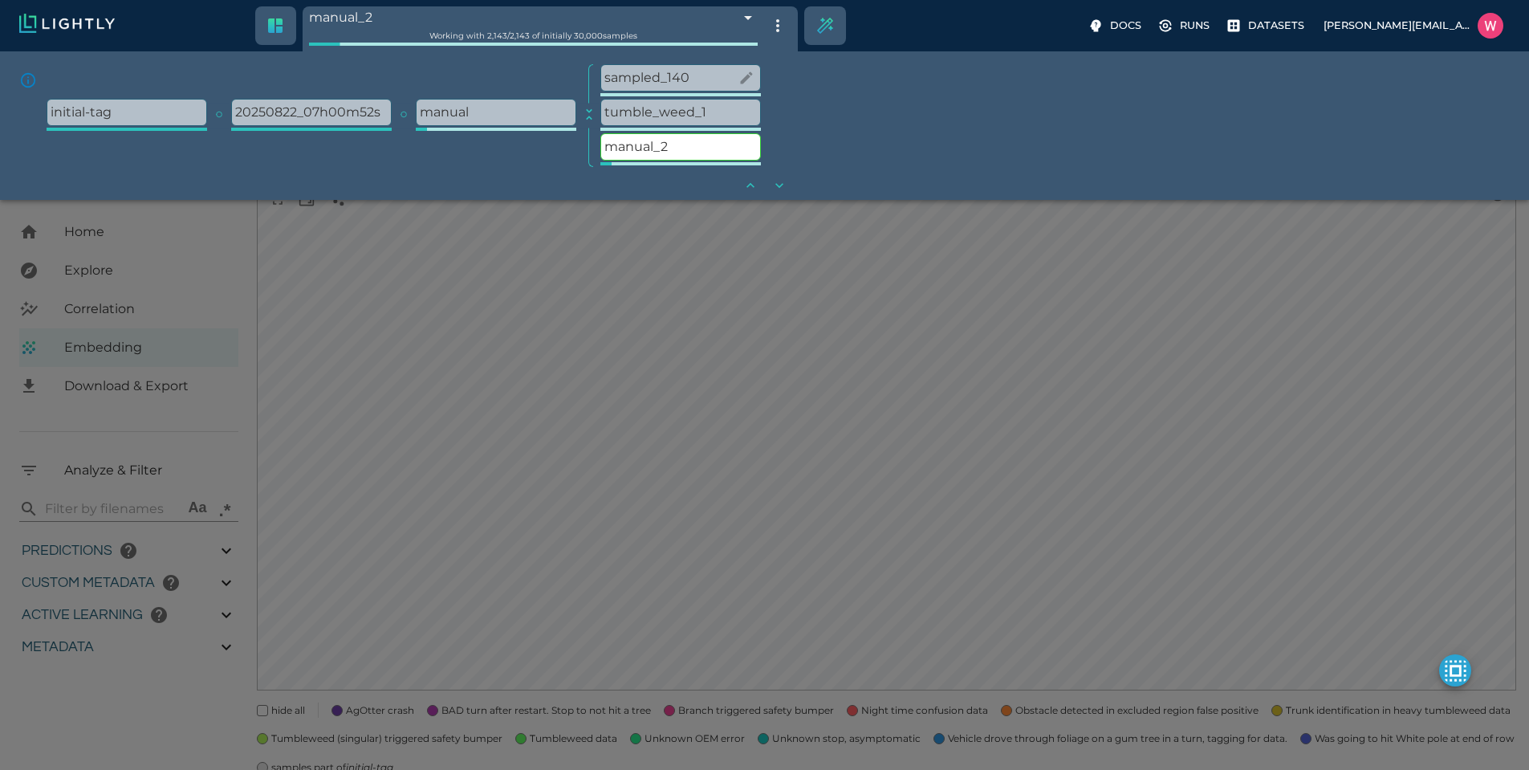
click at [705, 83] on p "sampled_140" at bounding box center [680, 78] width 159 height 26
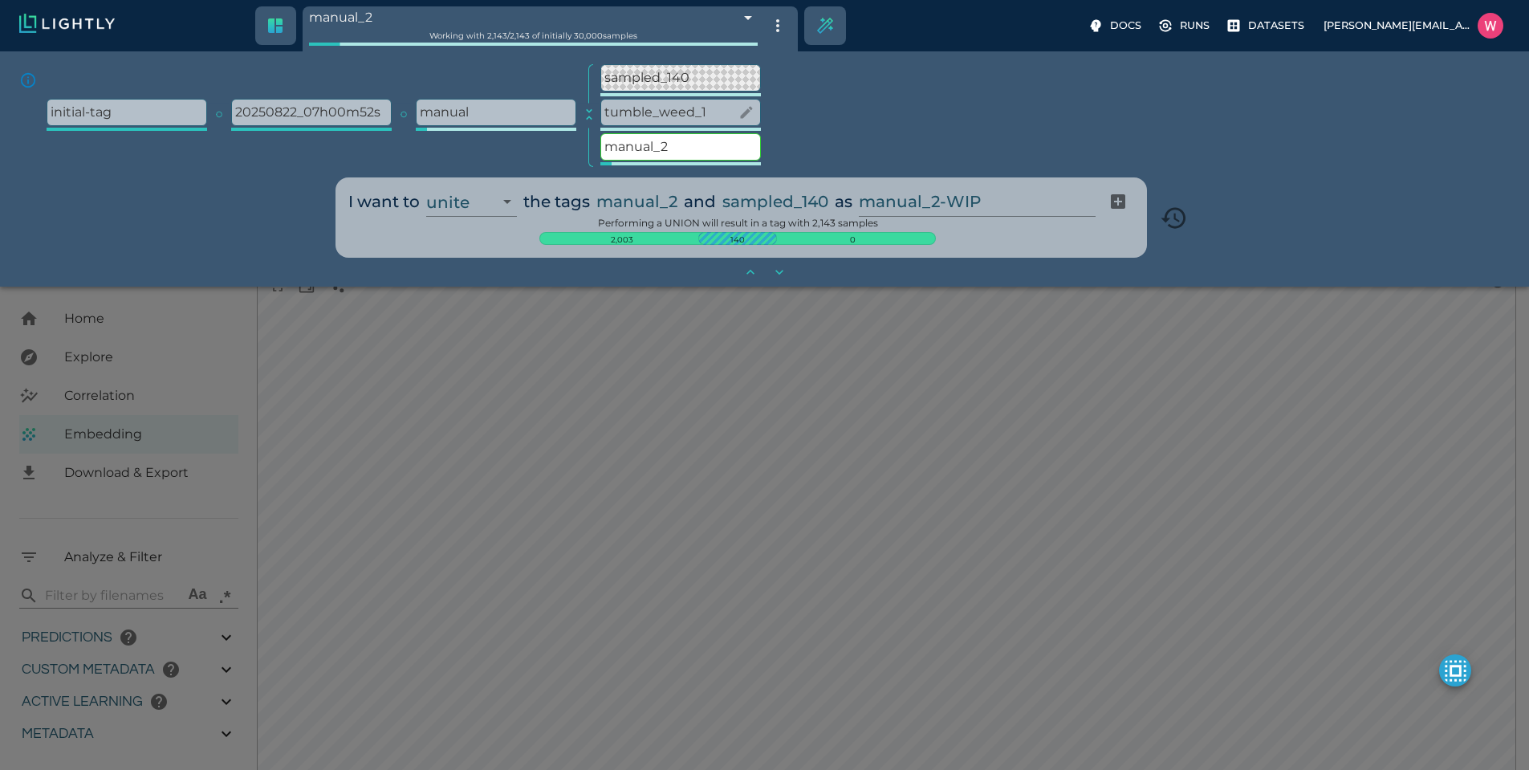
scroll to position [275, 0]
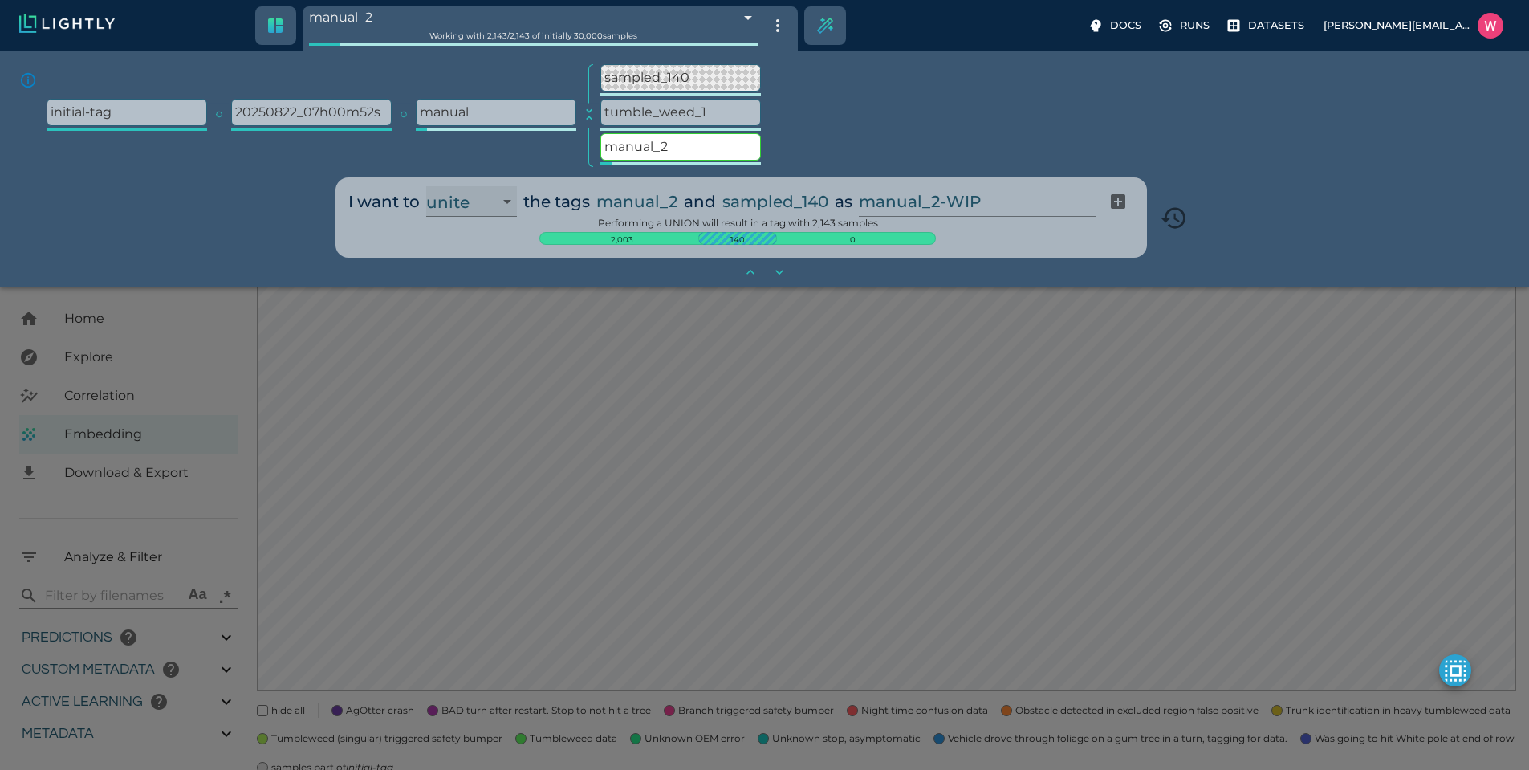
click at [498, 209] on select "unite intersect subtract" at bounding box center [471, 201] width 91 height 31
click at [426, 186] on select "unite intersect subtract" at bounding box center [471, 201] width 91 height 31
click at [898, 209] on input "manual_2-WIP" at bounding box center [987, 201] width 230 height 31
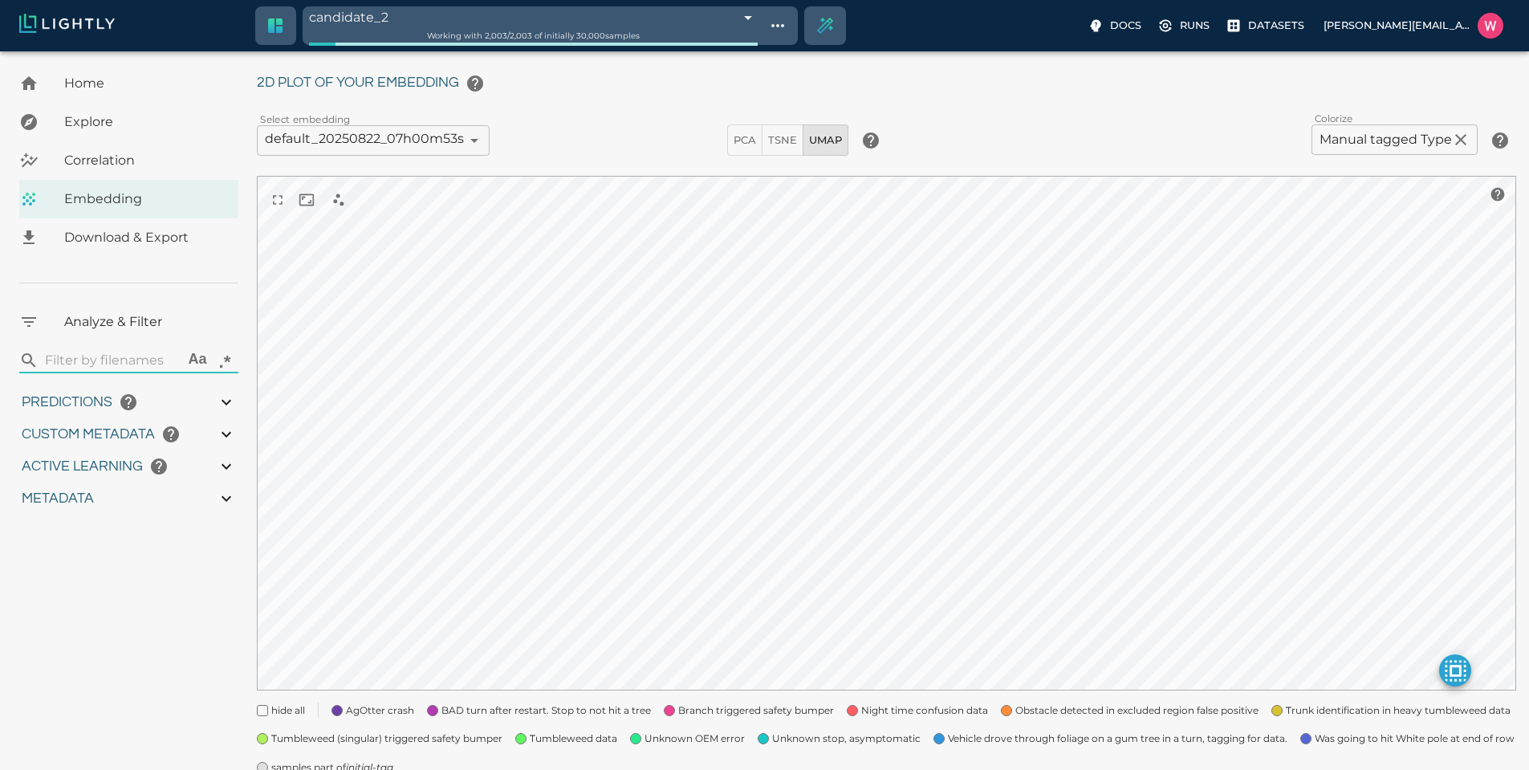
scroll to position [104, 0]
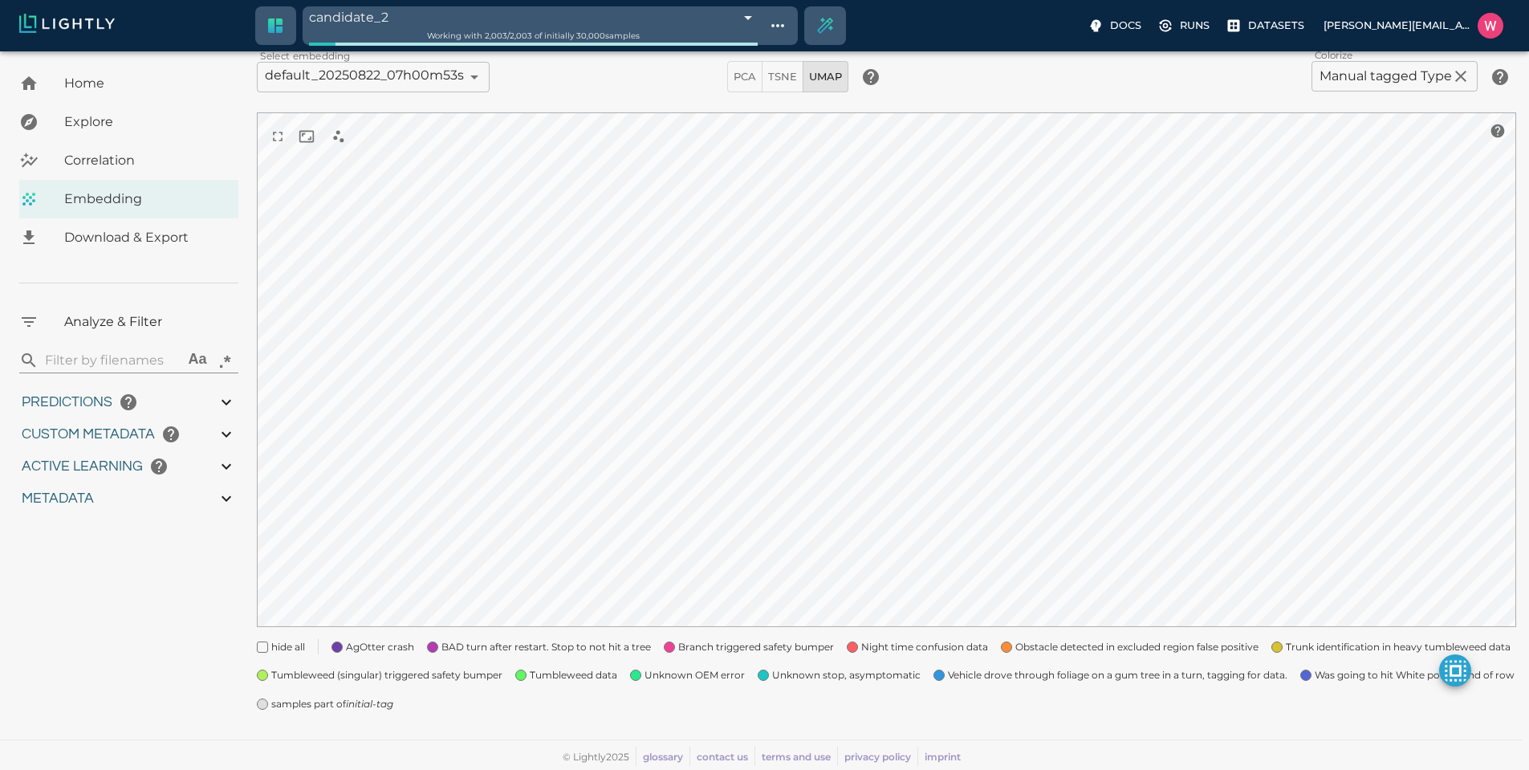
click at [364, 702] on icon "initial-tag" at bounding box center [369, 704] width 47 height 12
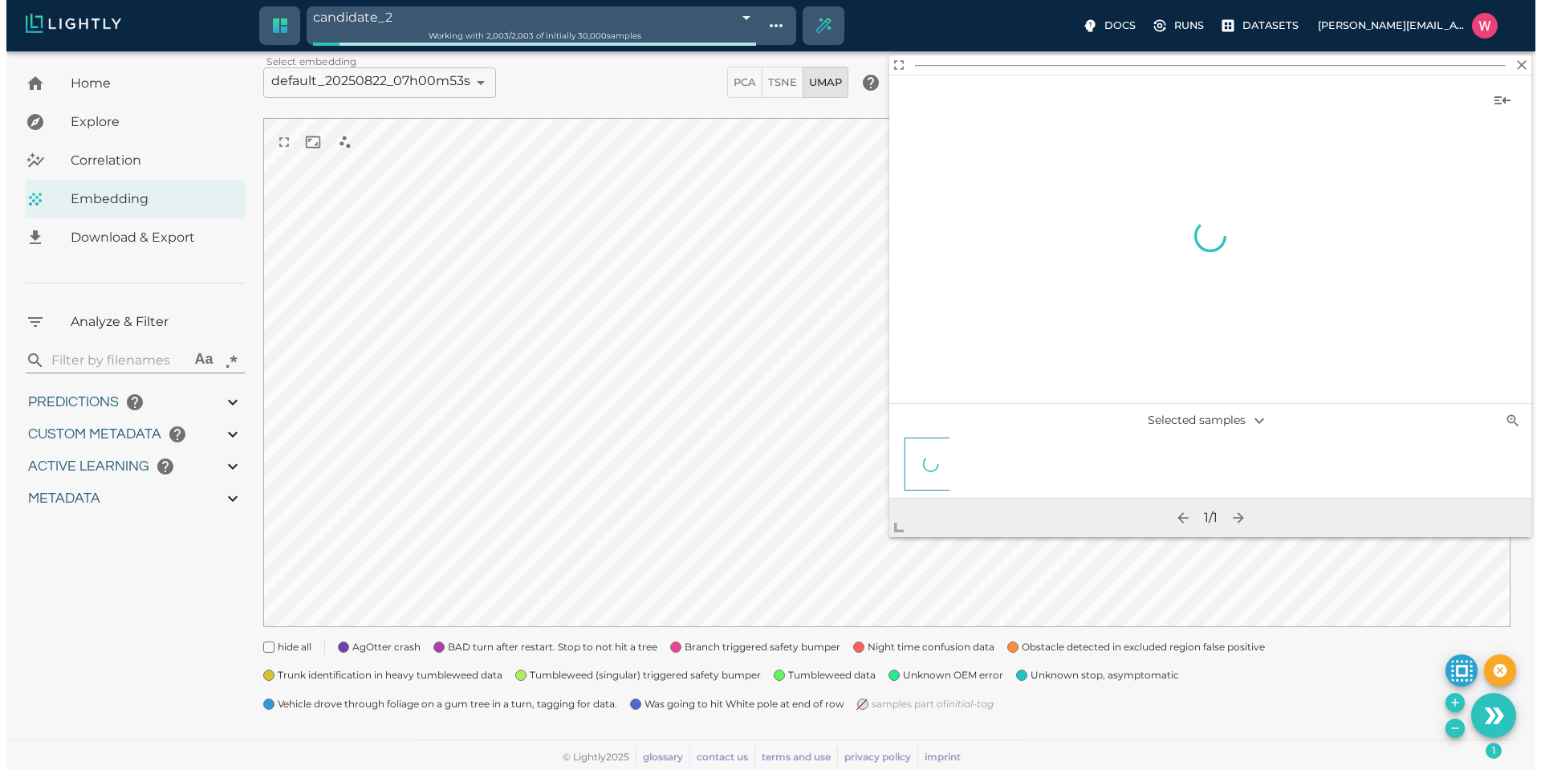
scroll to position [98, 0]
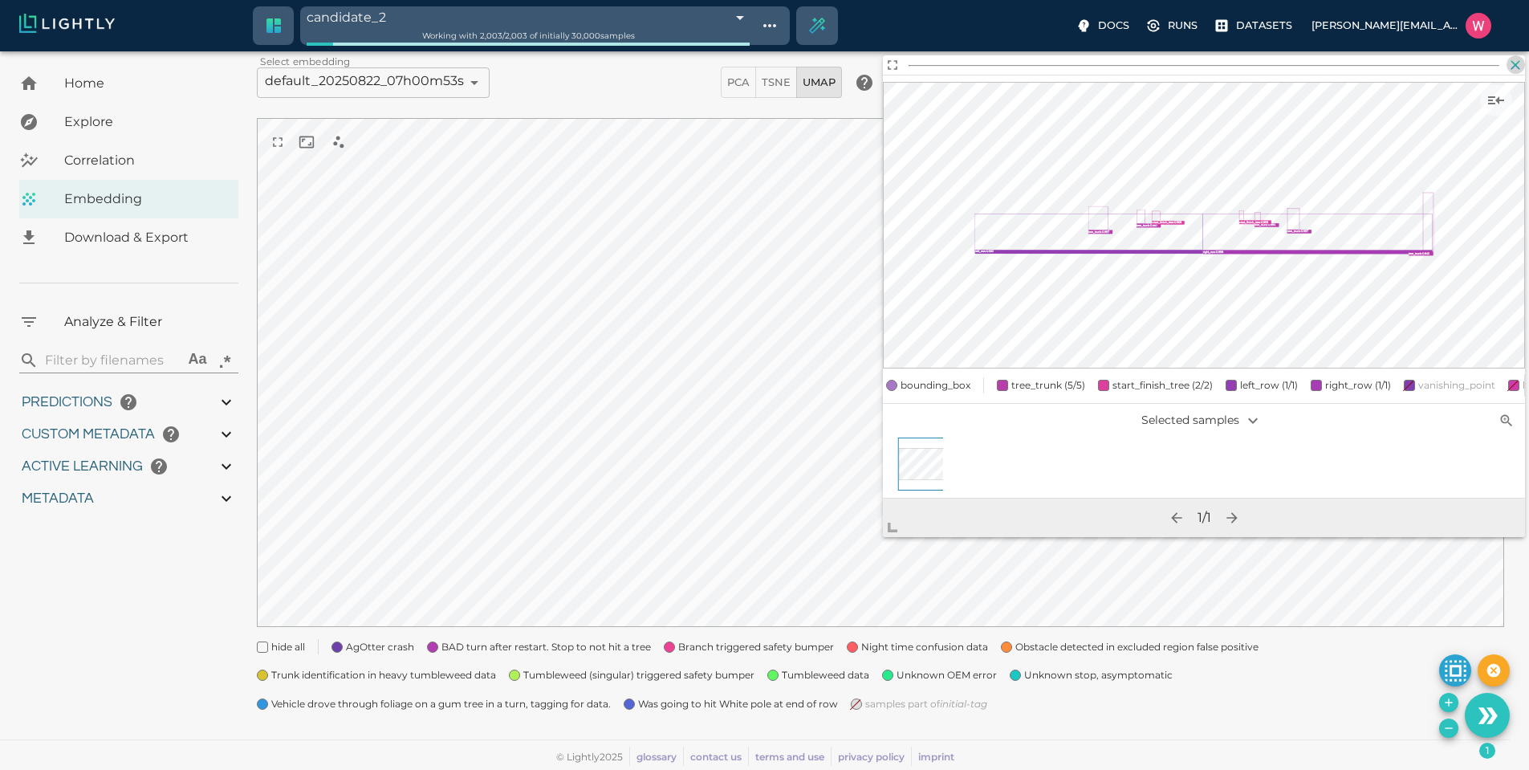
click at [1516, 69] on icon "button" at bounding box center [1515, 65] width 16 height 16
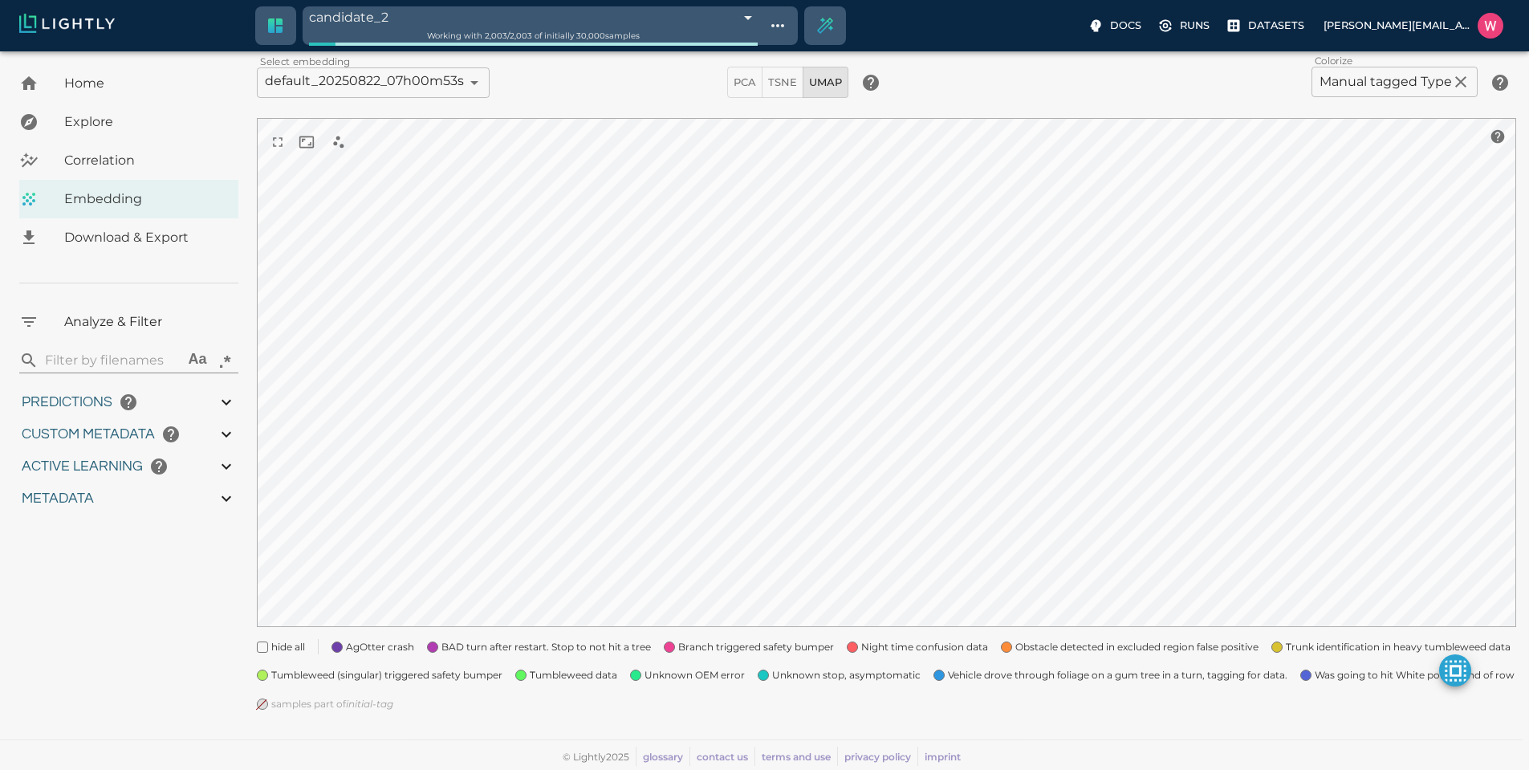
click at [1381, 80] on body "candidate_2 68c8873e4050512dd7d0dacd Working with 2,003 / 2,003 of initially 30…" at bounding box center [764, 361] width 1529 height 816
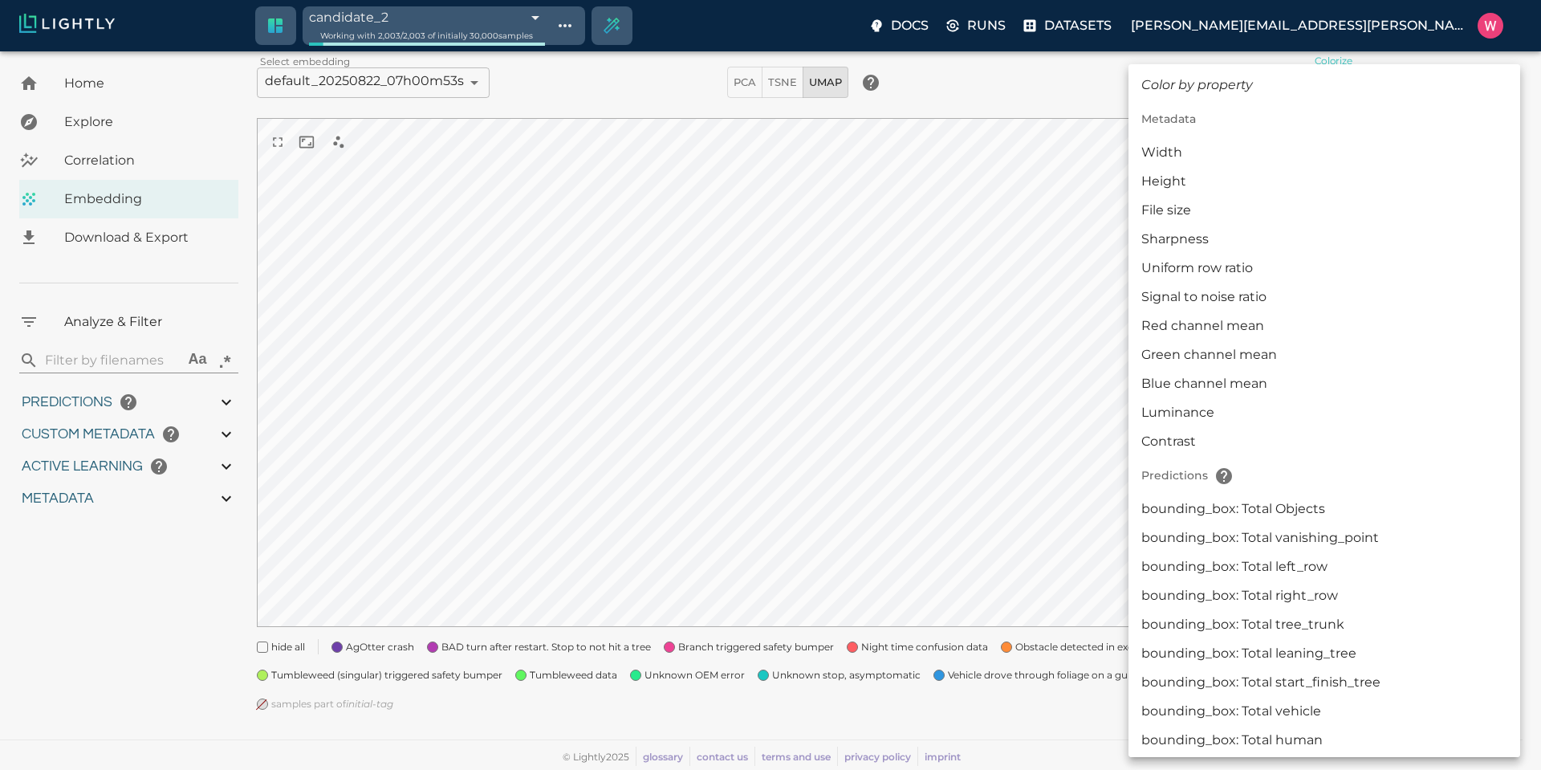
scroll to position [1698, 0]
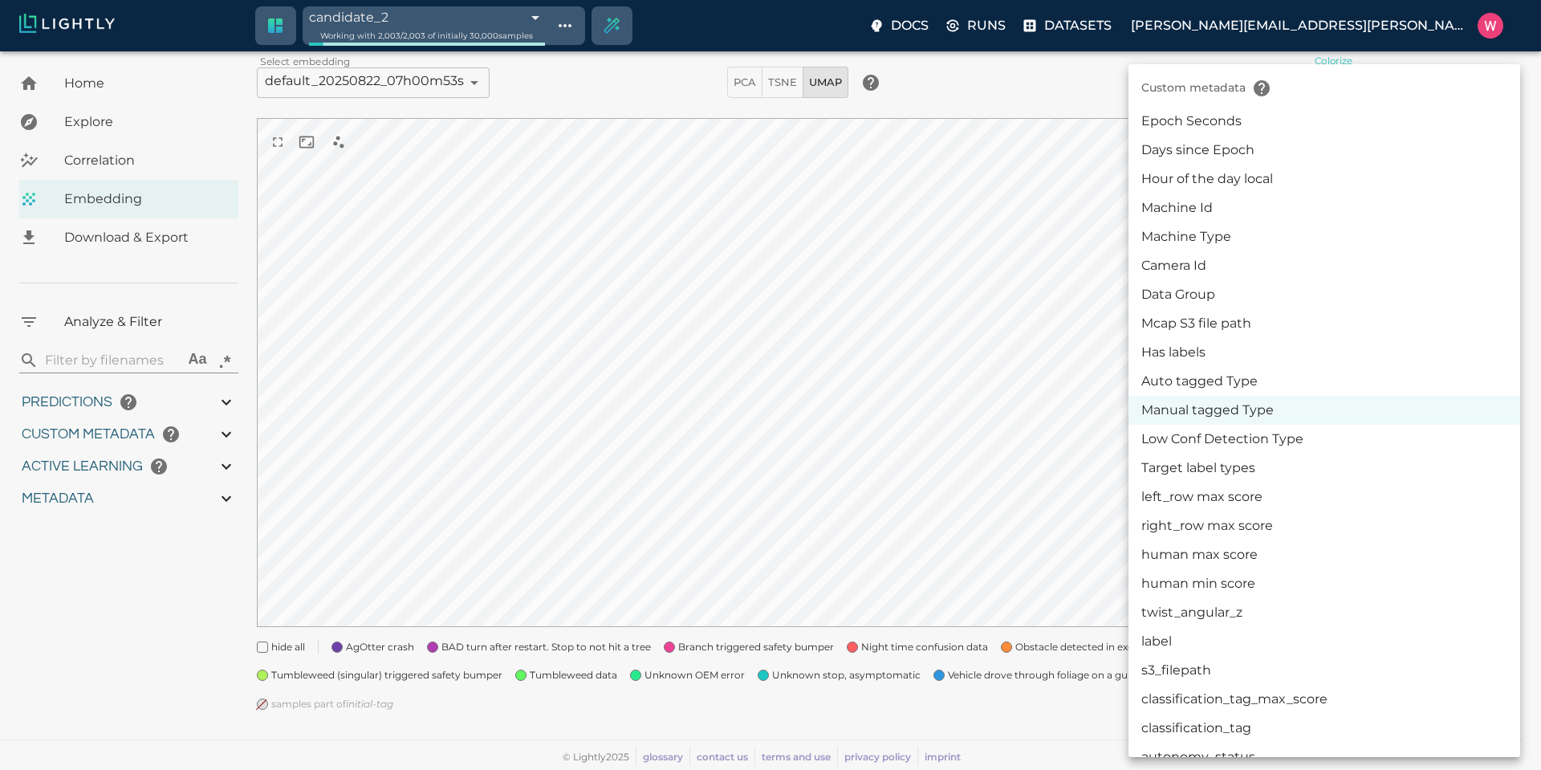
drag, startPoint x: 1224, startPoint y: 376, endPoint x: 1186, endPoint y: 371, distance: 38.1
click at [1224, 377] on li "Auto tagged Type" at bounding box center [1325, 381] width 392 height 29
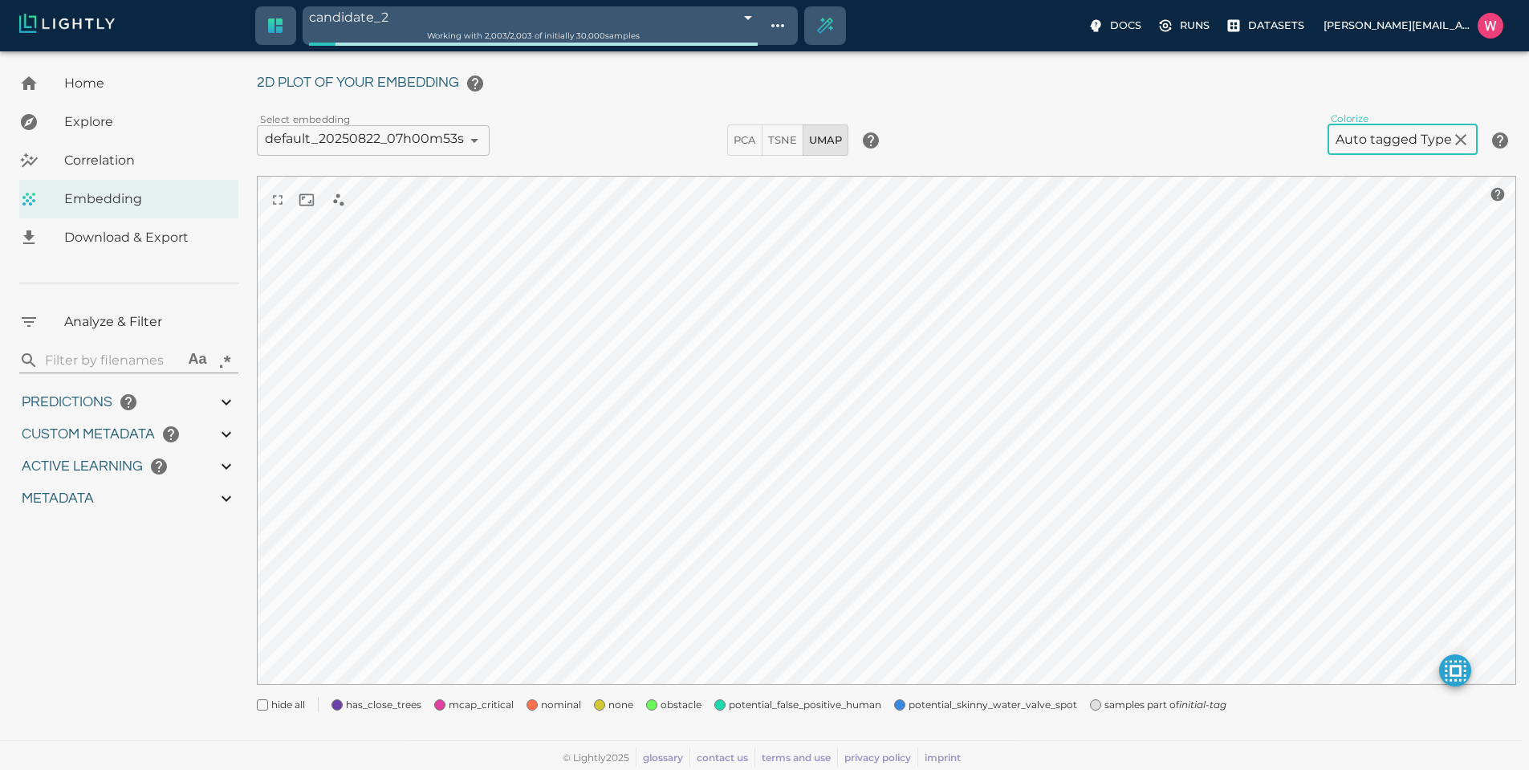
scroll to position [46, 0]
click at [459, 709] on span "mcap_critical" at bounding box center [481, 705] width 65 height 16
click at [414, 706] on span "has_close_trees" at bounding box center [383, 705] width 75 height 16
drag, startPoint x: 603, startPoint y: 702, endPoint x: 653, endPoint y: 702, distance: 49.8
click at [604, 702] on div "none" at bounding box center [607, 698] width 52 height 29
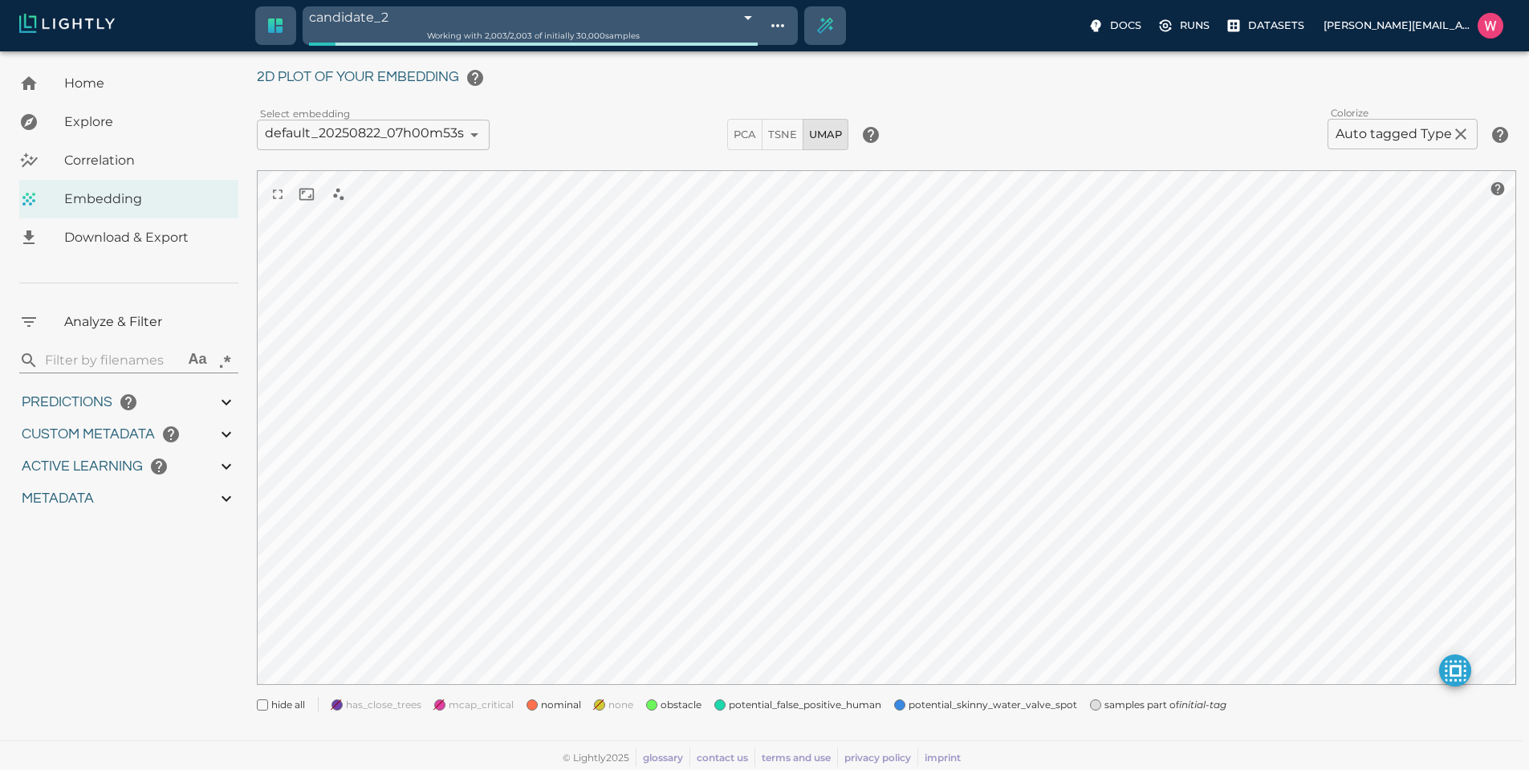
click at [693, 700] on span "obstacle" at bounding box center [681, 705] width 41 height 16
click at [741, 705] on span "potential_false_positive_human" at bounding box center [805, 705] width 153 height 16
click at [868, 700] on span "potential_false_positive_human" at bounding box center [805, 705] width 153 height 16
click at [923, 700] on span "potential_skinny_water_valve_spot" at bounding box center [993, 705] width 169 height 16
click at [1080, 699] on div "samples part of initial-tag" at bounding box center [1151, 698] width 149 height 29
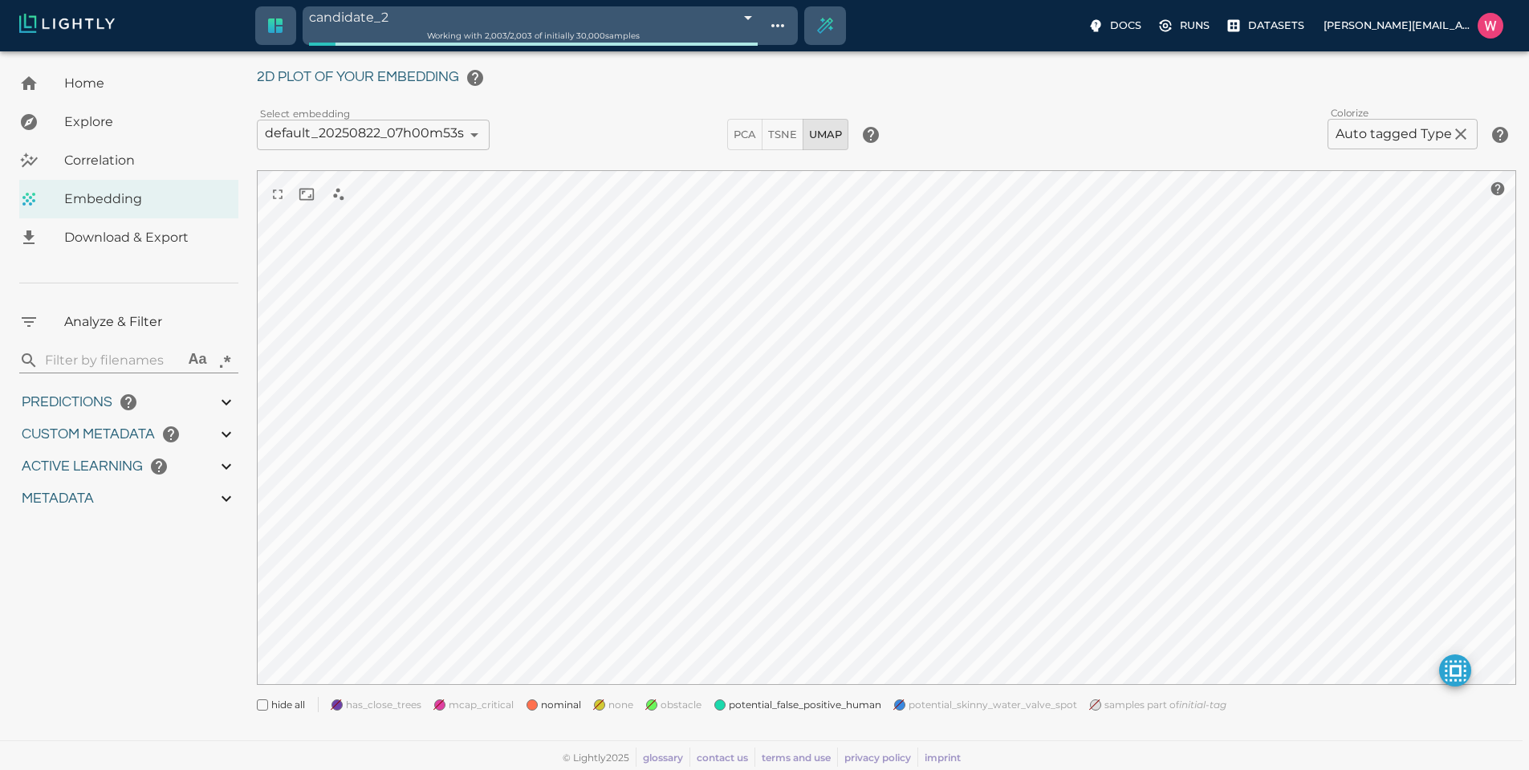
click at [850, 713] on div "My Datasets / bulk_OMCAR5-5_from_2025-07-17_to_2025-07-17_2025-08-21_23-15-09 /…" at bounding box center [893, 374] width 1272 height 713
click at [853, 706] on span "potential_false_positive_human" at bounding box center [805, 705] width 153 height 16
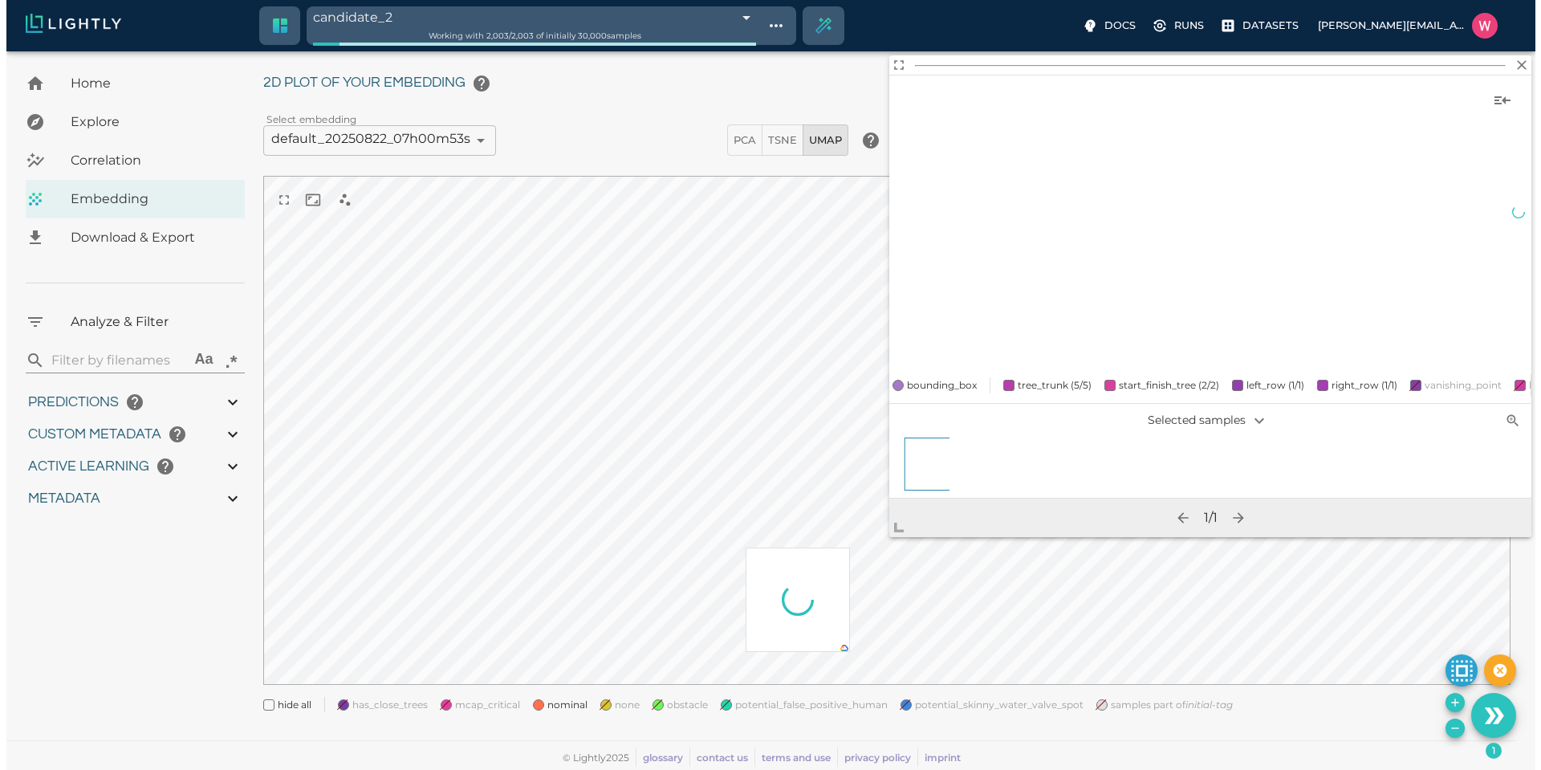
scroll to position [40, 0]
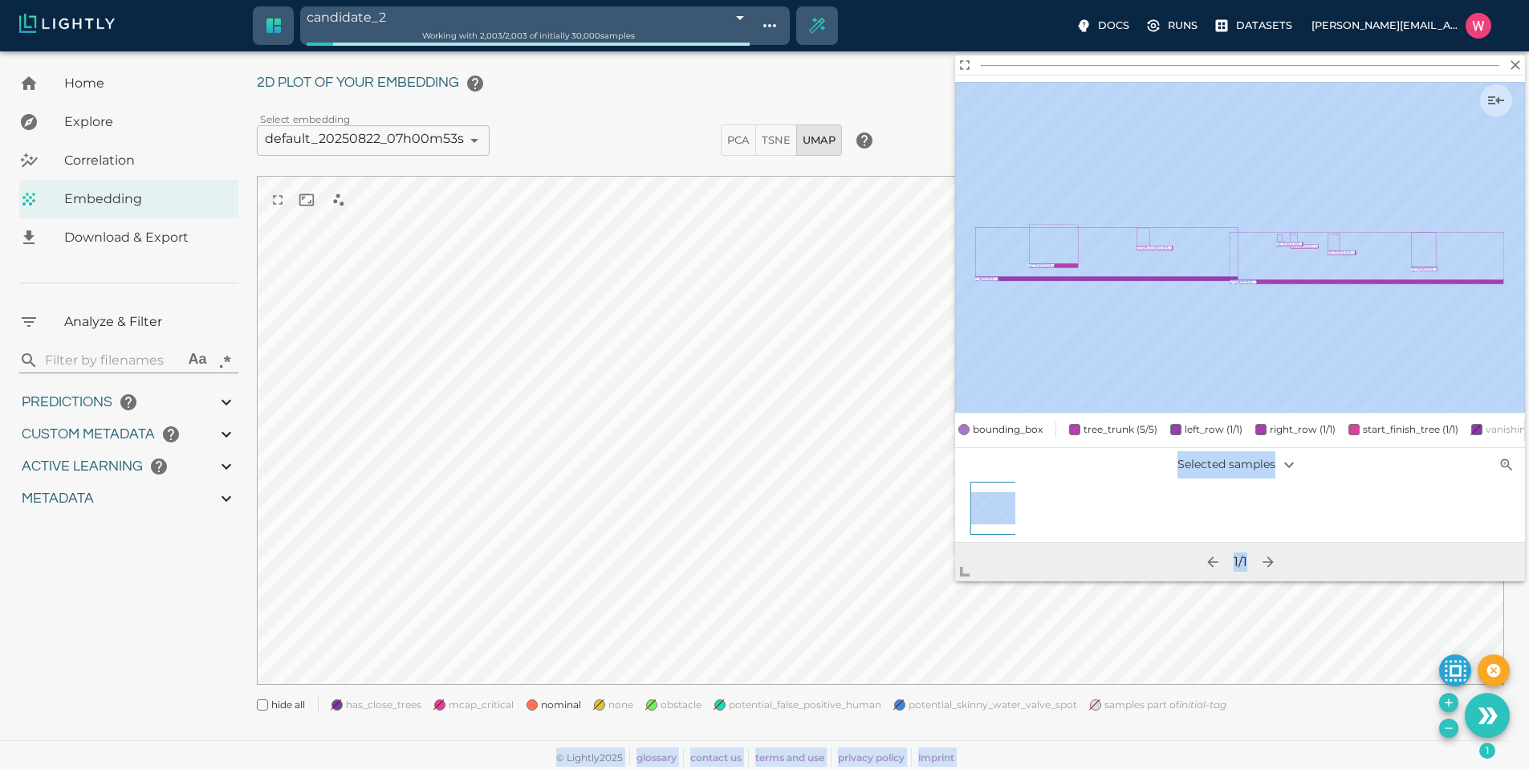
click at [873, 669] on body "candidate_2 68c8873e4050512dd7d0dacd Working with 2,003 / 2,003 of initially 30…" at bounding box center [764, 390] width 1529 height 759
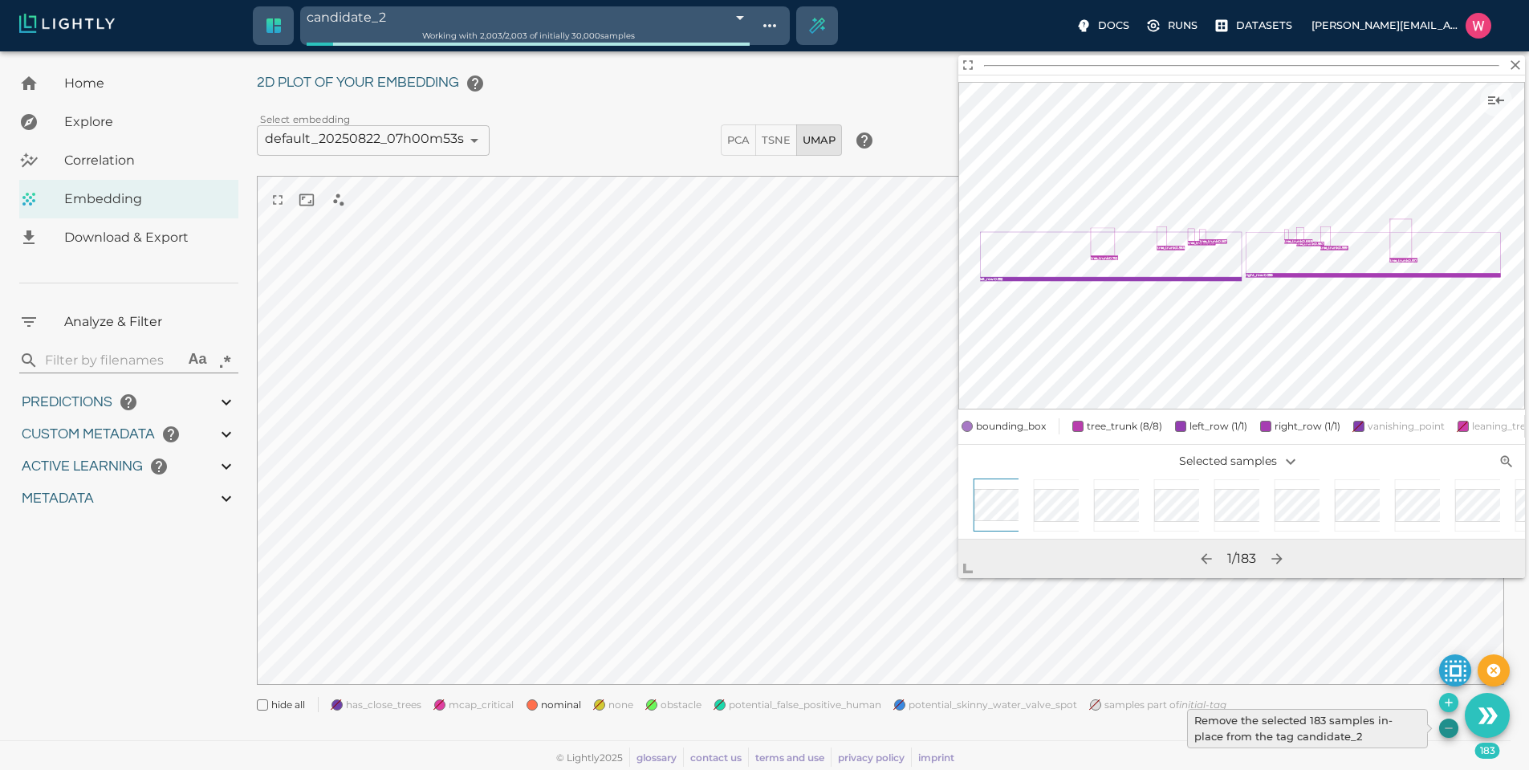
click at [1447, 723] on icon "Remove the selected 183 samples in-place from the tag candidate_2" at bounding box center [1448, 728] width 13 height 13
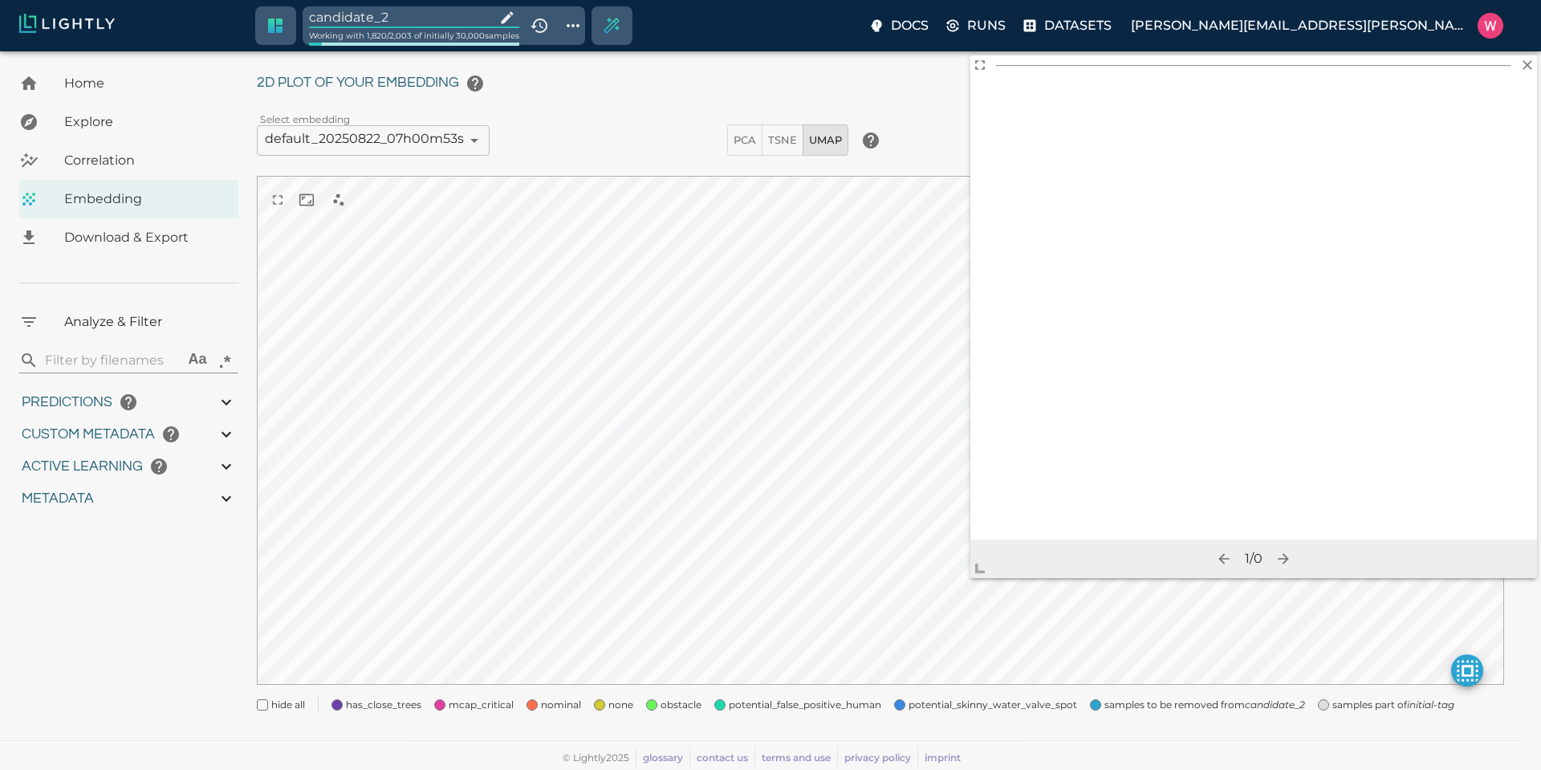
click at [433, 25] on input "candidate_2" at bounding box center [399, 17] width 180 height 22
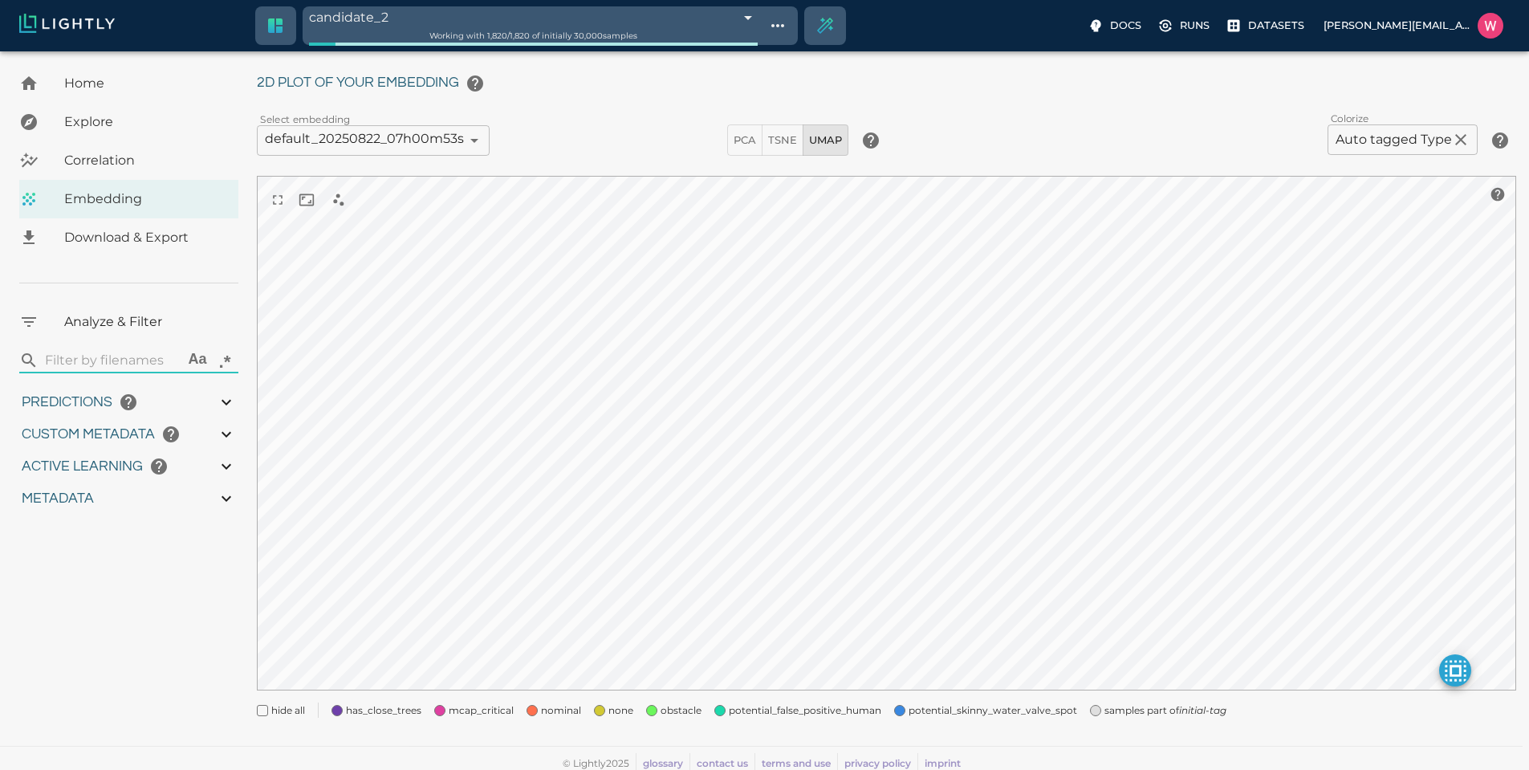
click at [277, 716] on div "My Datasets / bulk_OMCAR5-5_from_2025-07-17_to_2025-07-17_2025-08-21_23-15-09 /…" at bounding box center [893, 380] width 1272 height 713
click at [279, 712] on span "hide all" at bounding box center [288, 710] width 34 height 16
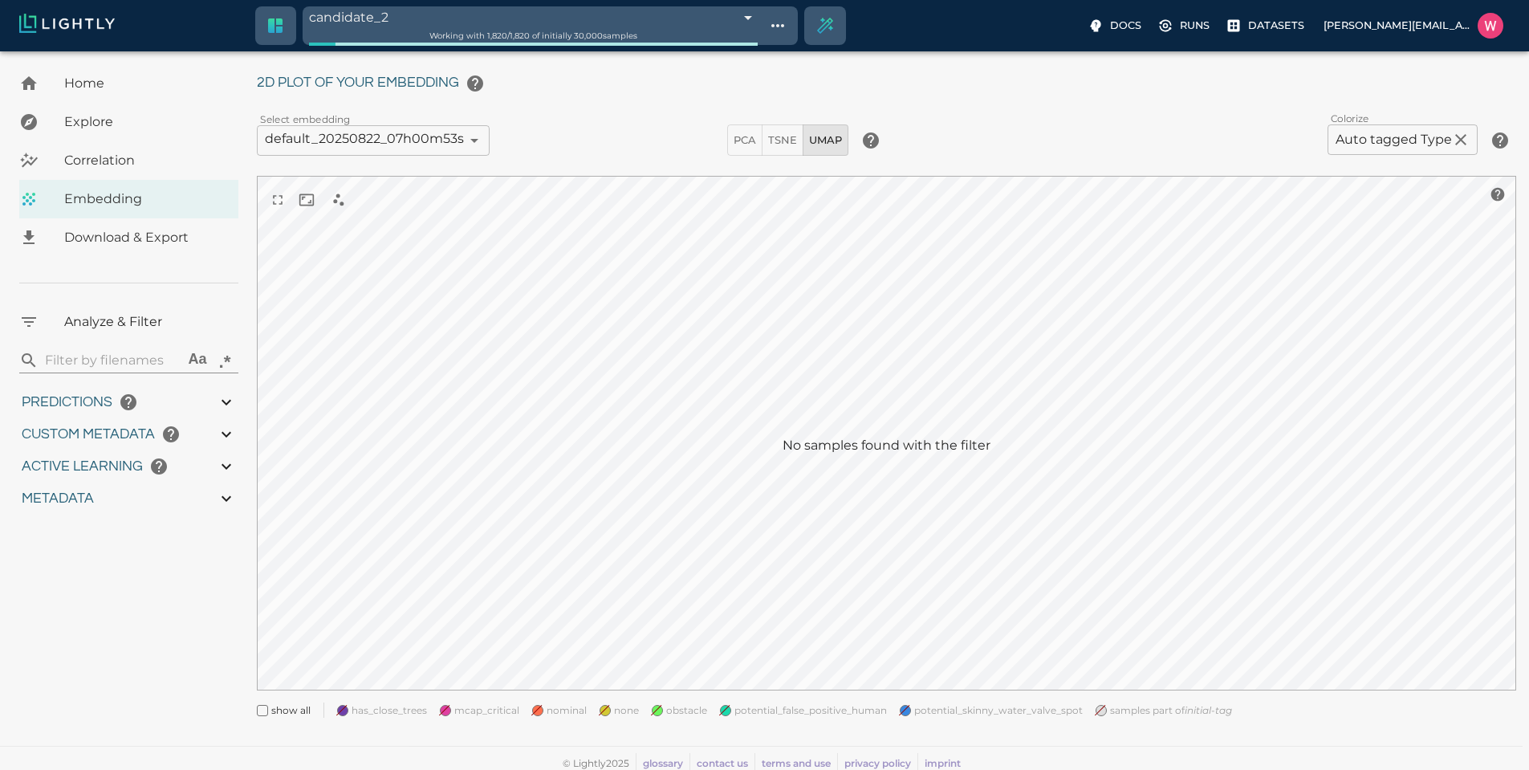
click at [551, 708] on span "nominal" at bounding box center [567, 710] width 40 height 16
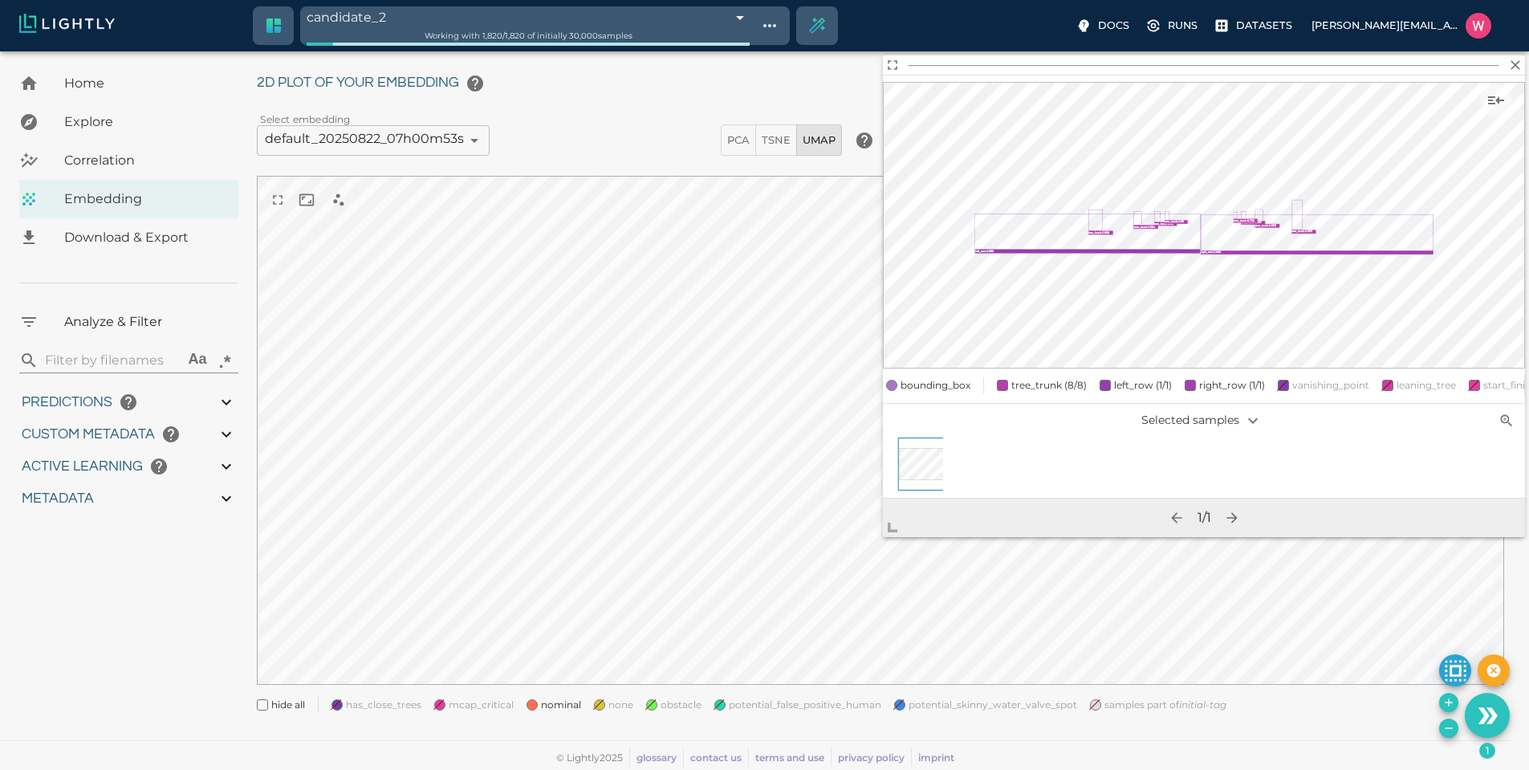
click at [1439, 729] on button "Remove the selected 1 samples in-place from the tag candidate_2" at bounding box center [1448, 727] width 19 height 19
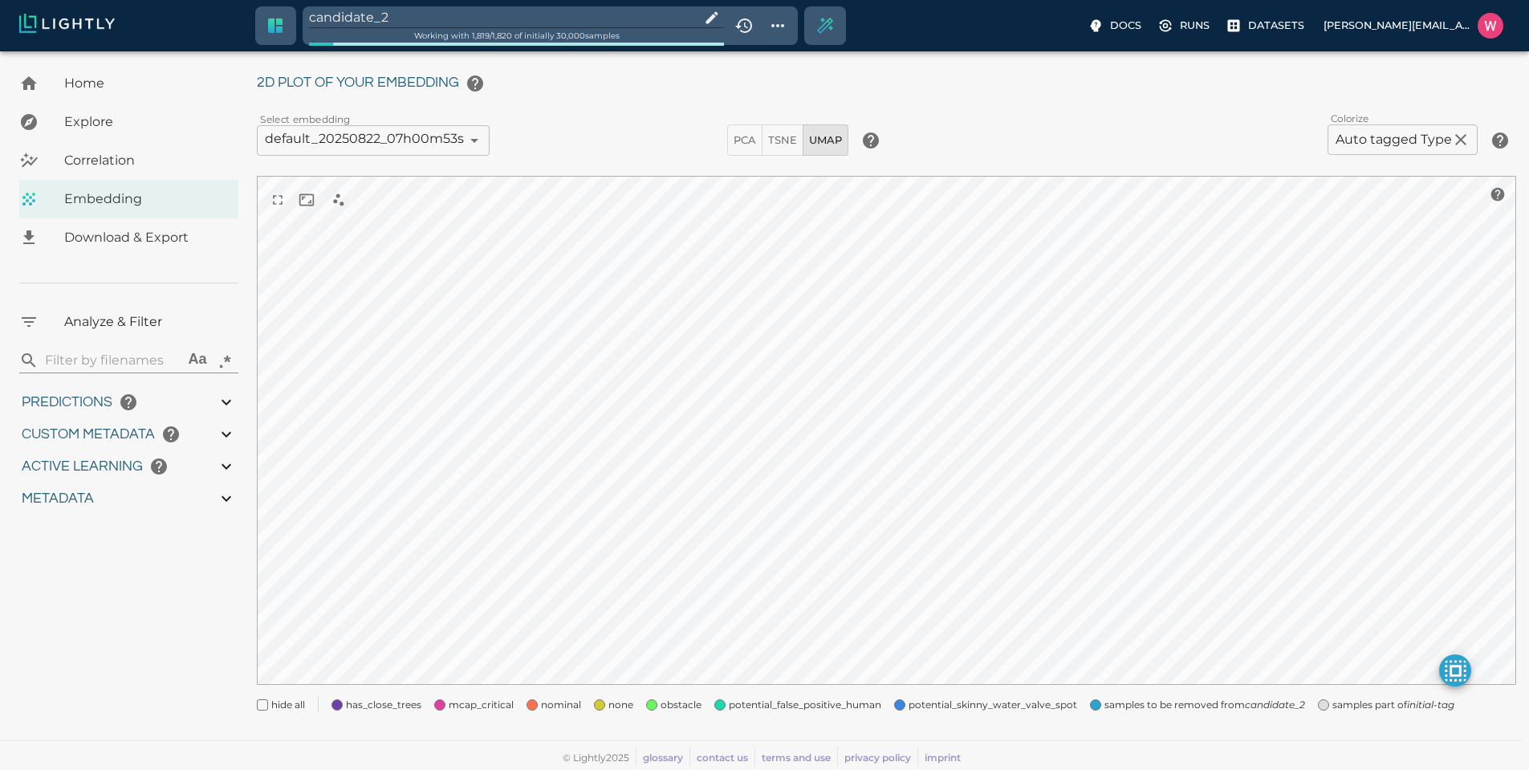
click at [1338, 706] on span "samples part of initial-tag" at bounding box center [1393, 705] width 122 height 16
click at [287, 705] on span "hide all" at bounding box center [288, 705] width 34 height 16
click at [541, 705] on div "nominal" at bounding box center [552, 698] width 67 height 29
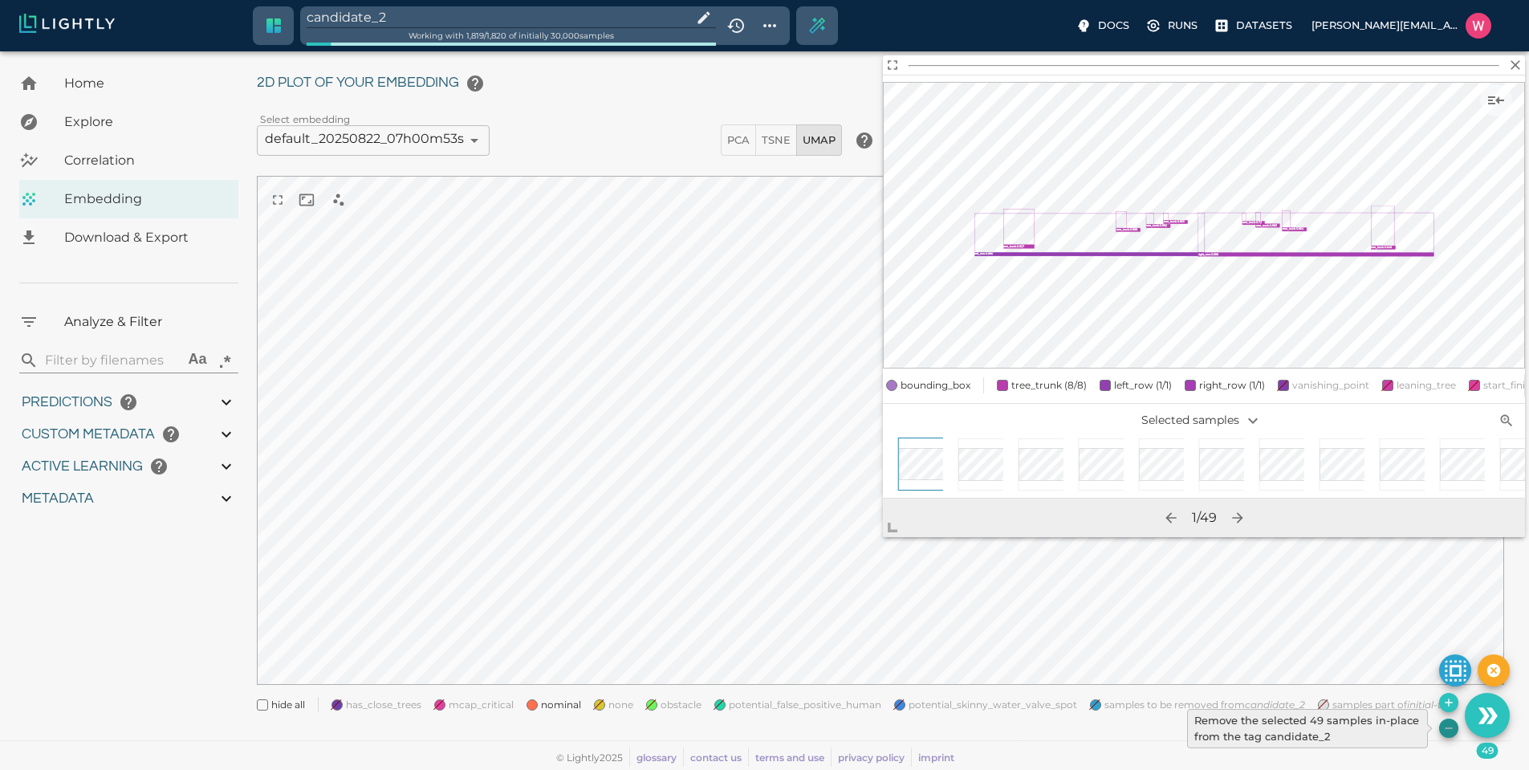
click at [1447, 732] on icon "Remove the selected 49 samples in-place from the tag candidate_2" at bounding box center [1448, 728] width 13 height 13
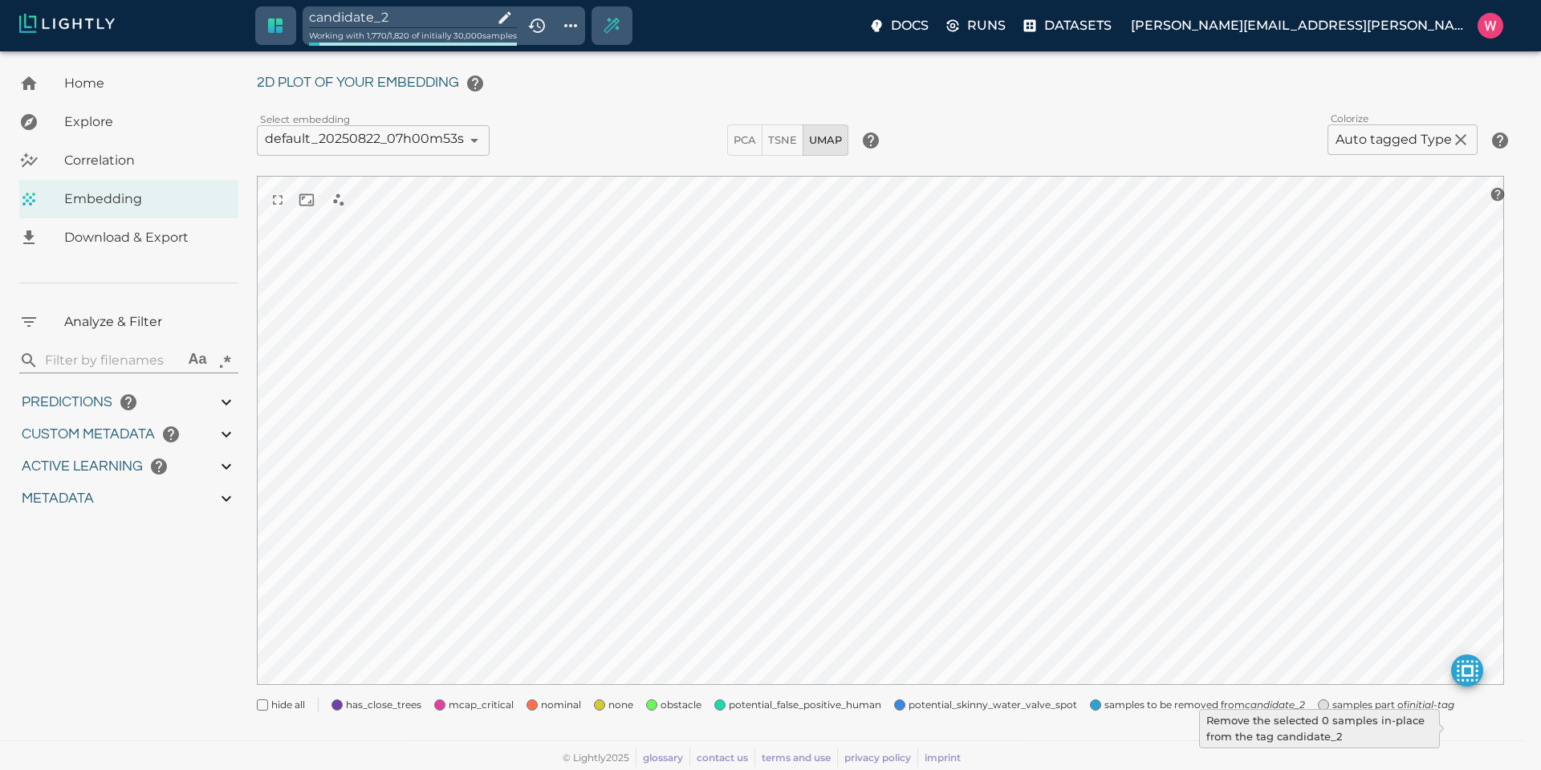
click at [414, 19] on input "candidate_2" at bounding box center [397, 17] width 177 height 22
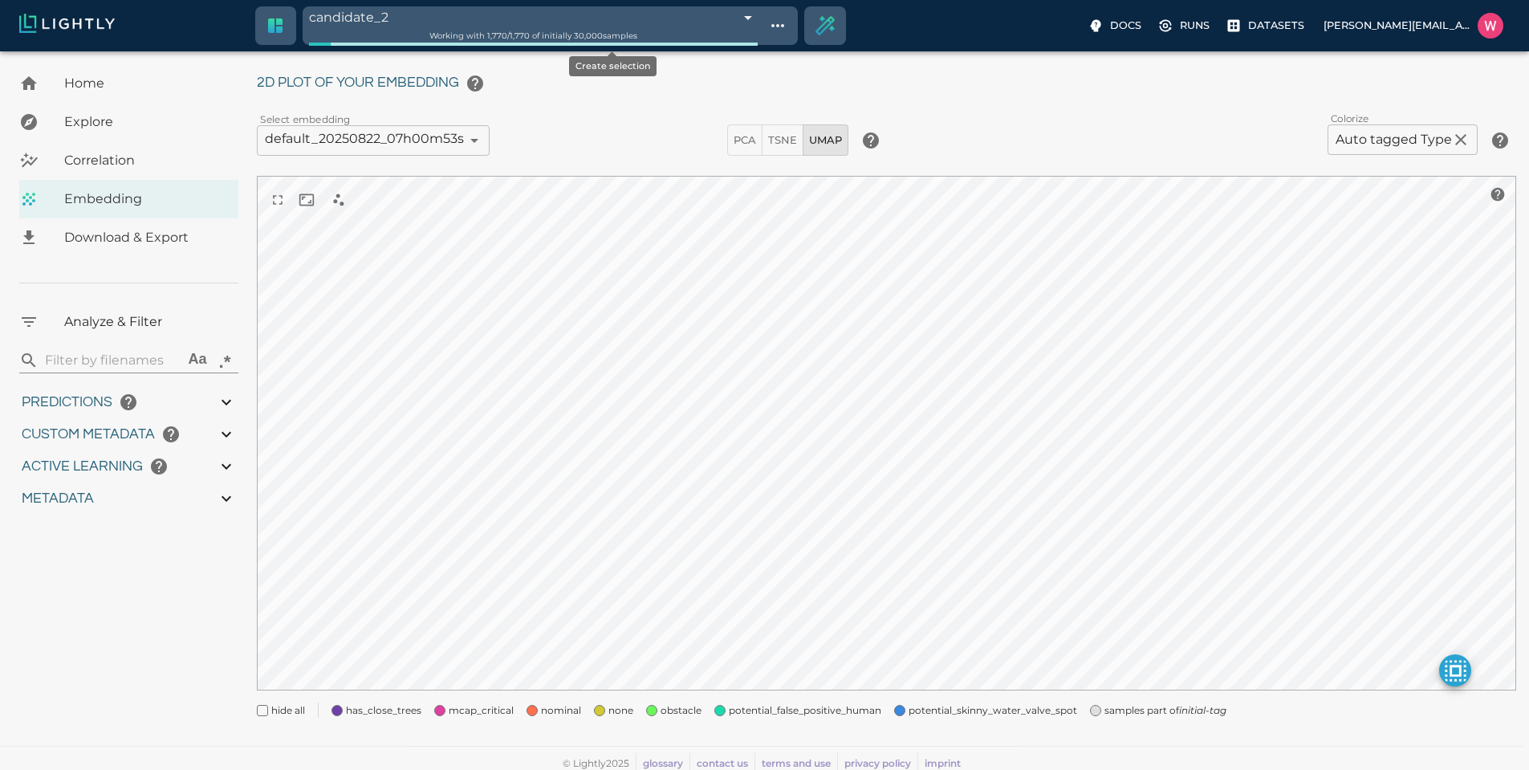
click at [814, 28] on icon "Create selection" at bounding box center [825, 25] width 23 height 23
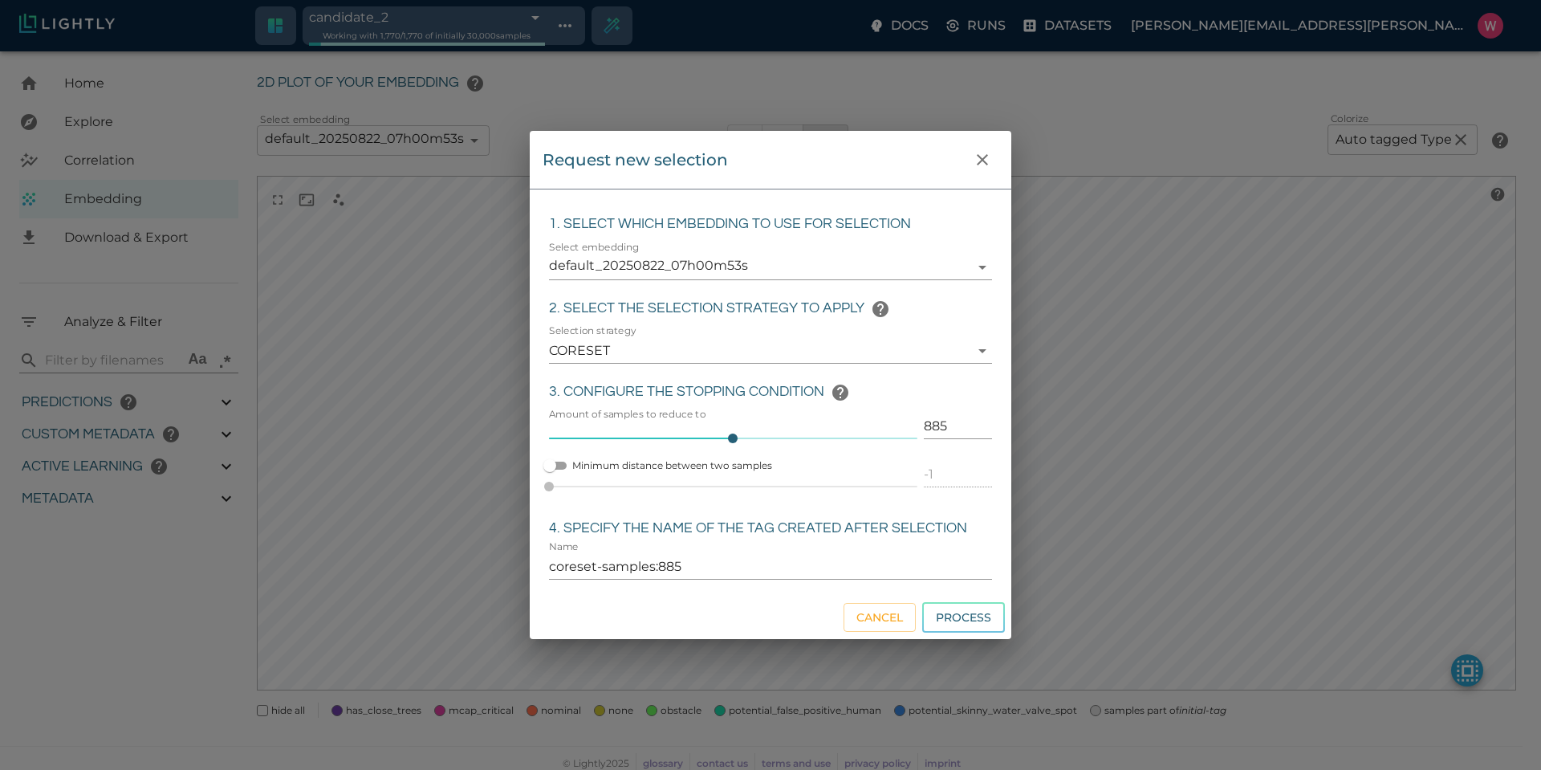
click at [935, 427] on input "885" at bounding box center [958, 426] width 68 height 26
click button "Process" at bounding box center [963, 617] width 83 height 31
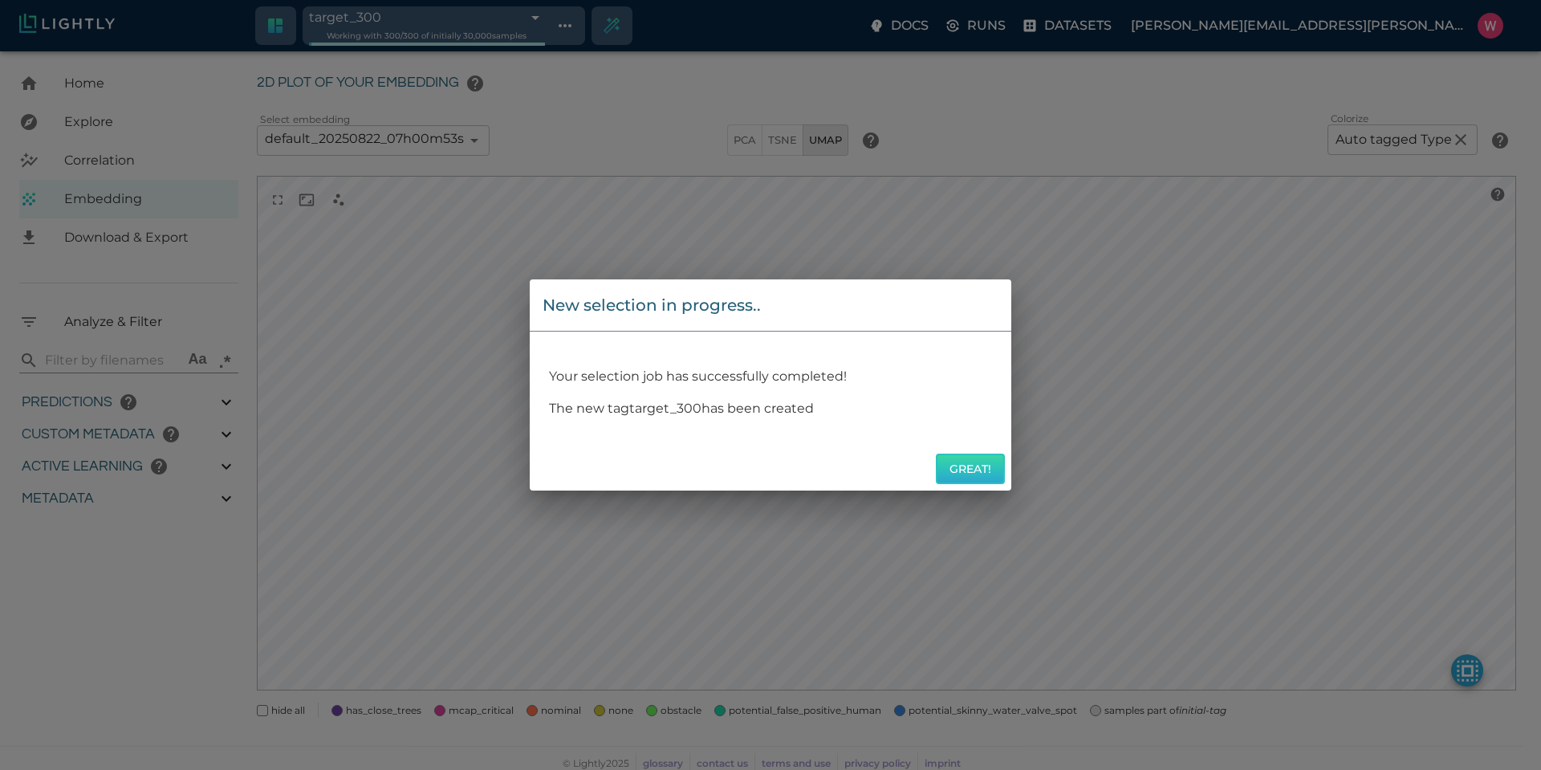
click at [957, 453] on button "Great!" at bounding box center [970, 468] width 69 height 31
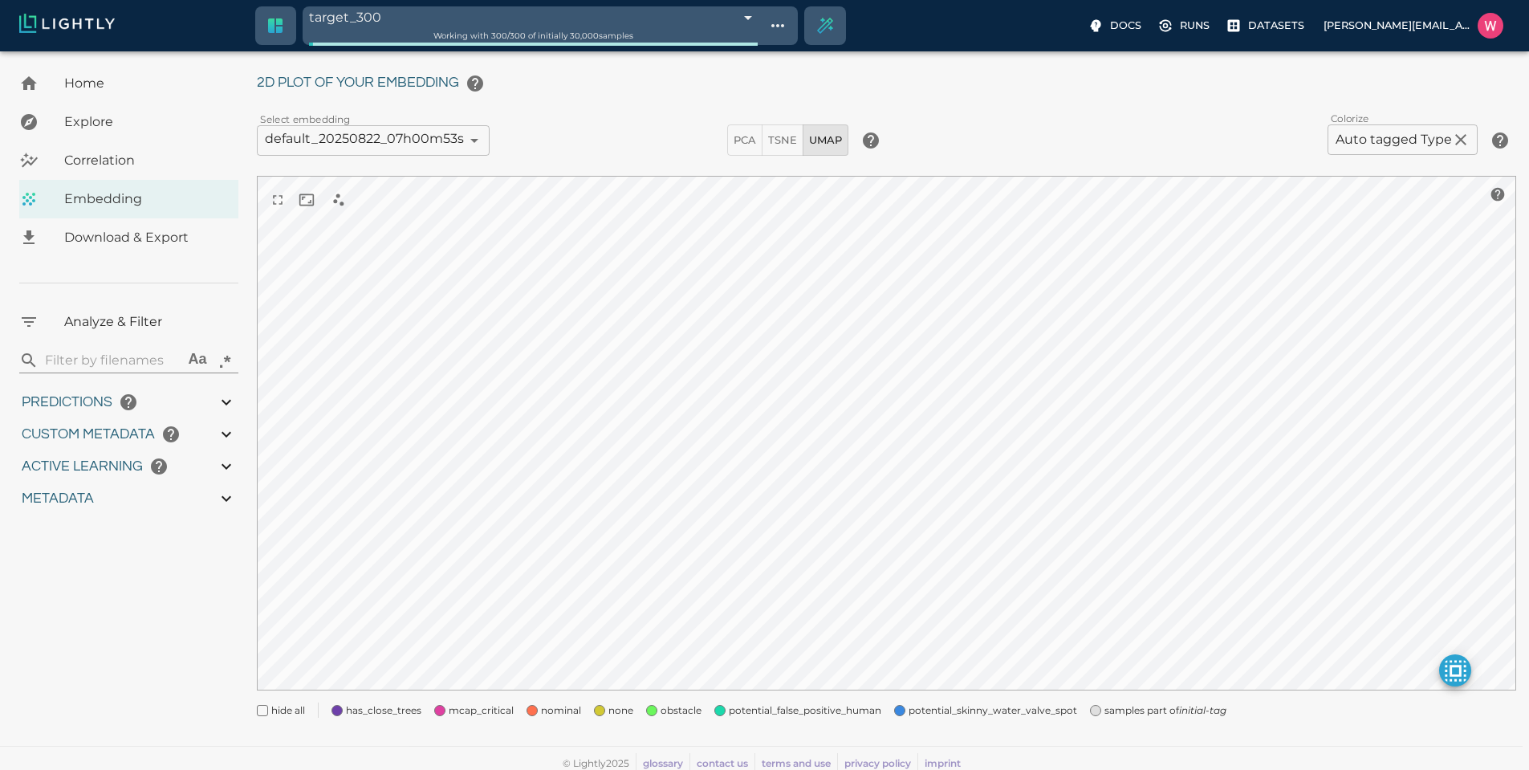
click at [1072, 712] on div "hide all has_close_trees mcap_critical nominal none obstacle potential_false_po…" at bounding box center [880, 703] width 1272 height 29
click at [1090, 710] on span at bounding box center [1095, 710] width 11 height 11
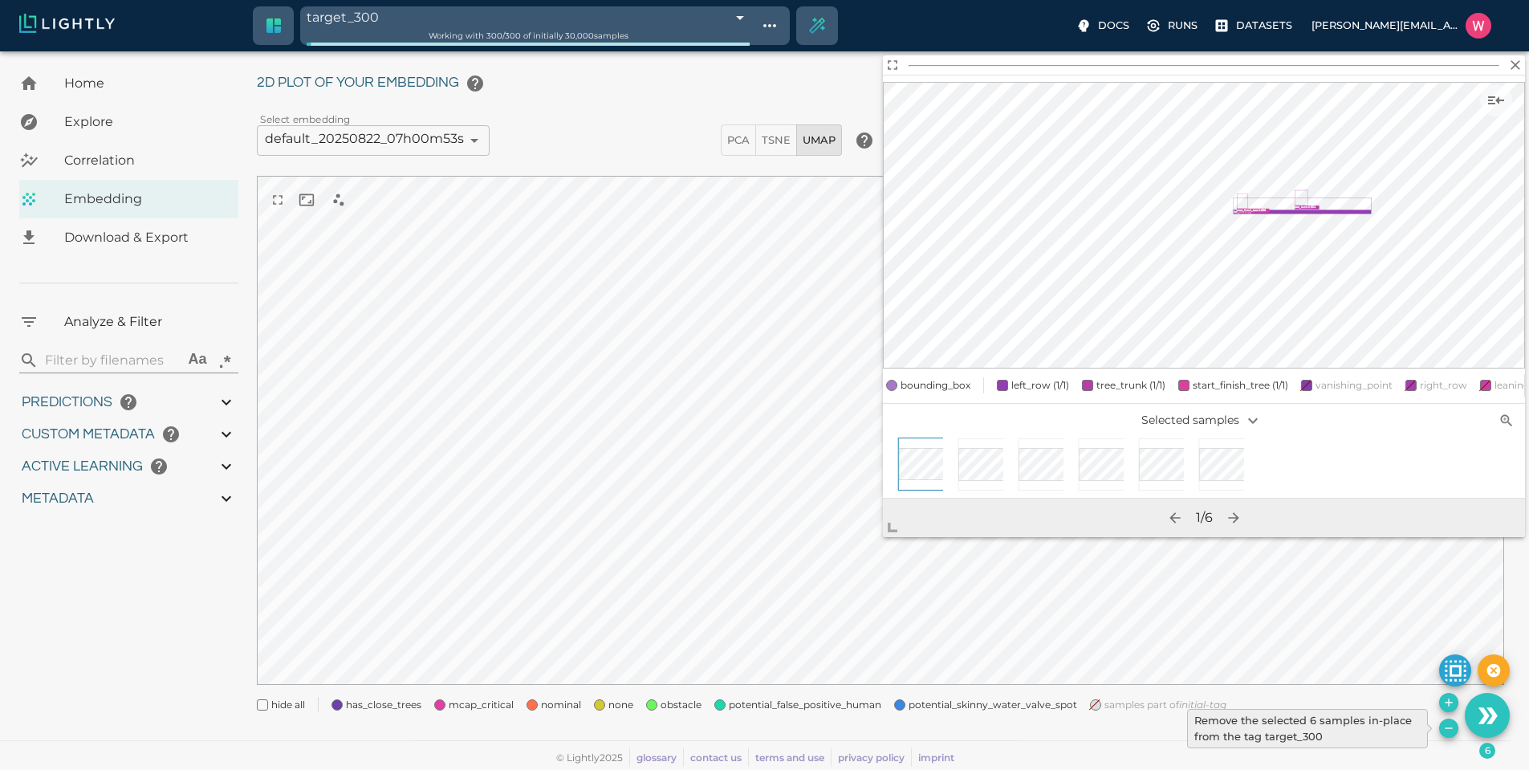
click at [1449, 724] on icon "Remove the selected 6 samples in-place from the tag target_300" at bounding box center [1448, 728] width 13 height 13
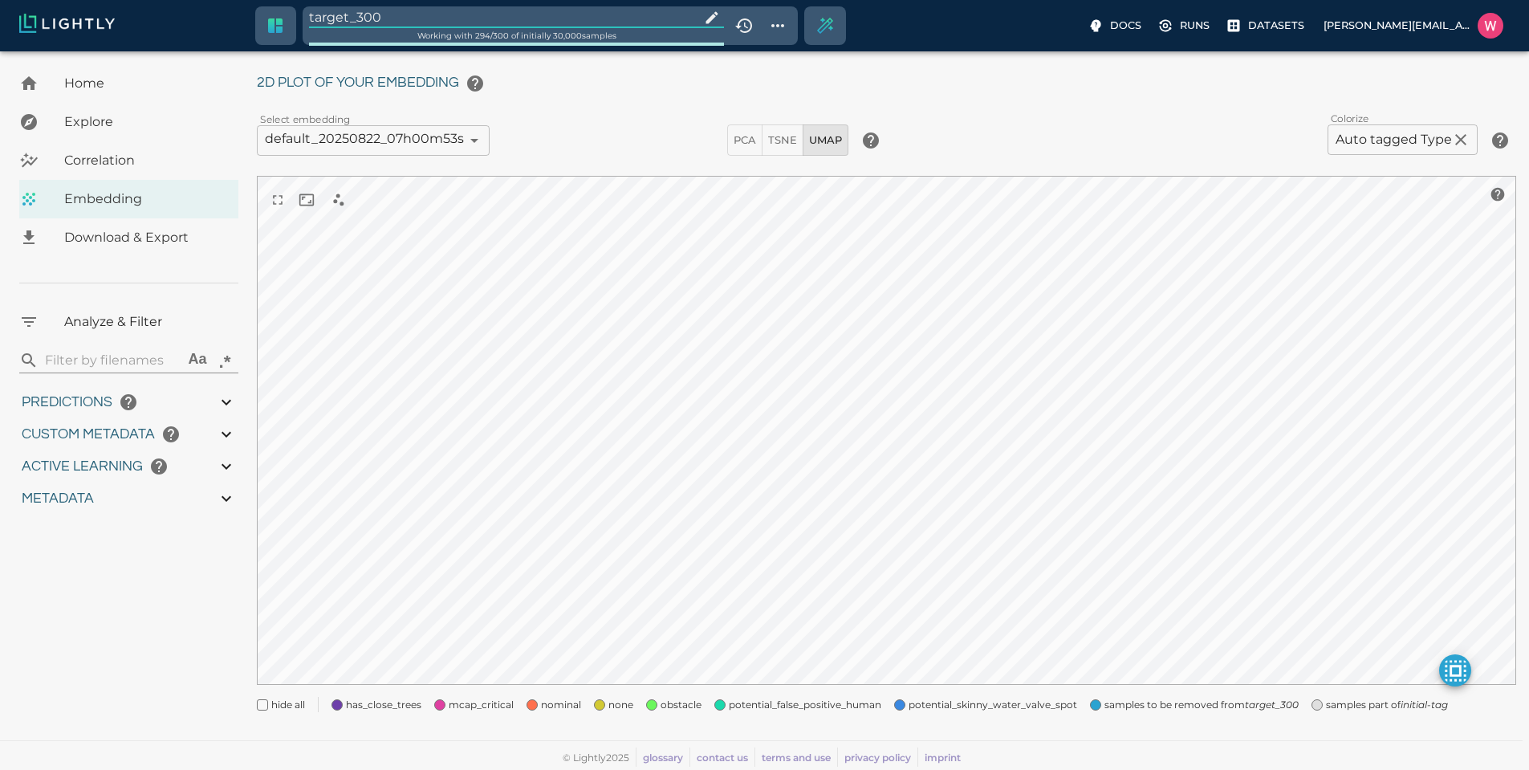
click at [1326, 702] on span "samples part of initial-tag" at bounding box center [1387, 705] width 122 height 16
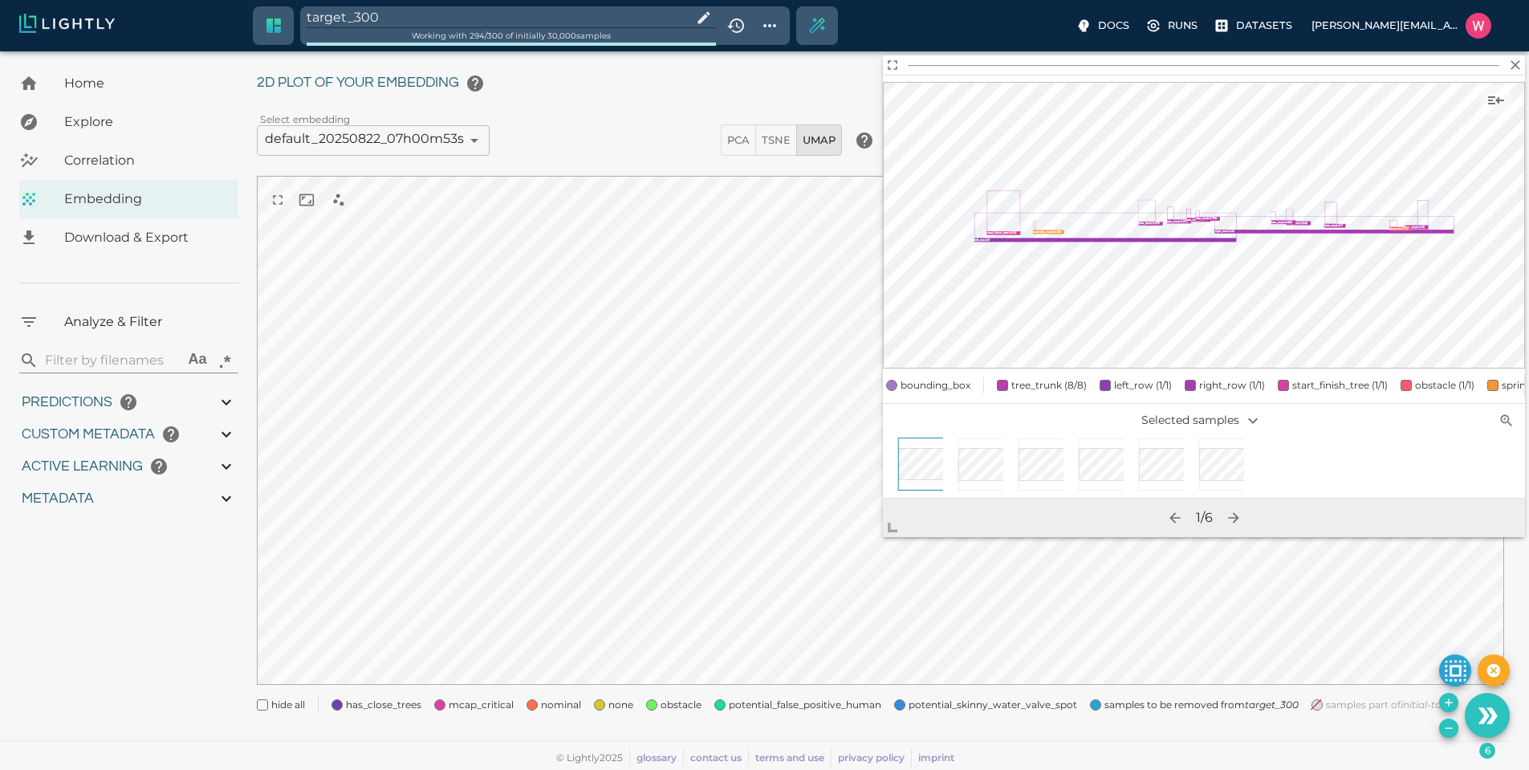
click at [1454, 734] on icon "Remove the selected 6 samples in-place from the tag target_300" at bounding box center [1448, 728] width 13 height 13
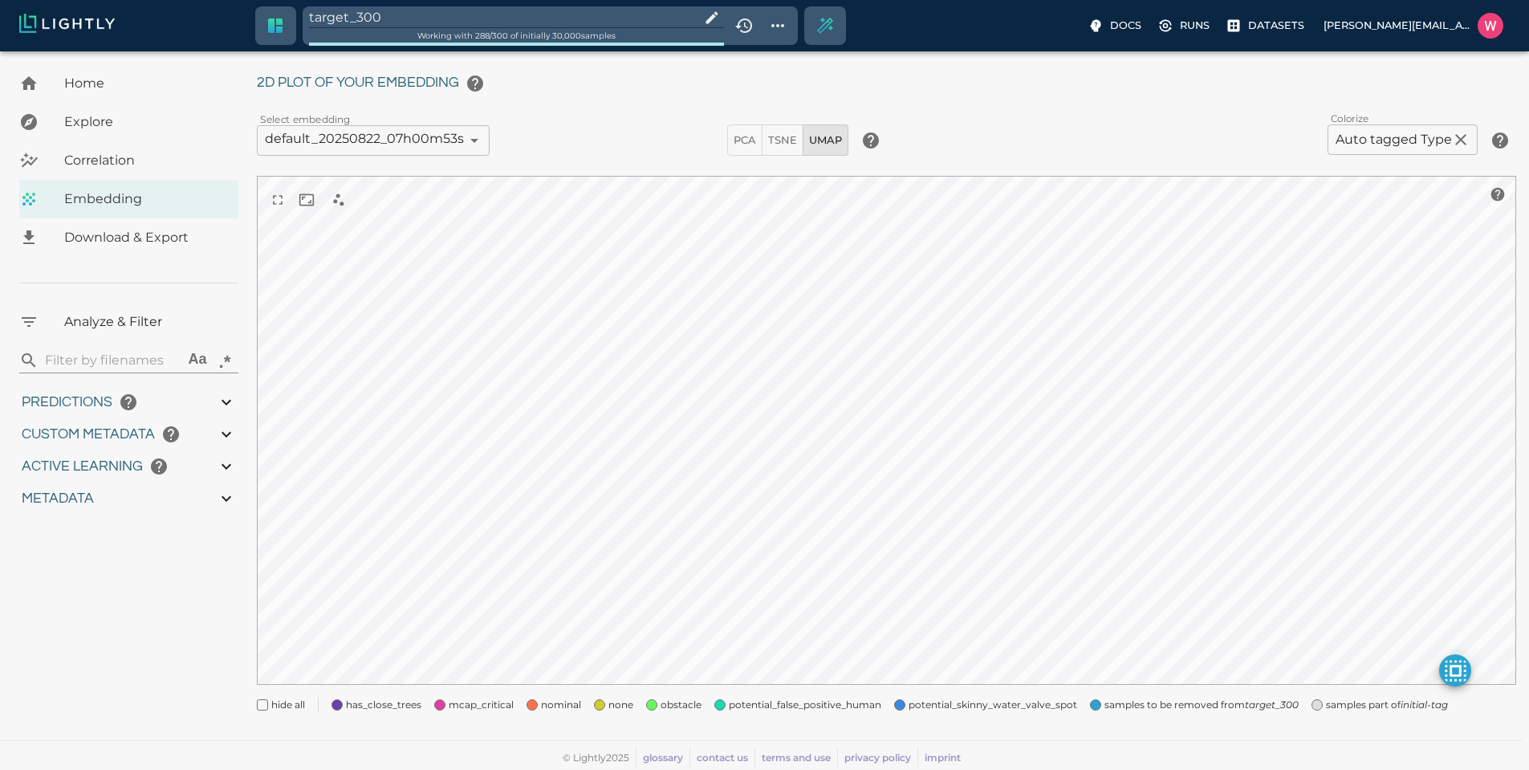
click at [1369, 709] on span "samples part of initial-tag" at bounding box center [1387, 705] width 122 height 16
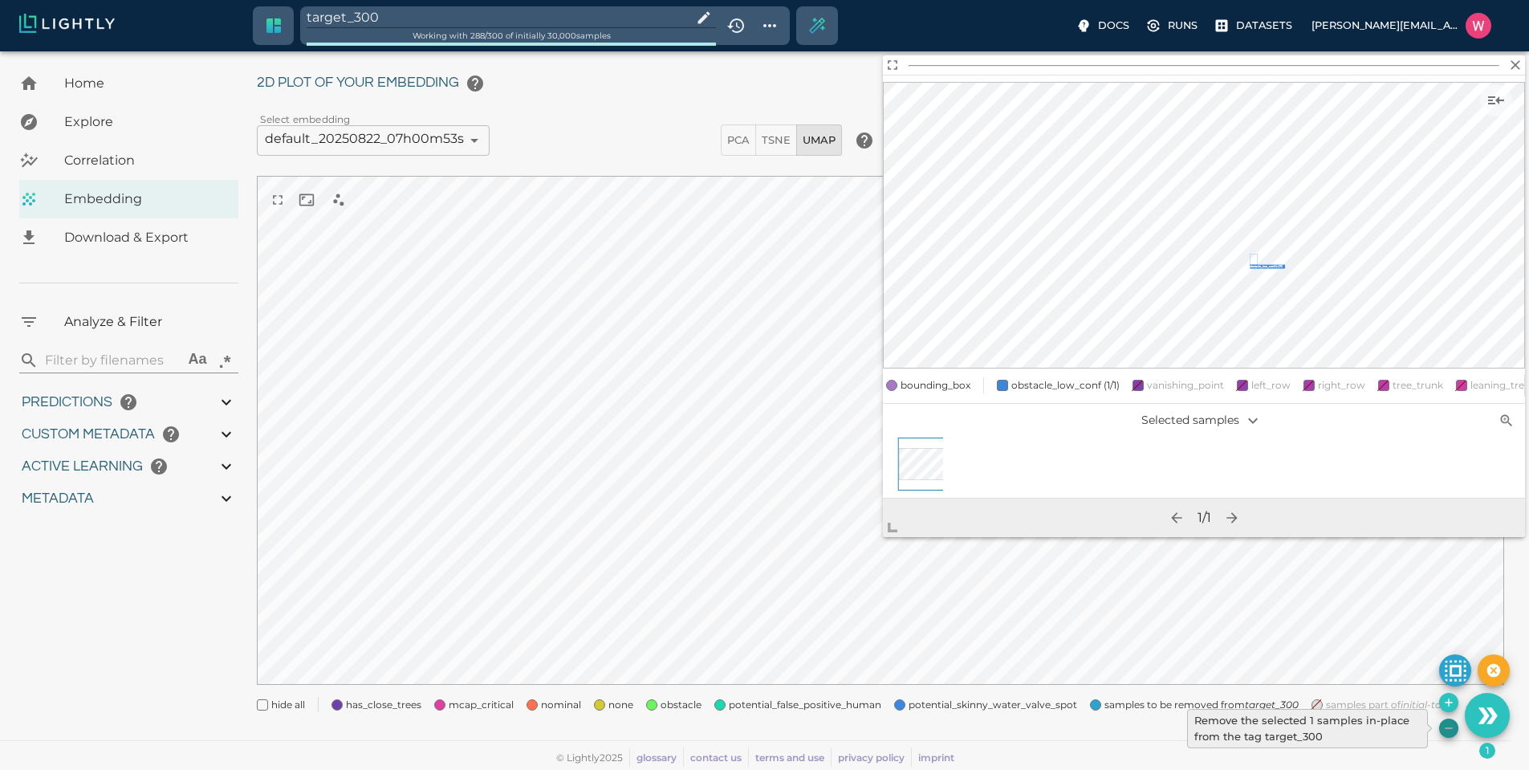
click at [1450, 734] on button "Remove the selected 1 samples in-place from the tag target_300" at bounding box center [1448, 727] width 19 height 19
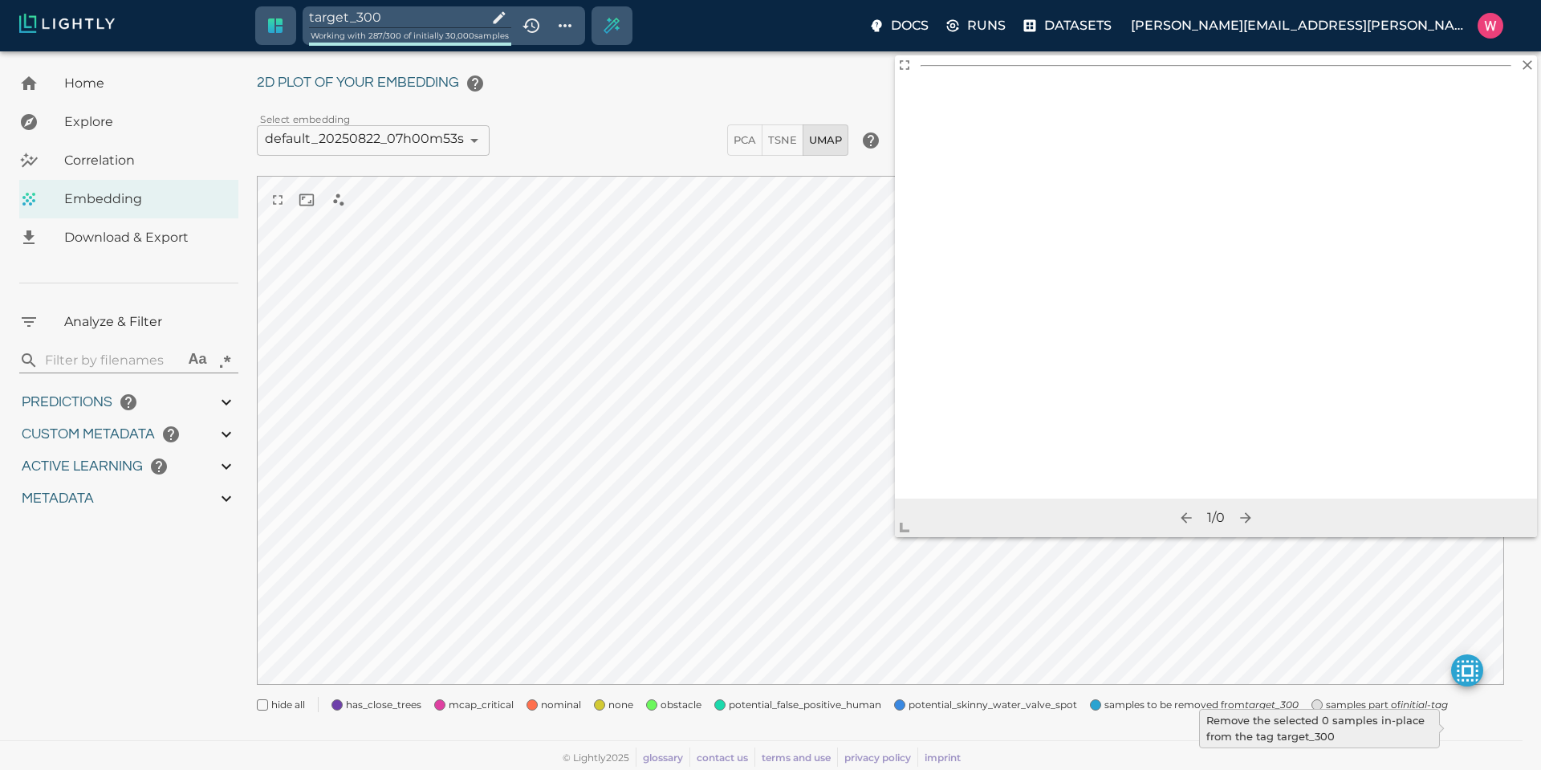
click at [1312, 693] on div "samples part of initial-tag" at bounding box center [1373, 698] width 149 height 29
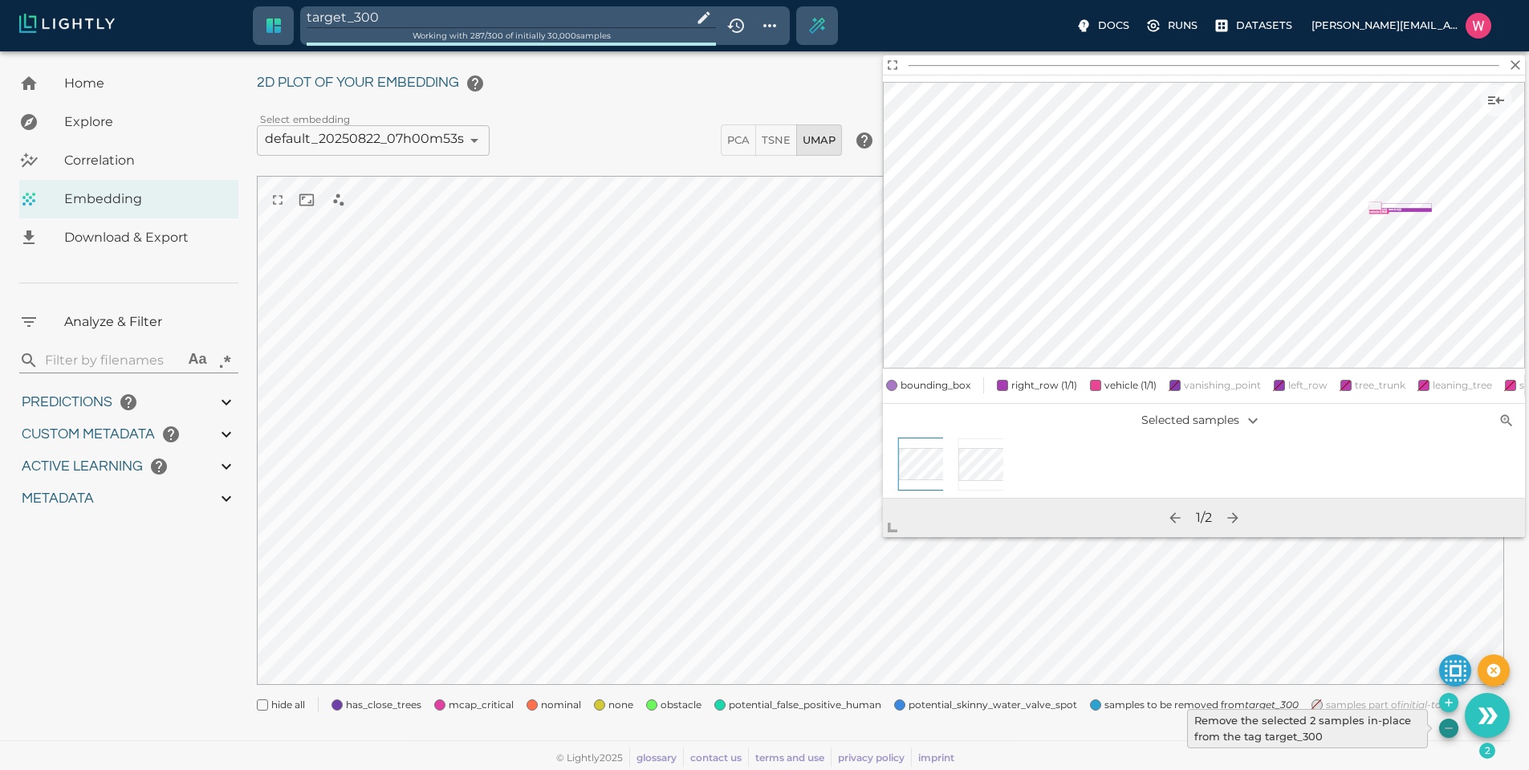
click at [1448, 726] on icon "Remove the selected 2 samples in-place from the tag target_300" at bounding box center [1448, 728] width 13 height 13
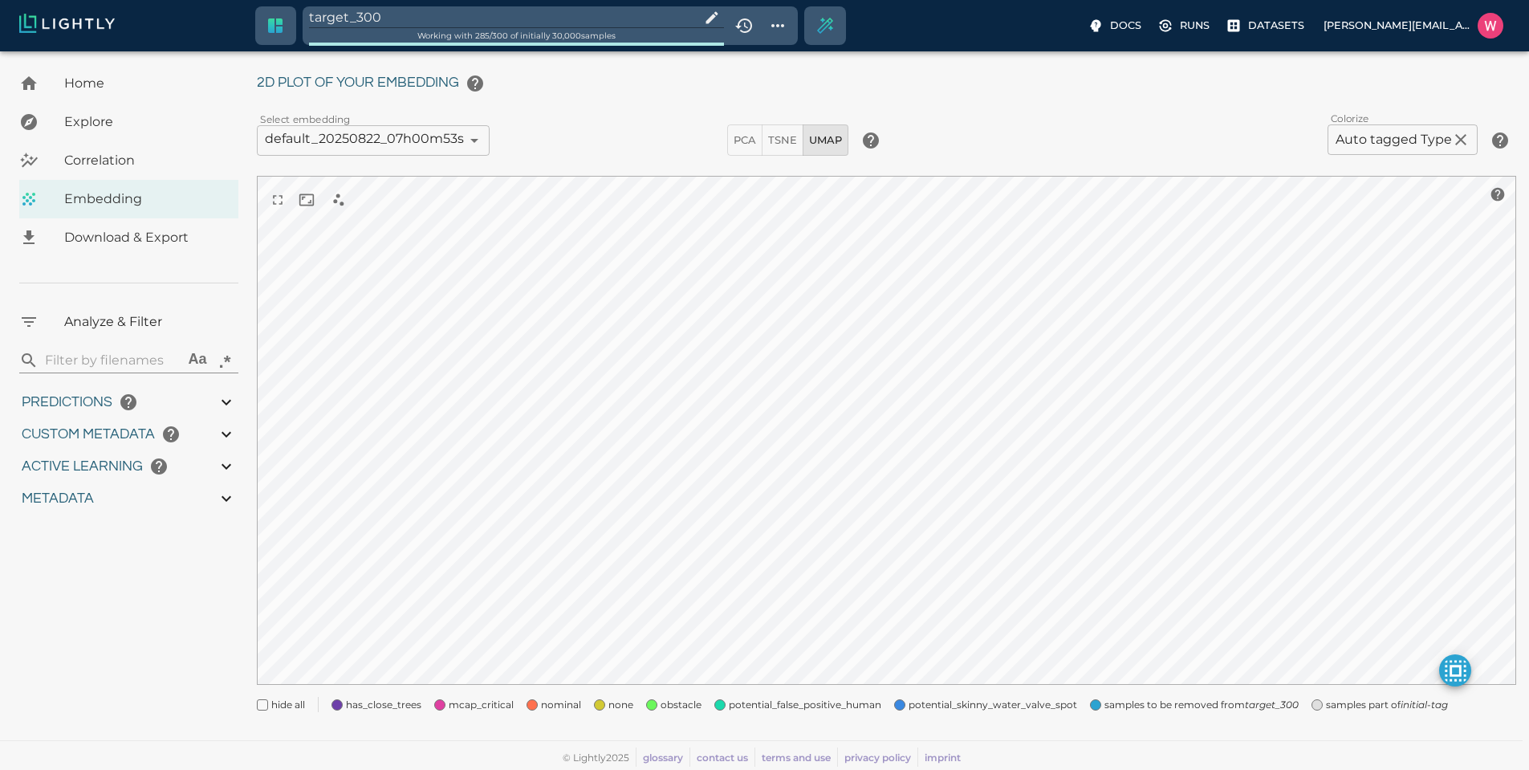
click at [1336, 702] on span "samples part of initial-tag" at bounding box center [1387, 705] width 122 height 16
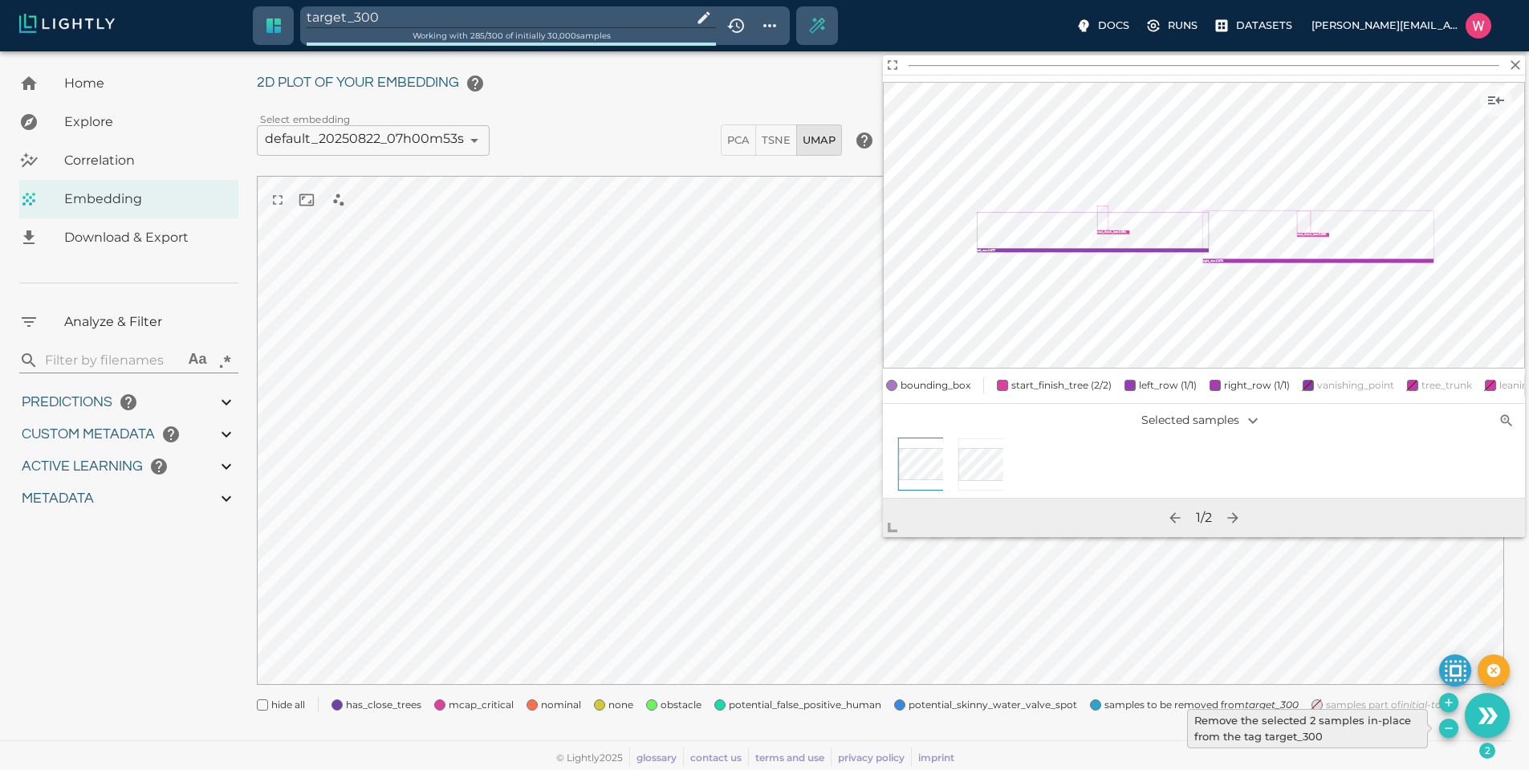
click at [1446, 730] on icon "Remove the selected 2 samples in-place from the tag target_300" at bounding box center [1448, 728] width 13 height 13
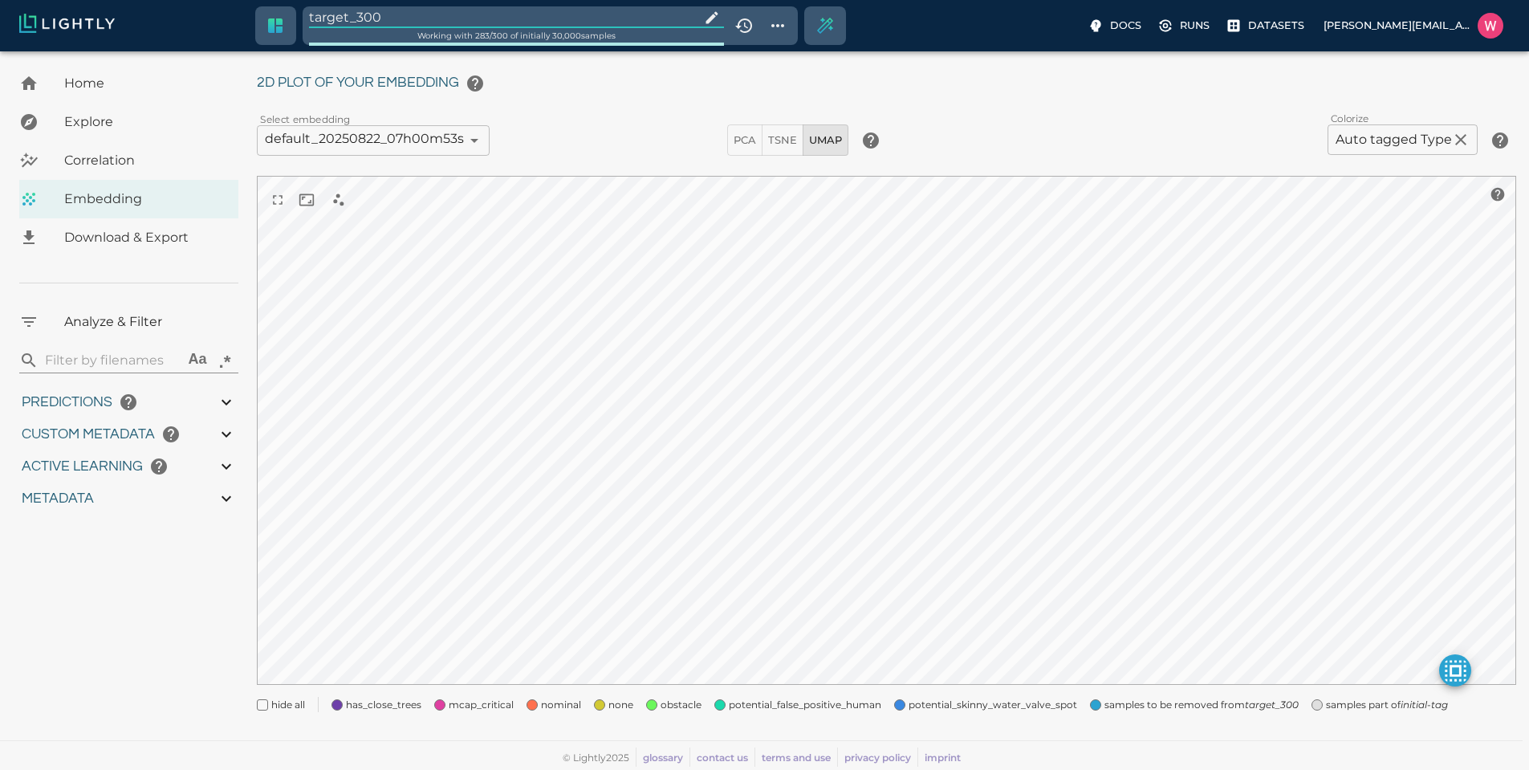
click at [390, 17] on input "target_300" at bounding box center [501, 17] width 385 height 22
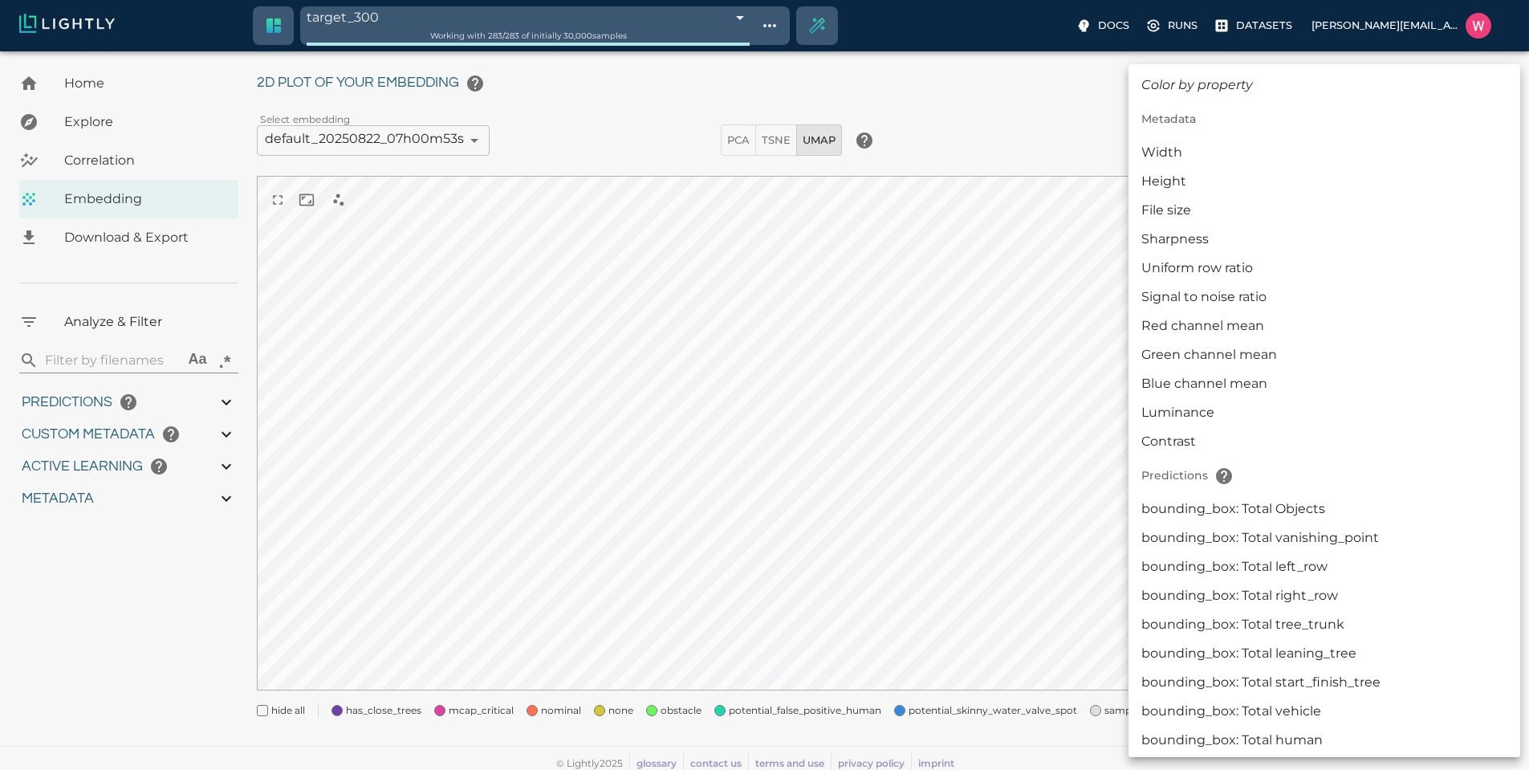
click at [1360, 144] on body "target_300 68c887d44050512dd7d0eaf3 Working with 283 / 283 of initially 30,000 …" at bounding box center [764, 393] width 1529 height 764
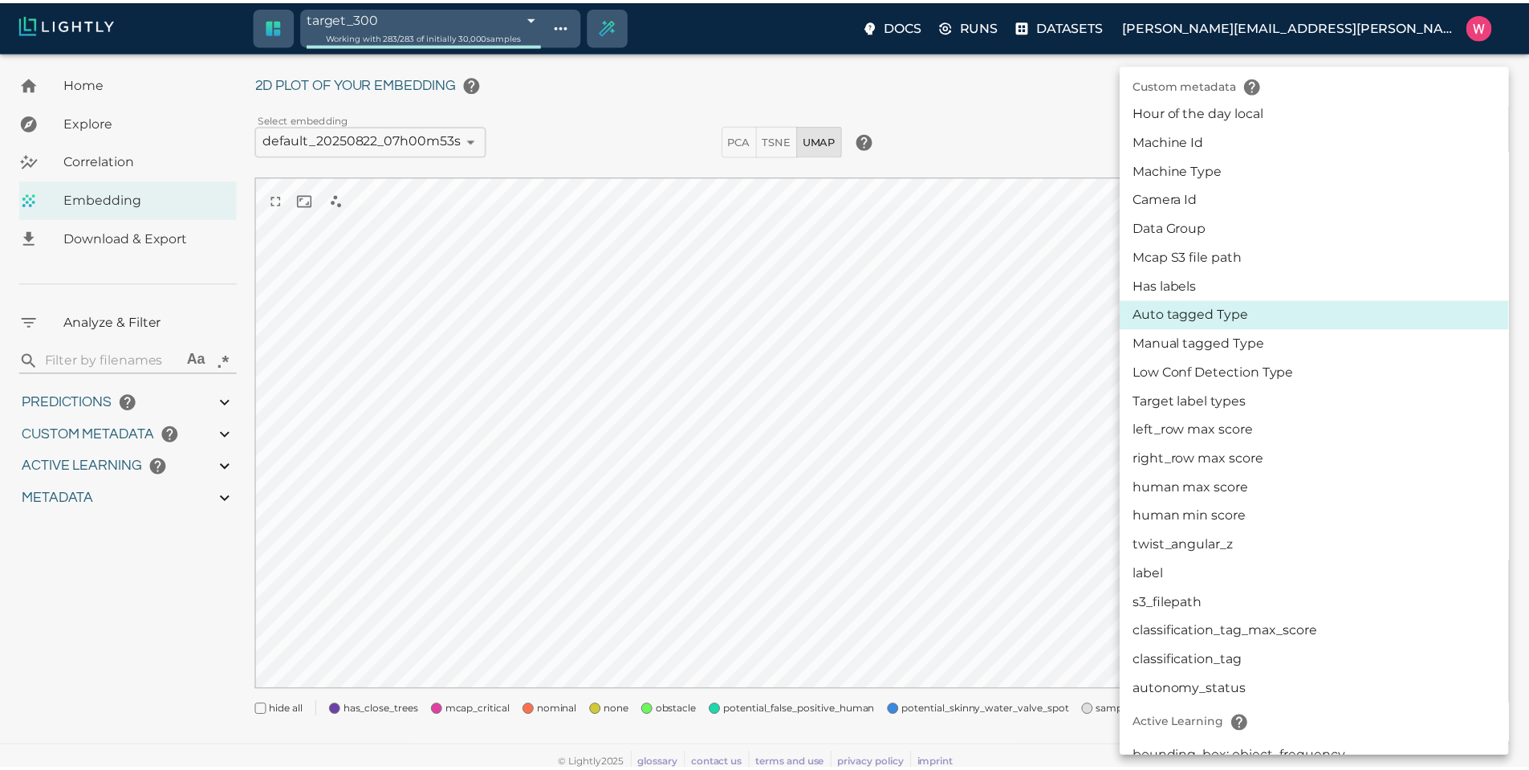
scroll to position [1901, 0]
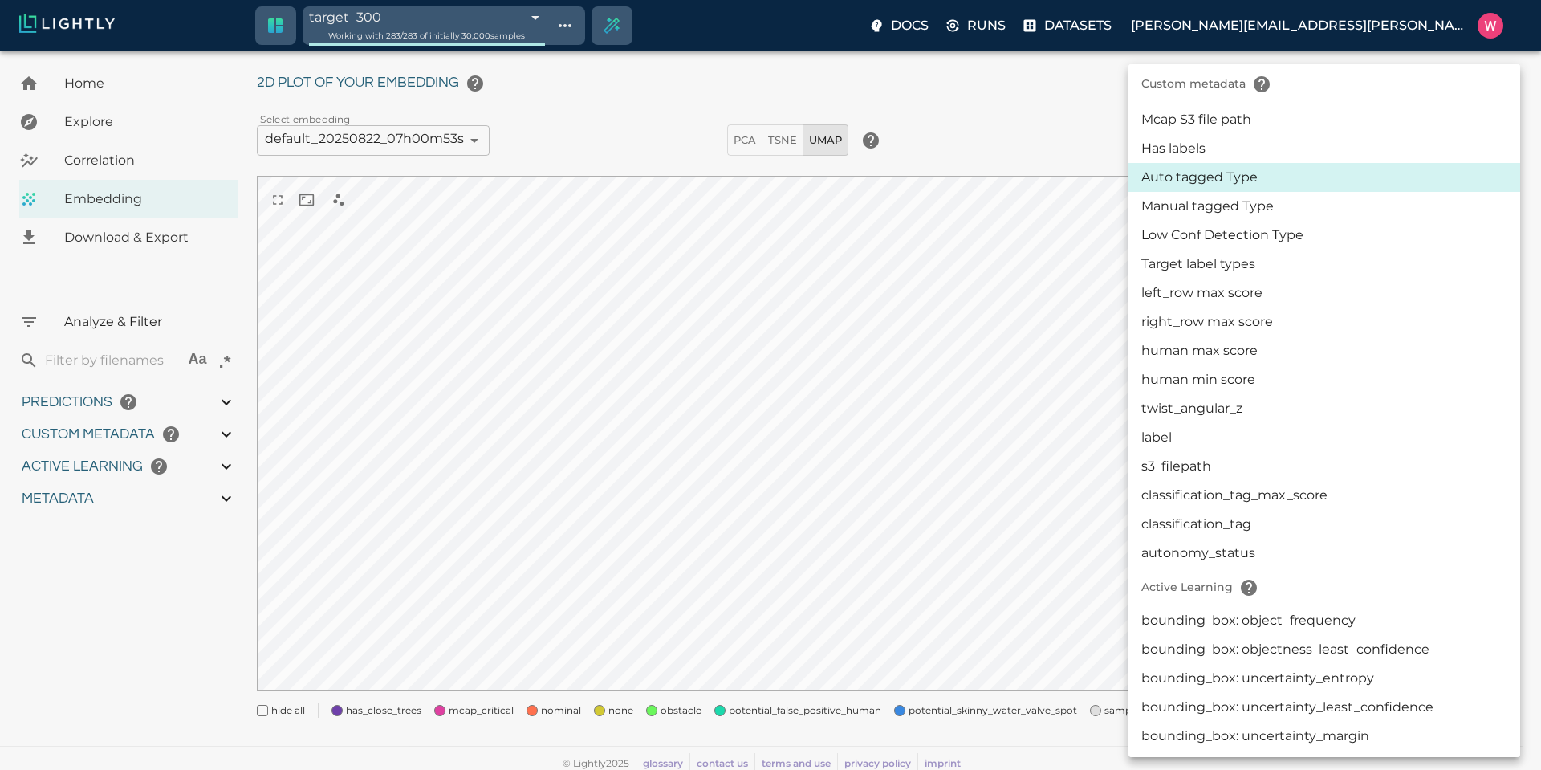
click at [1230, 546] on li "autonomy_status" at bounding box center [1325, 553] width 392 height 29
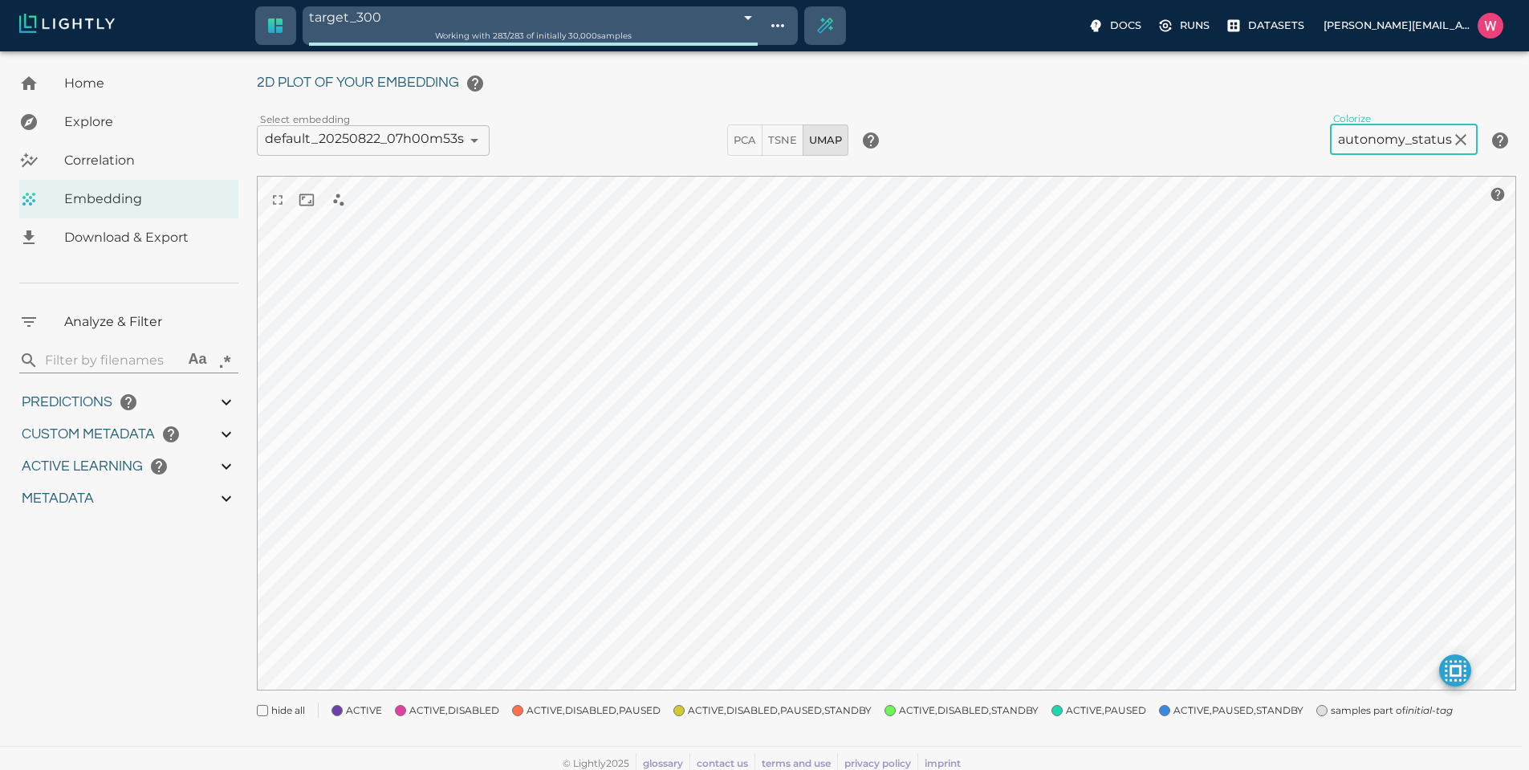
click at [1202, 713] on span "ACTIVE,PAUSED,STANDBY" at bounding box center [1238, 710] width 130 height 16
click at [1082, 705] on span "ACTIVE,PAUSED" at bounding box center [1106, 710] width 80 height 16
click at [933, 707] on span "ACTIVE,DISABLED,STANDBY" at bounding box center [969, 710] width 140 height 16
click at [764, 714] on span "ACTIVE,DISABLED,PAUSED,STANDBY" at bounding box center [780, 710] width 184 height 16
click at [612, 709] on span "ACTIVE,DISABLED,PAUSED" at bounding box center [594, 710] width 134 height 16
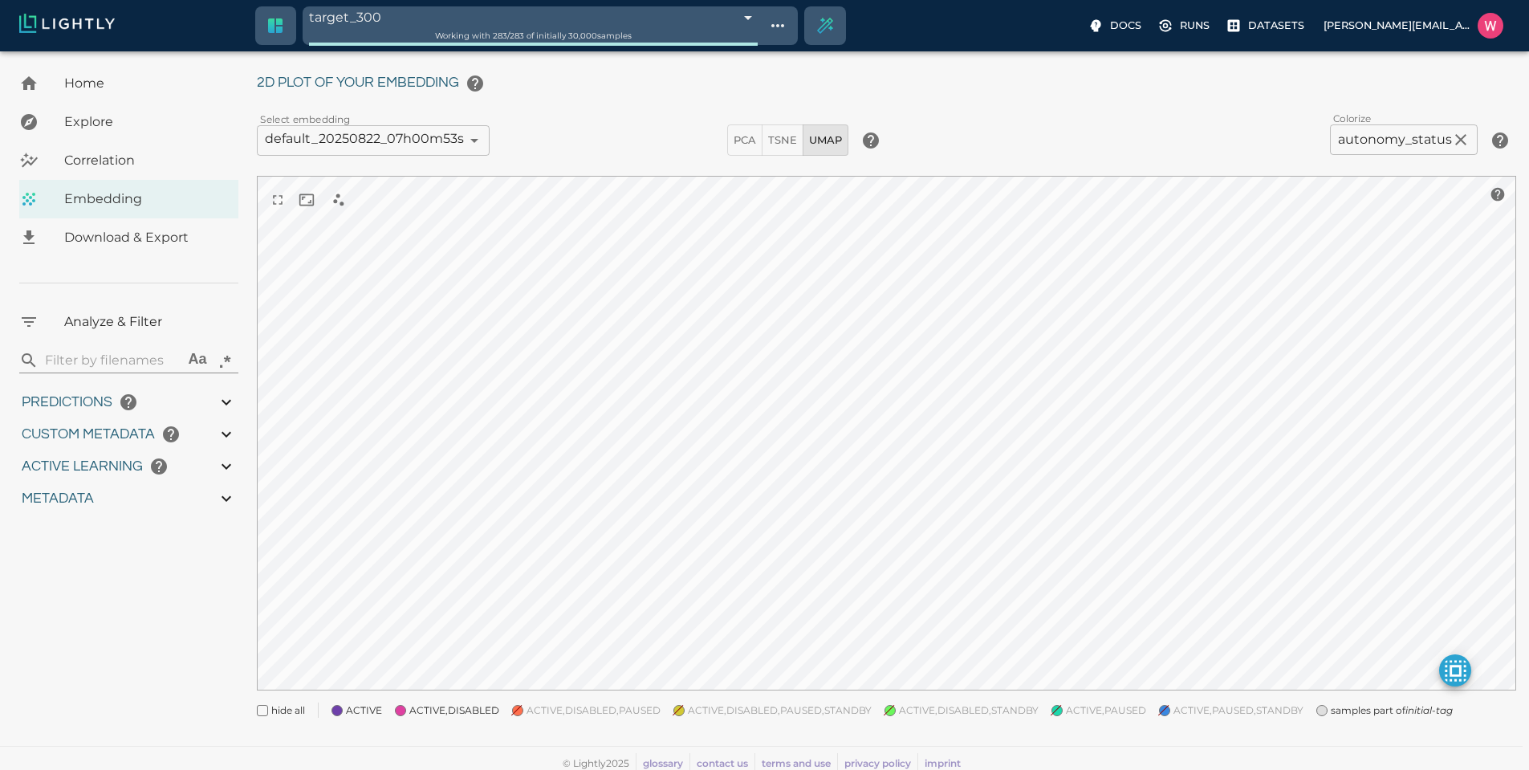
click at [478, 707] on span "ACTIVE,DISABLED" at bounding box center [454, 710] width 90 height 16
click at [367, 708] on span "ACTIVE" at bounding box center [364, 710] width 36 height 16
click at [573, 711] on span "ACTIVE,DISABLED,PAUSED" at bounding box center [594, 710] width 134 height 16
click at [641, 716] on span "ACTIVE,DISABLED,PAUSED" at bounding box center [594, 710] width 134 height 16
click at [1349, 715] on span "samples part of initial-tag" at bounding box center [1392, 710] width 122 height 16
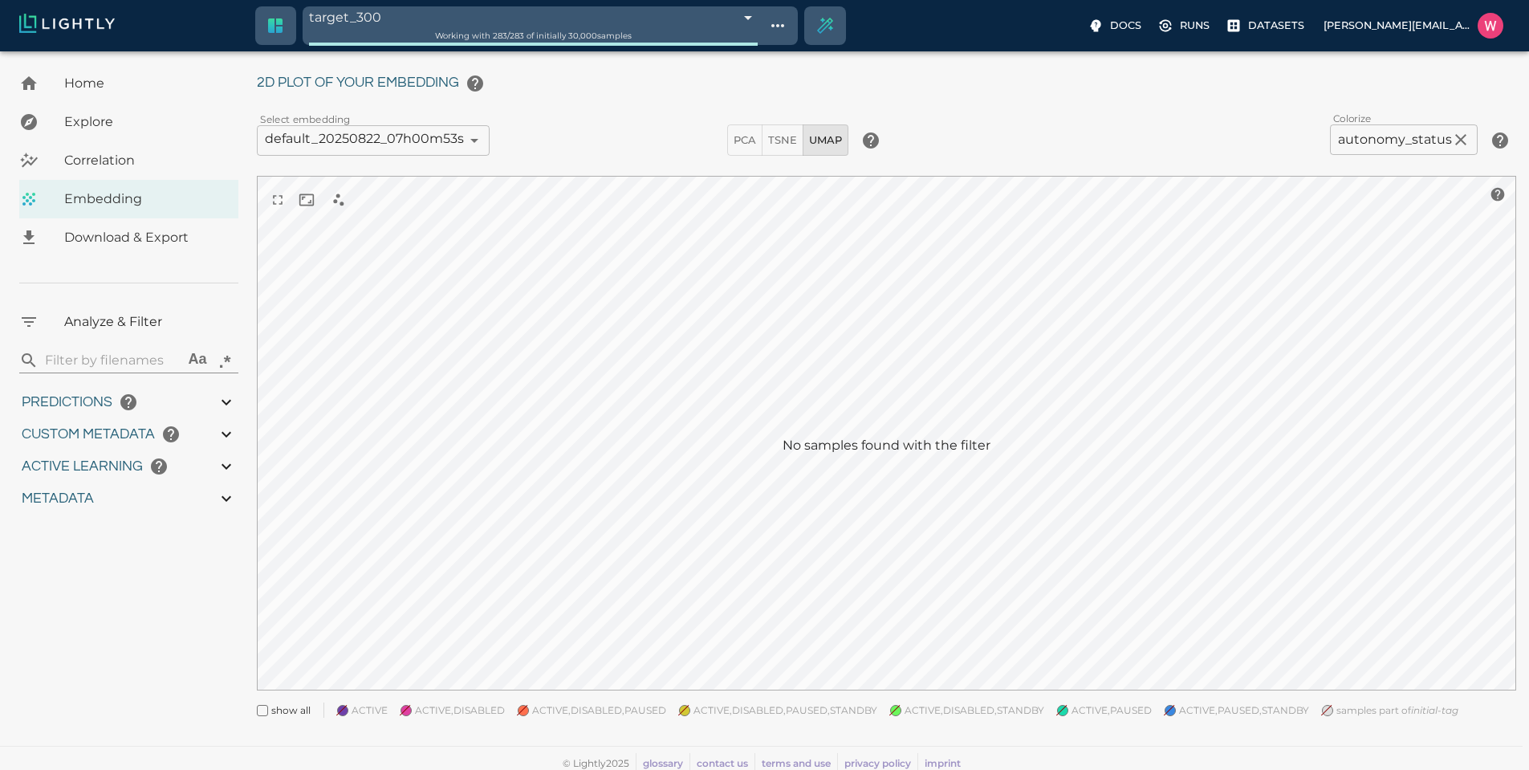
click at [1349, 715] on span "samples part of initial-tag" at bounding box center [1397, 710] width 122 height 16
click at [1173, 714] on span "ACTIVE,PAUSED,STANDBY" at bounding box center [1238, 710] width 130 height 16
click at [1067, 711] on span "ACTIVE,PAUSED" at bounding box center [1106, 710] width 80 height 16
click at [942, 710] on span "ACTIVE,DISABLED,STANDBY" at bounding box center [969, 710] width 140 height 16
click at [786, 718] on div "My Datasets / bulk_OMCAR5-5_from_2025-07-17_to_2025-07-17_2025-08-21_23-15-09 /…" at bounding box center [893, 380] width 1272 height 713
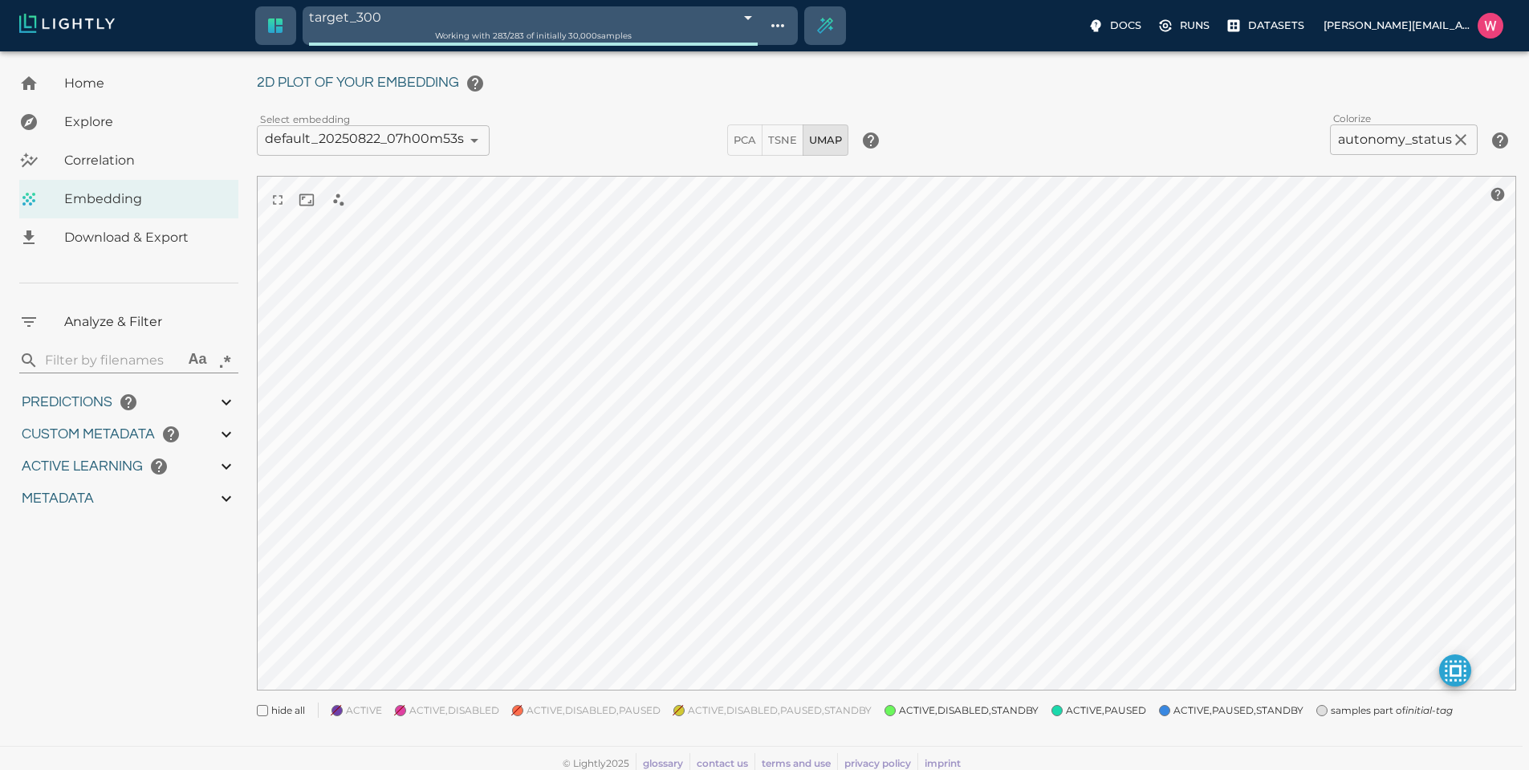
click at [637, 715] on span "ACTIVE,DISABLED,PAUSED" at bounding box center [594, 710] width 134 height 16
click at [471, 703] on span "ACTIVE,DISABLED" at bounding box center [454, 710] width 90 height 16
click at [377, 715] on span "ACTIVE" at bounding box center [364, 710] width 36 height 16
click at [1331, 709] on span "samples part of initial-tag" at bounding box center [1392, 710] width 122 height 16
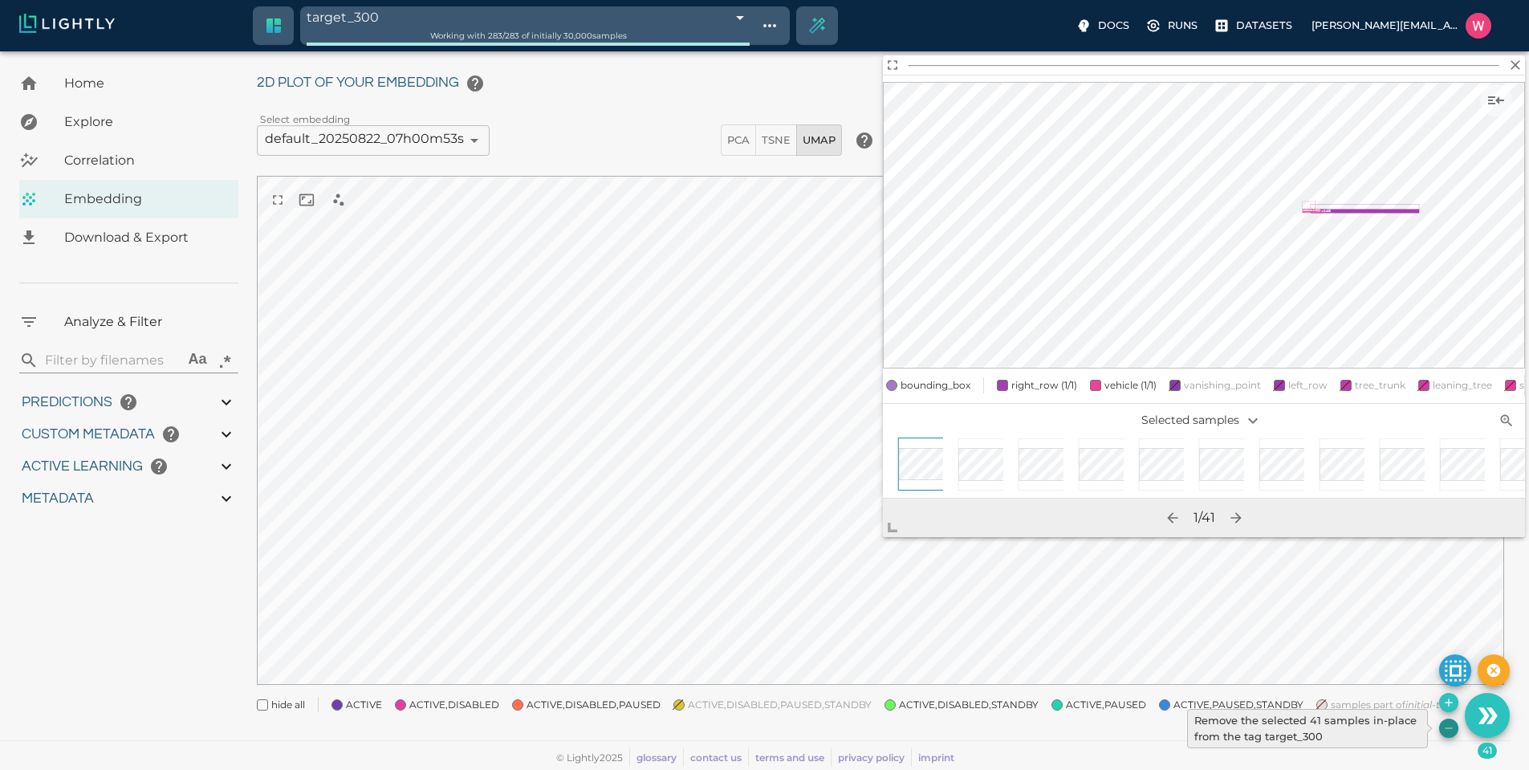
click at [1446, 732] on icon "Remove the selected 41 samples in-place from the tag target_300" at bounding box center [1448, 728] width 13 height 13
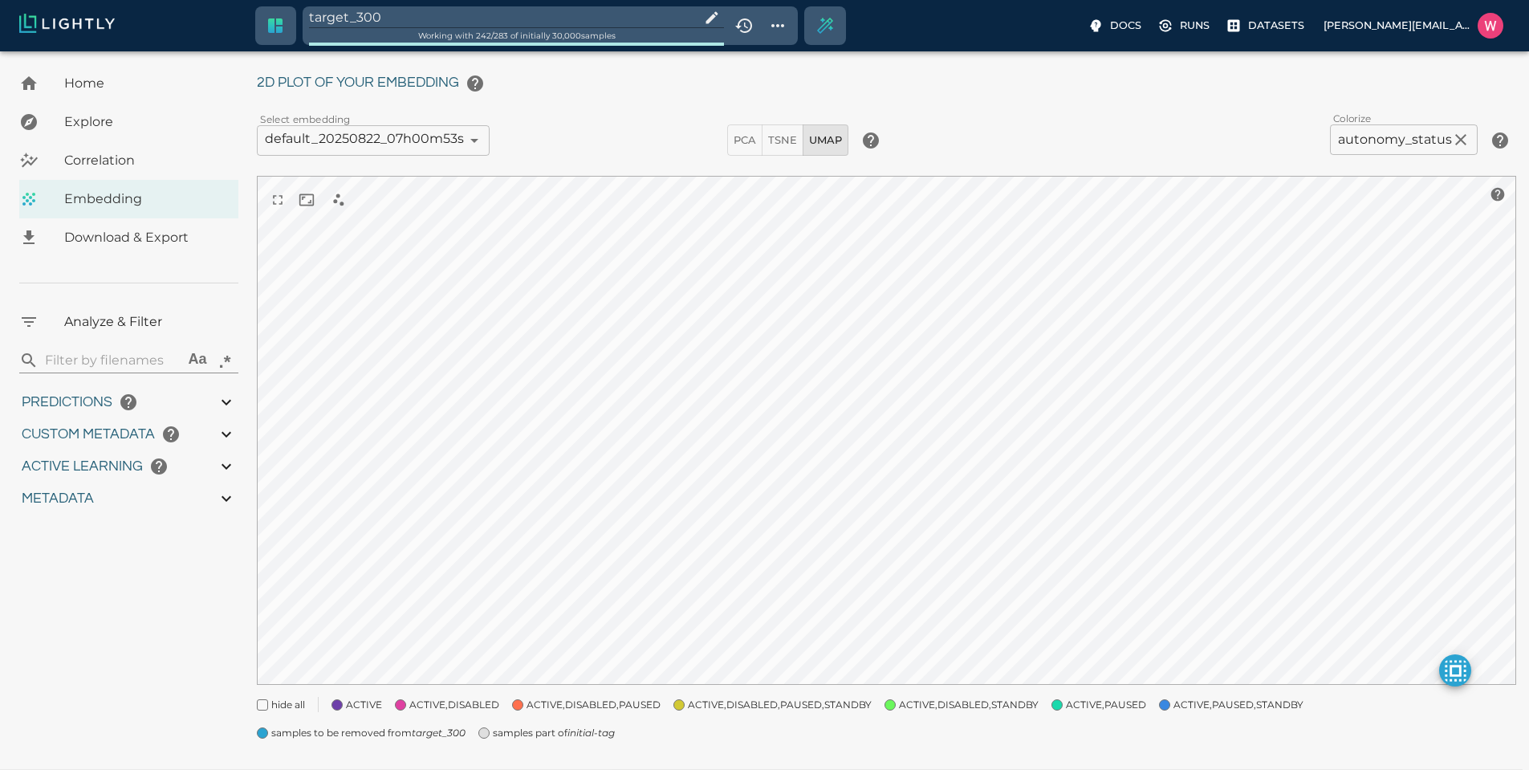
click at [466, 725] on span "samples to be removed from target_300" at bounding box center [368, 733] width 194 height 16
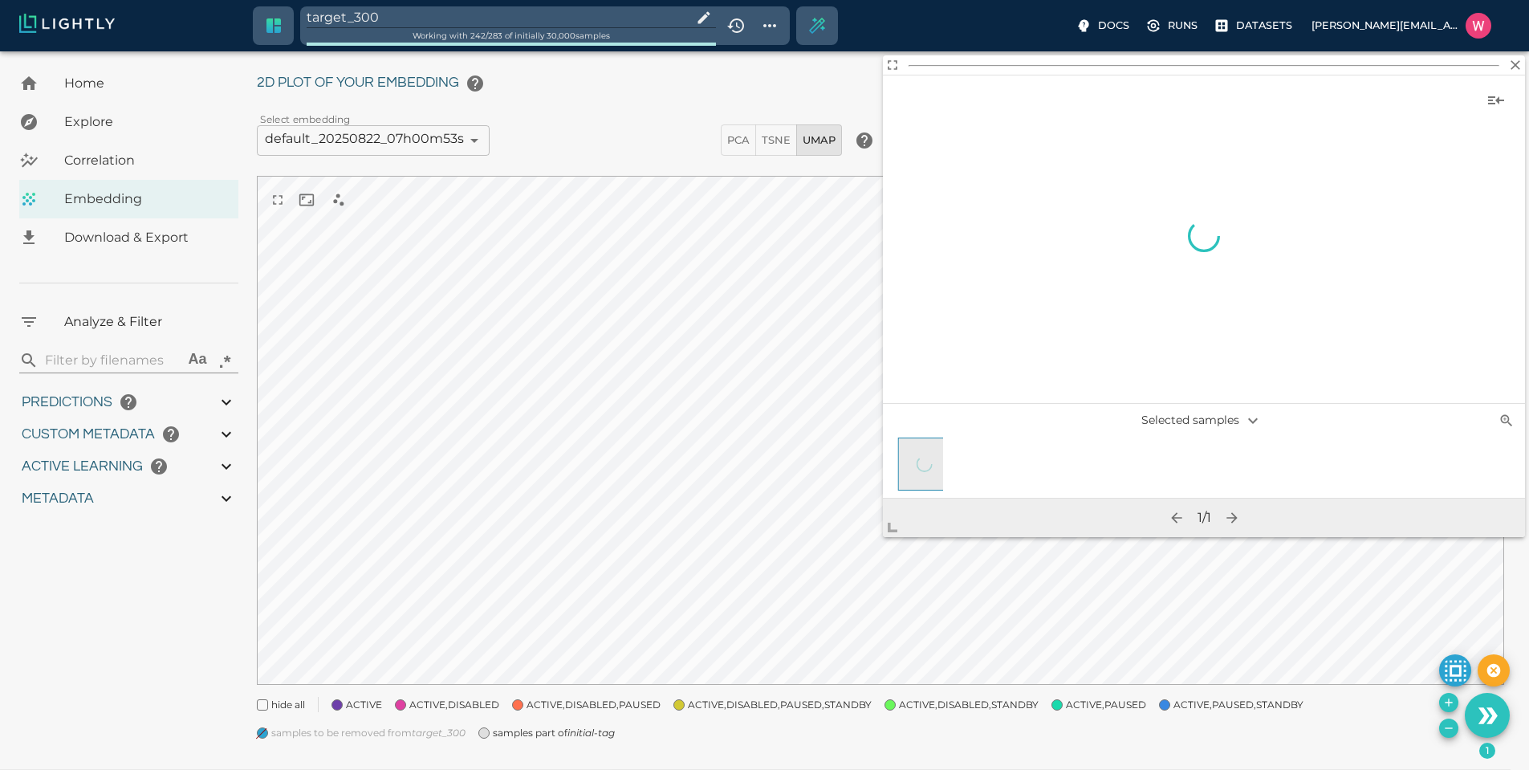
drag, startPoint x: 858, startPoint y: 730, endPoint x: 804, endPoint y: 727, distance: 53.9
click at [857, 730] on div "hide all ACTIVE ACTIVE,DISABLED ACTIVE,DISABLED,PAUSED ACTIVE,DISABLED,PAUSED,S…" at bounding box center [874, 713] width 1260 height 58
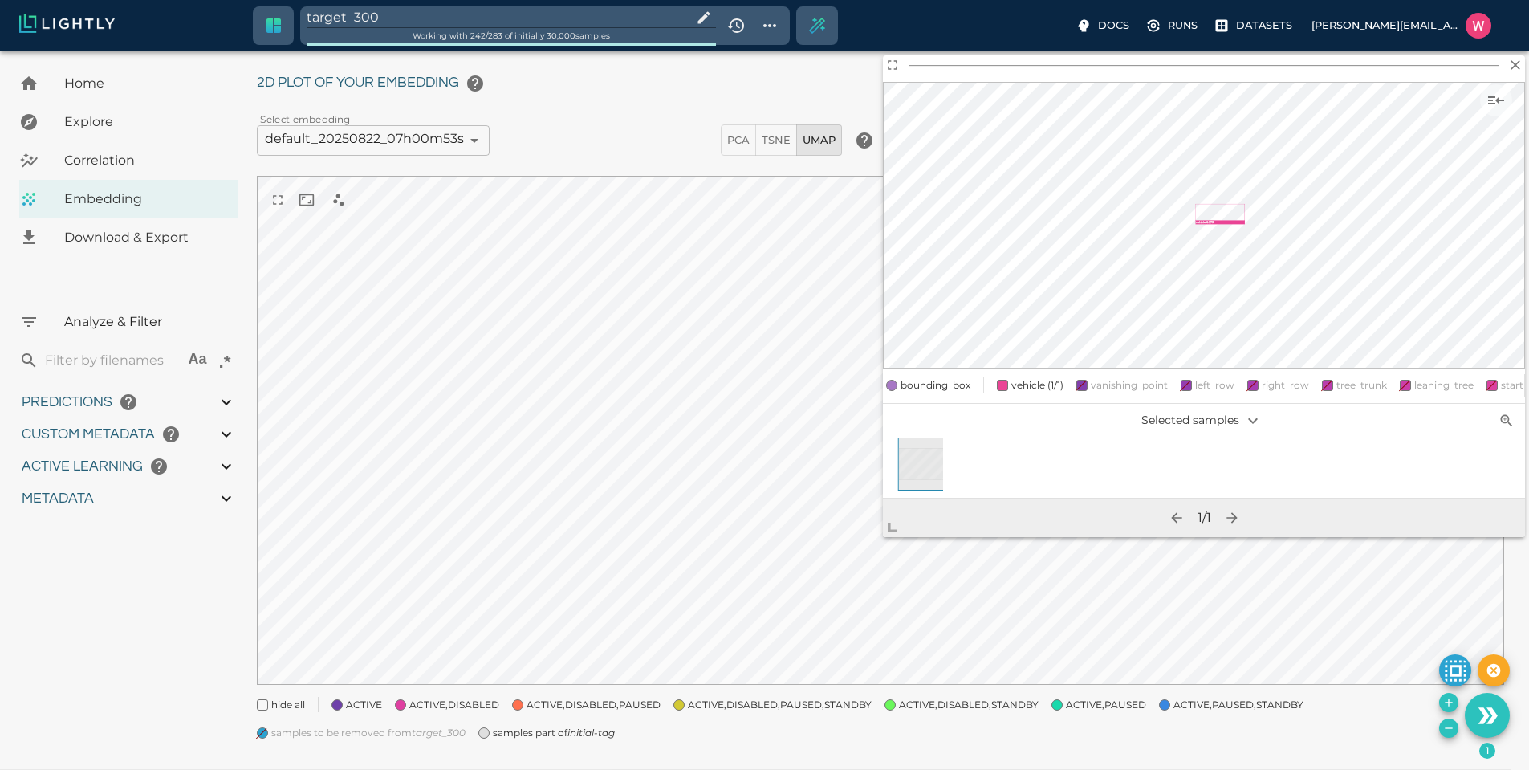
click at [559, 742] on div "My Datasets / bulk_OMCAR5-5_from_2025-07-17_to_2025-07-17_2025-08-21_23-15-09 /…" at bounding box center [887, 392] width 1260 height 736
click at [568, 734] on span "samples part of initial-tag" at bounding box center [554, 733] width 122 height 16
click at [1446, 722] on icon "Remove the selected 6 samples in-place from the tag target_300" at bounding box center [1448, 728] width 13 height 13
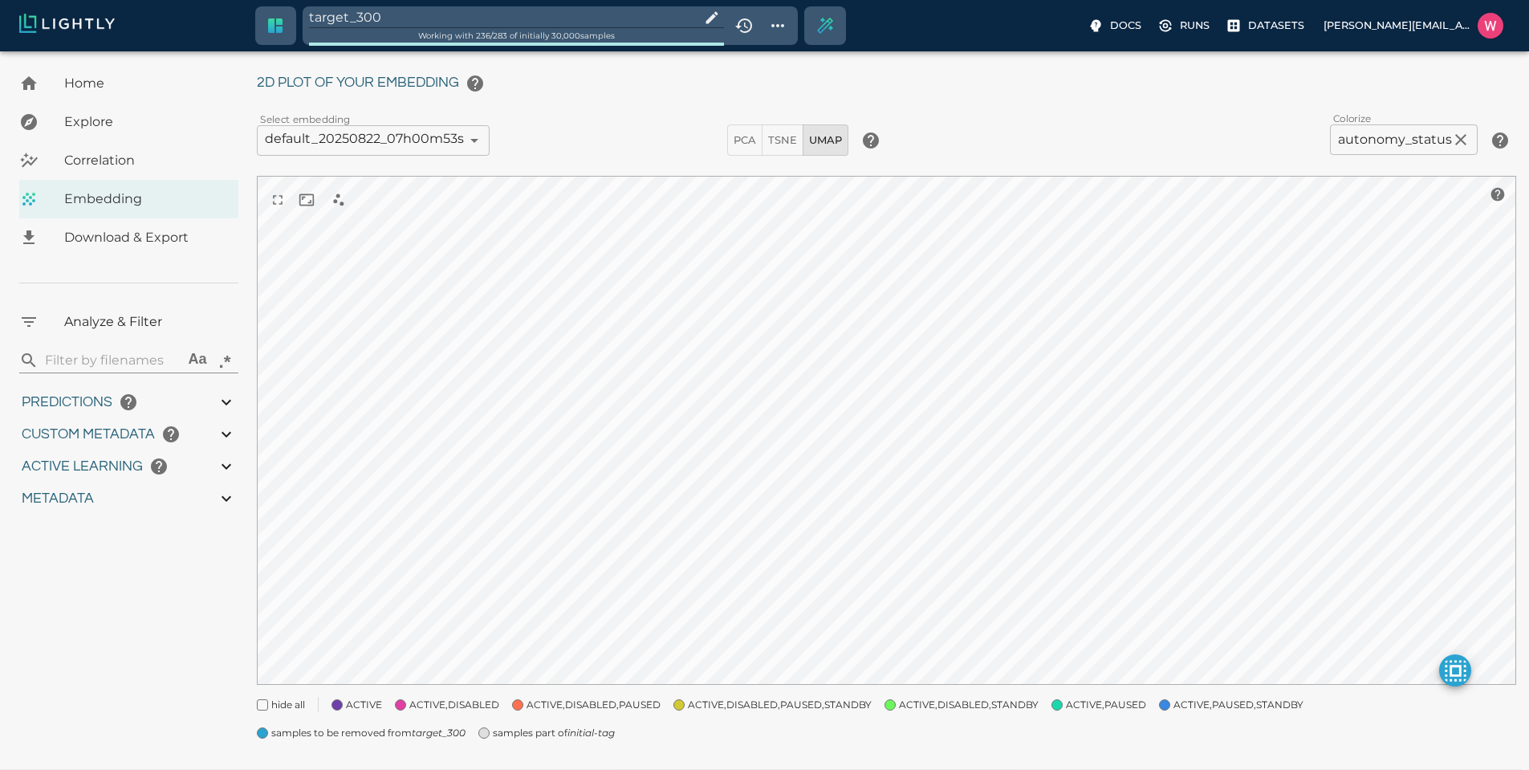
click at [567, 734] on icon "initial-tag" at bounding box center [590, 732] width 47 height 12
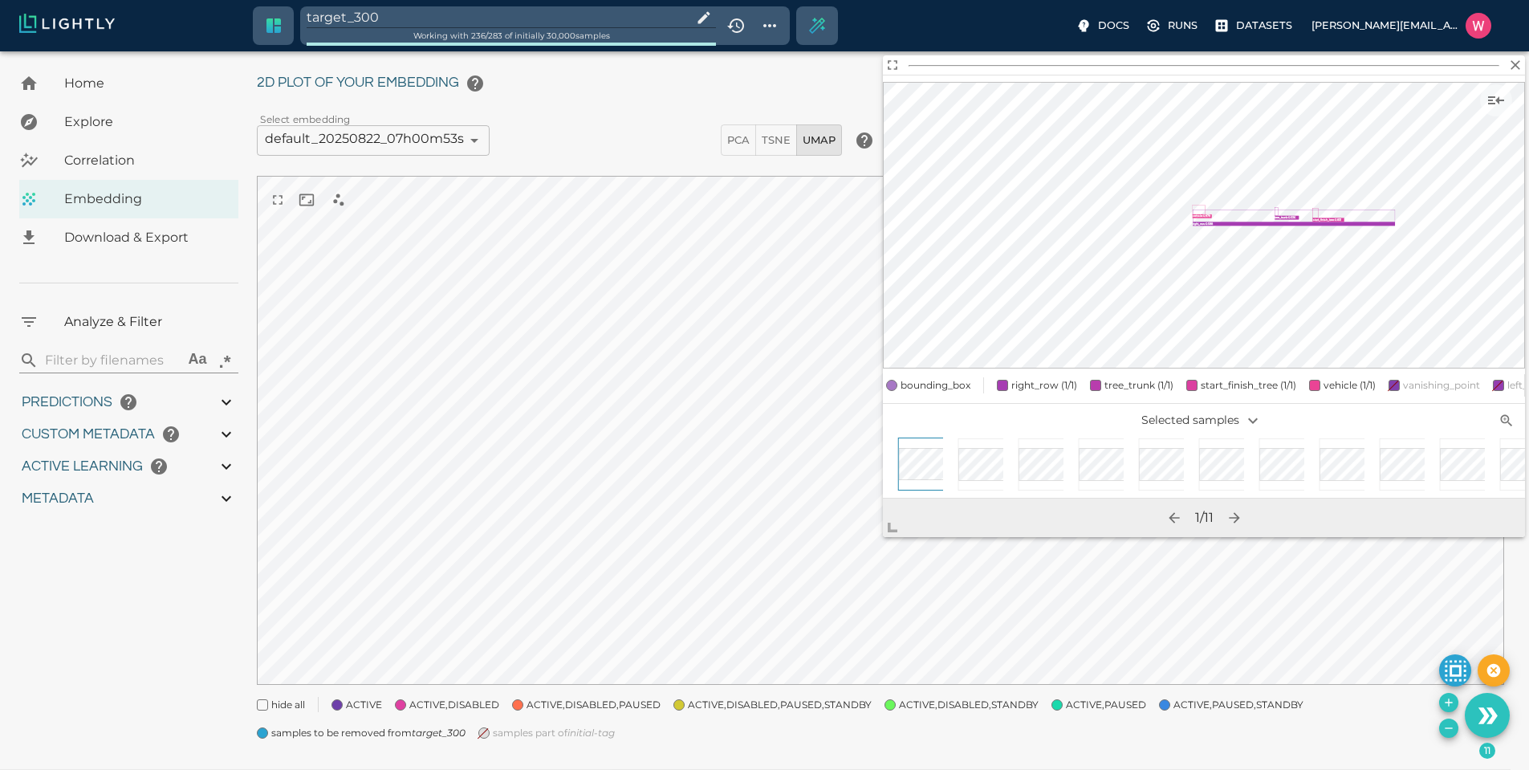
click at [1455, 730] on button "Remove the selected 11 samples in-place from the tag target_300" at bounding box center [1448, 727] width 19 height 19
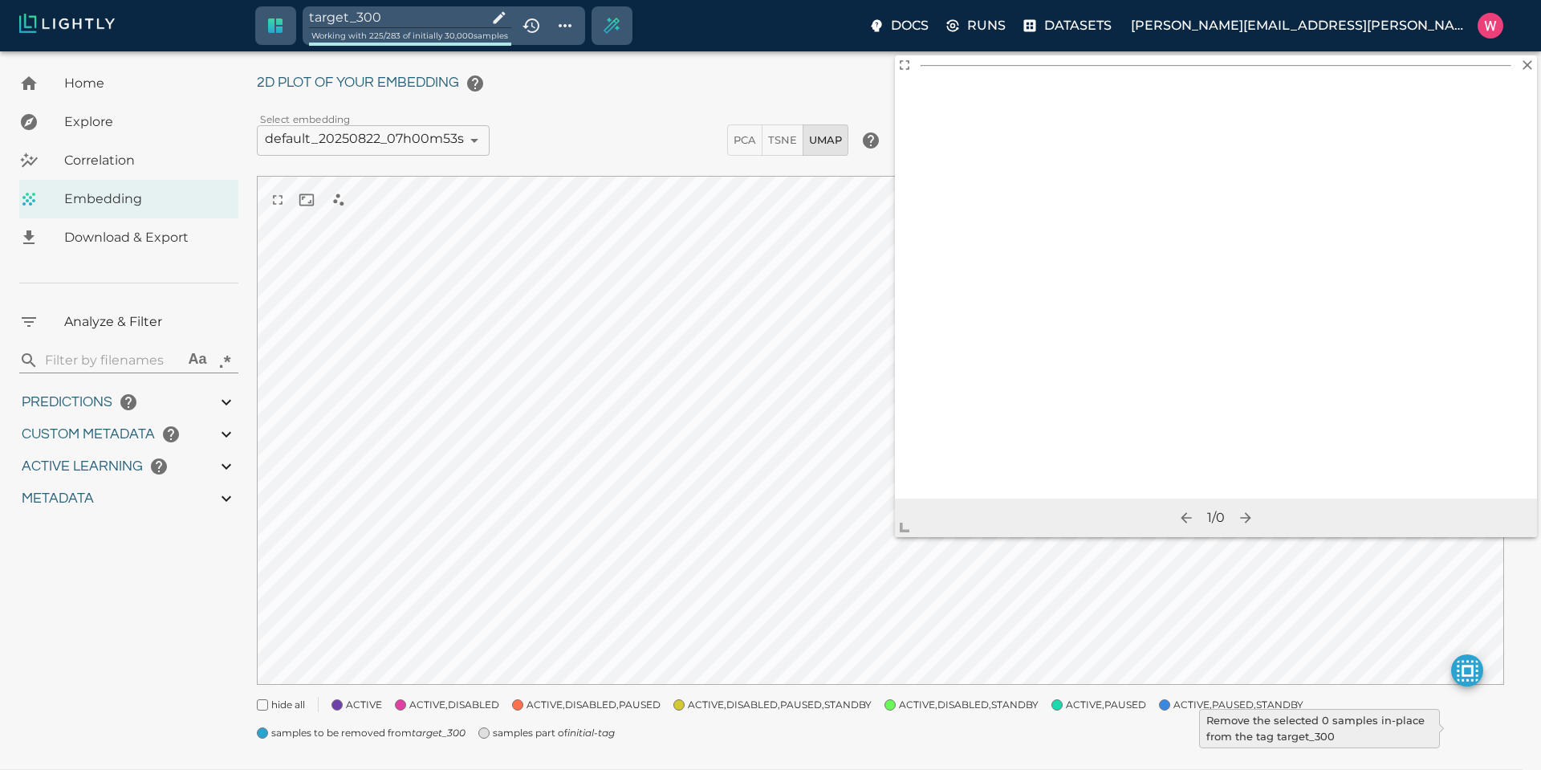
click at [423, 21] on input "target_300" at bounding box center [395, 17] width 172 height 22
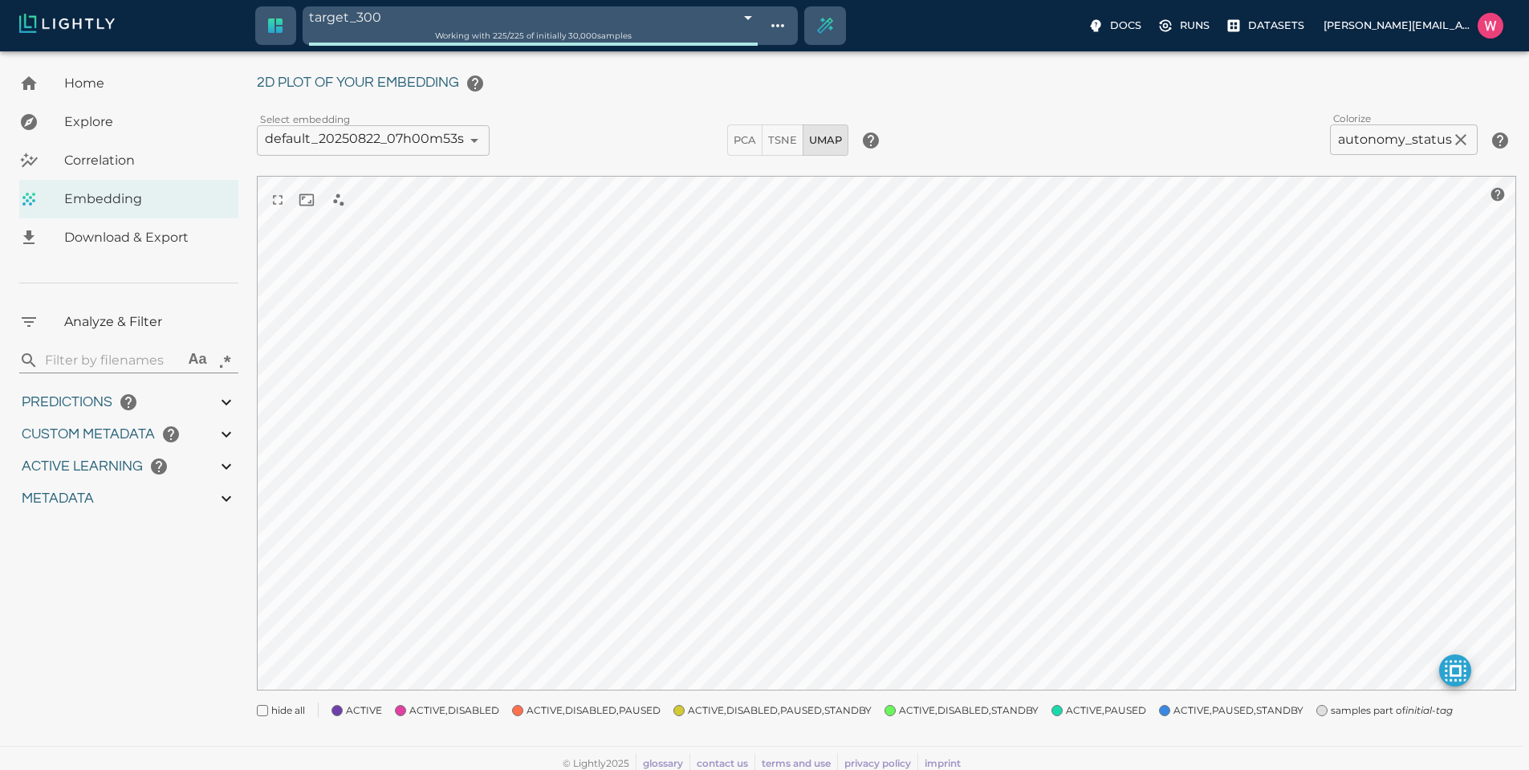
click at [1331, 702] on span "samples part of initial-tag" at bounding box center [1392, 710] width 122 height 16
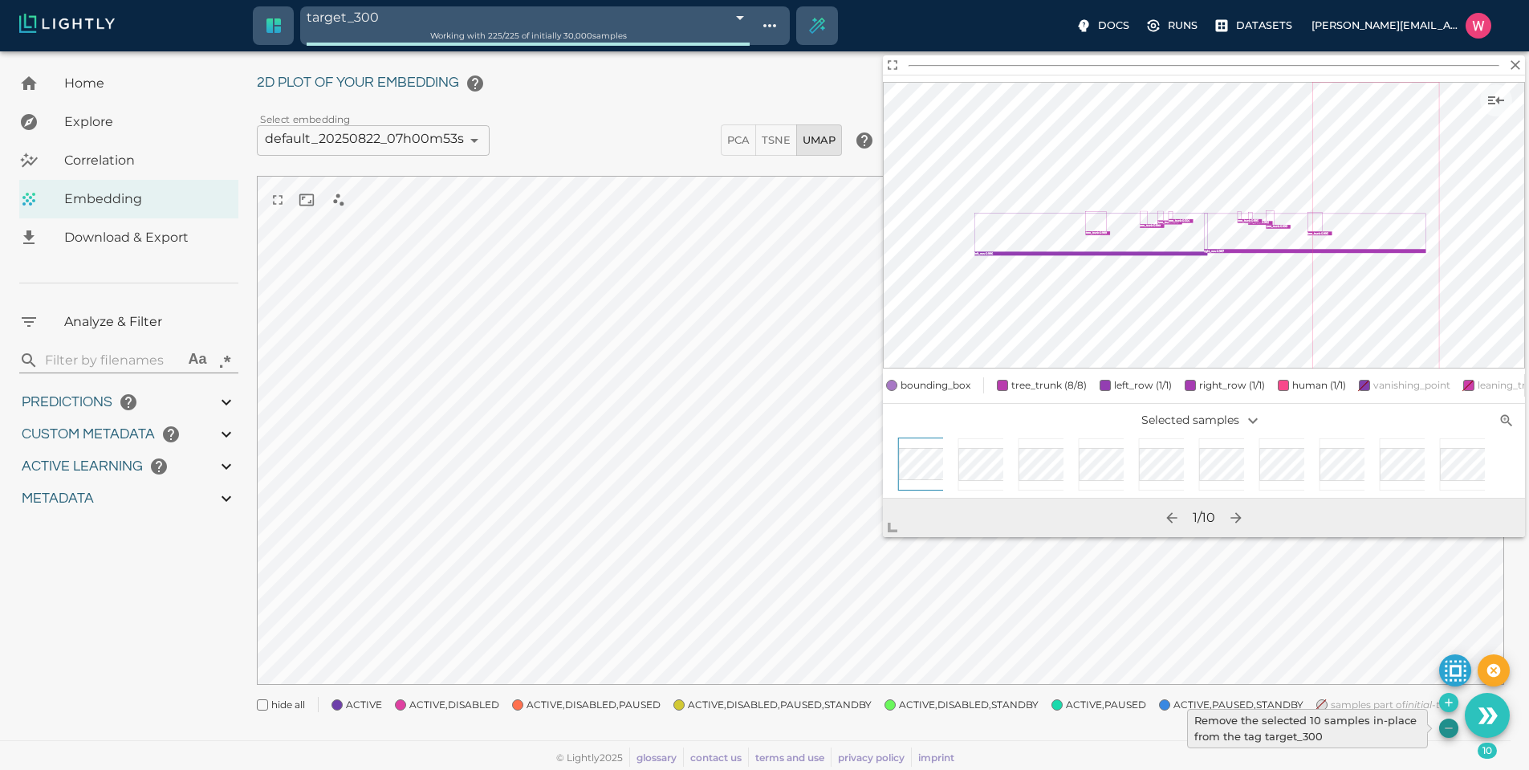
click at [1450, 730] on icon "Remove the selected 10 samples in-place from the tag target_300" at bounding box center [1448, 728] width 13 height 13
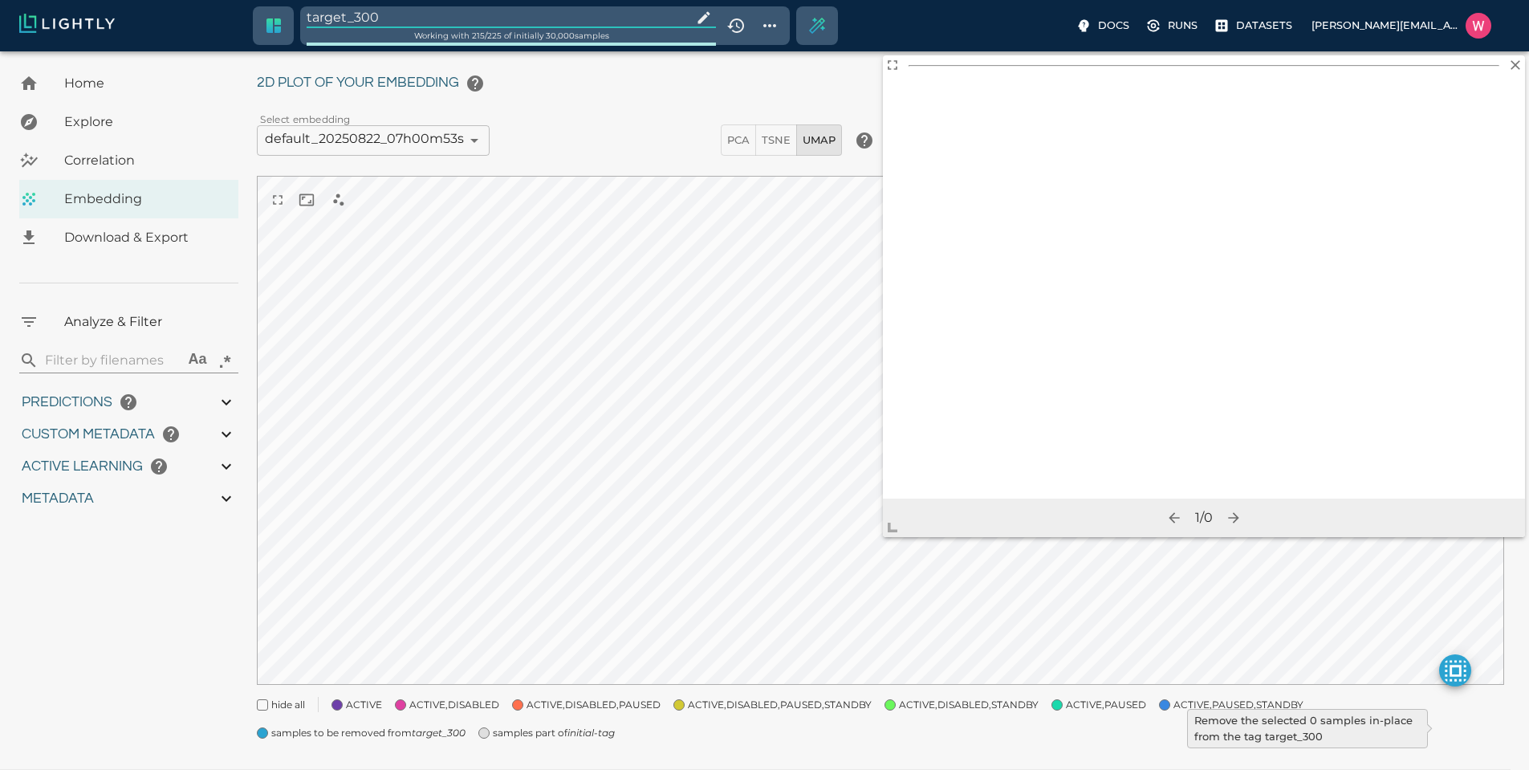
click at [398, 18] on input "target_300" at bounding box center [496, 17] width 379 height 22
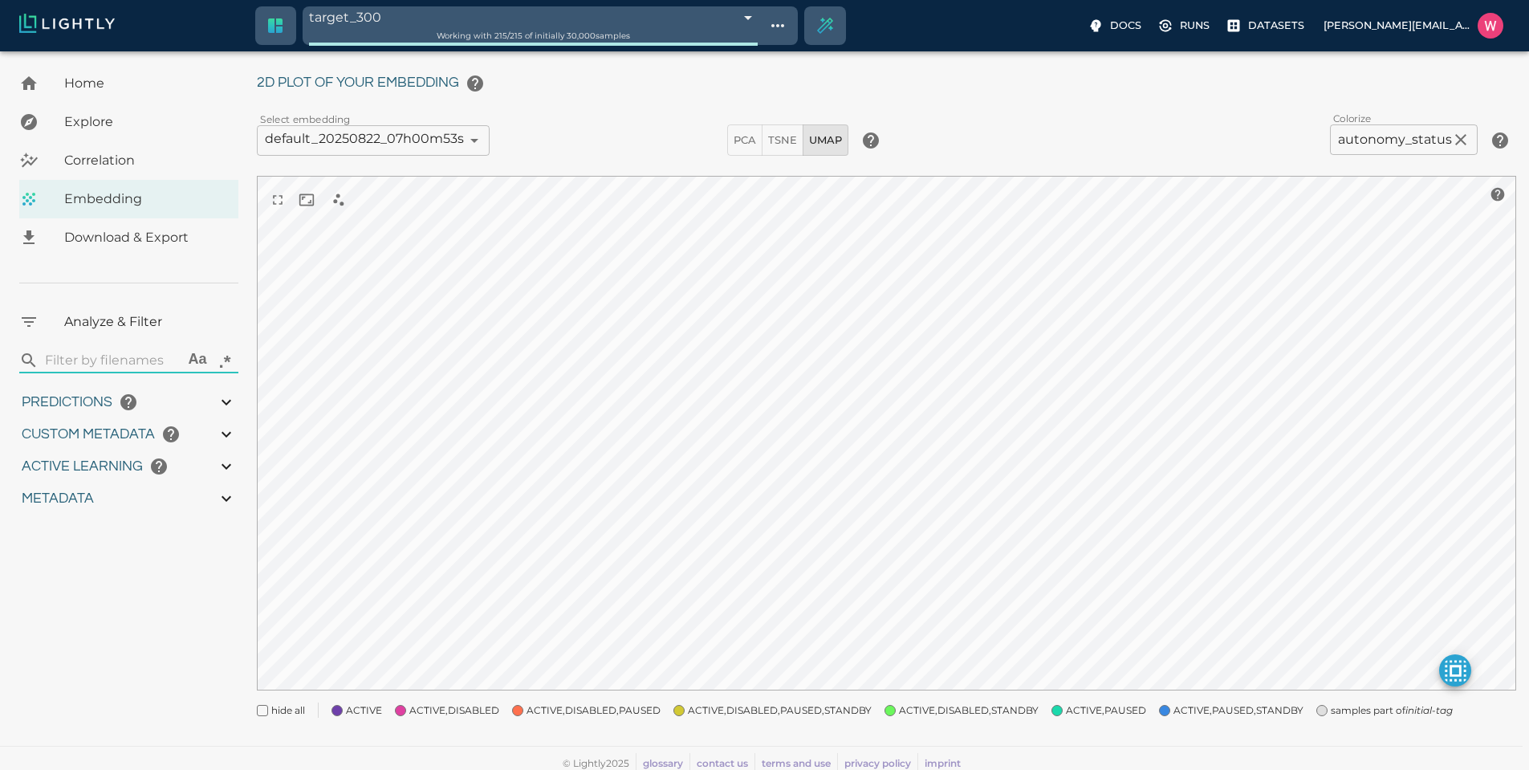
click at [1331, 712] on span "samples part of initial-tag" at bounding box center [1392, 710] width 122 height 16
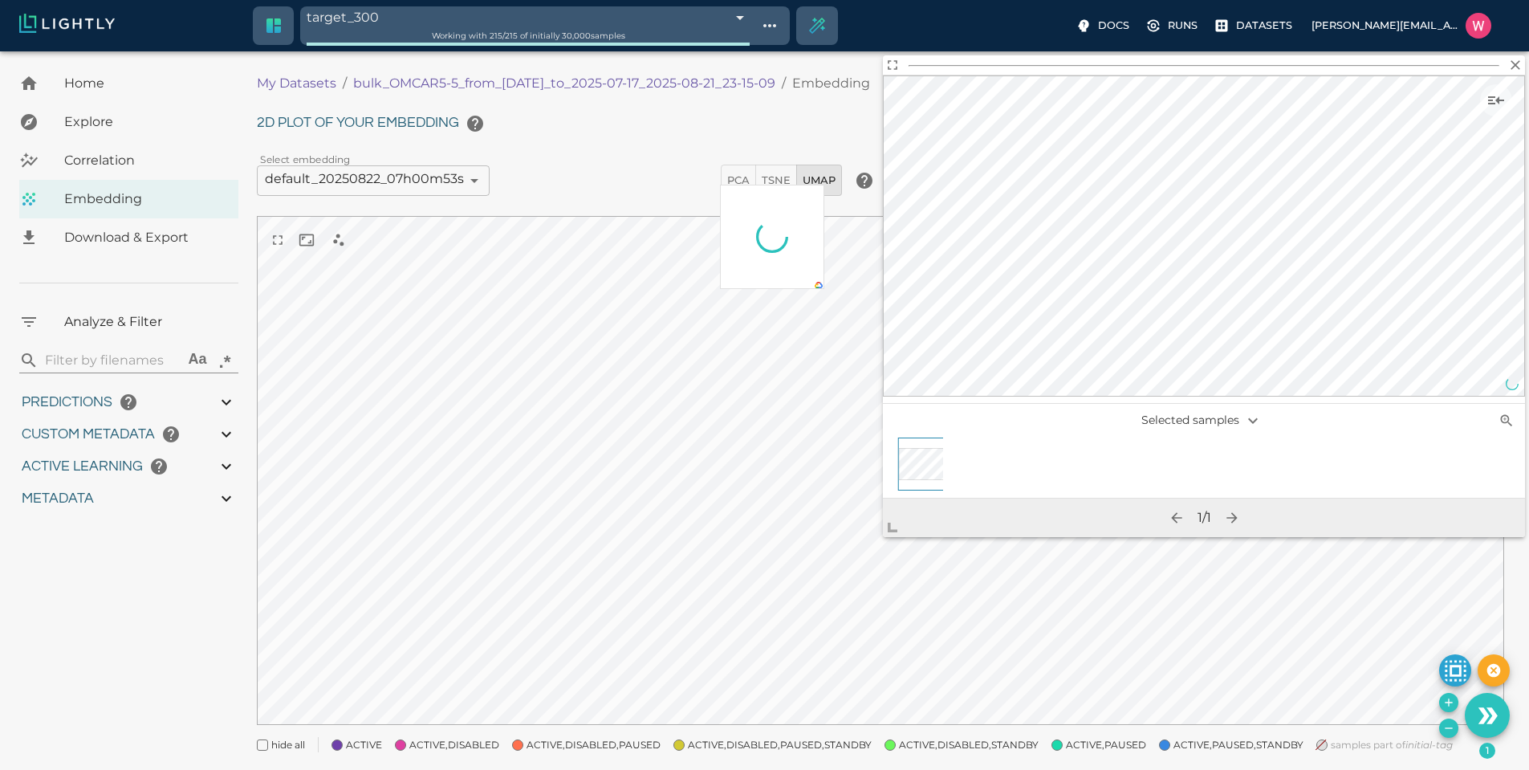
scroll to position [40, 0]
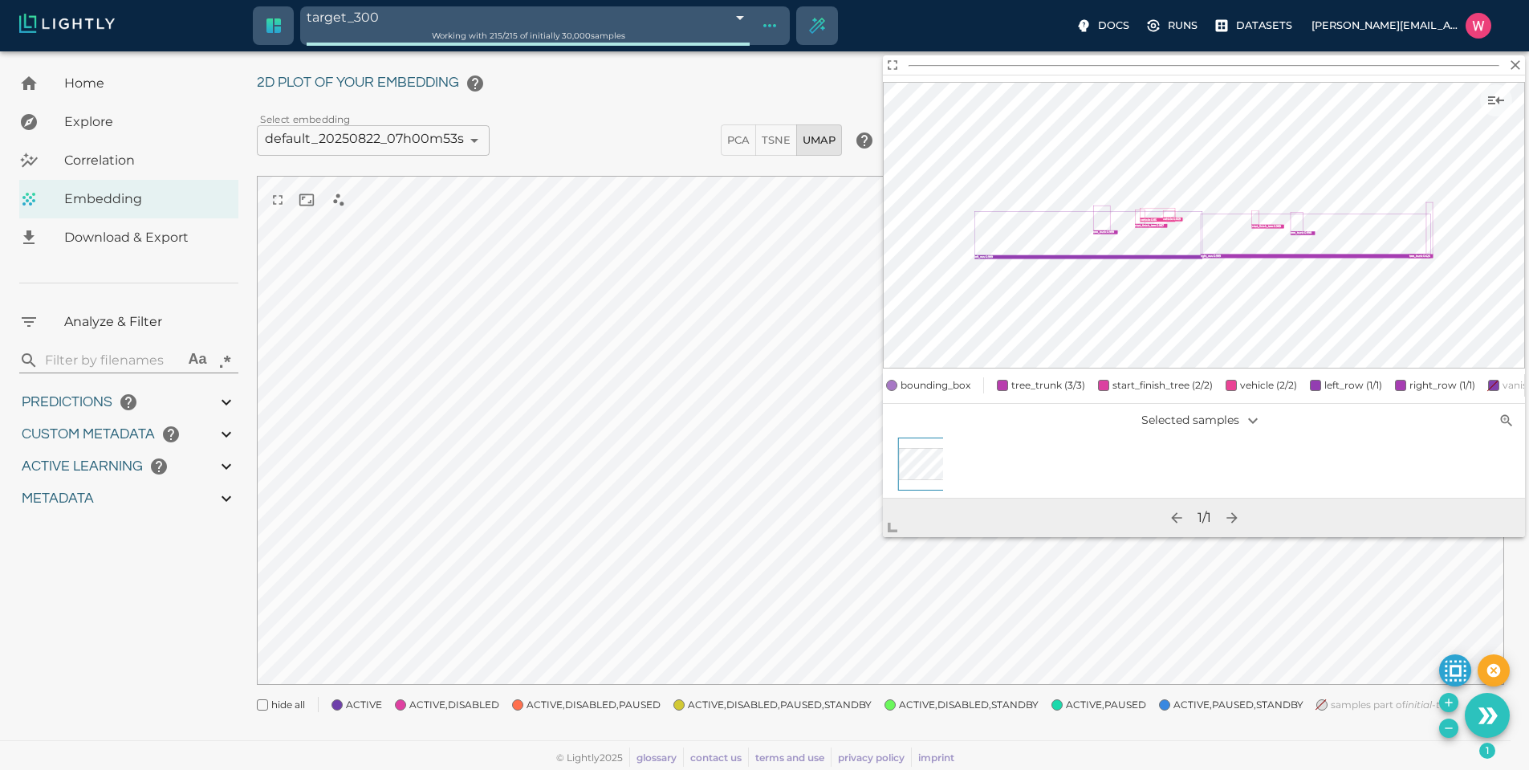
click at [756, 28] on button "Show tag tree" at bounding box center [769, 25] width 27 height 27
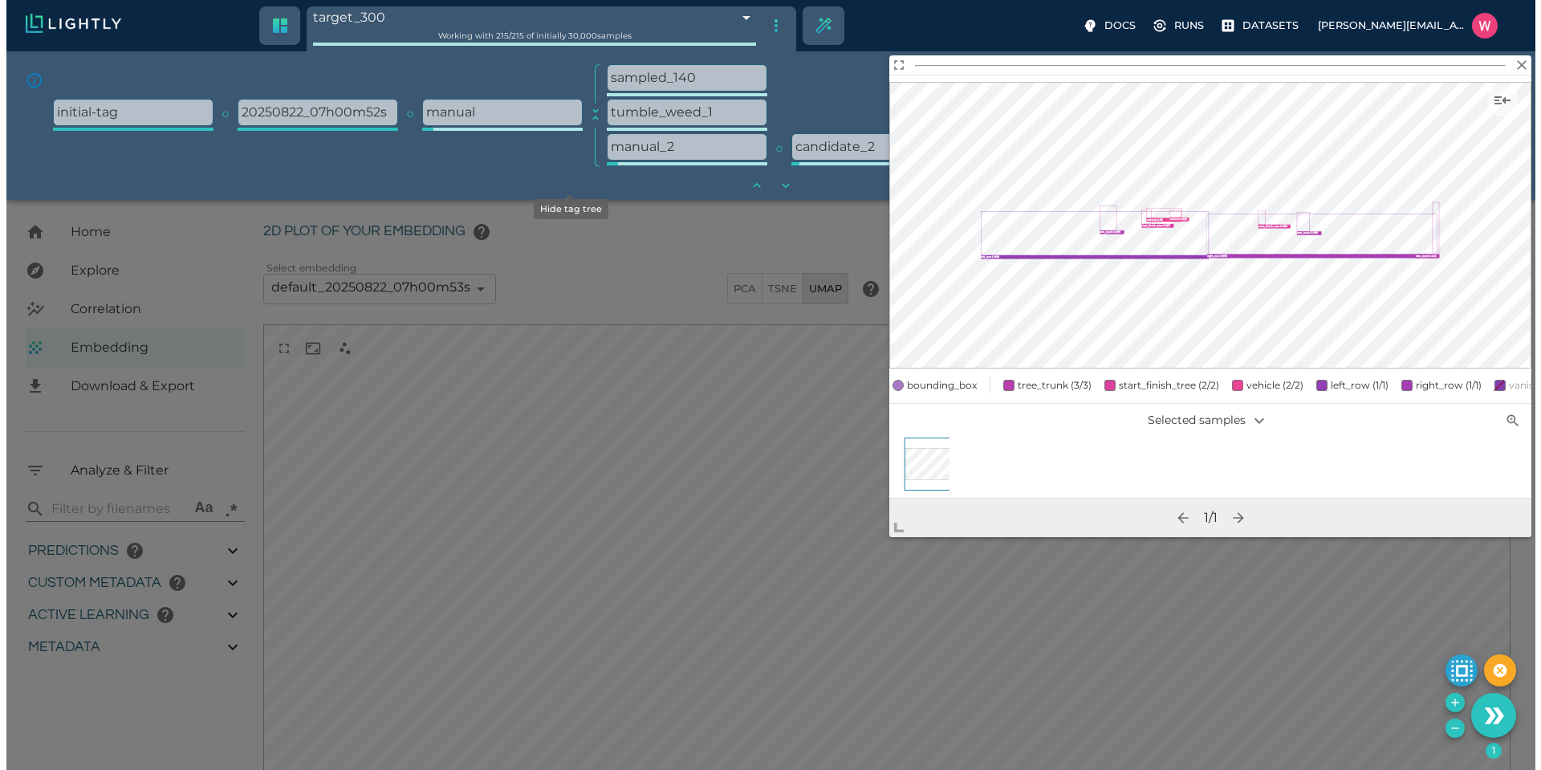
scroll to position [189, 0]
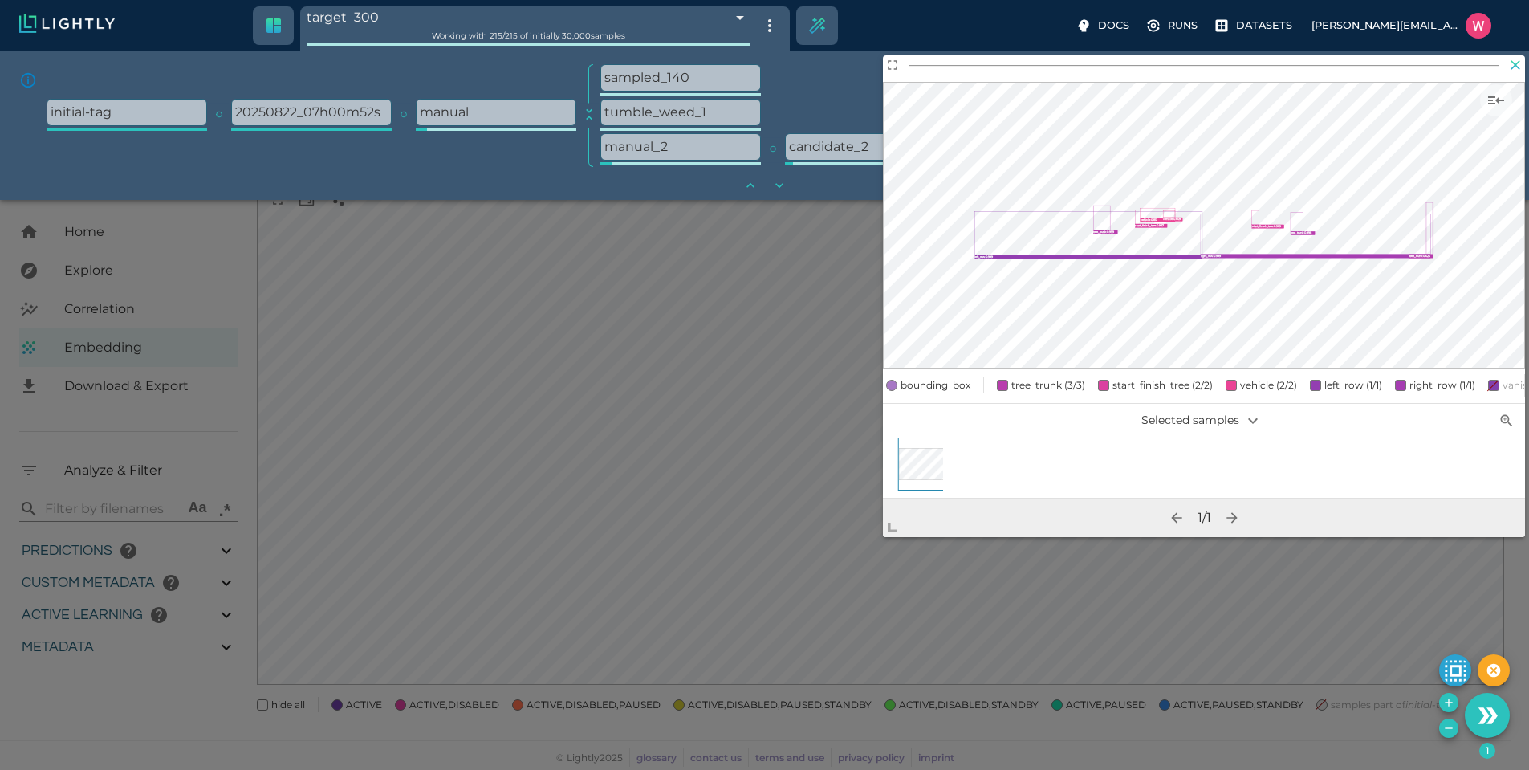
click at [1519, 65] on icon "button" at bounding box center [1515, 65] width 16 height 16
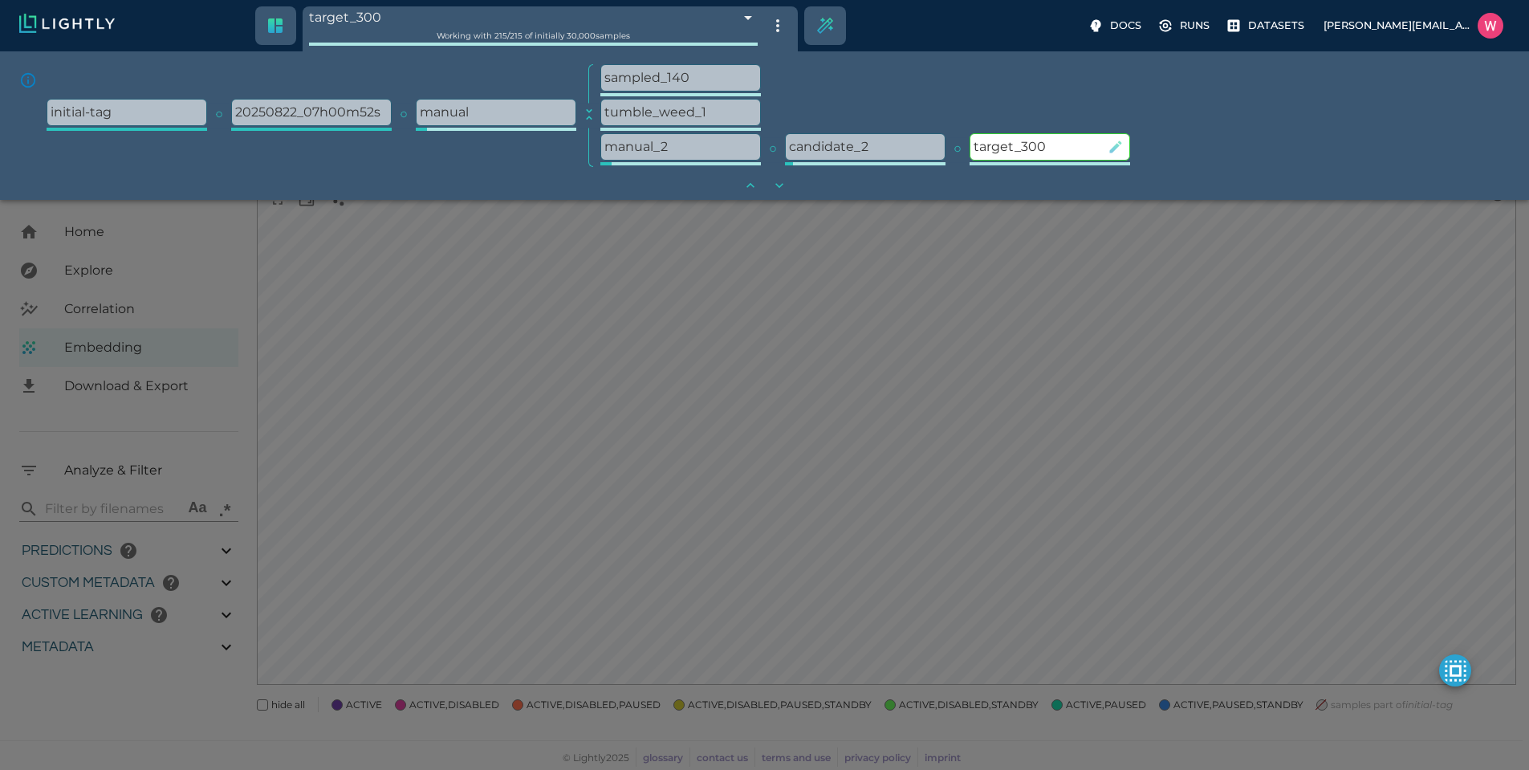
click at [1116, 149] on icon "button" at bounding box center [1116, 147] width 16 height 16
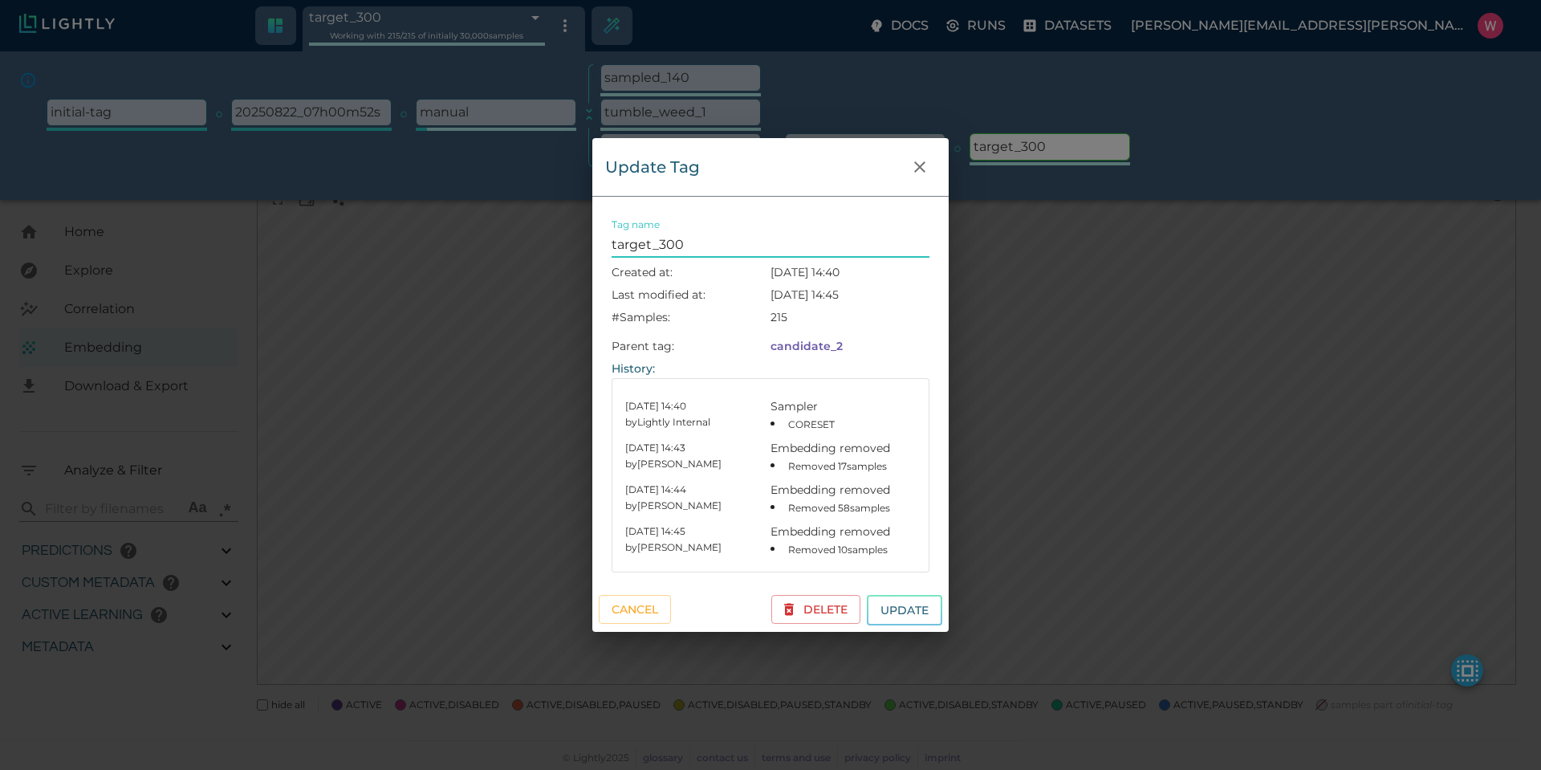
click at [657, 235] on input "target_300" at bounding box center [771, 245] width 318 height 26
type input "sampled_215"
click at [867, 595] on button "Update" at bounding box center [904, 610] width 75 height 31
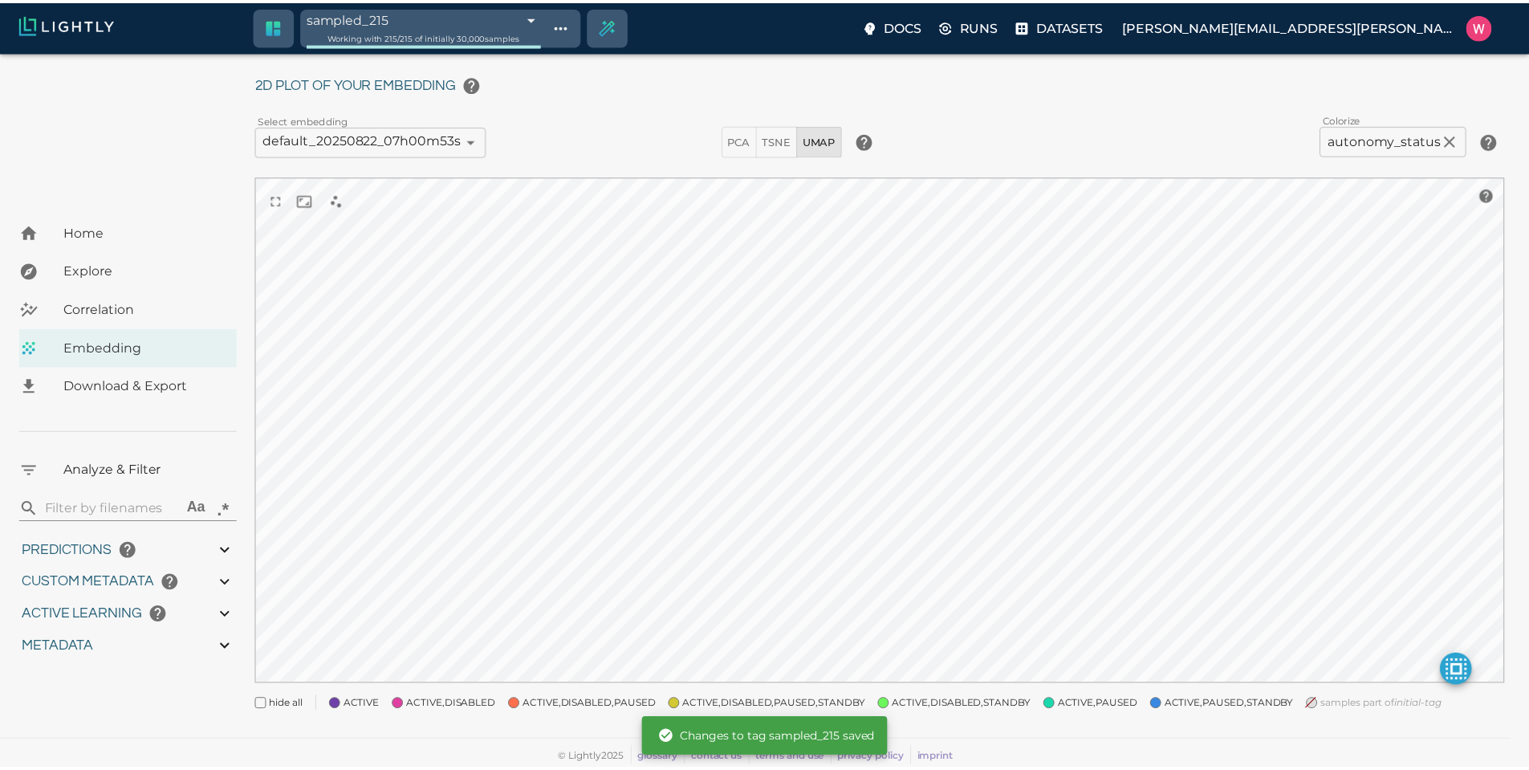
scroll to position [40, 0]
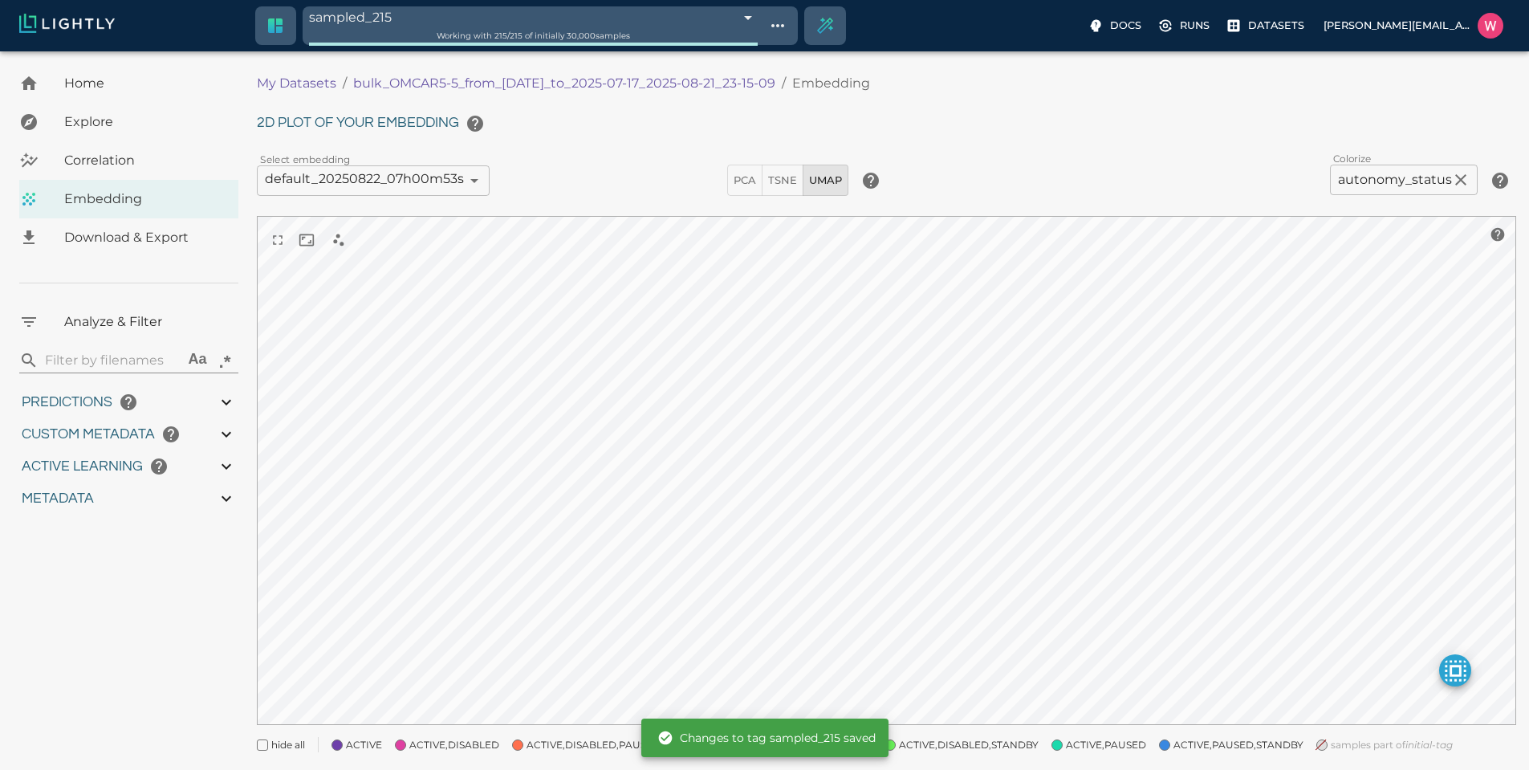
drag, startPoint x: 345, startPoint y: 80, endPoint x: 714, endPoint y: 82, distance: 369.2
click at [719, 82] on ol "My Datasets / bulk_OMCAR5-5_from_[DATE]_to_2025-07-17_2025-08-21_23-15-09 / Emb…" at bounding box center [672, 83] width 831 height 19
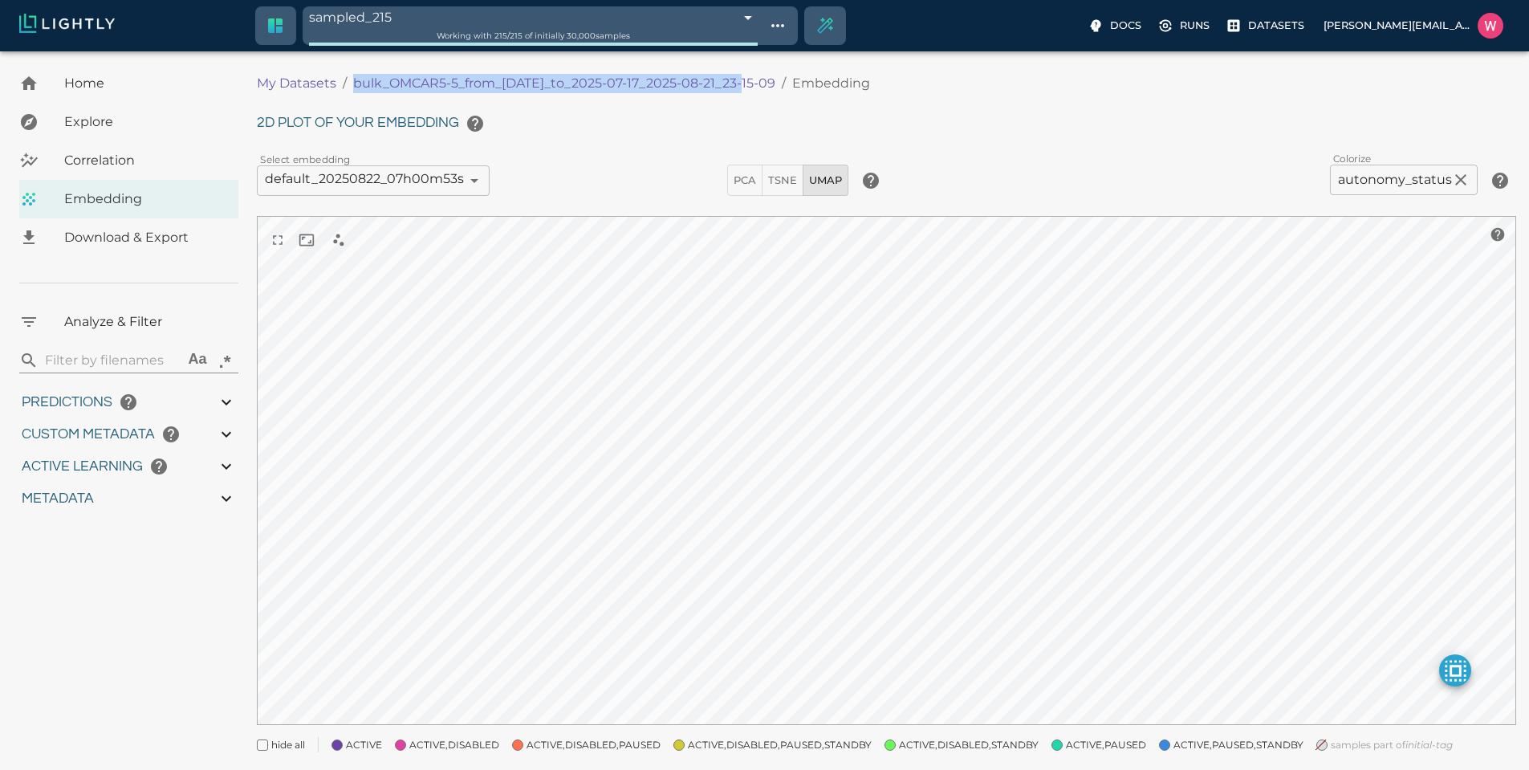
drag, startPoint x: 348, startPoint y: 79, endPoint x: 739, endPoint y: 76, distance: 391.7
click at [739, 76] on ol "My Datasets / bulk_OMCAR5-5_from_[DATE]_to_2025-07-17_2025-08-21_23-15-09 / Emb…" at bounding box center [672, 83] width 831 height 19
copy p "bulk_OMCAR5-5_from_[DATE]_to_2025-07-17_2025-08-21"
